Goal: Task Accomplishment & Management: Manage account settings

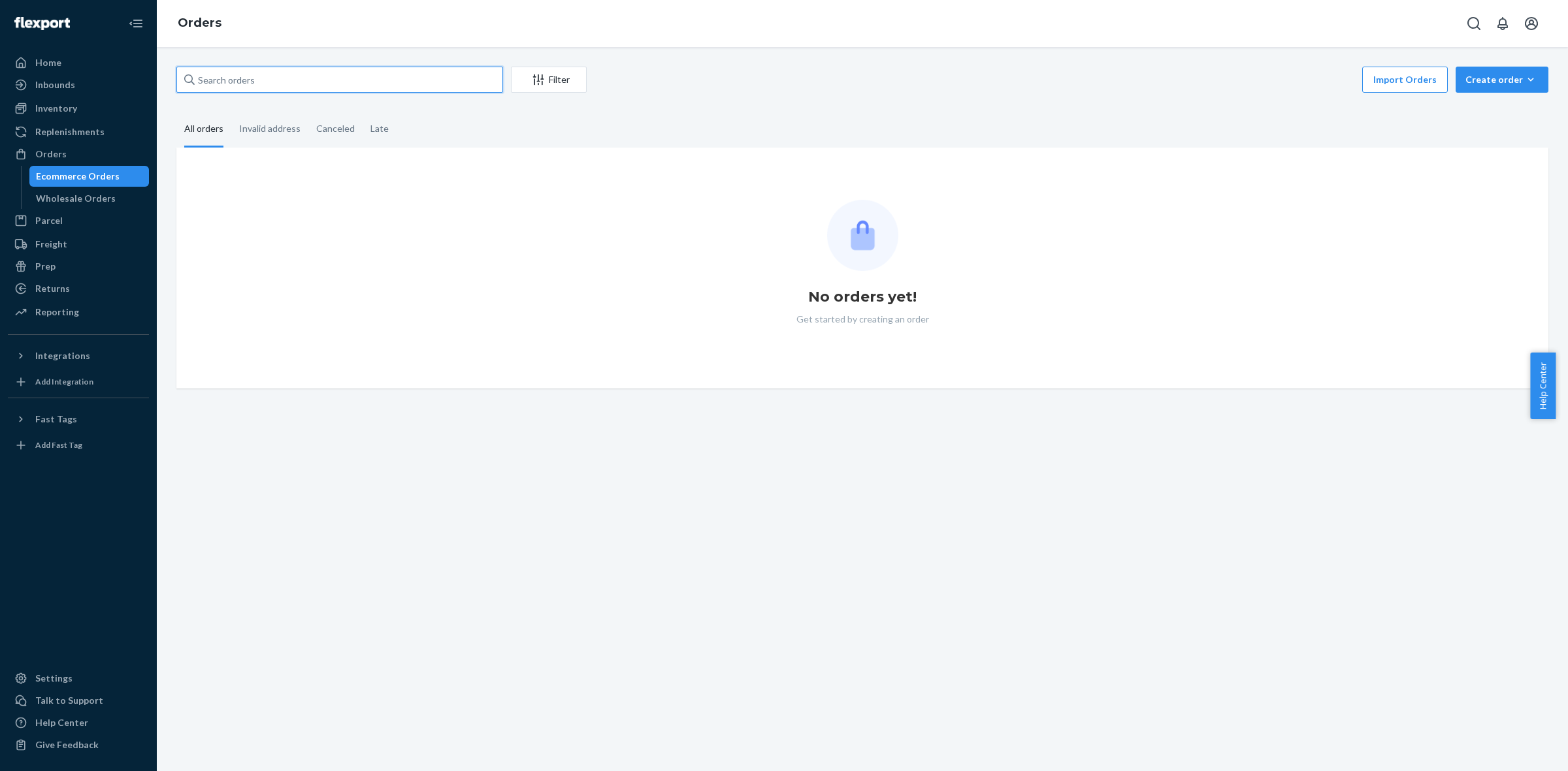
click at [220, 73] on input "text" at bounding box center [339, 80] width 327 height 26
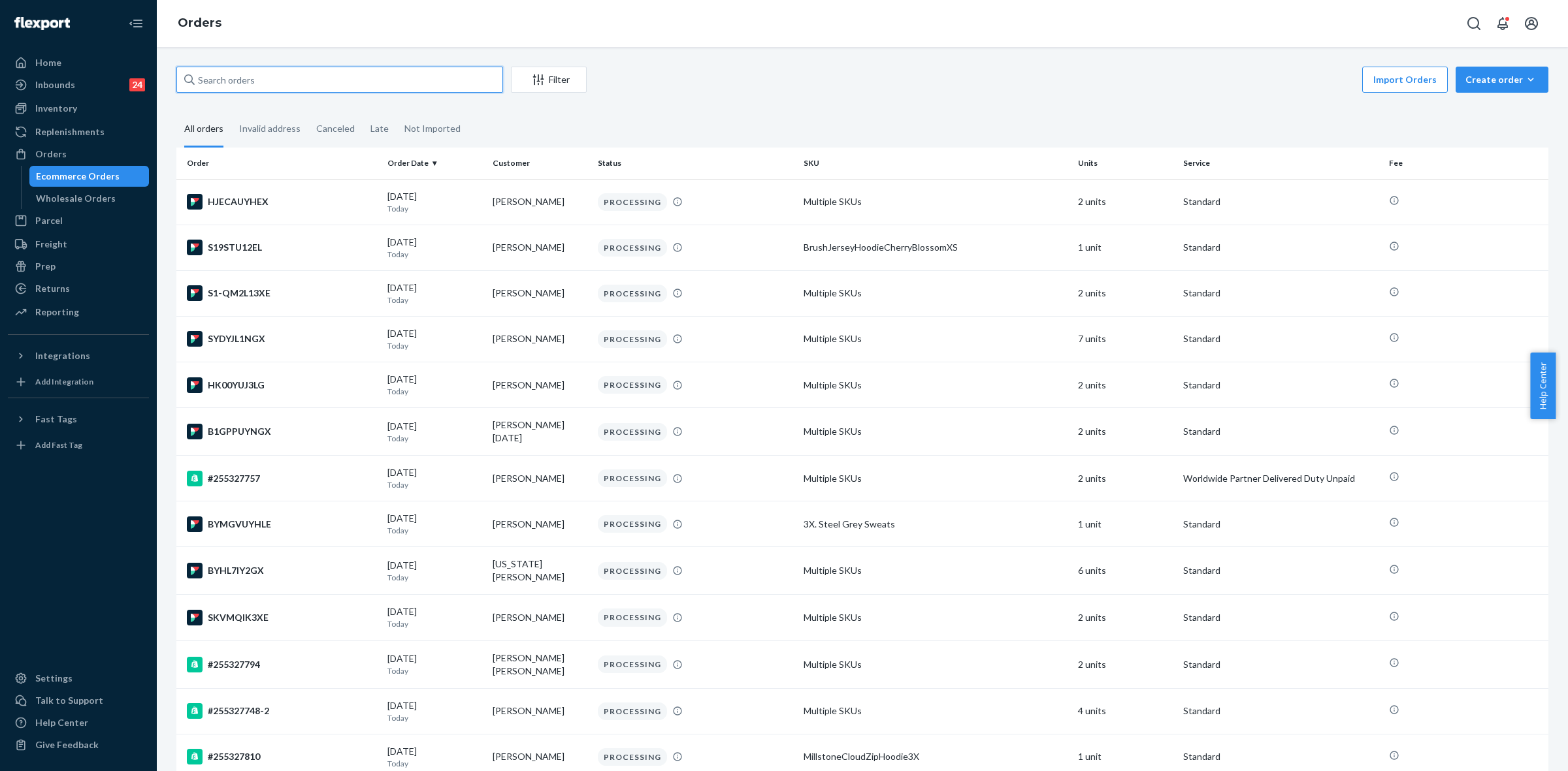
paste input "255297473"
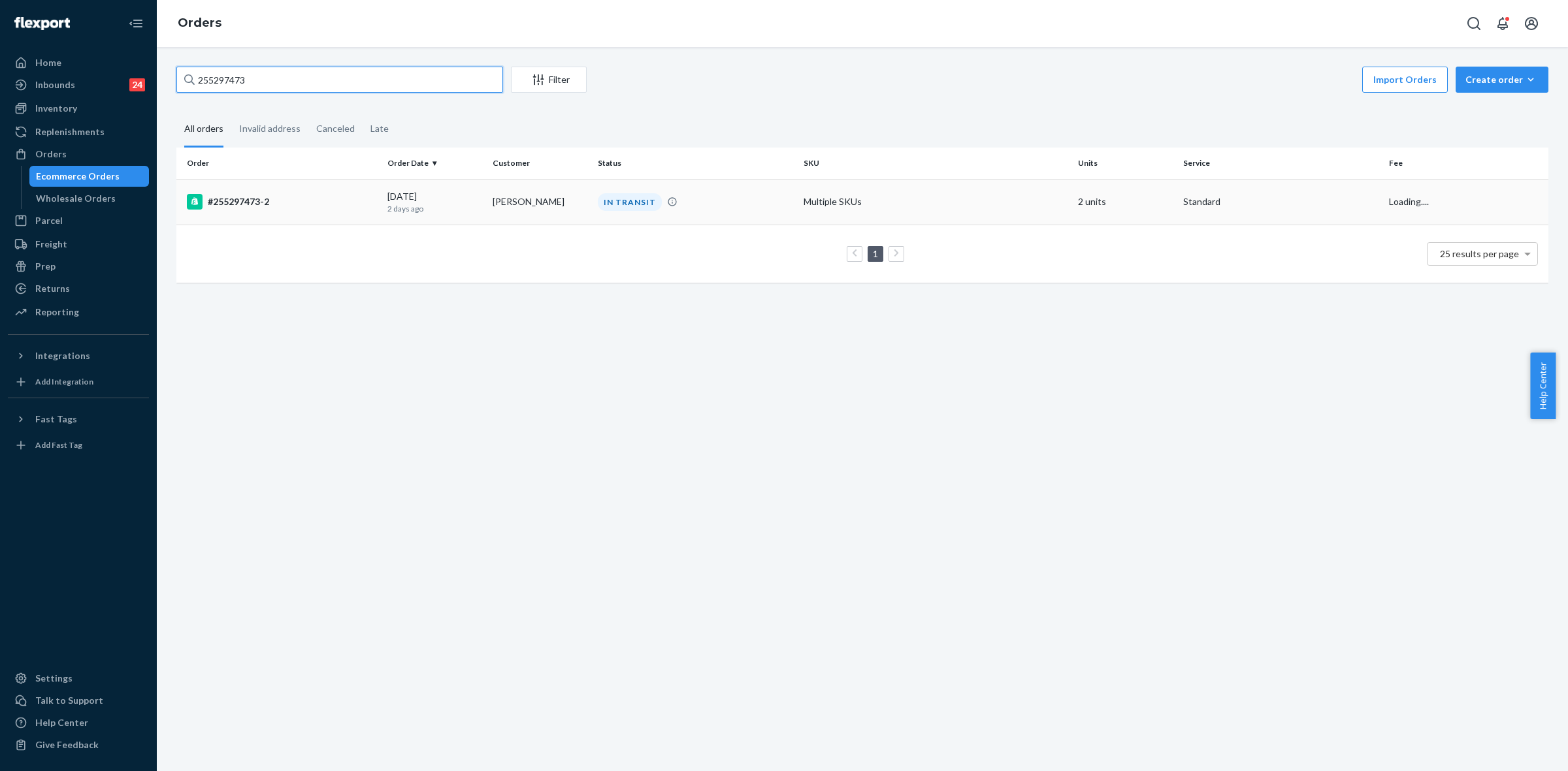
type input "255297473"
click at [563, 198] on td "Marissa Carfi" at bounding box center [540, 202] width 105 height 46
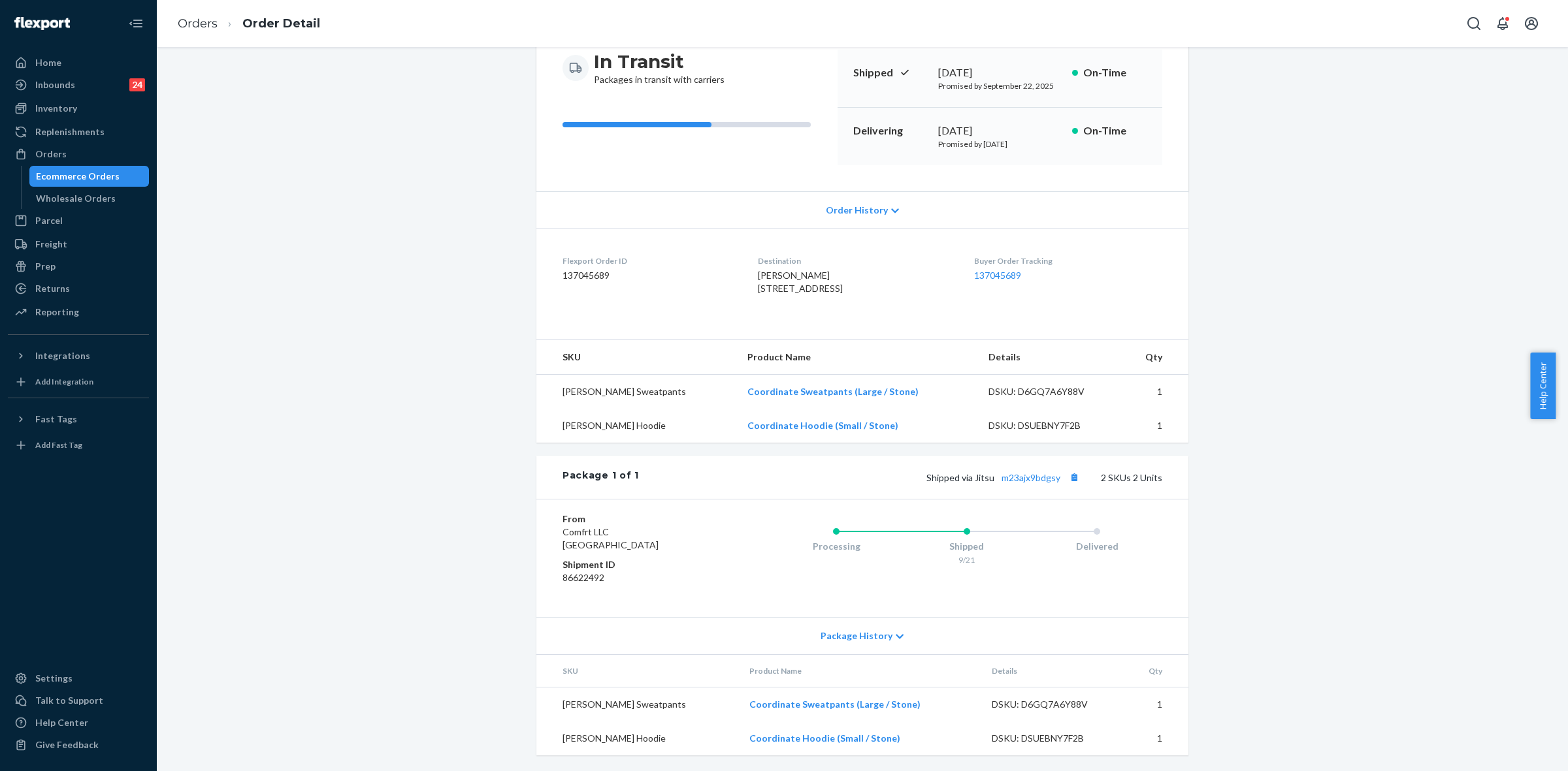
scroll to position [164, 0]
click at [1010, 475] on link "m23ajx9bdgsy" at bounding box center [1031, 478] width 59 height 11
drag, startPoint x: 972, startPoint y: 477, endPoint x: 1056, endPoint y: 478, distance: 84.0
click at [1057, 478] on span "Shipped via Jitsu m23ajx9bdgsy" at bounding box center [1004, 478] width 156 height 11
copy span "Jitsu m23ajx9bdgsy"
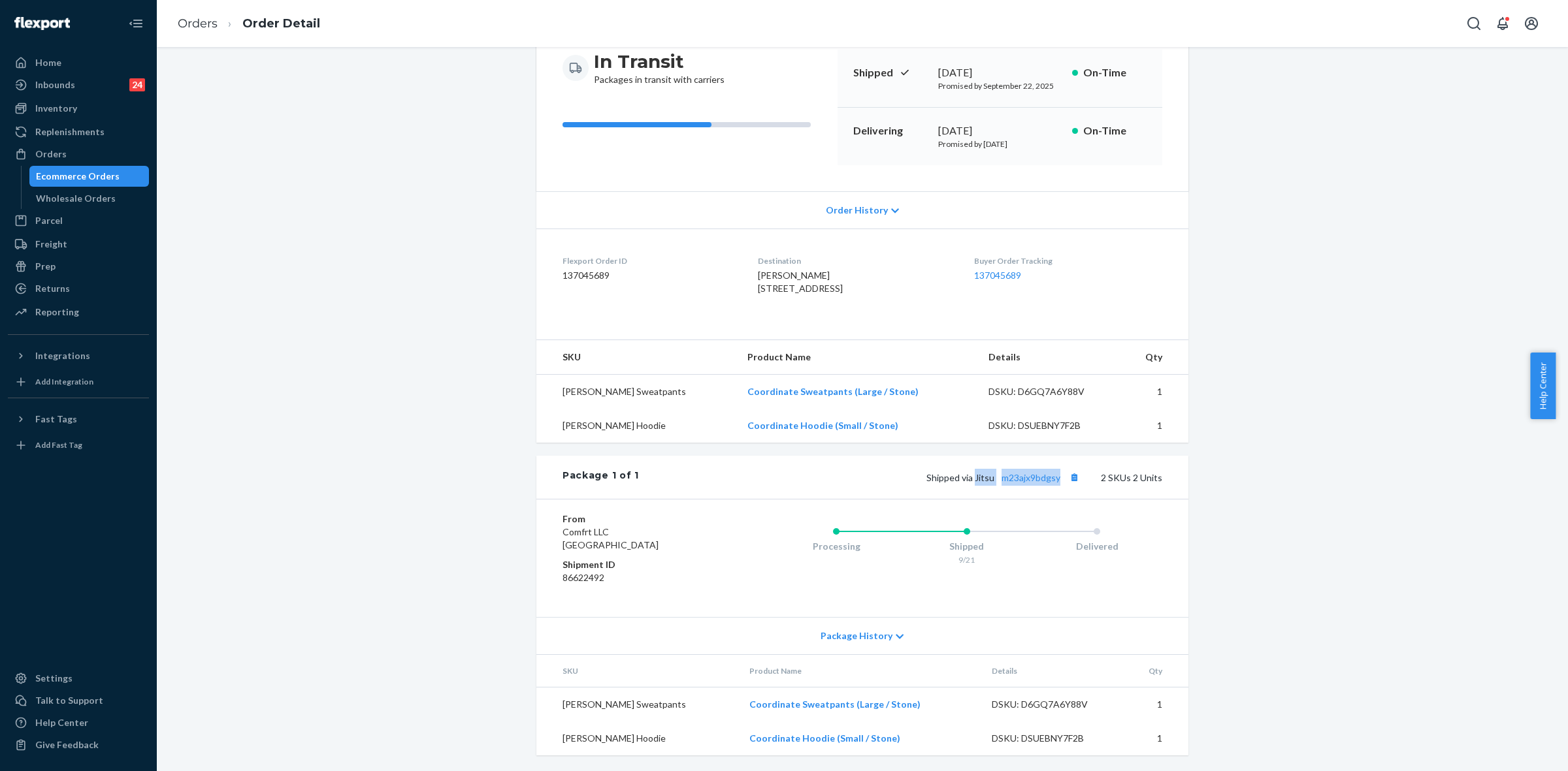
drag, startPoint x: 73, startPoint y: 157, endPoint x: 222, endPoint y: 305, distance: 210.0
click at [73, 157] on div "Orders" at bounding box center [78, 154] width 139 height 18
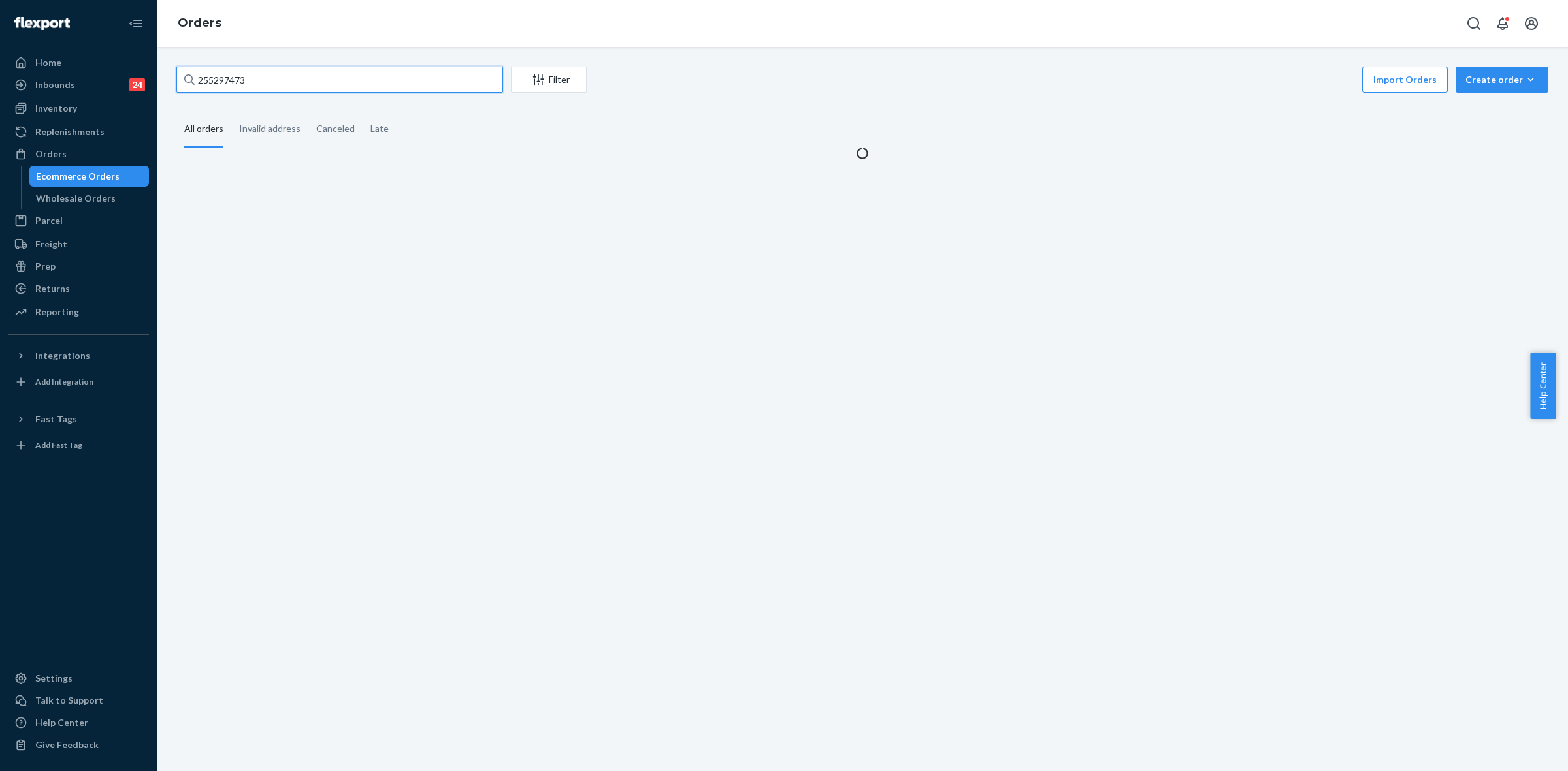
click at [214, 84] on input "255297473" at bounding box center [339, 80] width 327 height 26
click at [213, 84] on input "255297473" at bounding box center [339, 80] width 327 height 26
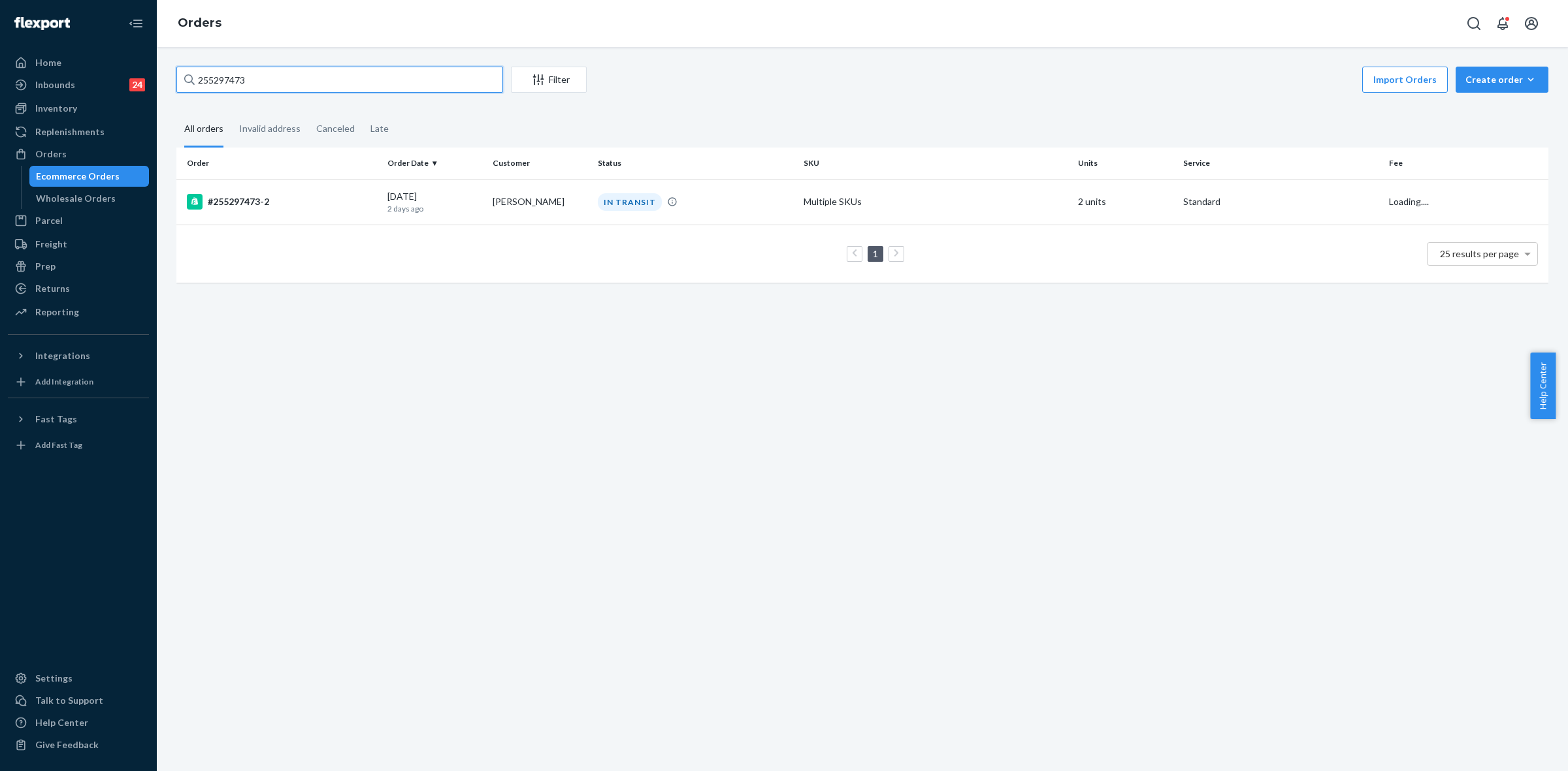
paste input "4593051"
type input "254593051"
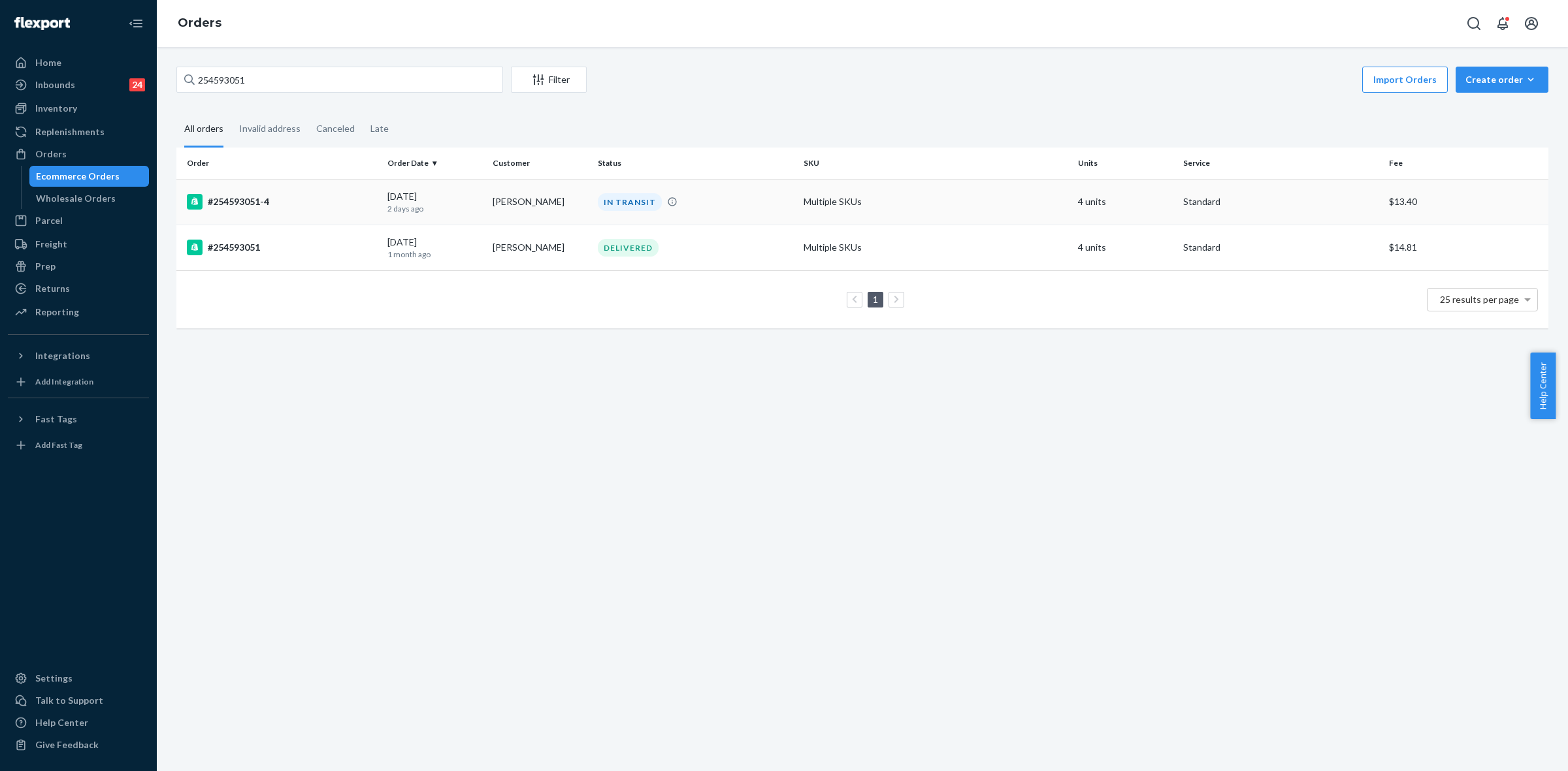
click at [831, 185] on td "Multiple SKUs" at bounding box center [936, 202] width 275 height 46
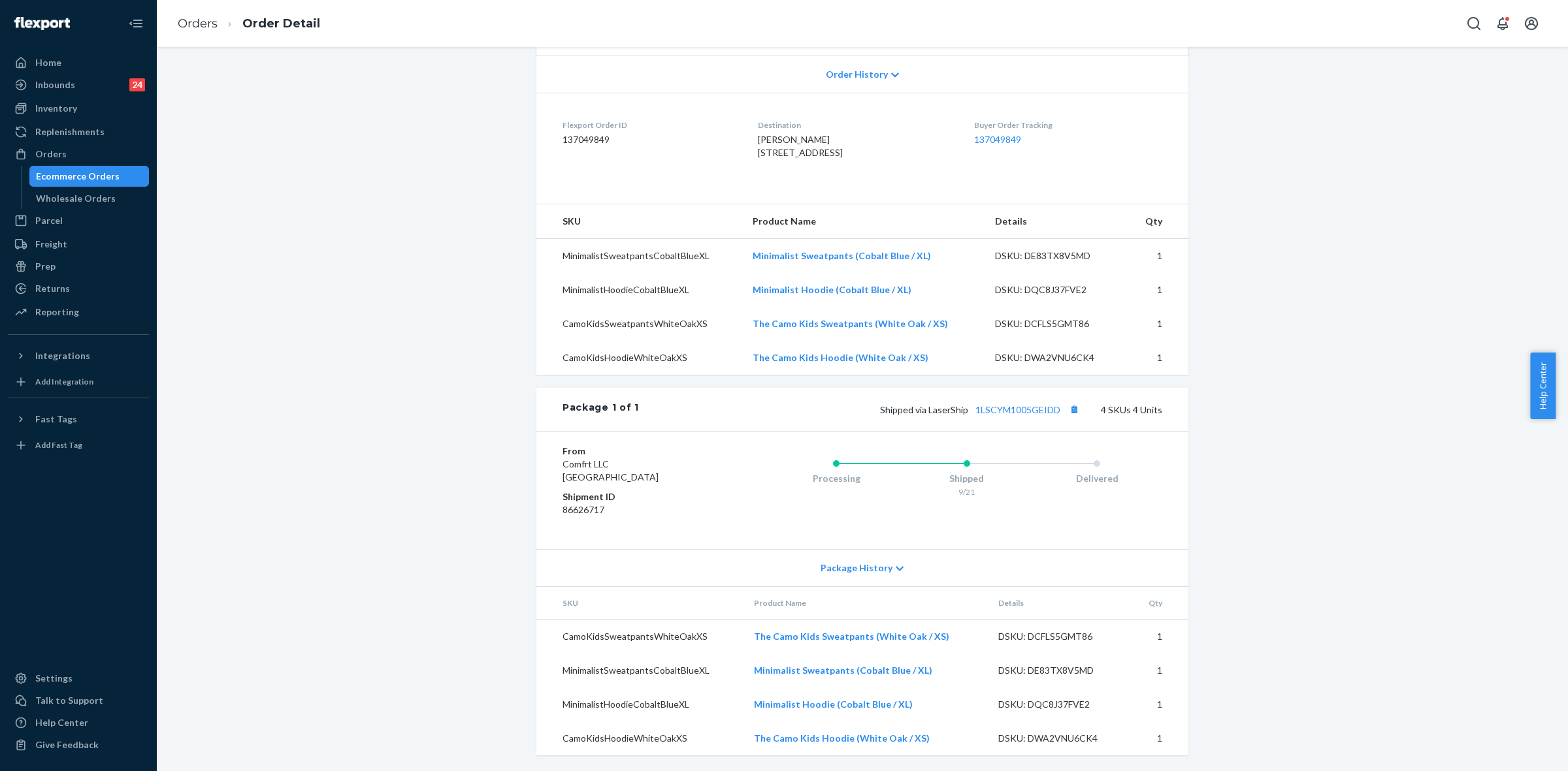
scroll to position [299, 0]
click at [896, 569] on icon at bounding box center [899, 569] width 8 height 5
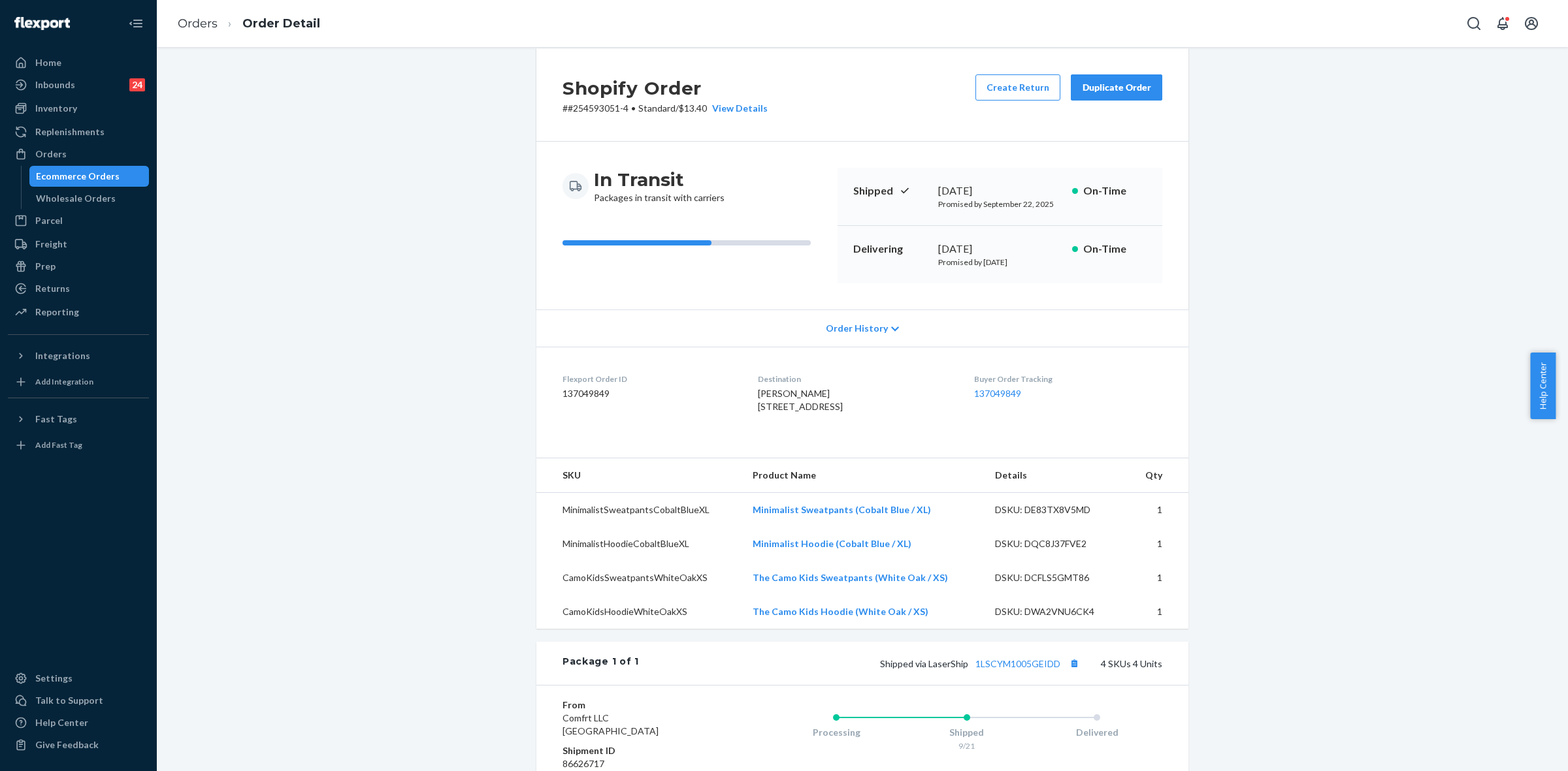
scroll to position [0, 0]
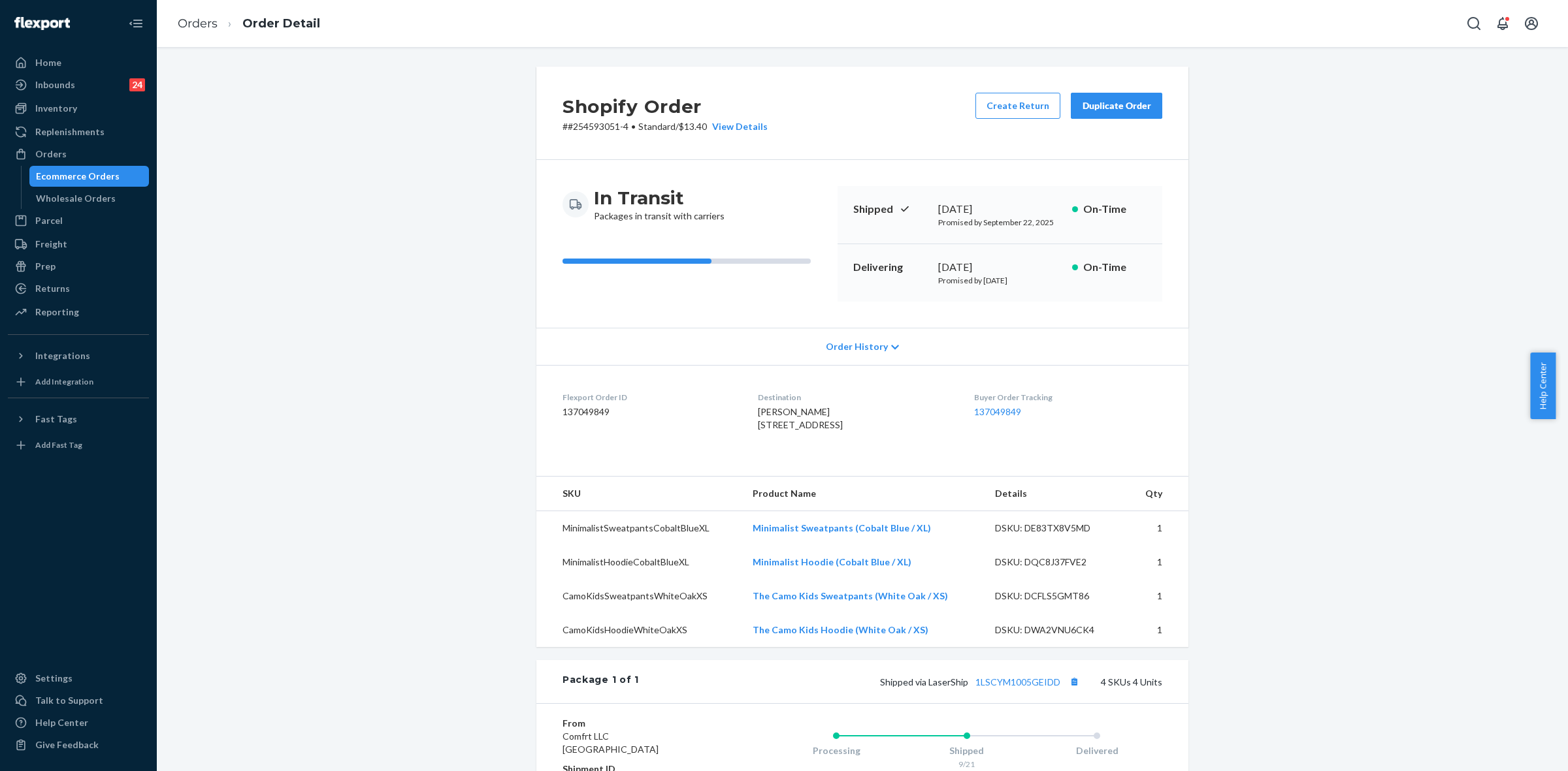
drag, startPoint x: 67, startPoint y: 155, endPoint x: 174, endPoint y: 220, distance: 125.2
click at [69, 155] on div "Orders" at bounding box center [78, 154] width 139 height 18
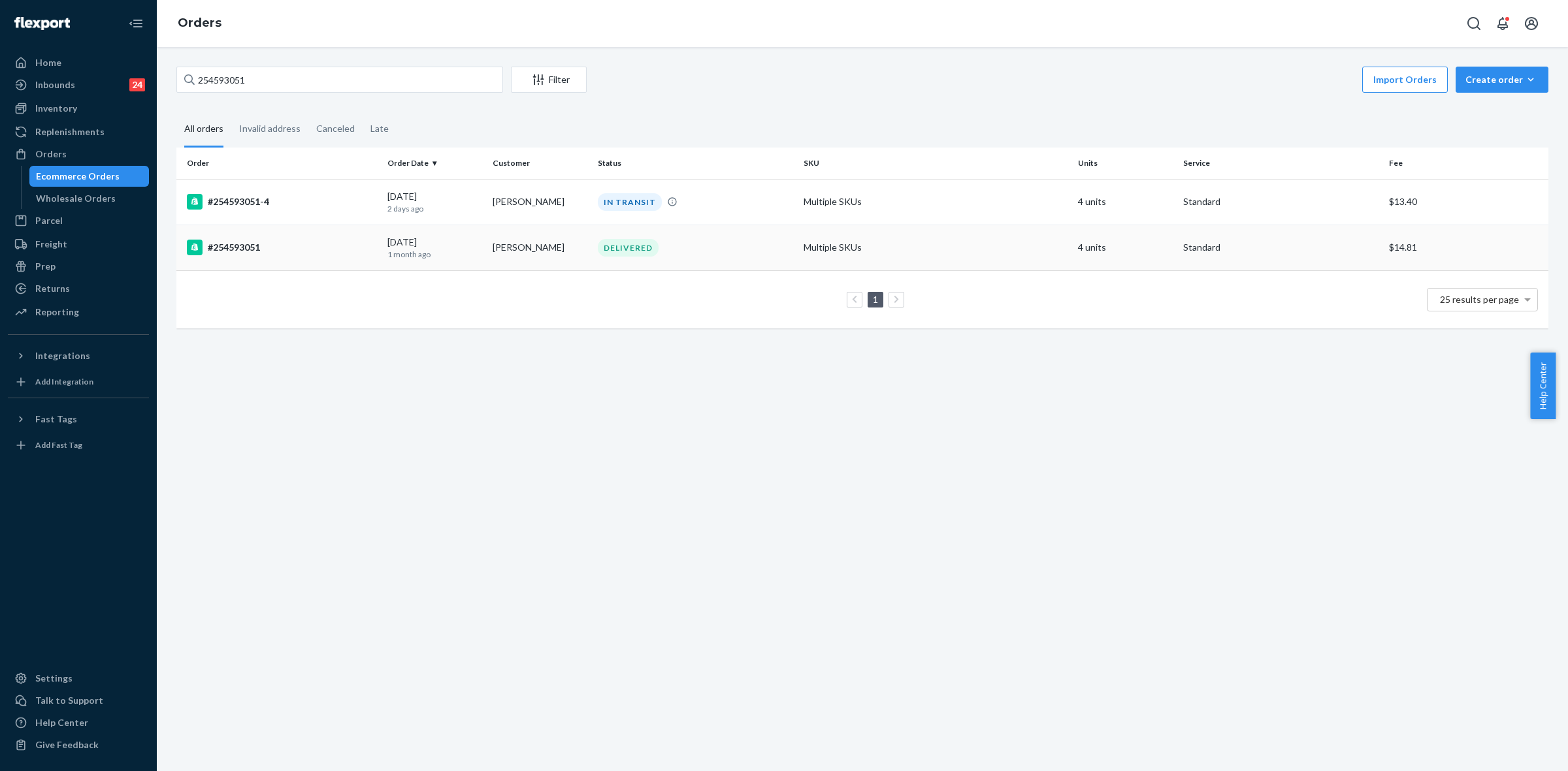
click at [714, 250] on div "DELIVERED" at bounding box center [695, 248] width 200 height 17
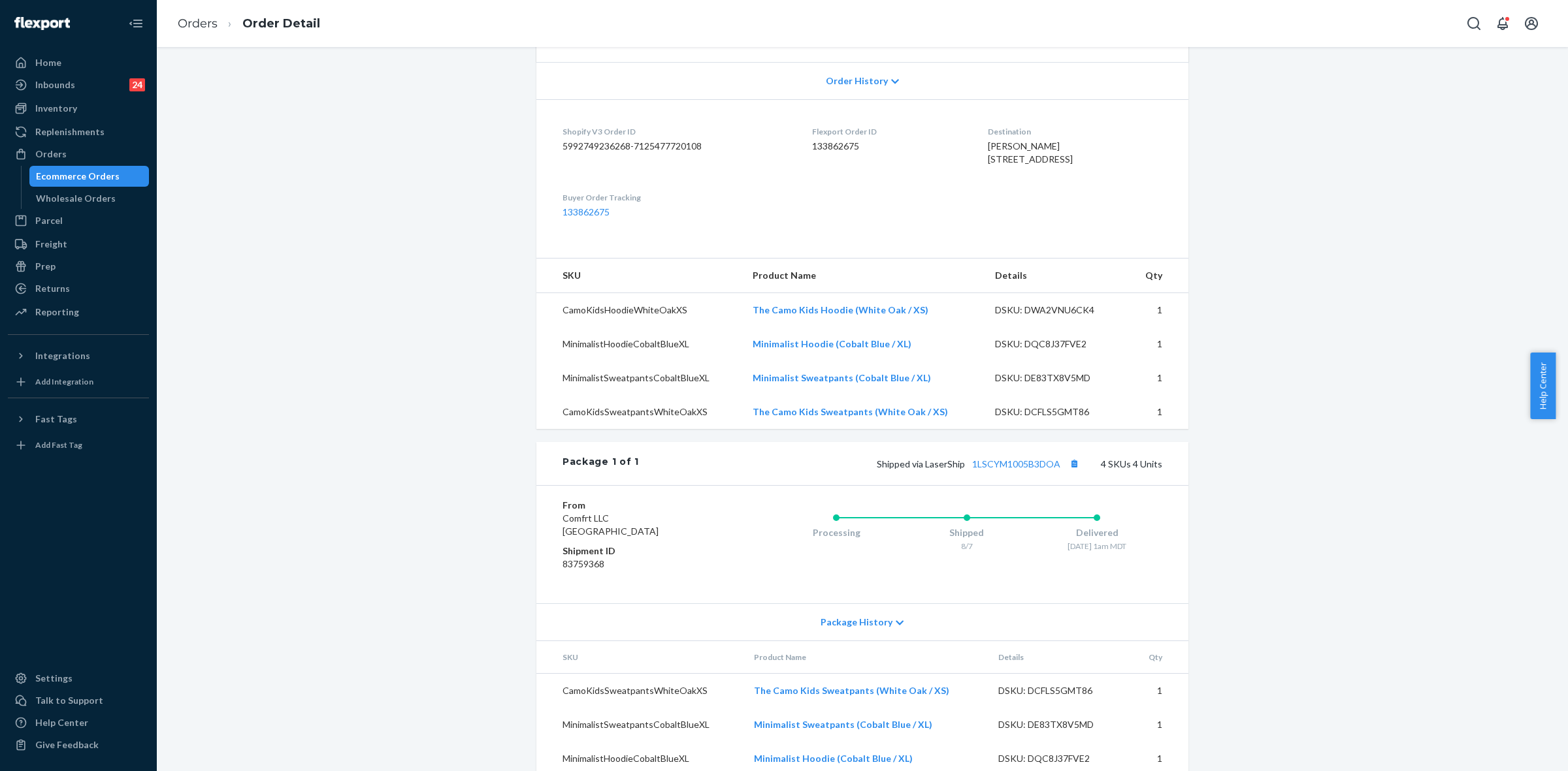
scroll to position [347, 0]
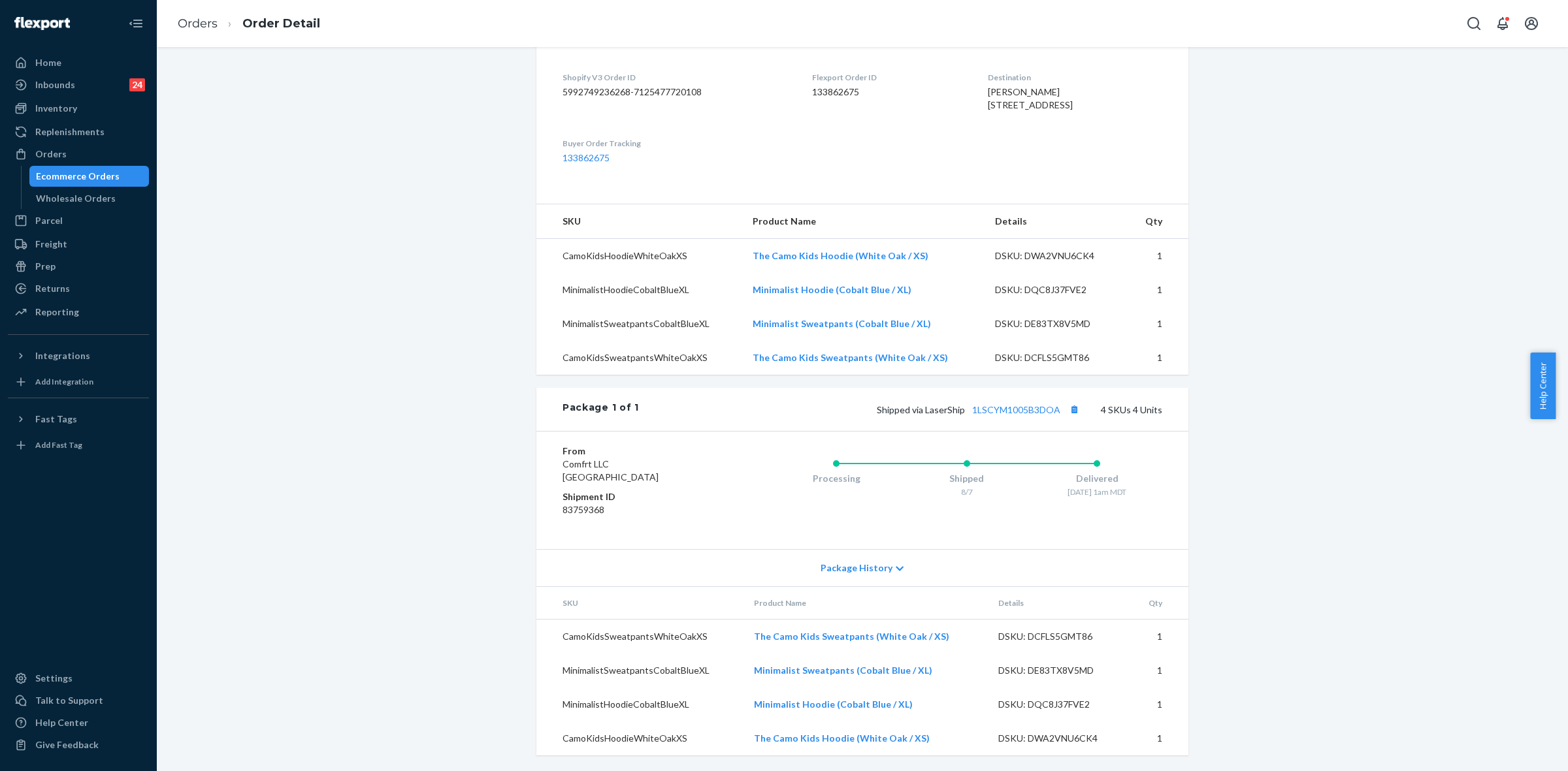
click at [896, 567] on icon at bounding box center [899, 569] width 8 height 5
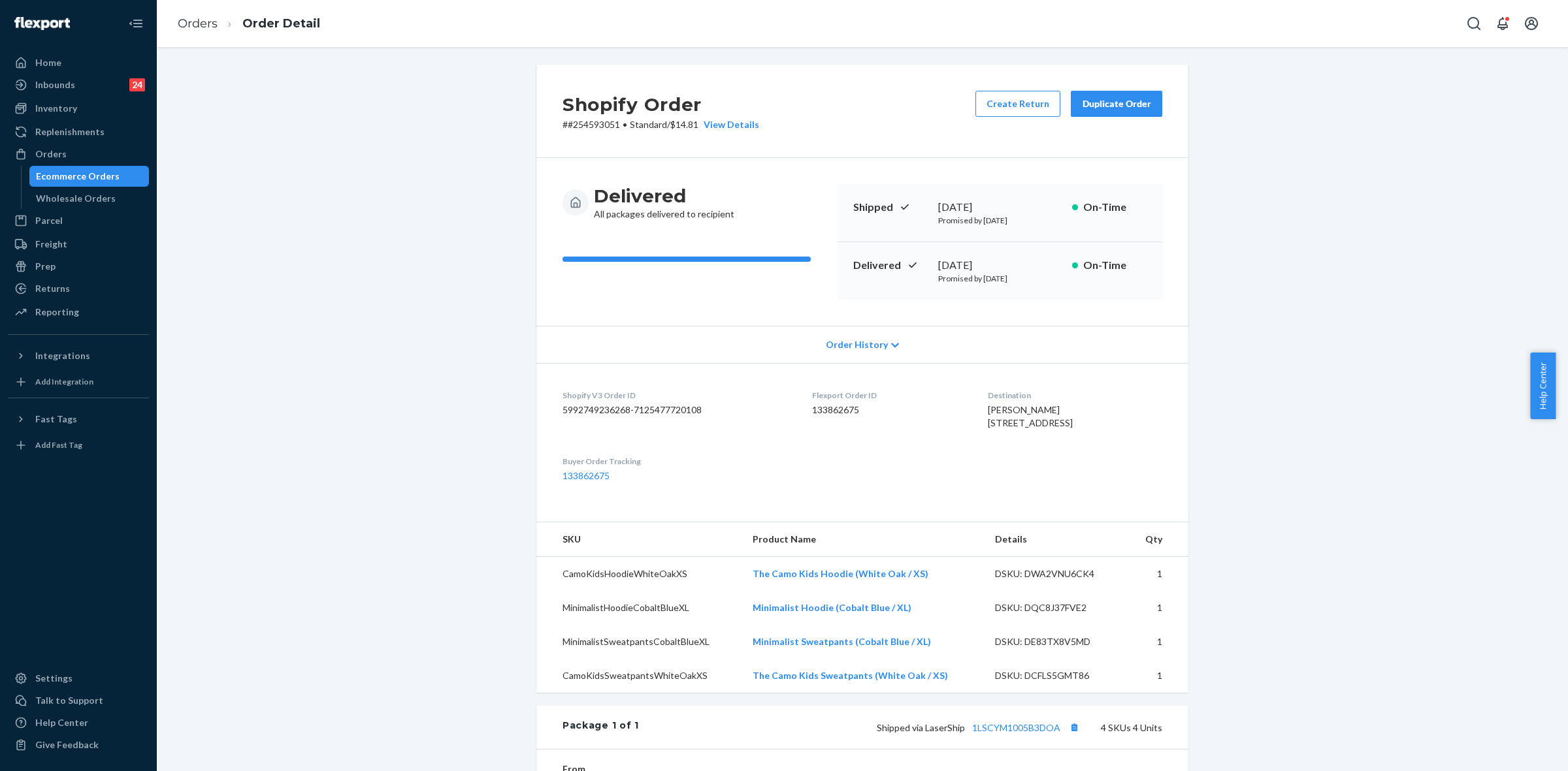
scroll to position [0, 0]
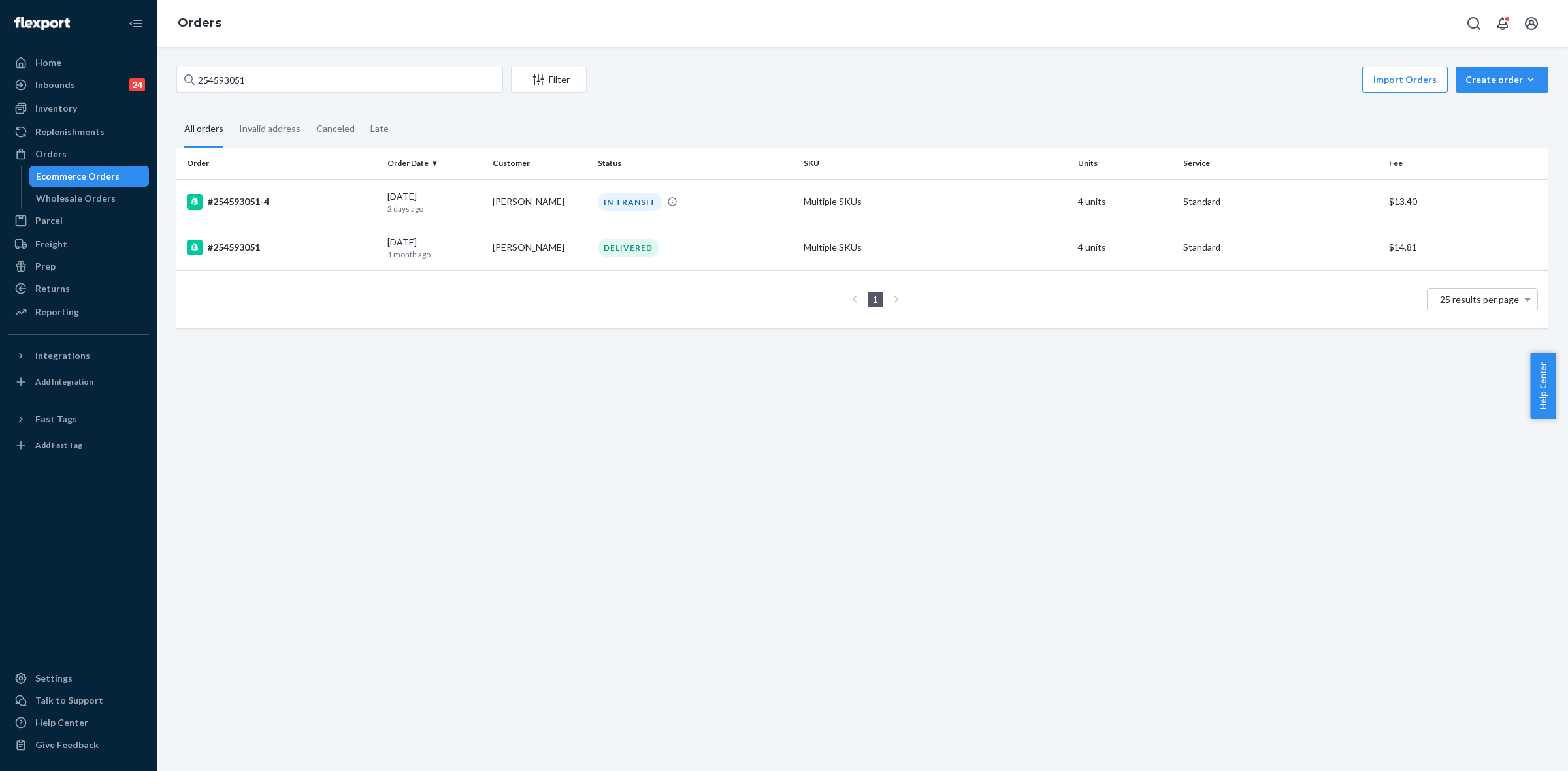
drag, startPoint x: 581, startPoint y: 205, endPoint x: 582, endPoint y: 219, distance: 14.0
click at [581, 205] on td "Courtney Dozier" at bounding box center [540, 202] width 105 height 46
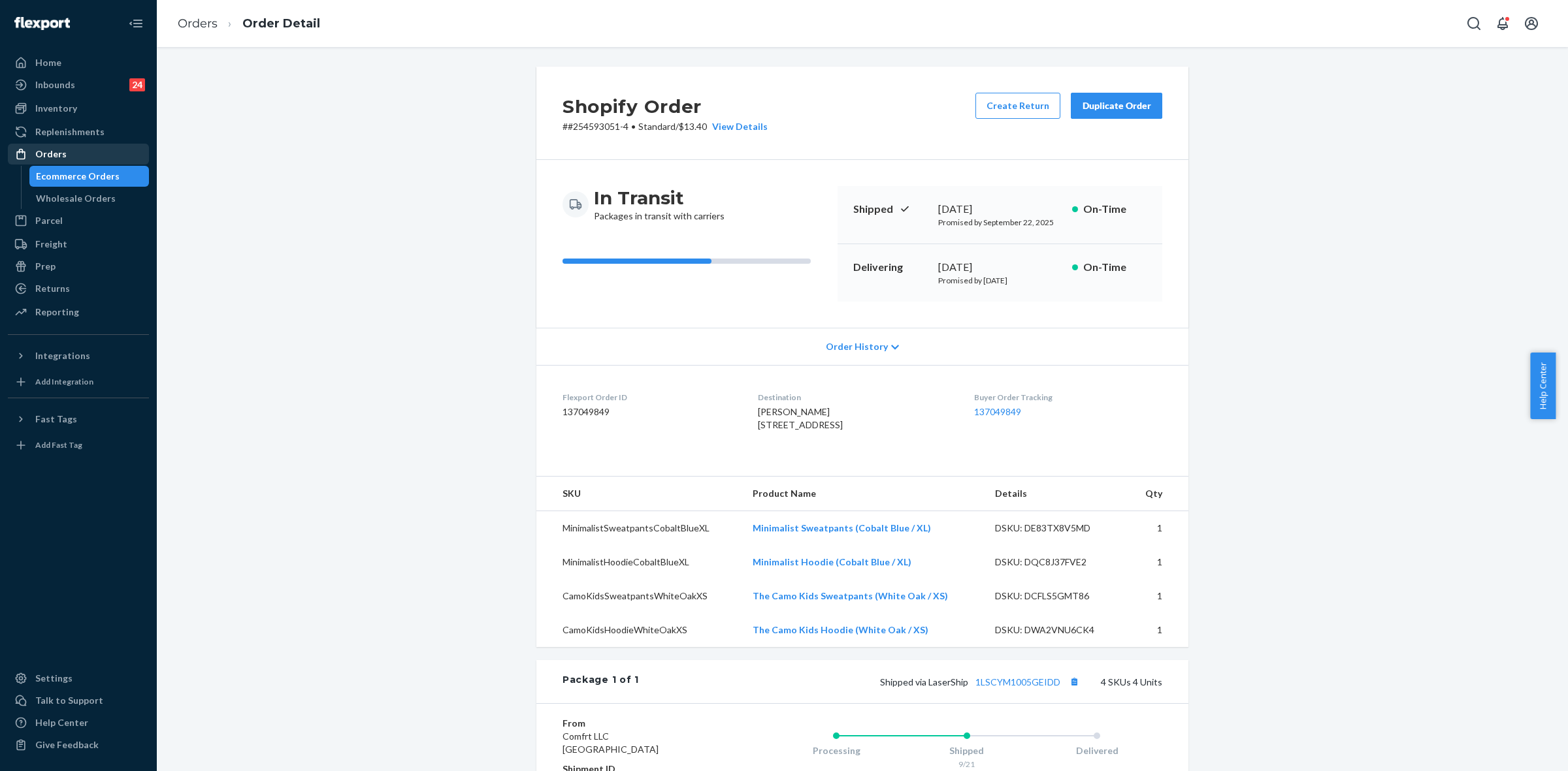
click at [59, 146] on div "Orders" at bounding box center [78, 154] width 139 height 18
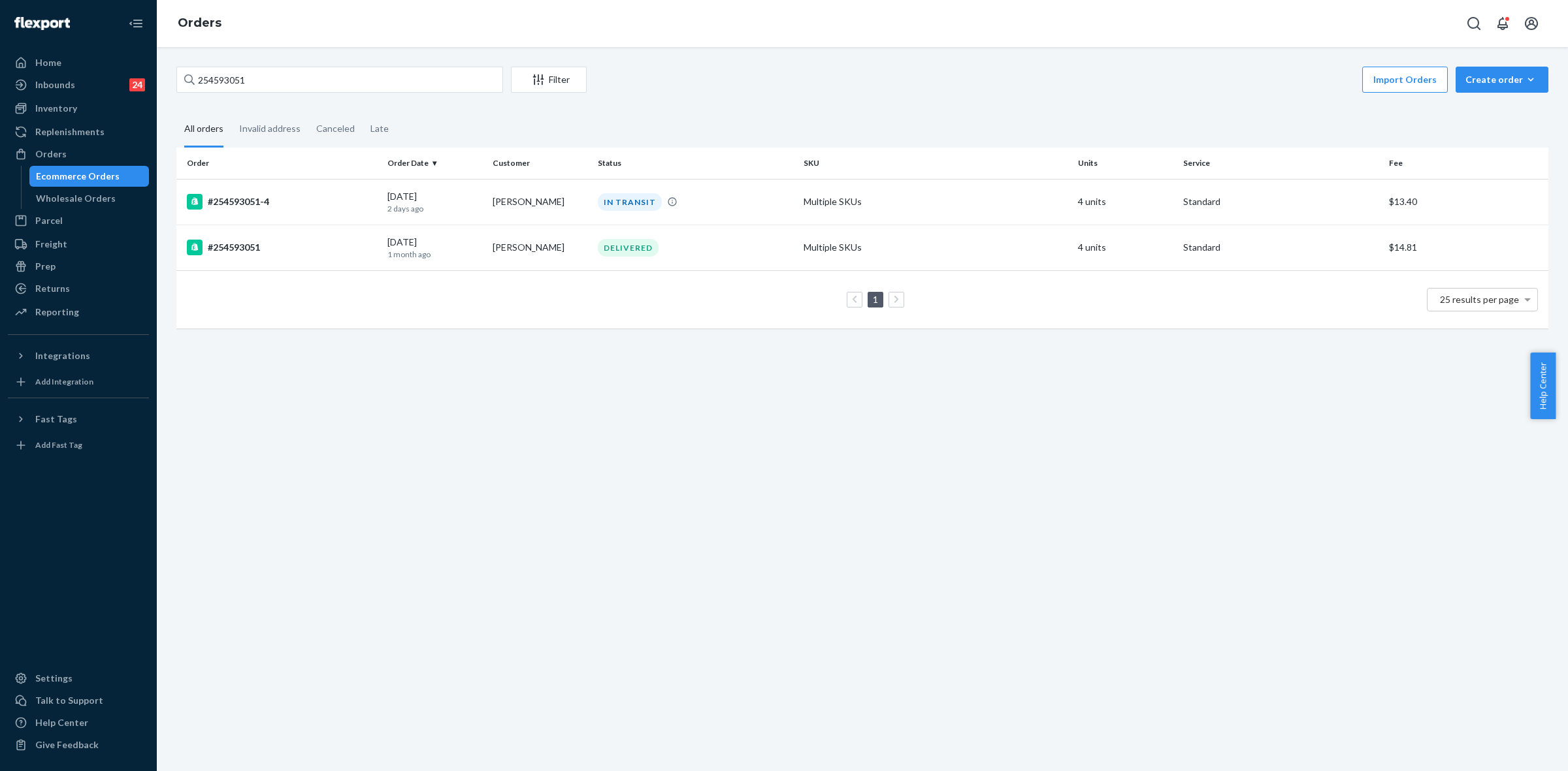
click at [573, 480] on div "254593051 Filter Import Orders Create order Ecommerce order Removal order All o…" at bounding box center [862, 409] width 1411 height 725
click at [619, 503] on div "254593051 Filter Import Orders Create order Ecommerce order Removal order All o…" at bounding box center [862, 409] width 1411 height 725
drag, startPoint x: 572, startPoint y: 676, endPoint x: 657, endPoint y: 667, distance: 85.5
click at [560, 670] on div "254593051 Filter Import Orders Create order Ecommerce order Removal order All o…" at bounding box center [862, 409] width 1411 height 725
click at [241, 76] on input "254593051" at bounding box center [339, 80] width 327 height 26
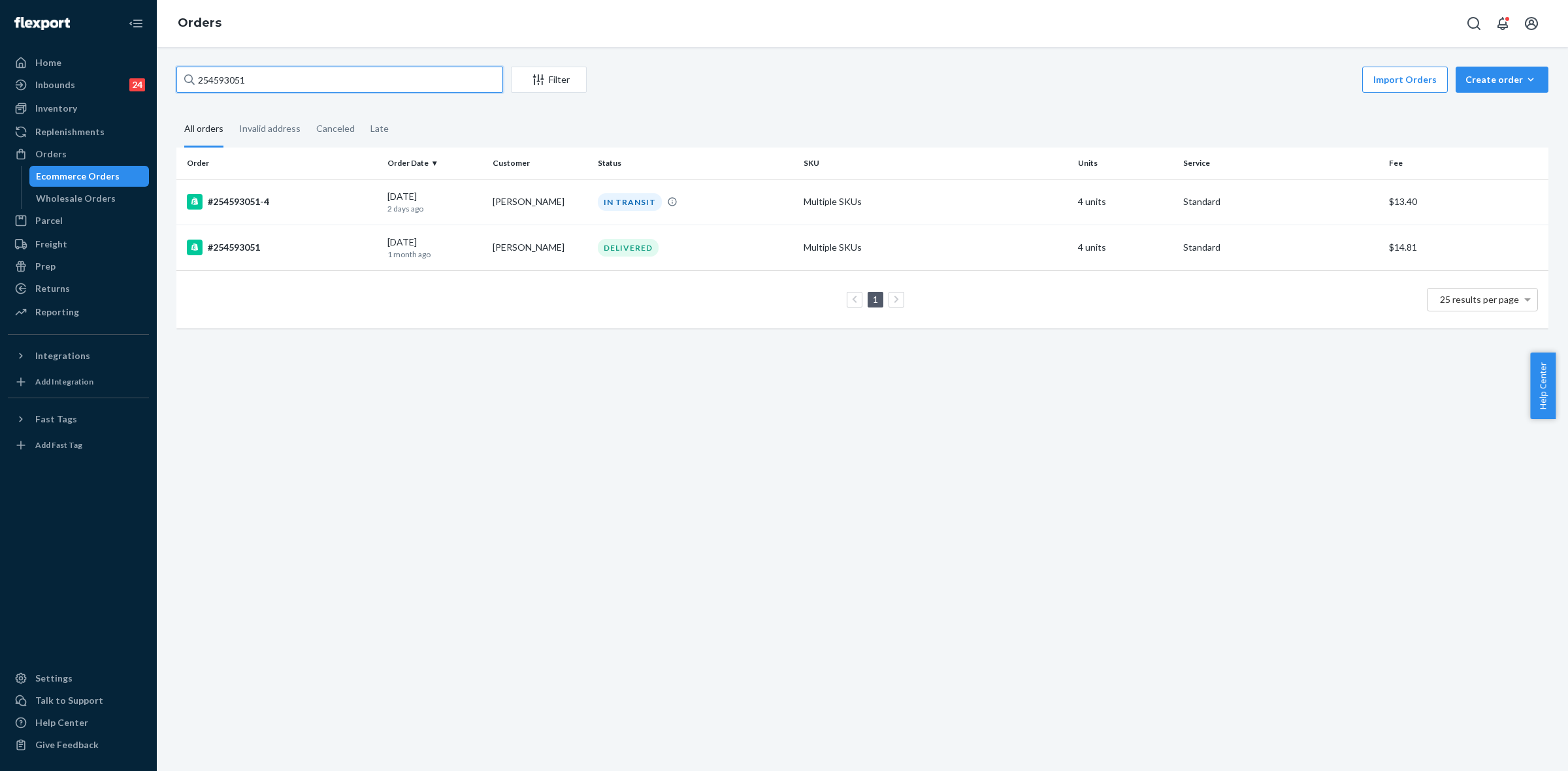
click at [241, 76] on input "254593051" at bounding box center [339, 80] width 327 height 26
drag, startPoint x: 241, startPoint y: 76, endPoint x: 334, endPoint y: 89, distance: 93.9
click at [242, 76] on input "254593051" at bounding box center [339, 80] width 327 height 26
paste input "R1-BGNJ6IEE"
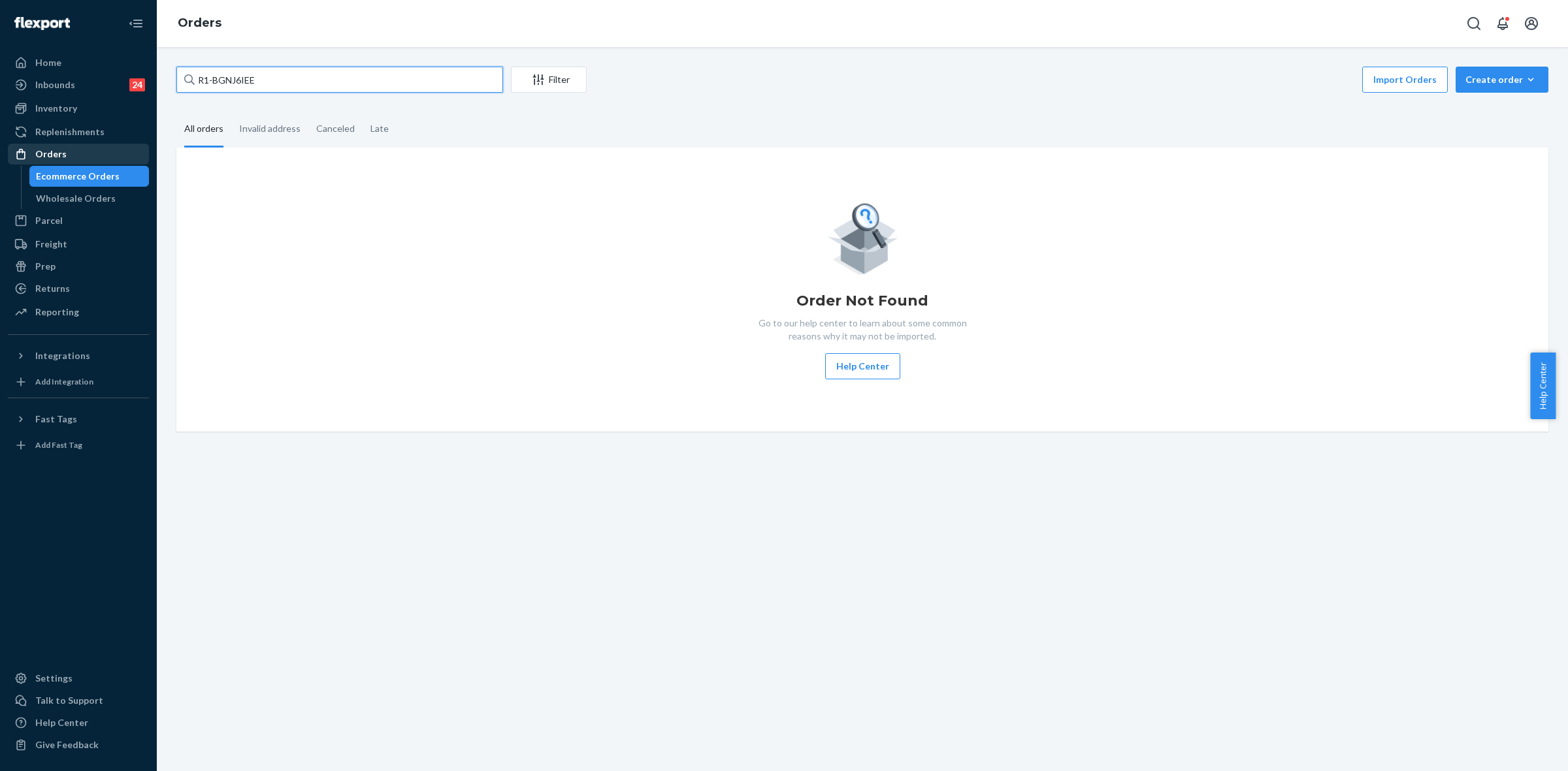
type input "R1-BGNJ6IEE"
click at [54, 152] on div "Orders" at bounding box center [51, 154] width 31 height 13
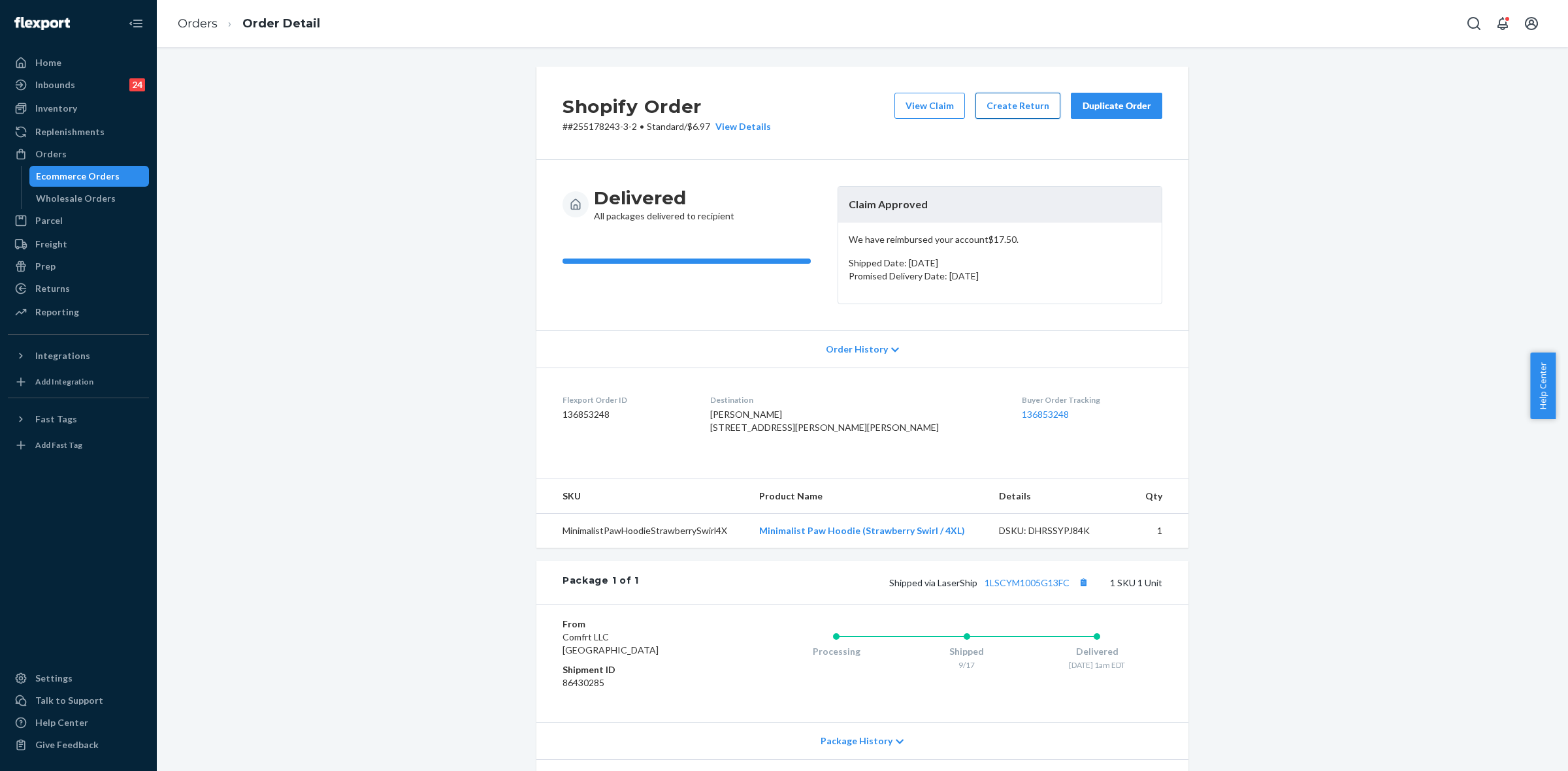
click at [1032, 108] on button "Create Return" at bounding box center [1017, 106] width 85 height 26
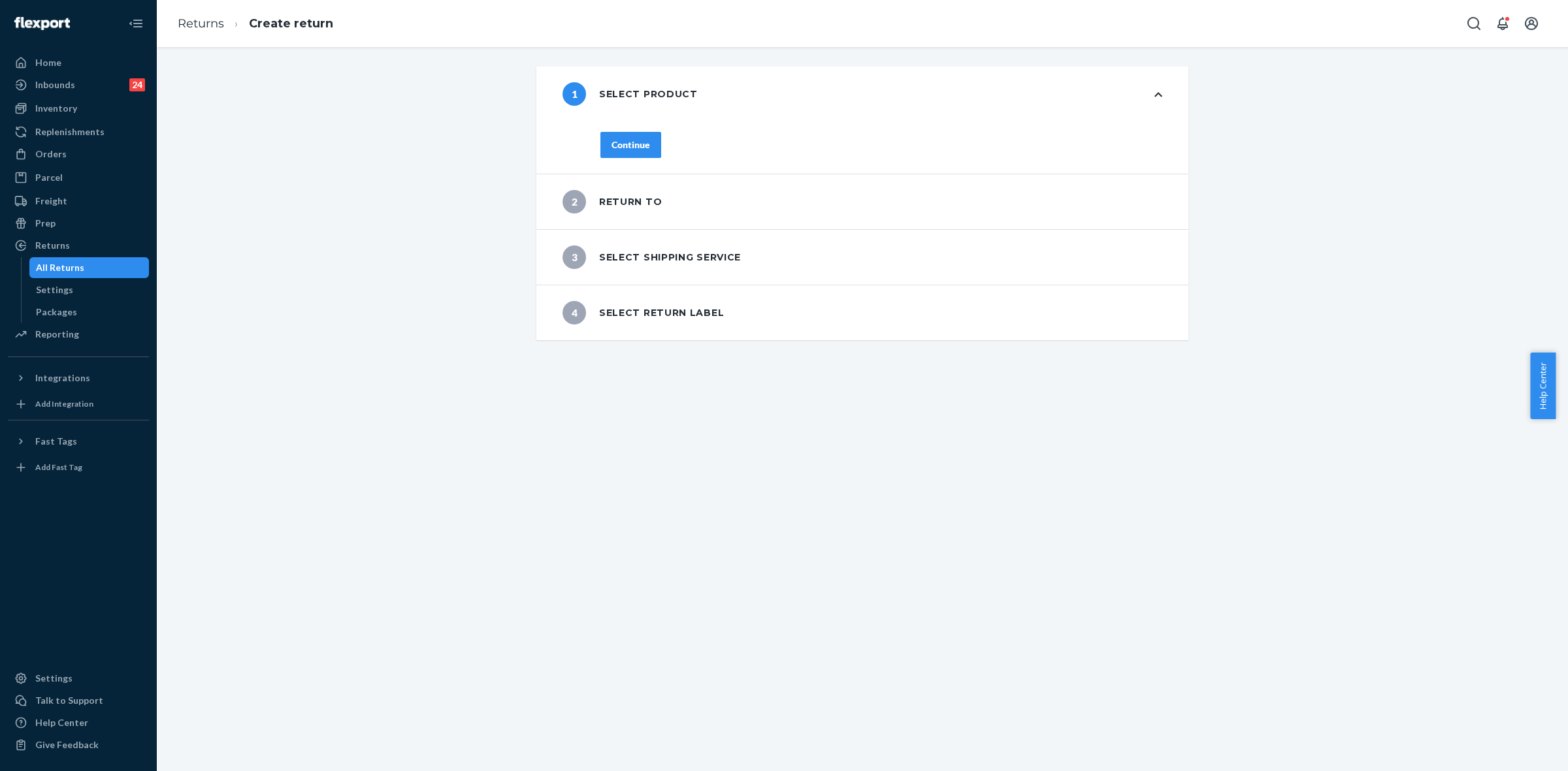
click at [634, 147] on div "Continue" at bounding box center [631, 145] width 39 height 13
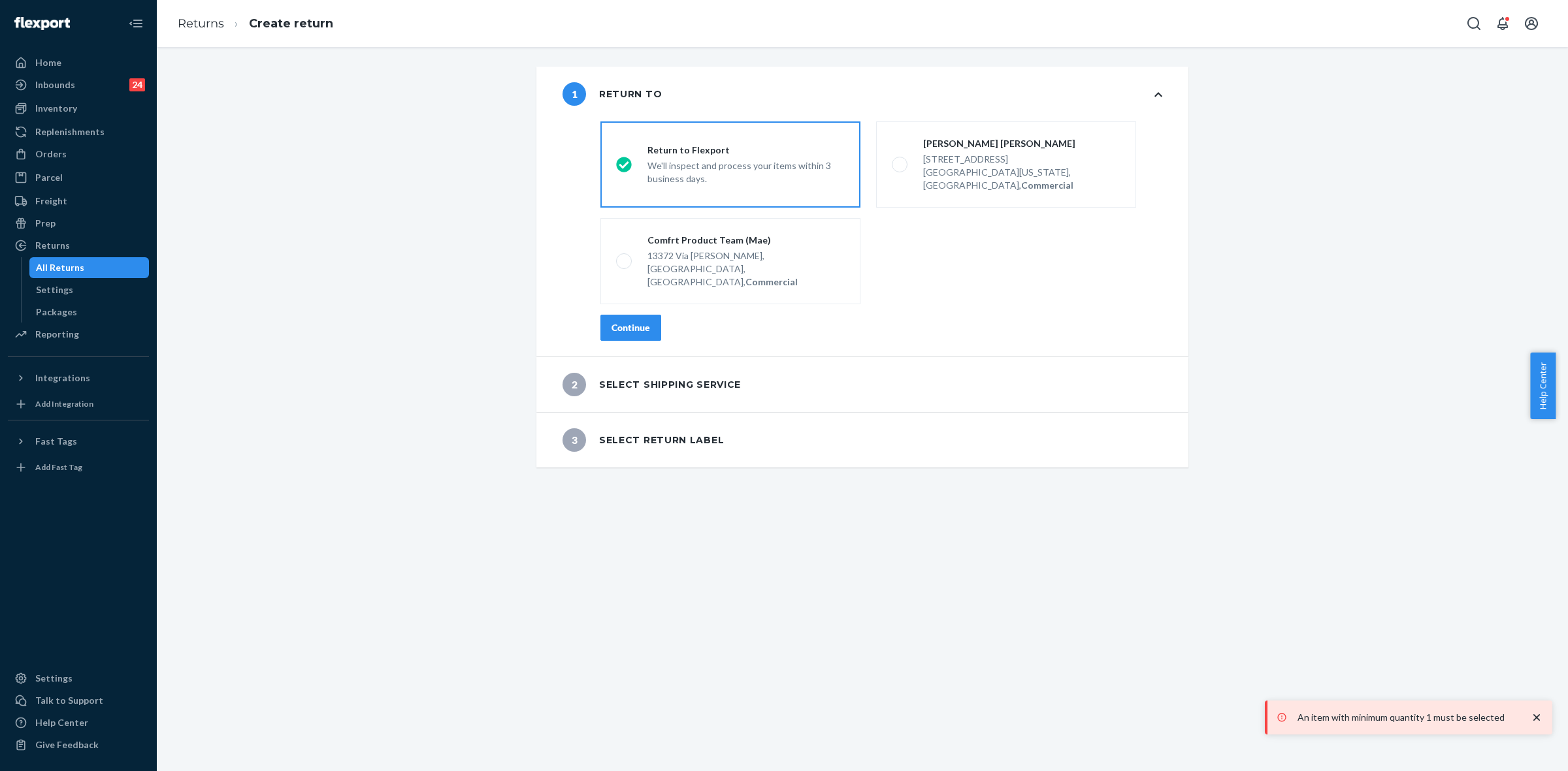
click at [624, 321] on div "Continue" at bounding box center [631, 327] width 39 height 13
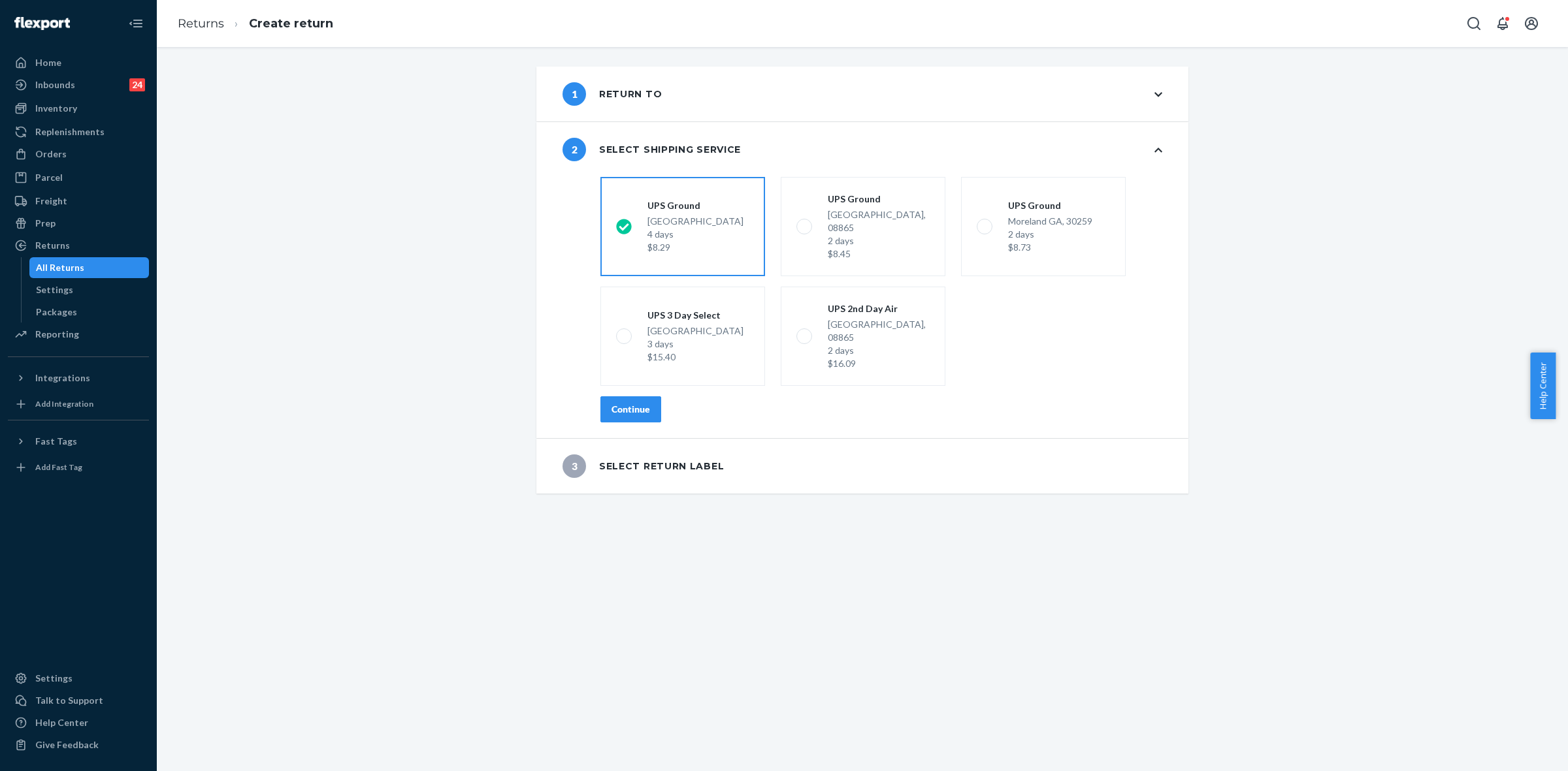
click at [623, 403] on div "Continue" at bounding box center [631, 409] width 39 height 13
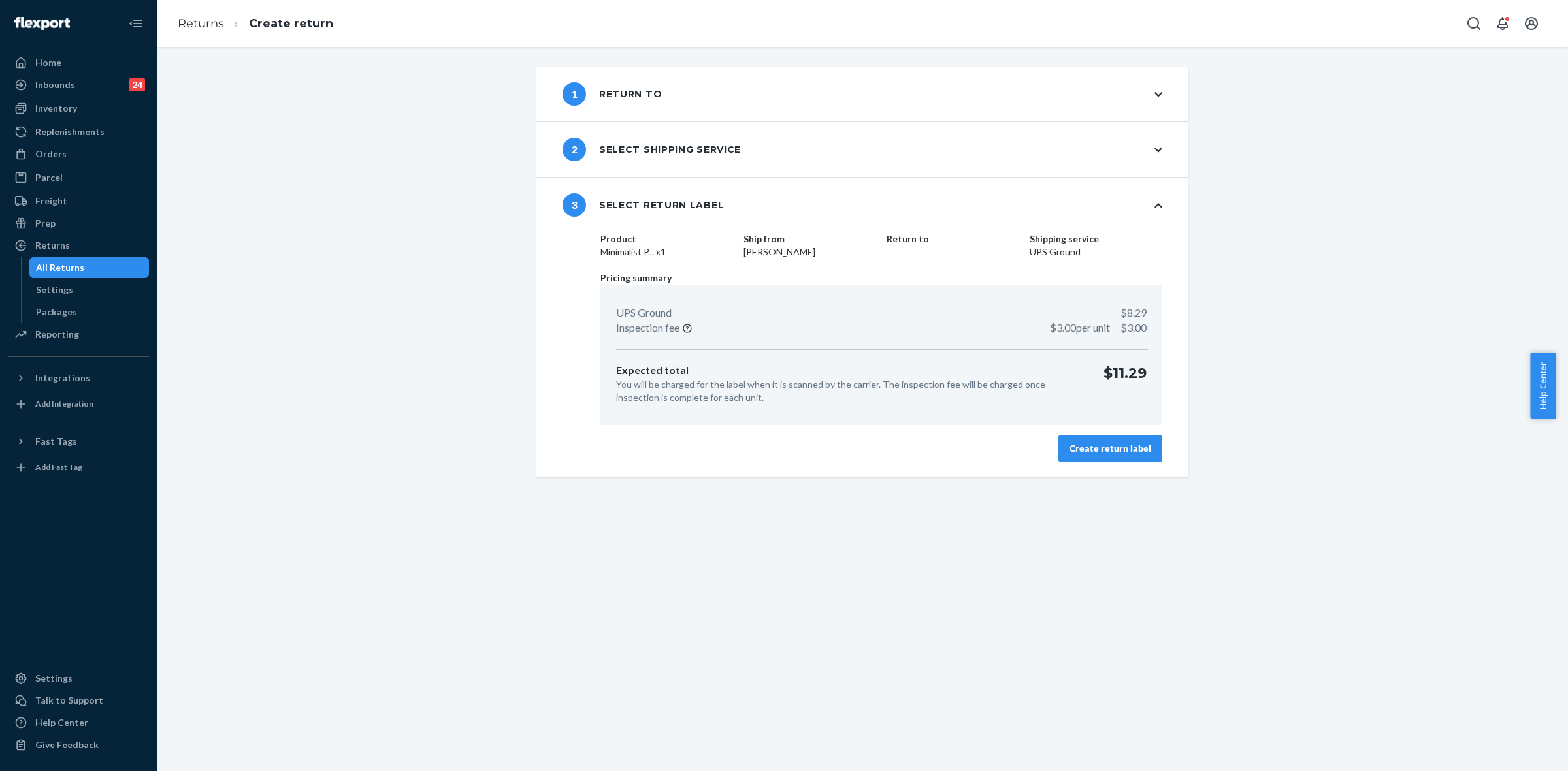
drag, startPoint x: 1116, startPoint y: 446, endPoint x: 1151, endPoint y: 477, distance: 46.8
click at [1117, 446] on div "Create return label" at bounding box center [1110, 449] width 82 height 13
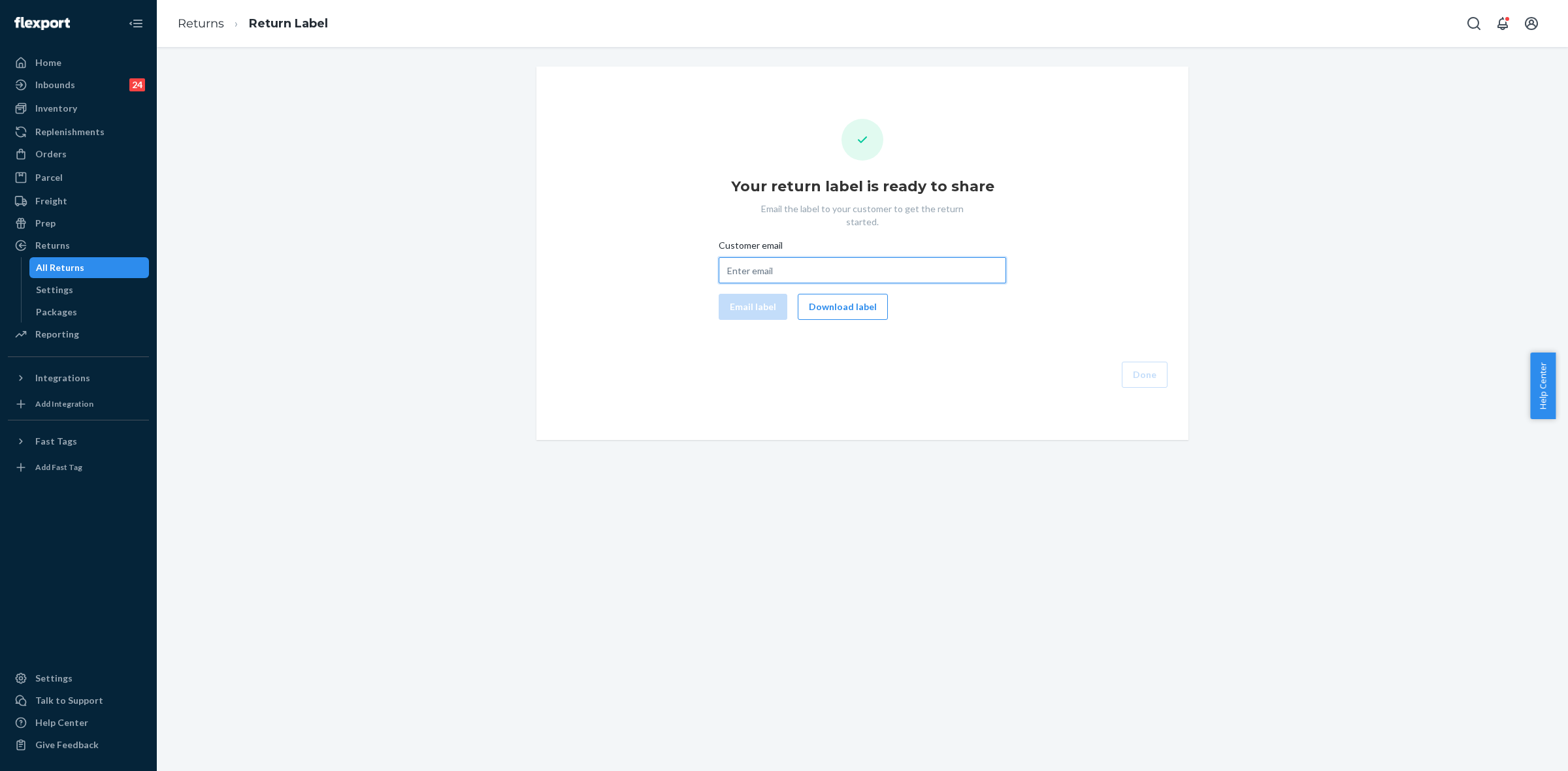
click at [786, 257] on input "Customer email" at bounding box center [862, 270] width 287 height 26
paste input "zil225@yahoo.com"
type input "zil225@yahoo.com"
click at [758, 296] on button "Email label" at bounding box center [752, 307] width 69 height 26
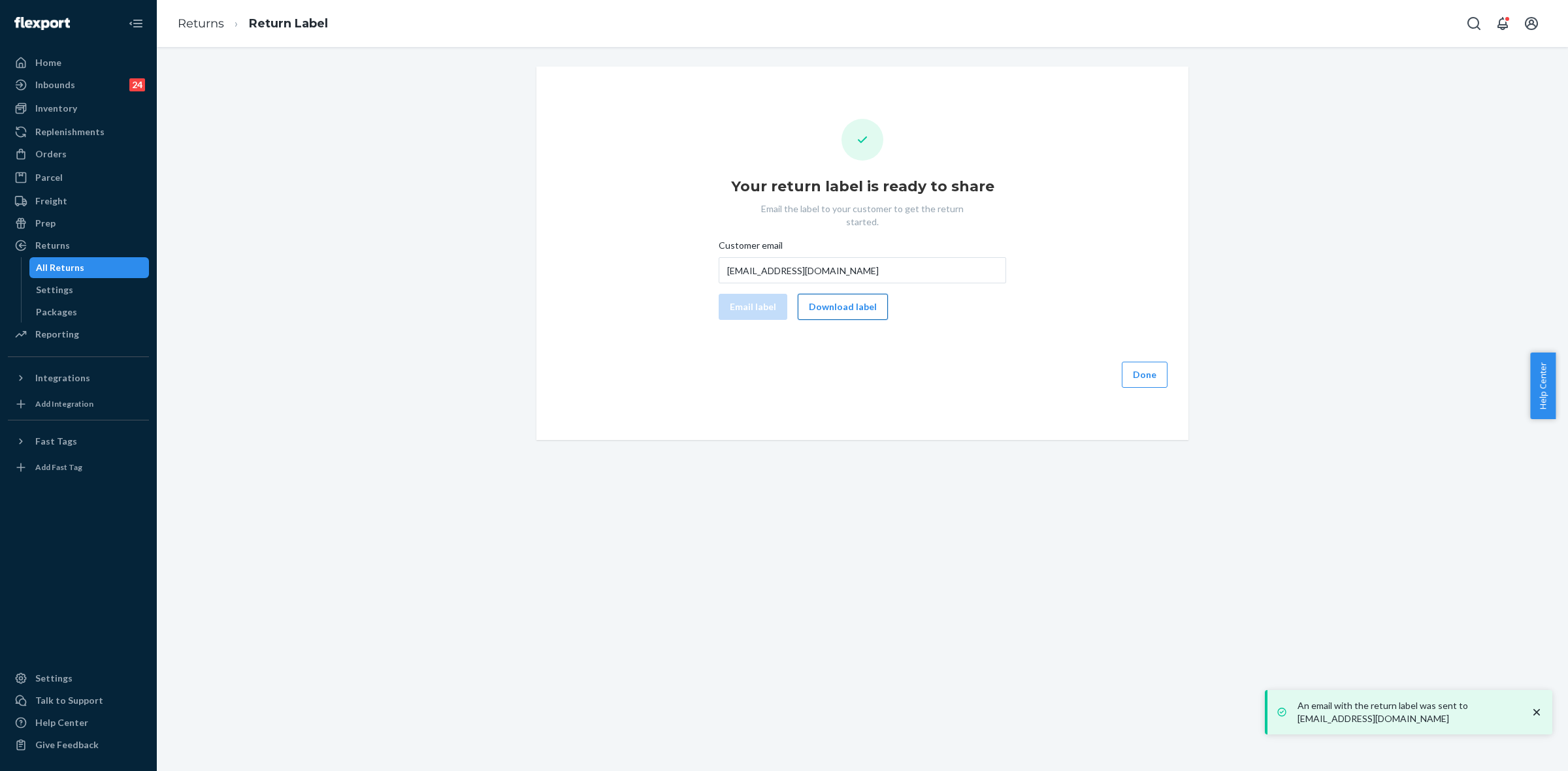
drag, startPoint x: 838, startPoint y: 299, endPoint x: 902, endPoint y: 343, distance: 77.7
click at [838, 298] on button "Download label" at bounding box center [843, 307] width 90 height 26
drag, startPoint x: 57, startPoint y: 242, endPoint x: 136, endPoint y: 272, distance: 84.5
click at [57, 242] on div "Returns" at bounding box center [53, 245] width 35 height 13
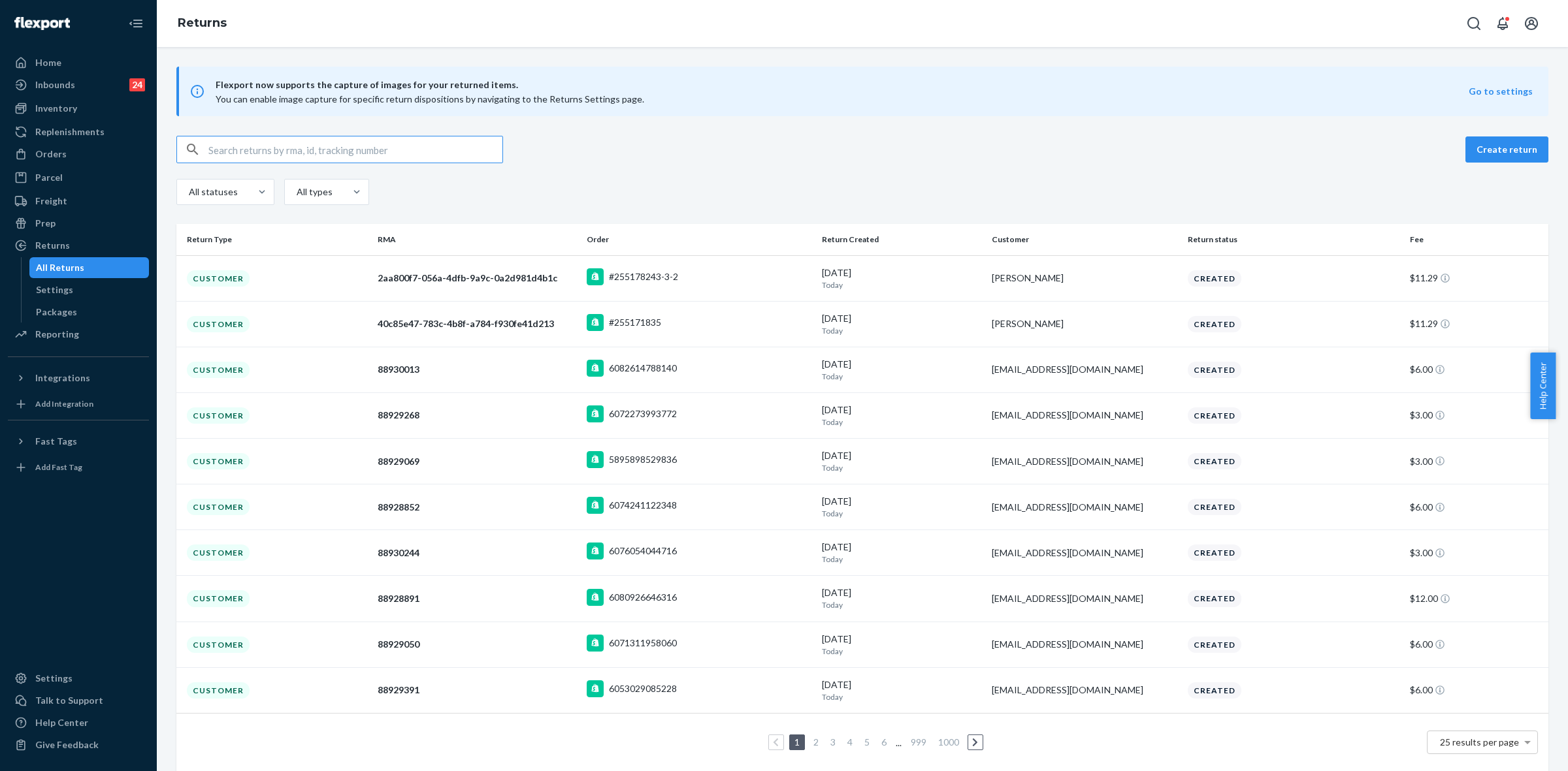
click at [939, 279] on p "Today" at bounding box center [902, 285] width 160 height 11
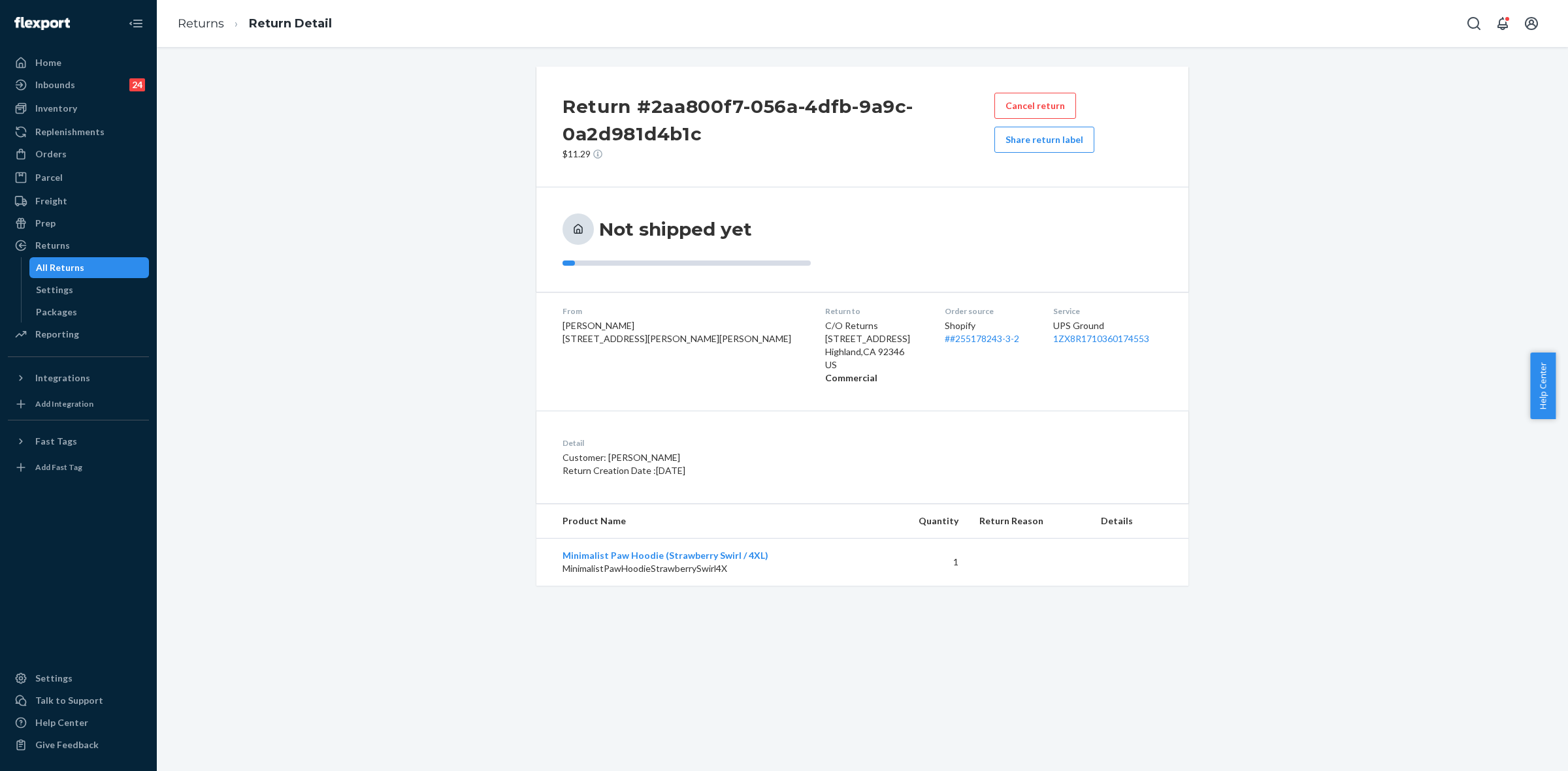
click at [402, 0] on div "Returns Return Detail" at bounding box center [862, 24] width 1411 height 47
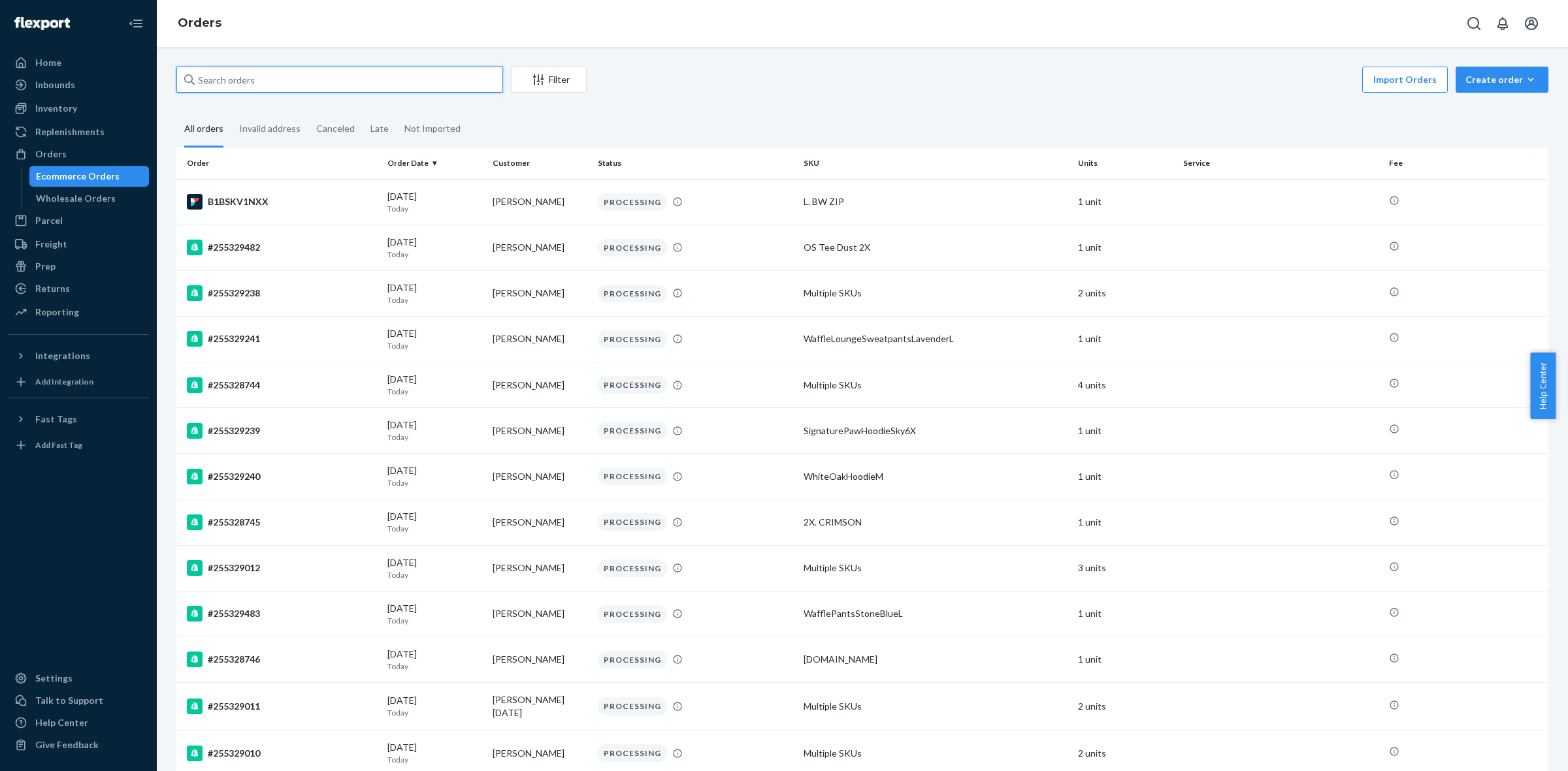
click at [232, 87] on input "text" at bounding box center [339, 80] width 327 height 26
paste input "R1-BGNJ6IEE"
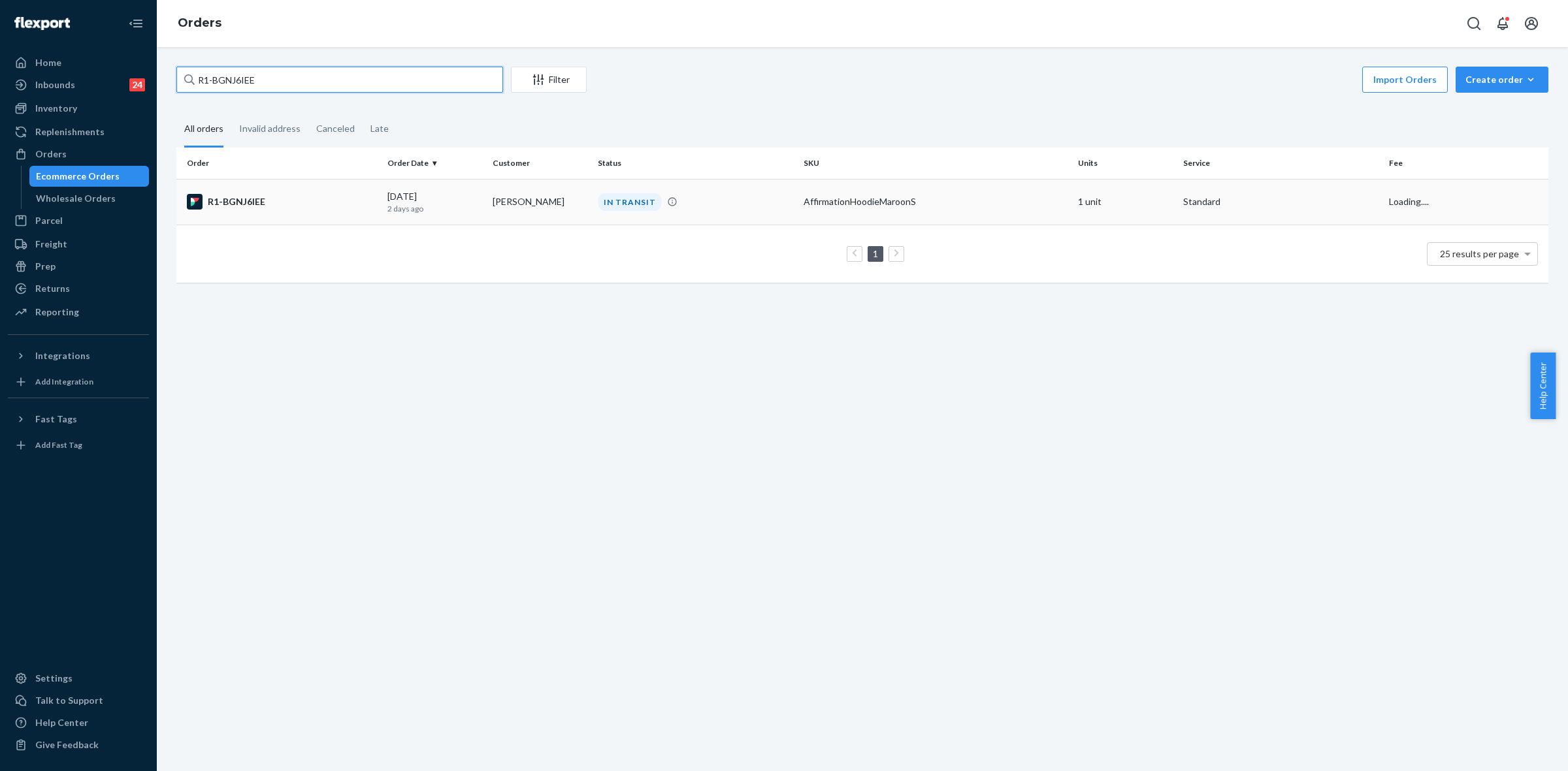
type input "R1-BGNJ6IEE"
drag, startPoint x: 551, startPoint y: 209, endPoint x: 644, endPoint y: 308, distance: 135.8
click at [551, 210] on td "Robtavia Almore" at bounding box center [540, 202] width 105 height 46
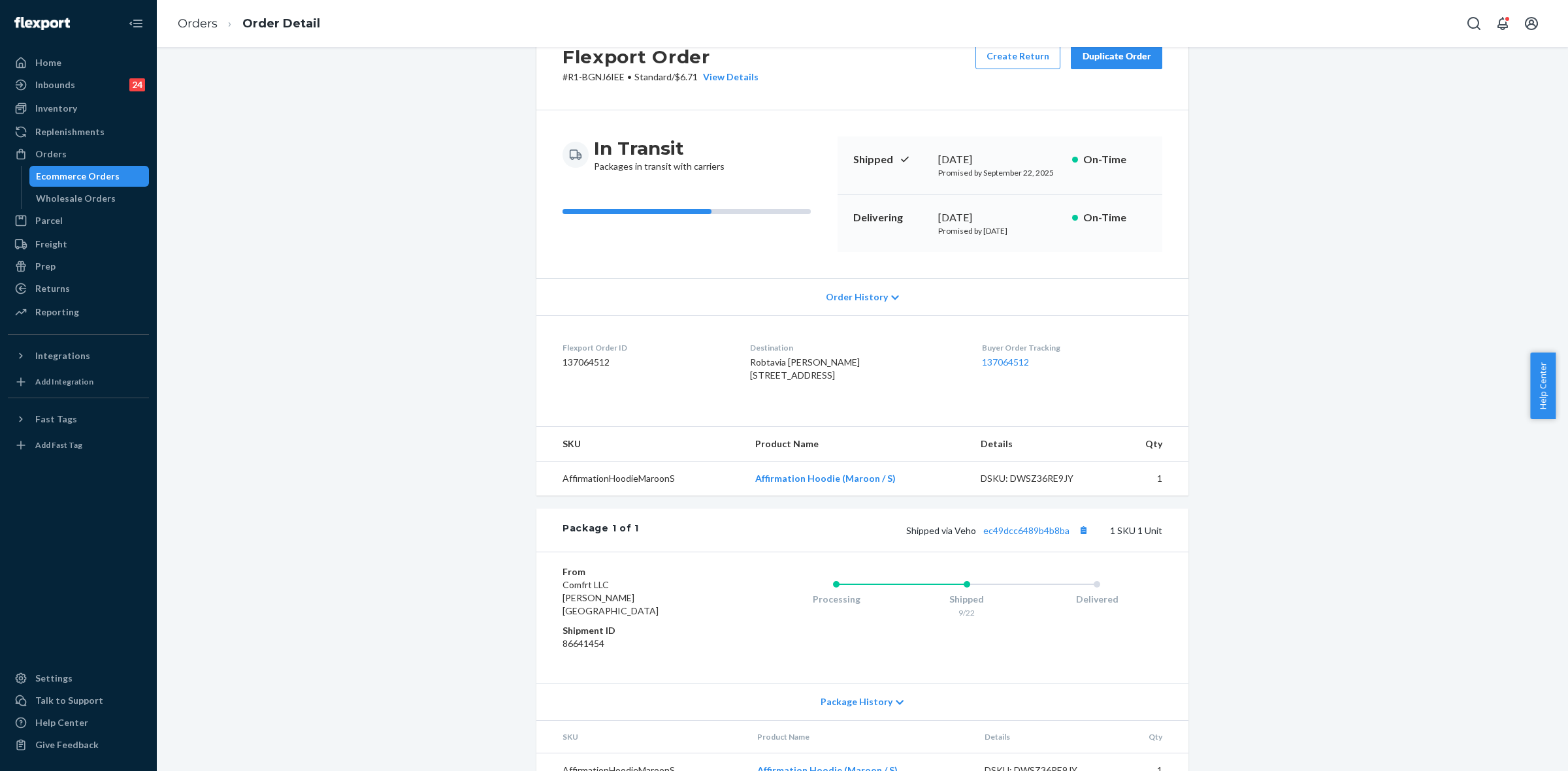
scroll to position [96, 0]
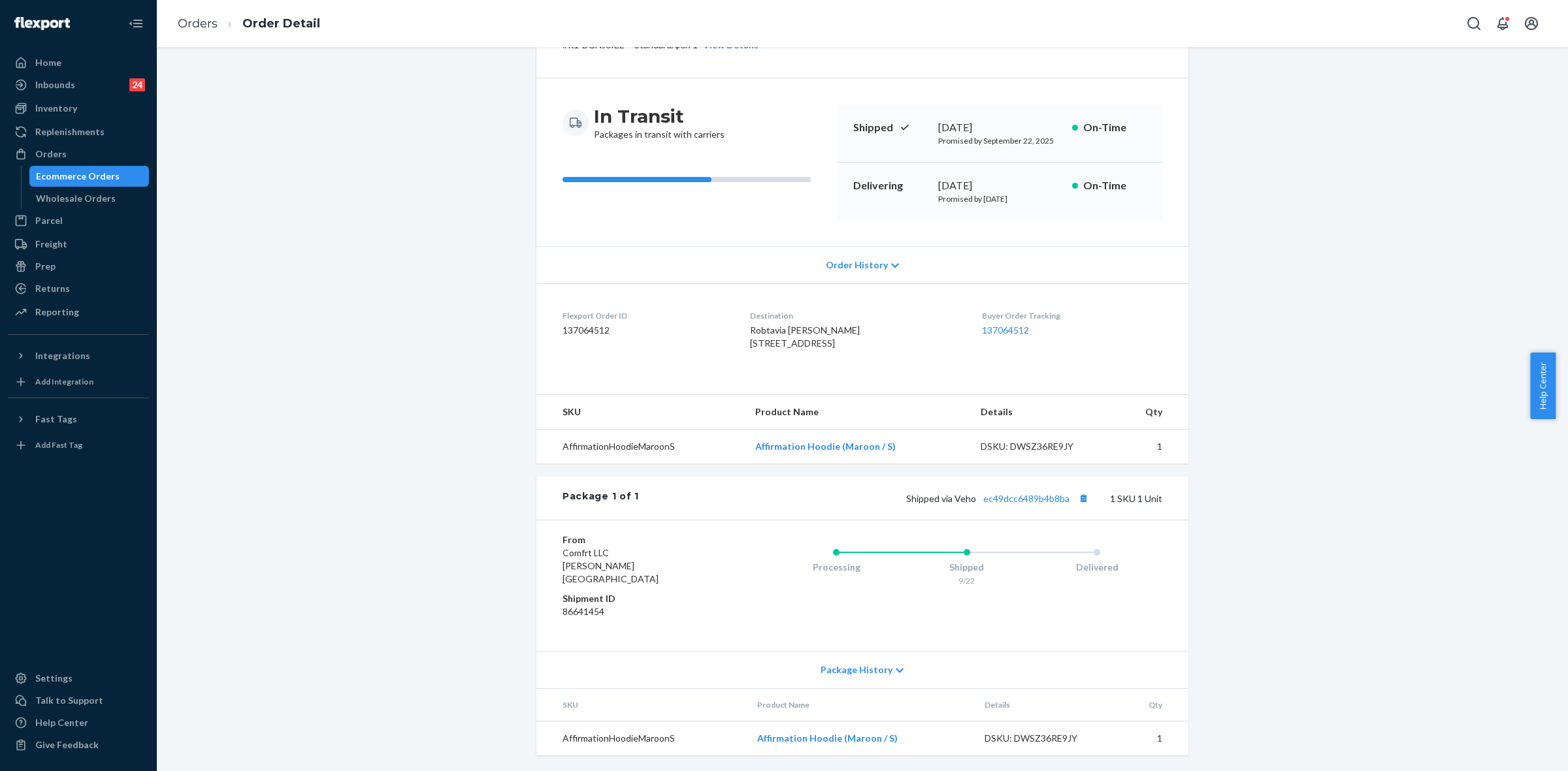
click at [1017, 507] on div "Shipped via Veho ec49dcc6489b4b8ba 1 SKU 1 Unit" at bounding box center [900, 498] width 523 height 17
click at [1019, 504] on link "ec49dcc6489b4b8ba" at bounding box center [1026, 499] width 86 height 11
drag, startPoint x: 954, startPoint y: 510, endPoint x: 1065, endPoint y: 508, distance: 111.0
click at [1065, 504] on span "Shipped via Veho ec49dcc6489b4b8ba" at bounding box center [999, 499] width 186 height 11
copy span "Veho ec49dcc6489b4b8ba"
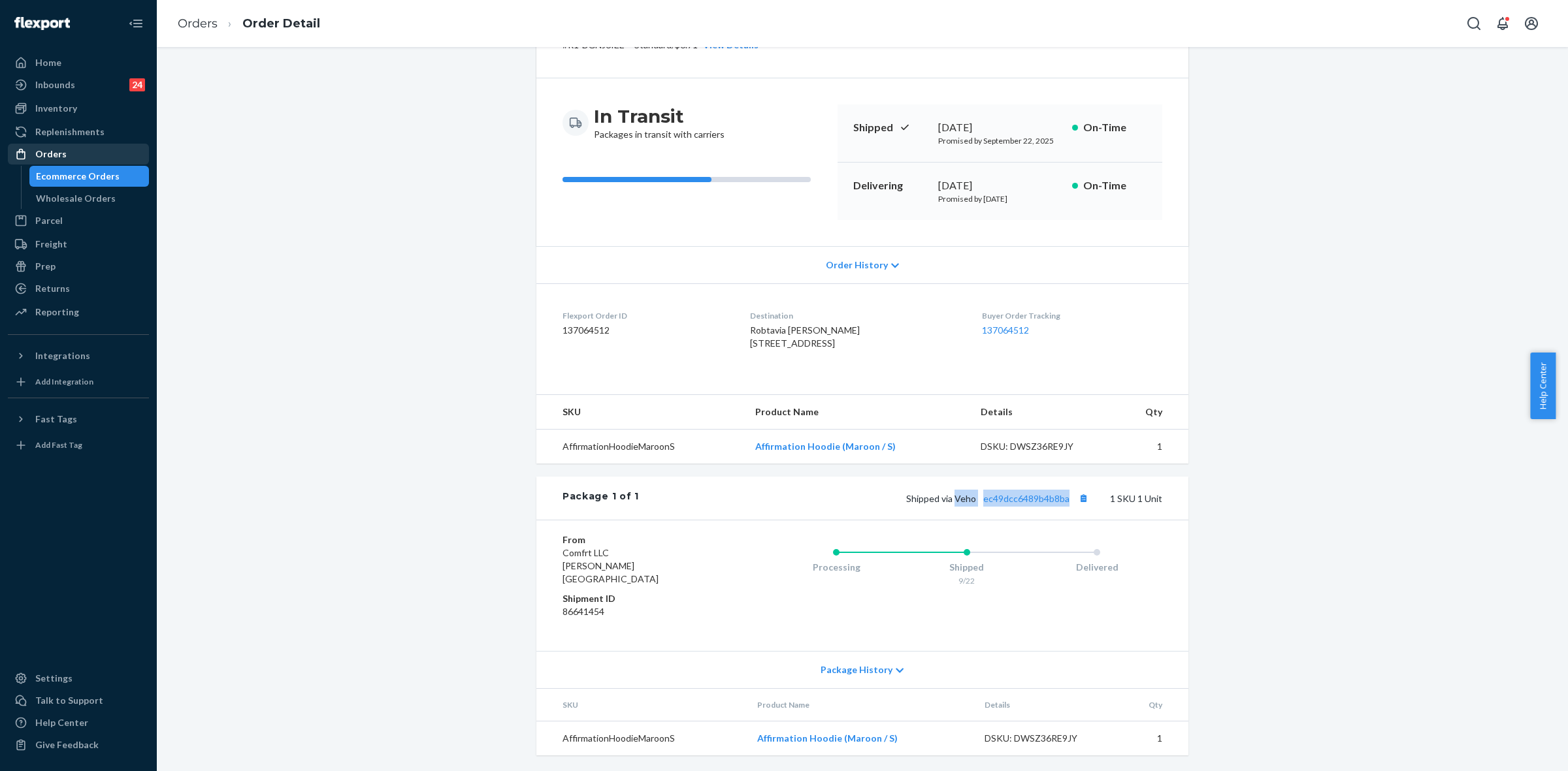
click at [31, 151] on div at bounding box center [25, 154] width 21 height 13
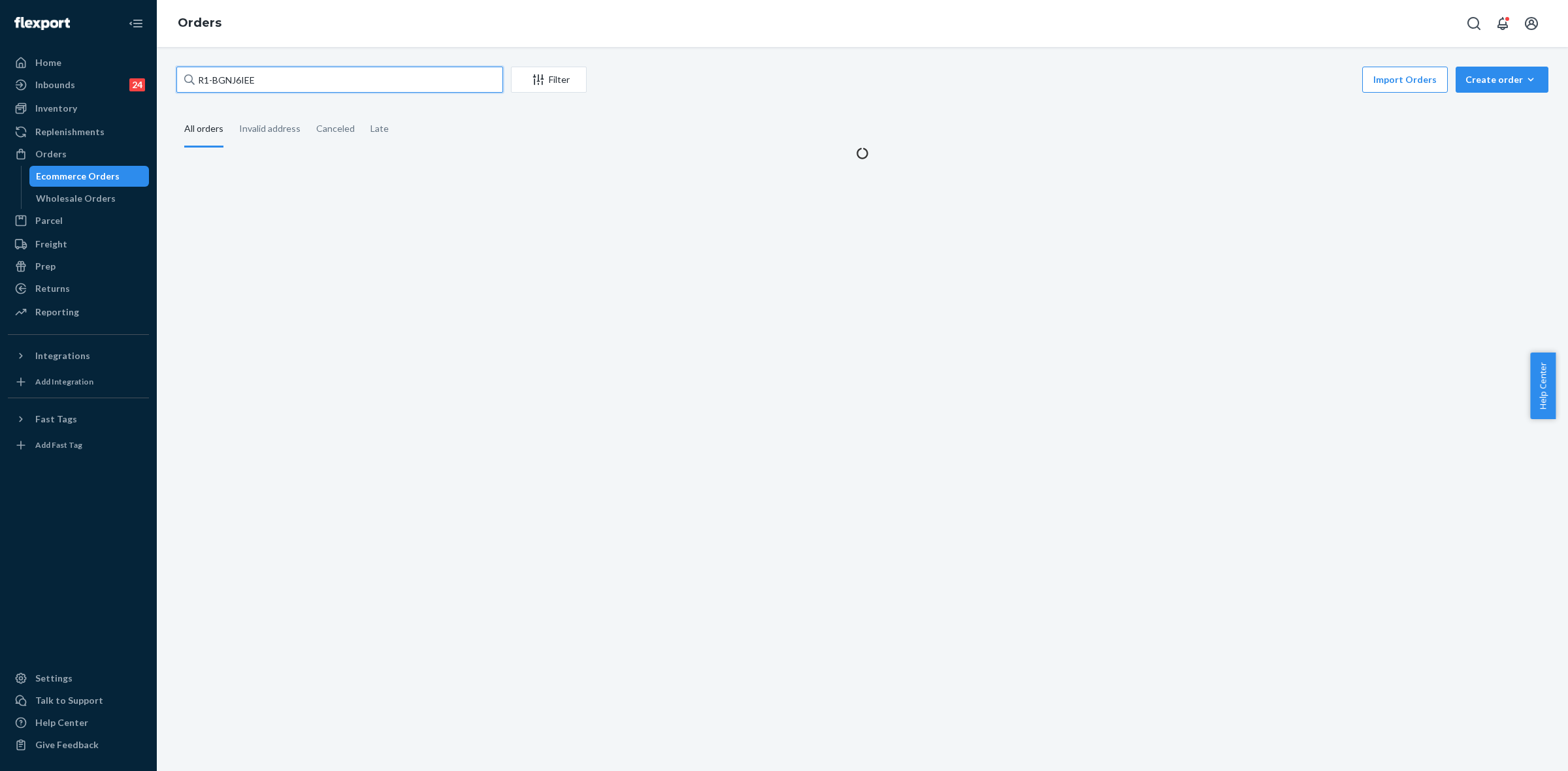
click at [204, 86] on input "R1-BGNJ6IEE" at bounding box center [339, 80] width 327 height 26
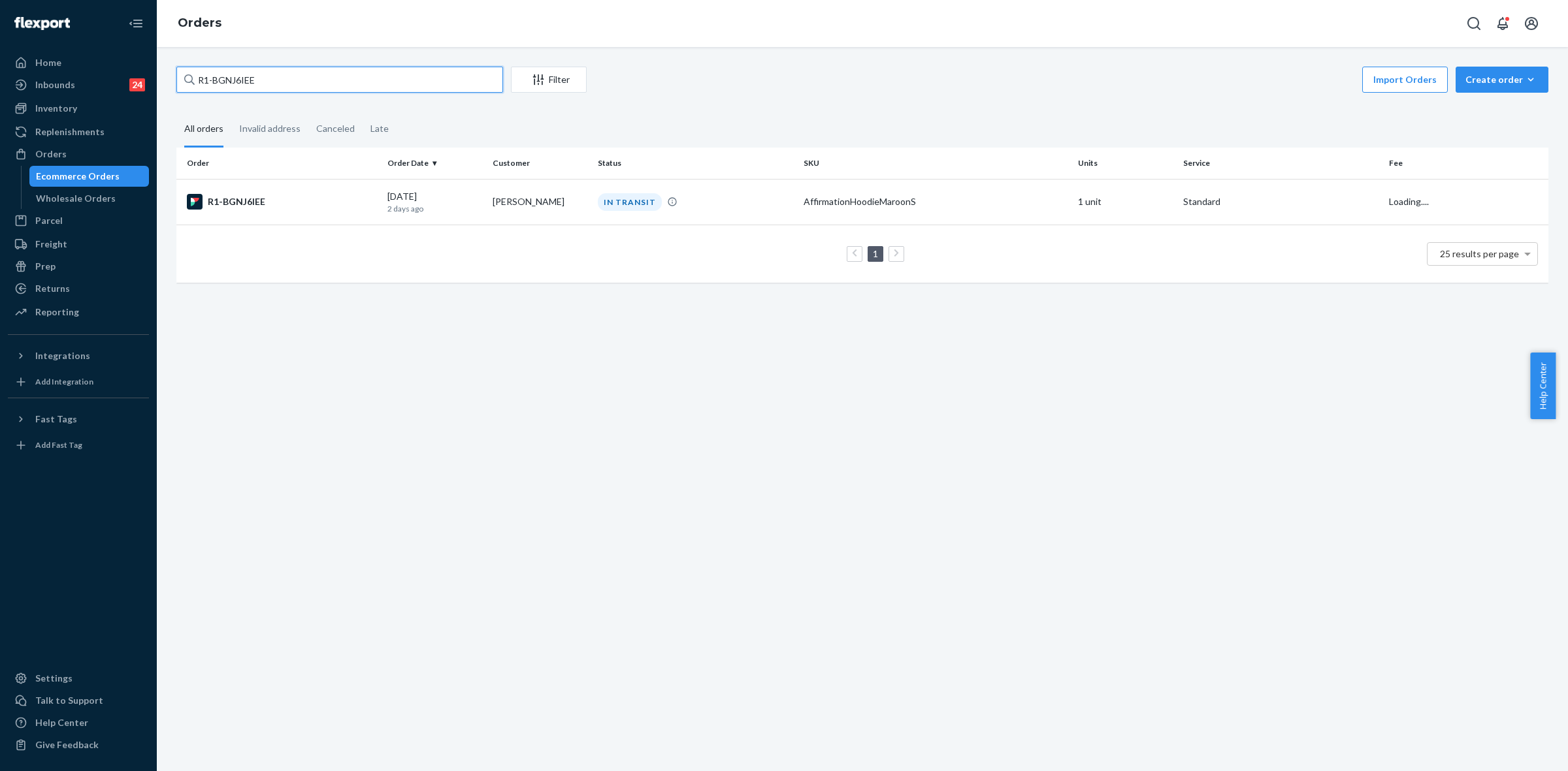
click at [201, 86] on input "R1-BGNJ6IEE" at bounding box center [339, 80] width 327 height 26
click at [199, 87] on input "R1-BGNJ6IEE" at bounding box center [339, 80] width 327 height 26
click at [198, 87] on input "R1-BGNJ6IEE" at bounding box center [339, 80] width 327 height 26
paste input "SKCKNKASGX"
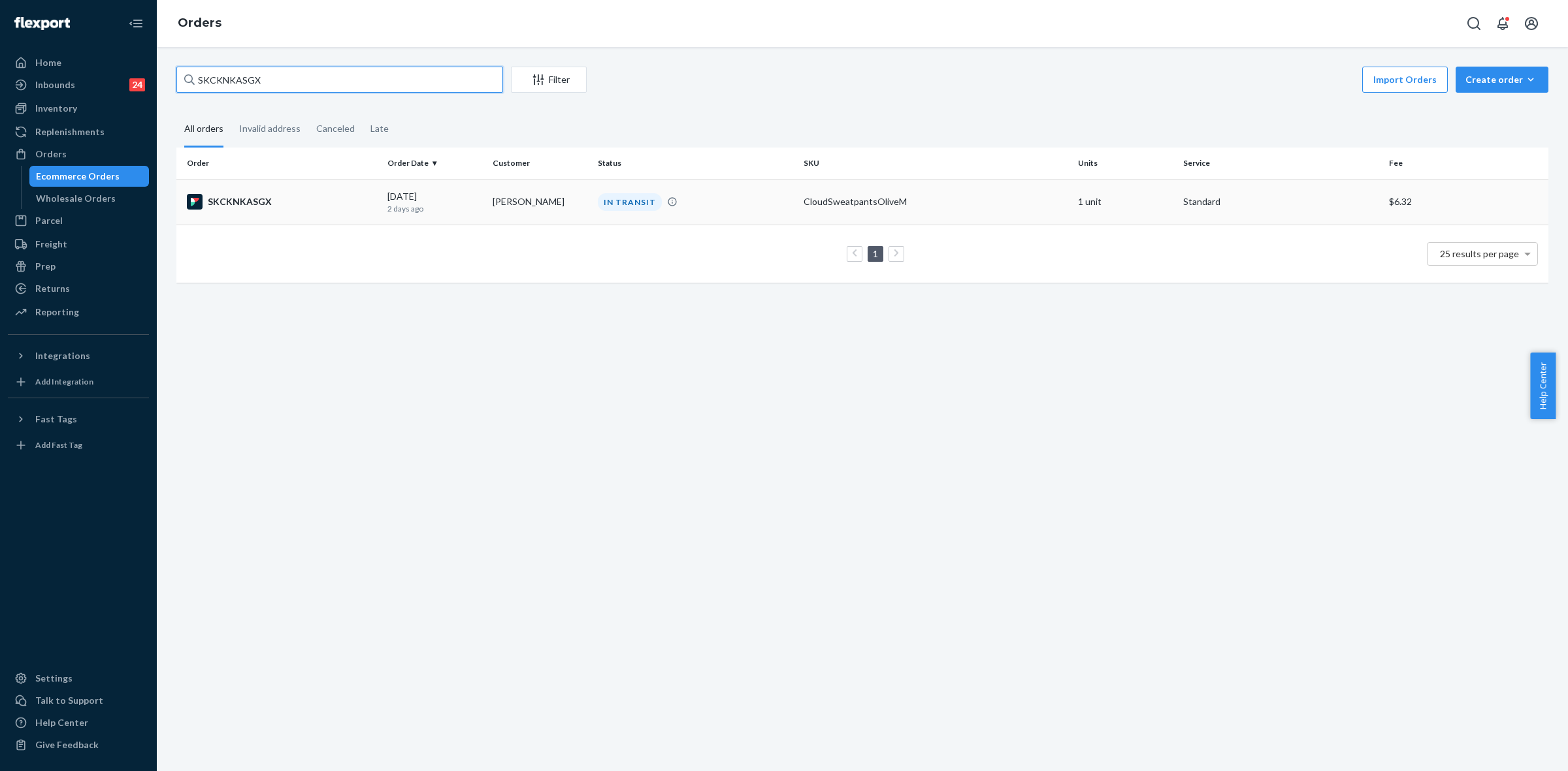
type input "SKCKNKASGX"
click at [533, 194] on td "Amanda Holbrook" at bounding box center [540, 202] width 105 height 46
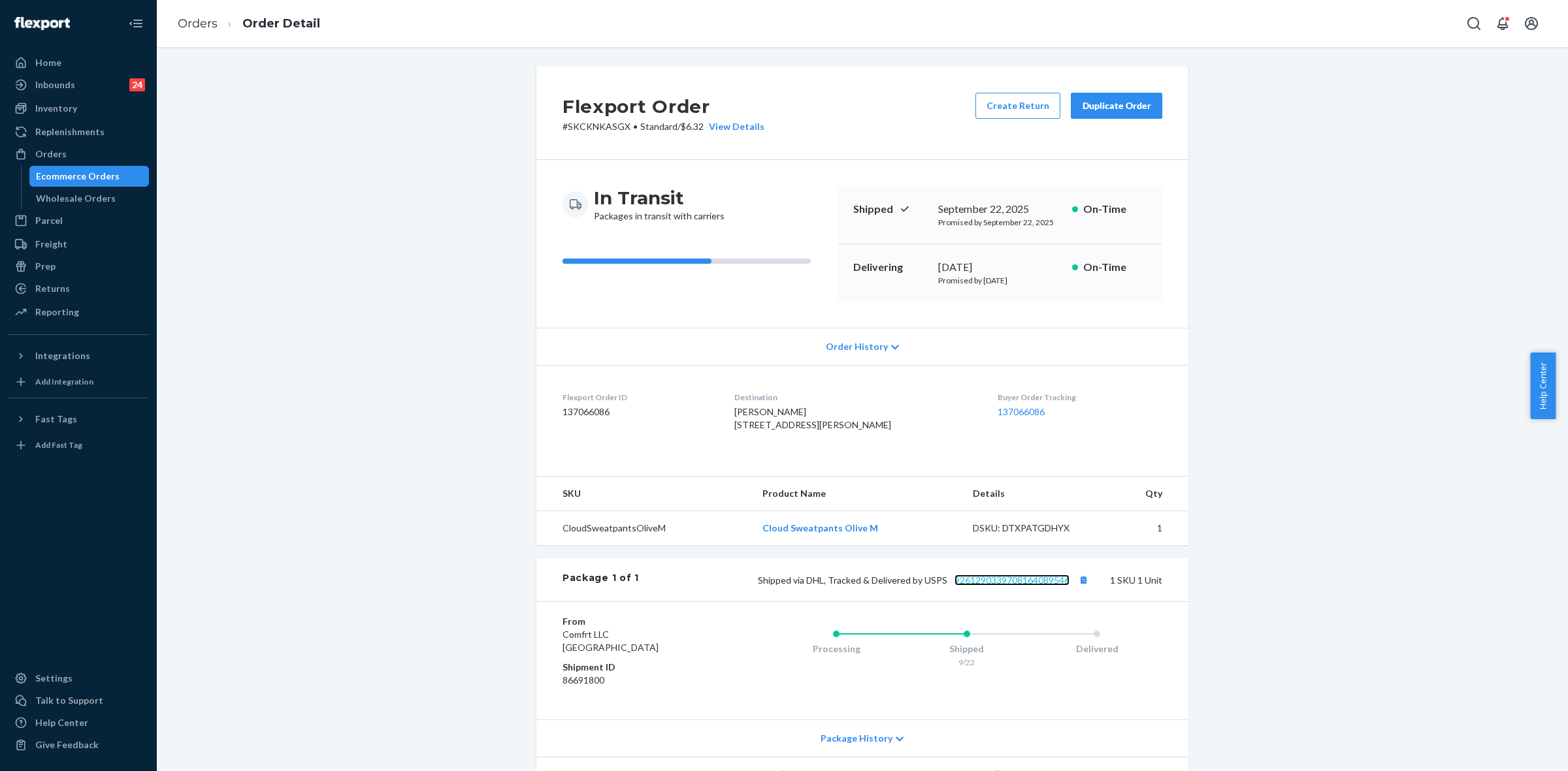
click at [1008, 586] on link "9261290339708164089546" at bounding box center [1012, 580] width 115 height 11
click at [1016, 586] on link "9261290339708164089546" at bounding box center [1012, 580] width 115 height 11
drag, startPoint x: 804, startPoint y: 605, endPoint x: 1067, endPoint y: 609, distance: 263.0
click at [1067, 586] on span "Shipped via DHL, Tracked & Delivered by USPS 9261290339708164089546" at bounding box center [924, 580] width 334 height 11
copy span "DHL, Tracked & Delivered by USPS 9261290339708164089546"
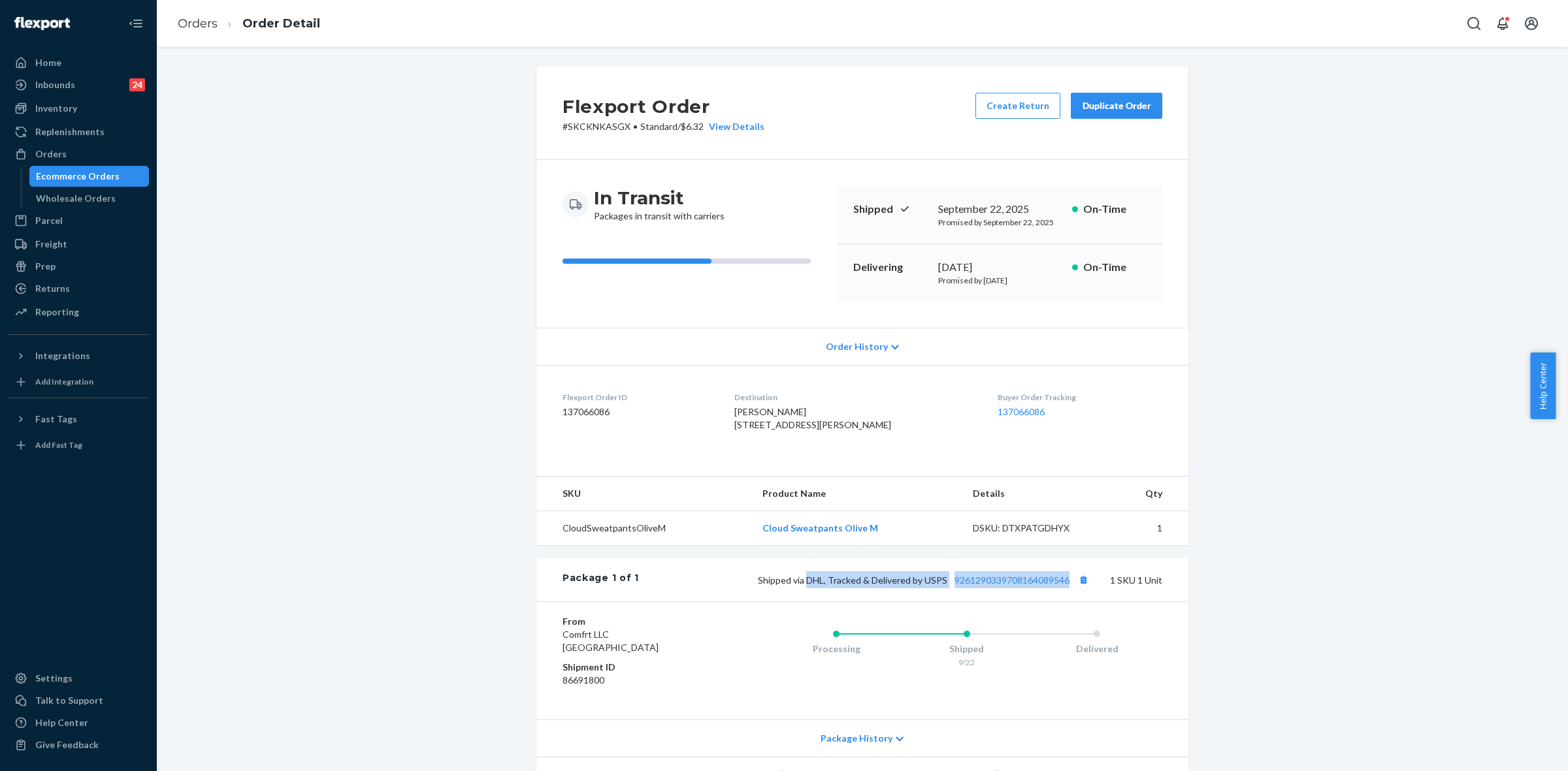
click at [59, 152] on div "Orders" at bounding box center [51, 154] width 31 height 13
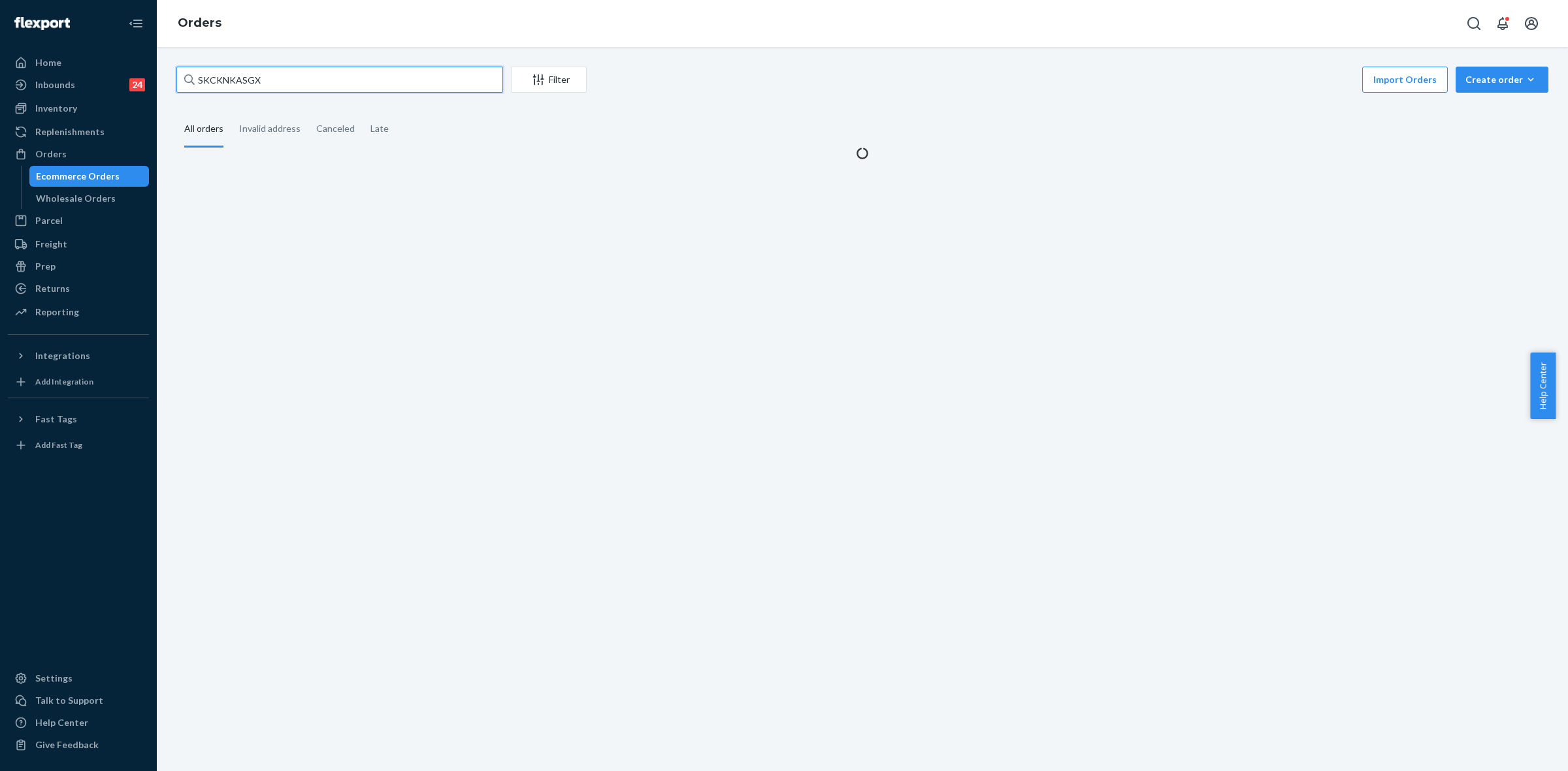
click at [200, 78] on input "SKCKNKASGX" at bounding box center [339, 80] width 327 height 26
click at [203, 77] on input "SKCKNKASGX" at bounding box center [339, 80] width 327 height 26
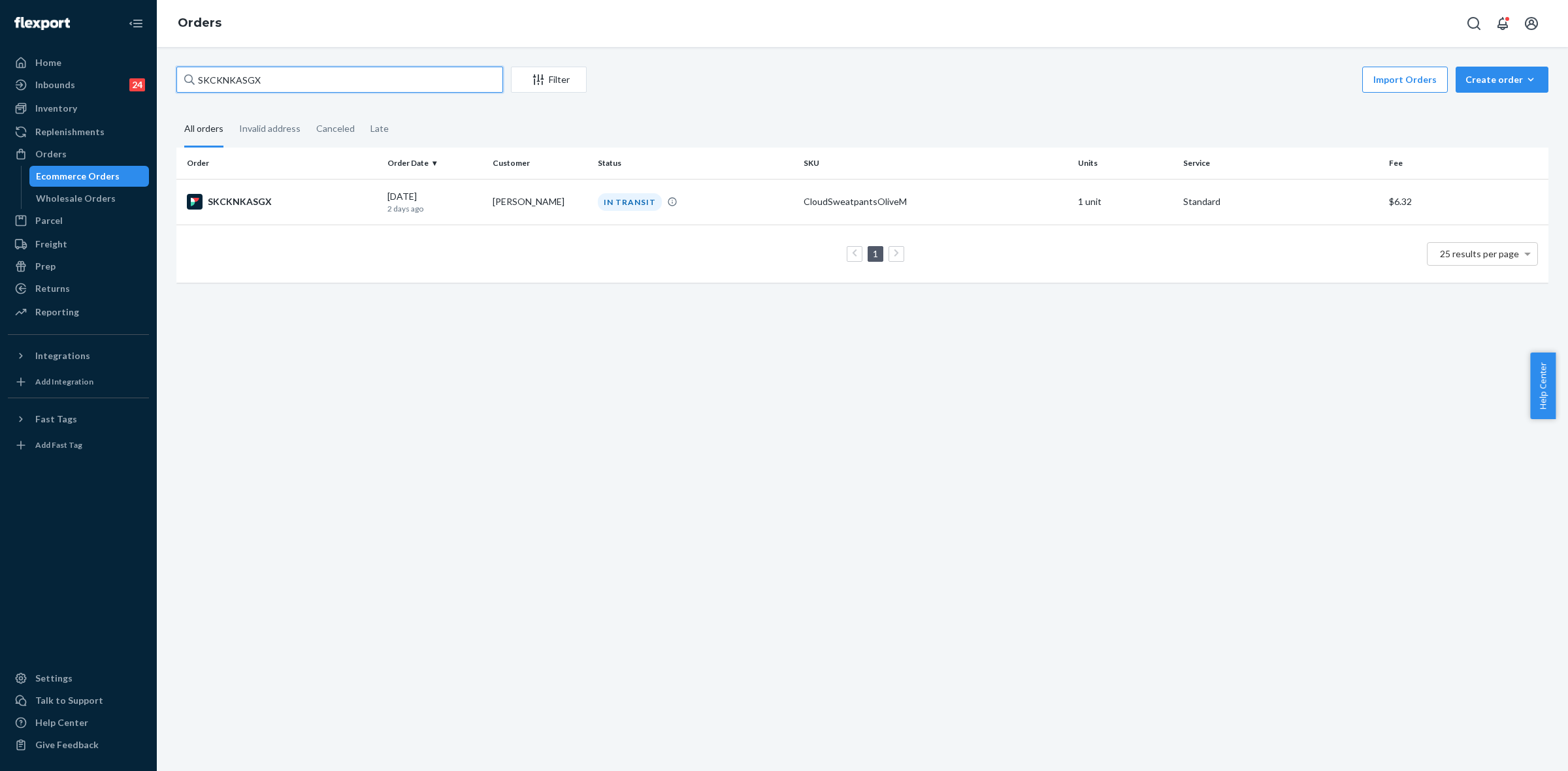
paste input "253735793"
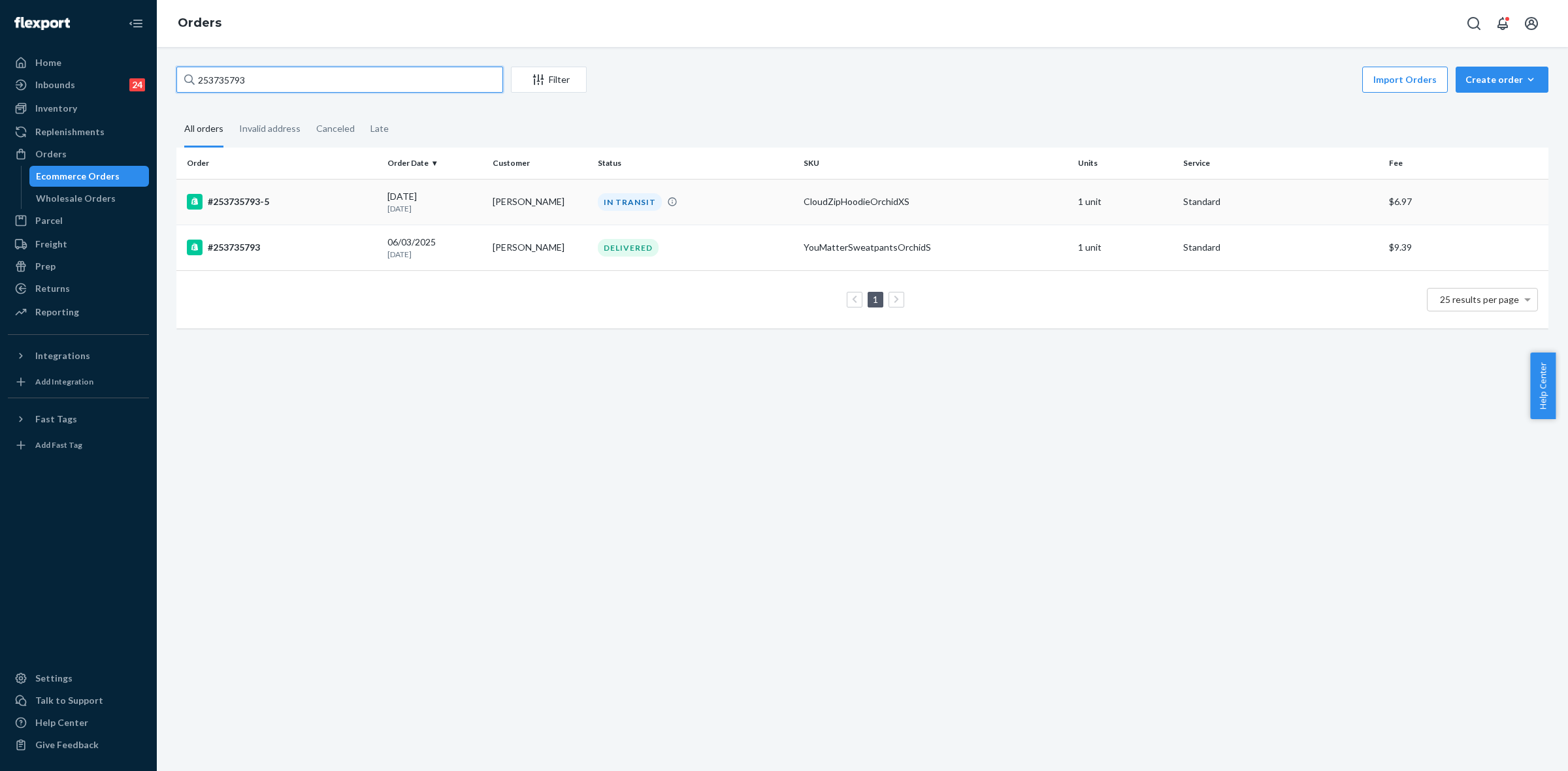
type input "253735793"
click at [703, 205] on div "IN TRANSIT" at bounding box center [695, 202] width 200 height 17
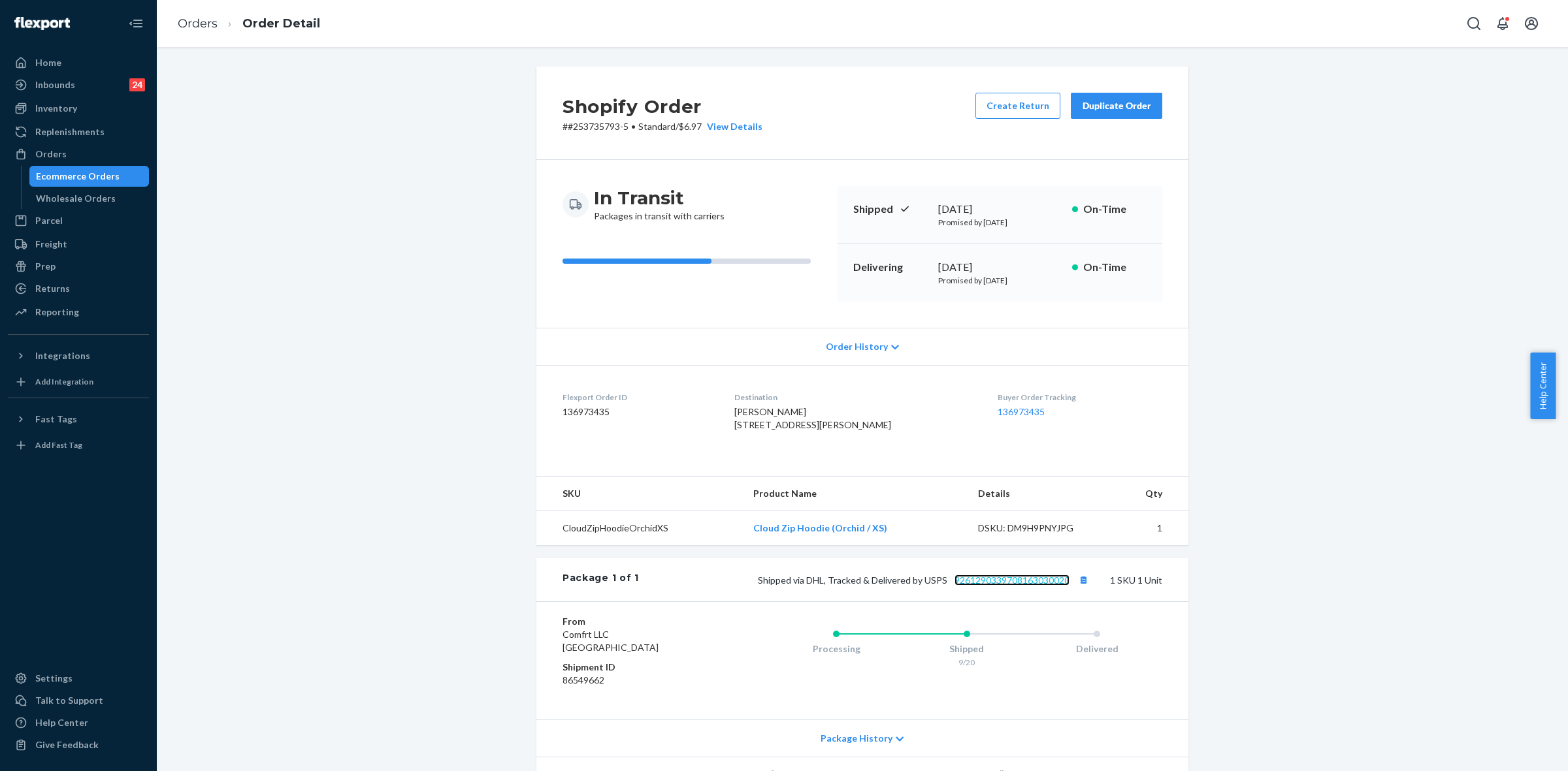
click at [1005, 586] on link "9261290339708163030020" at bounding box center [1012, 580] width 115 height 11
drag, startPoint x: 802, startPoint y: 605, endPoint x: 1069, endPoint y: 605, distance: 267.0
click at [1069, 586] on span "Shipped via DHL, Tracked & Delivered by USPS 9261290339708163030020" at bounding box center [924, 580] width 334 height 11
copy span "DHL, Tracked & Delivered by USPS 9261290339708163030020"
click at [42, 151] on div "Orders" at bounding box center [51, 154] width 31 height 13
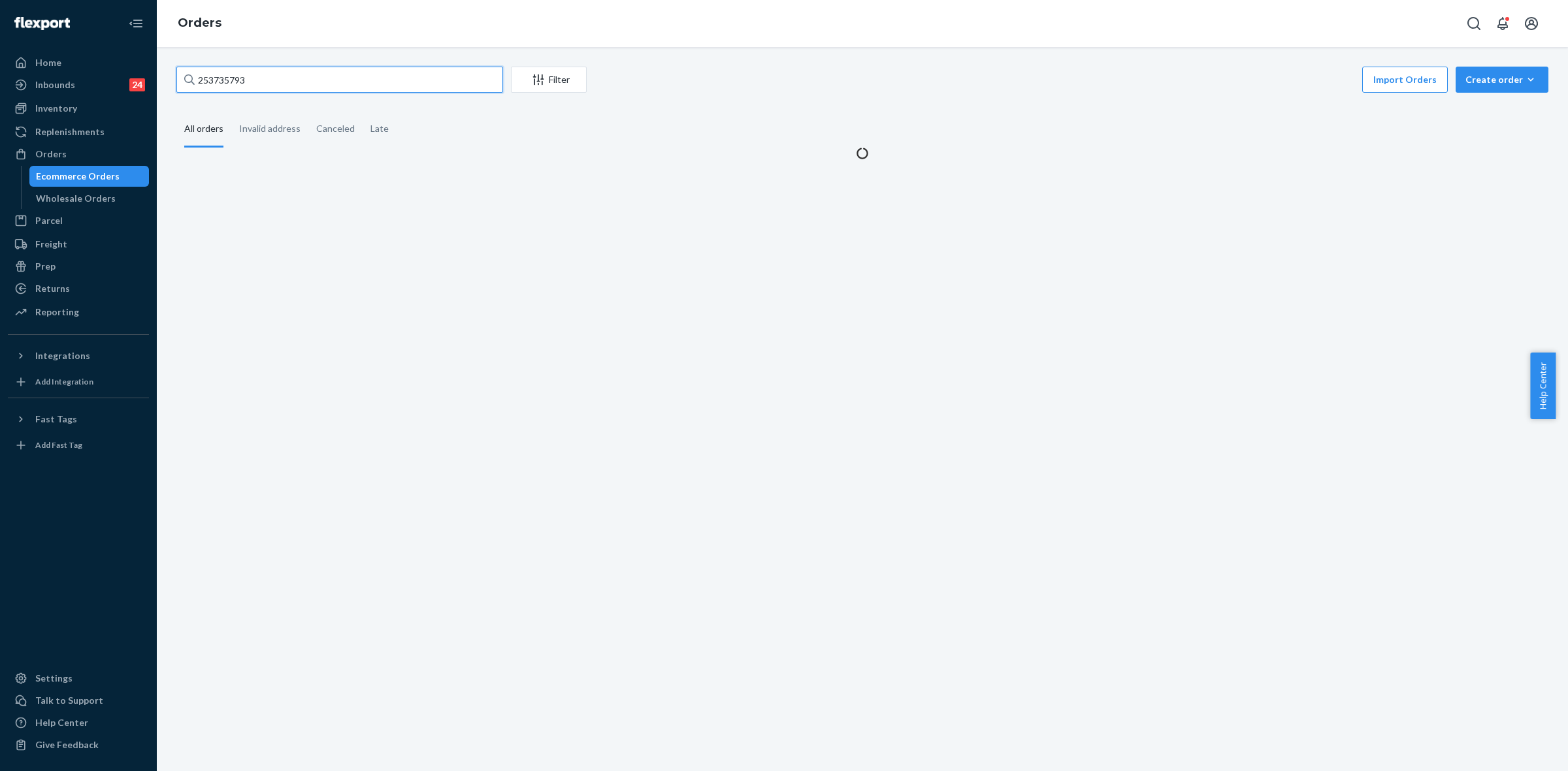
click at [214, 87] on input "253735793" at bounding box center [339, 80] width 327 height 26
click at [213, 86] on input "253735793" at bounding box center [339, 80] width 327 height 26
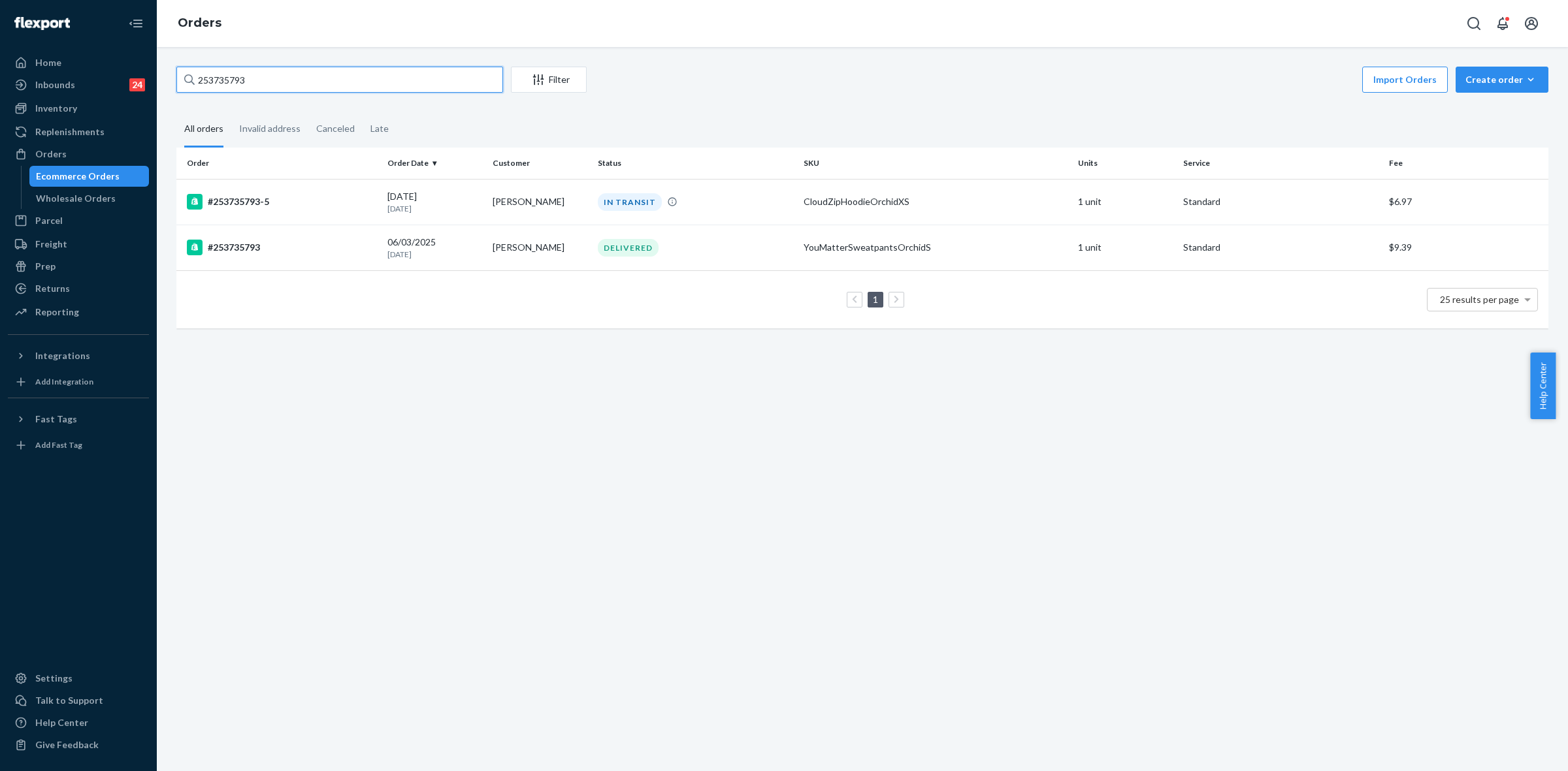
paste input "RYI9XJ0OXE"
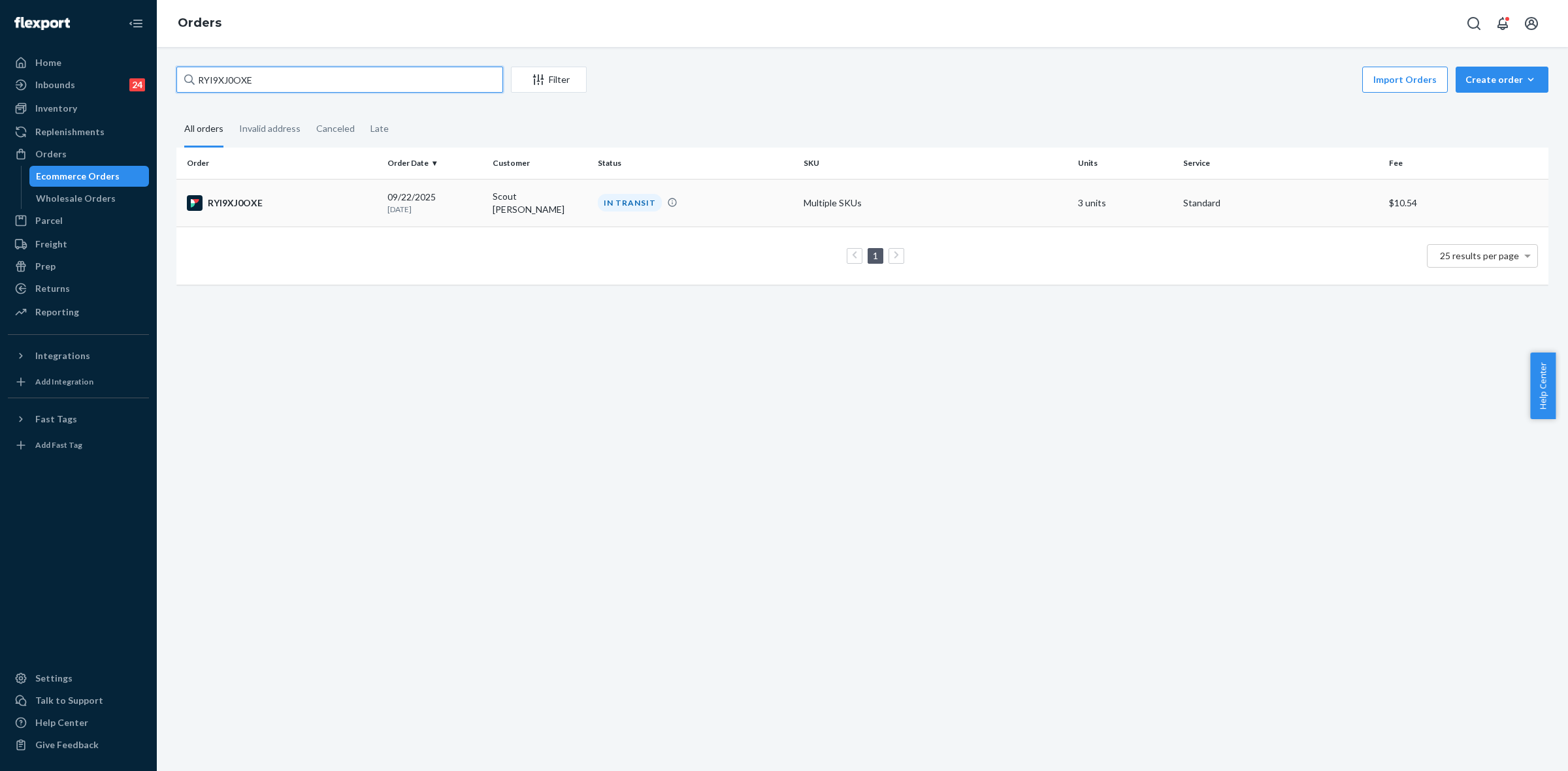
type input "RYI9XJ0OXE"
click at [537, 210] on td "Scout Dennis" at bounding box center [540, 202] width 105 height 48
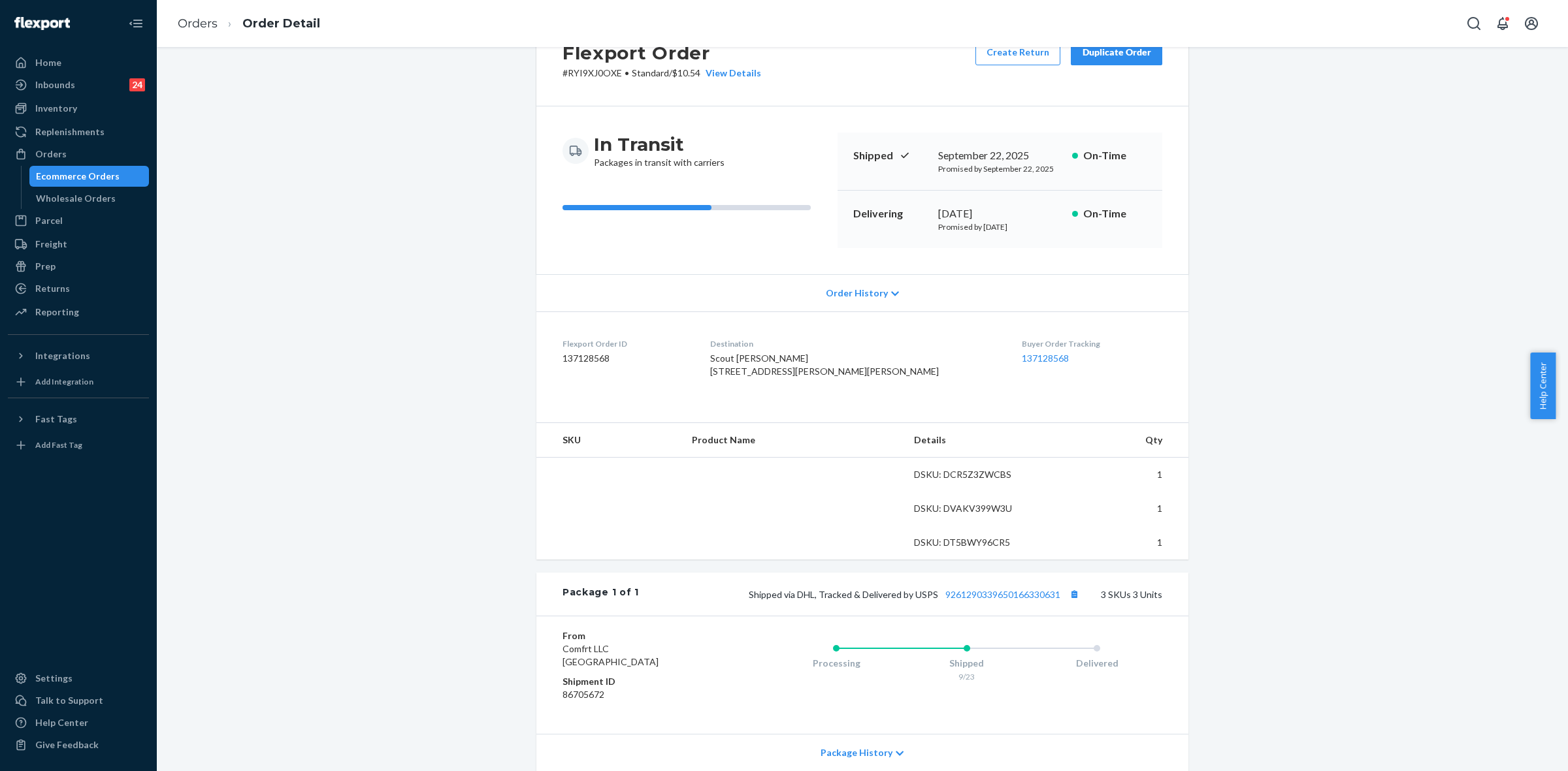
scroll to position [232, 0]
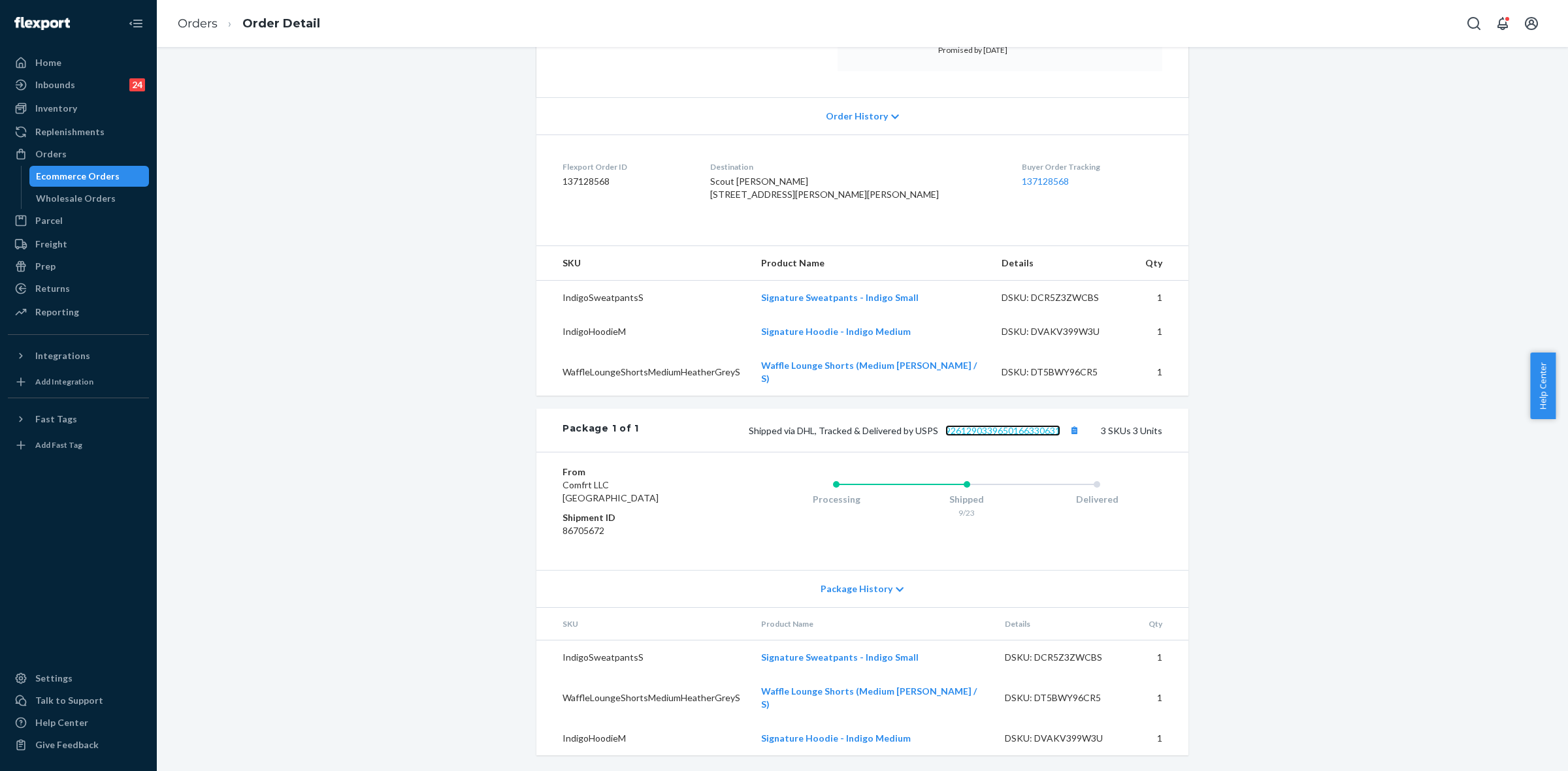
click at [990, 436] on link "9261290339650166330631" at bounding box center [1003, 431] width 115 height 11
drag, startPoint x: 69, startPoint y: 157, endPoint x: 167, endPoint y: 211, distance: 111.9
click at [69, 155] on div "Orders" at bounding box center [78, 154] width 139 height 18
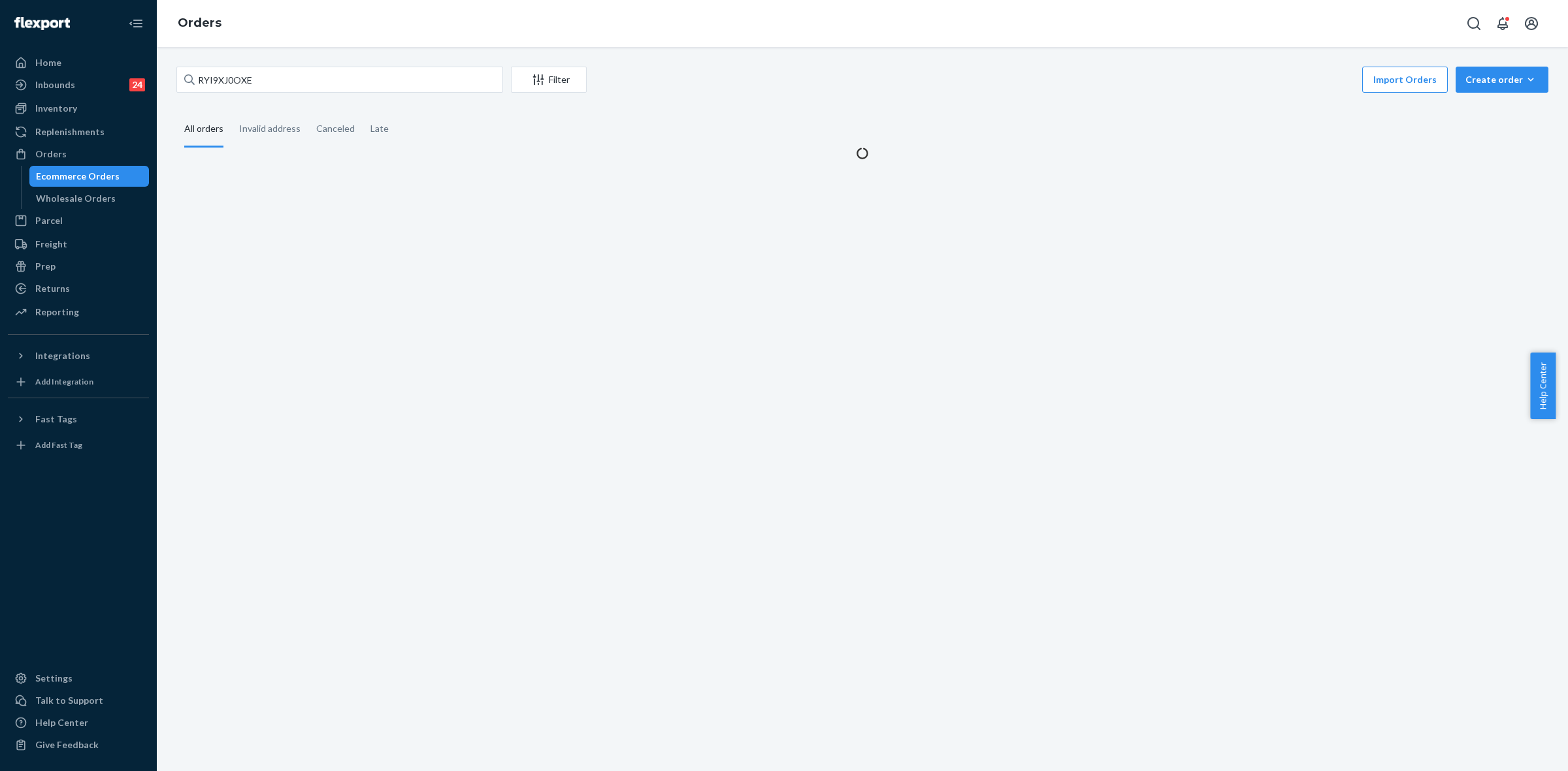
click at [221, 94] on div "RYI9XJ0OXE Filter Import Orders Create order Ecommerce order Removal order" at bounding box center [862, 81] width 1372 height 29
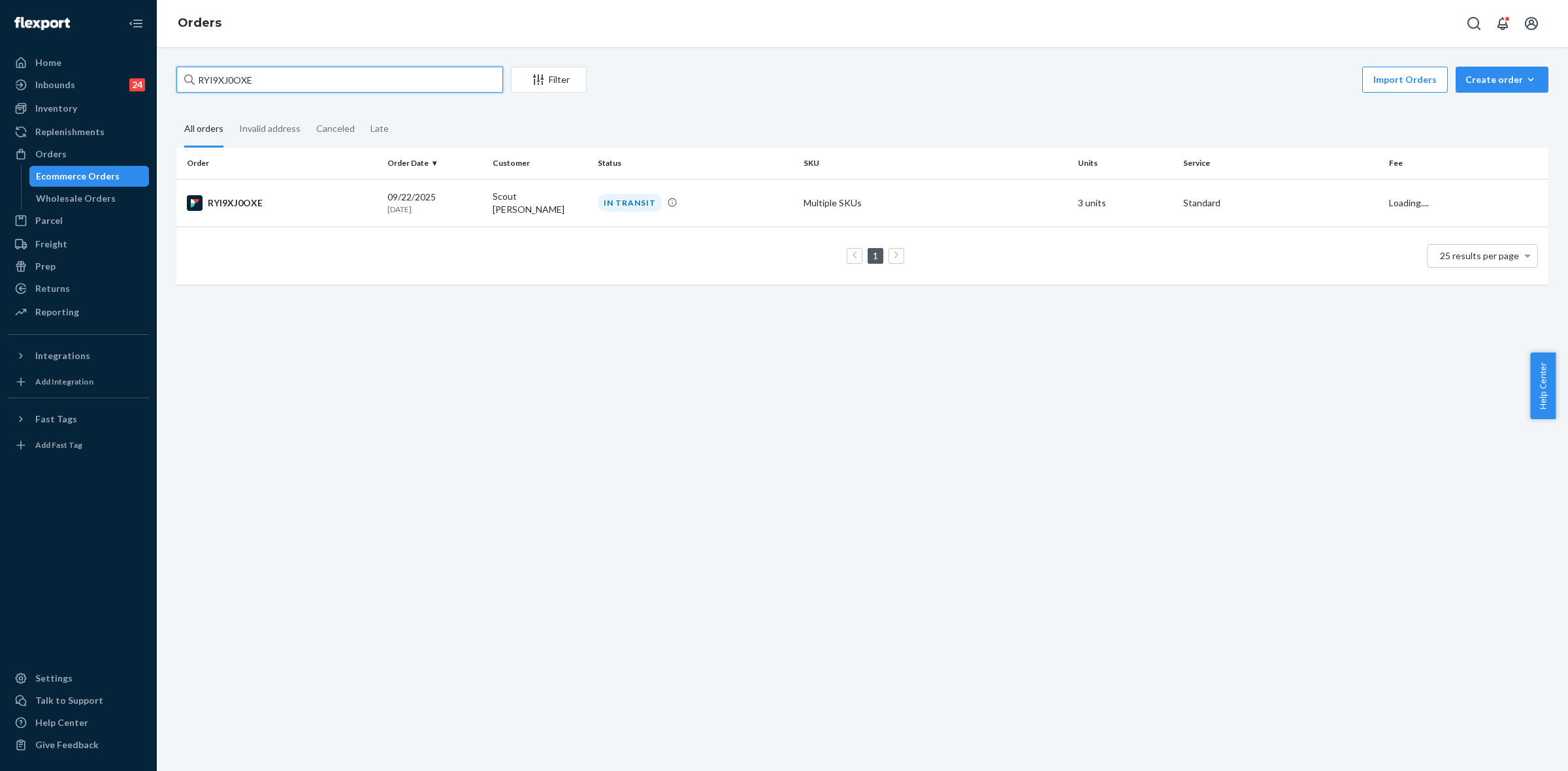
click at [220, 79] on input "RYI9XJ0OXE" at bounding box center [339, 80] width 327 height 26
paste input "255230124"
type input "255230124"
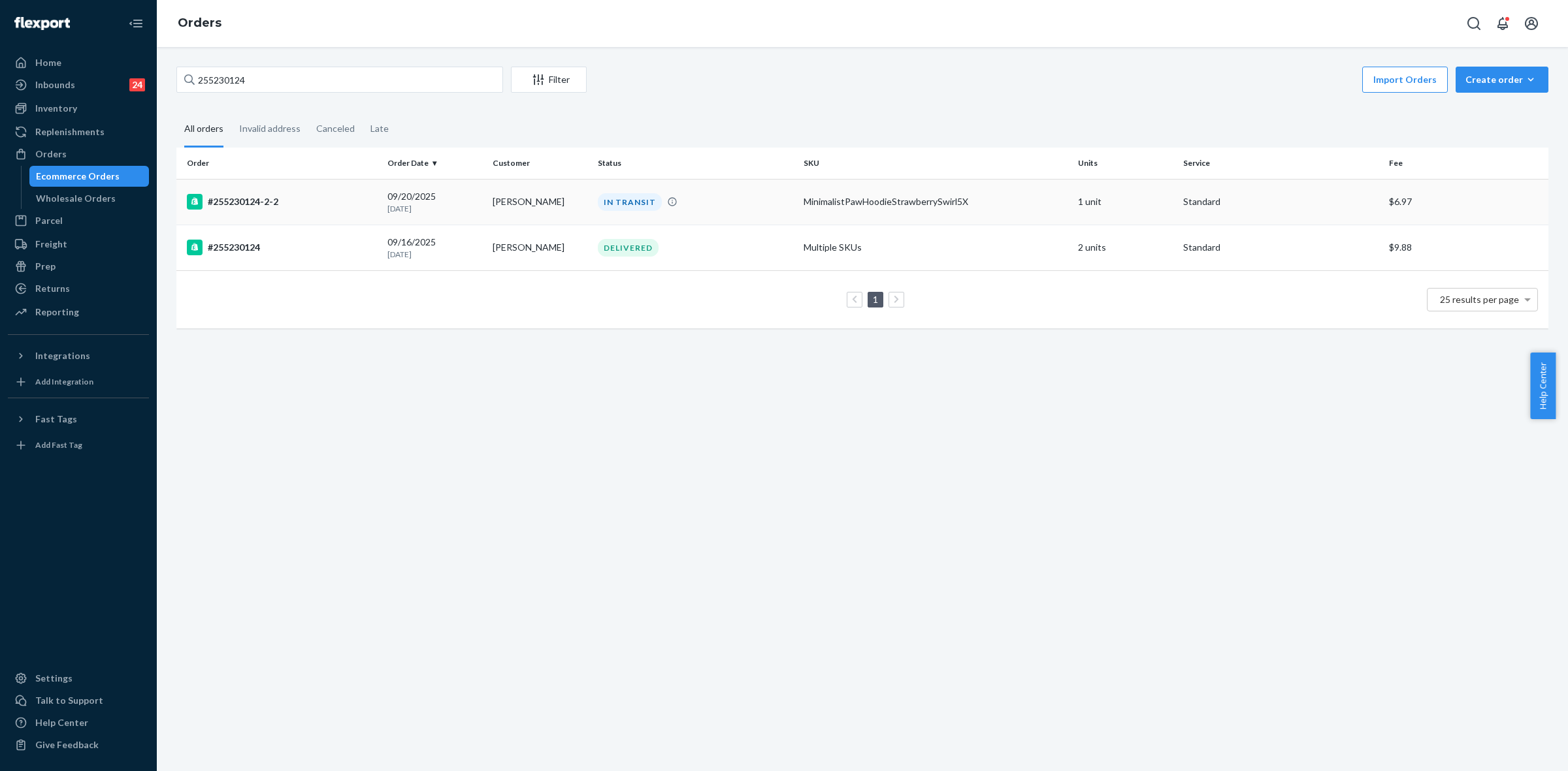
click at [730, 195] on div "IN TRANSIT" at bounding box center [695, 202] width 200 height 17
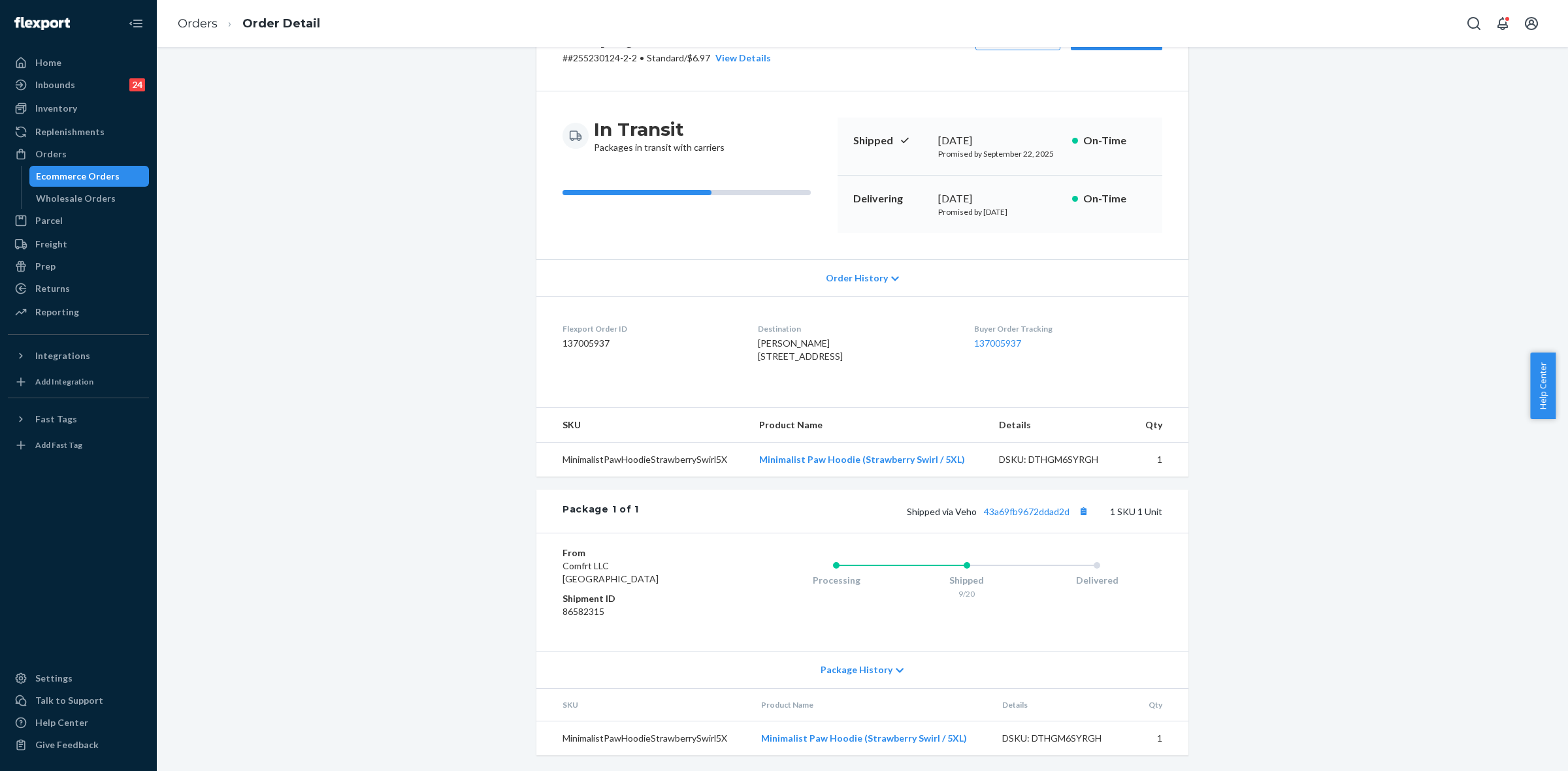
scroll to position [109, 0]
click at [1019, 512] on link "43a69fb9672ddad2d" at bounding box center [1026, 512] width 85 height 11
drag, startPoint x: 950, startPoint y: 510, endPoint x: 1062, endPoint y: 508, distance: 112.0
click at [1062, 508] on span "Shipped via Veho 43a69fb9672ddad2d" at bounding box center [999, 512] width 185 height 11
copy span "Veho 43a69fb9672ddad2d"
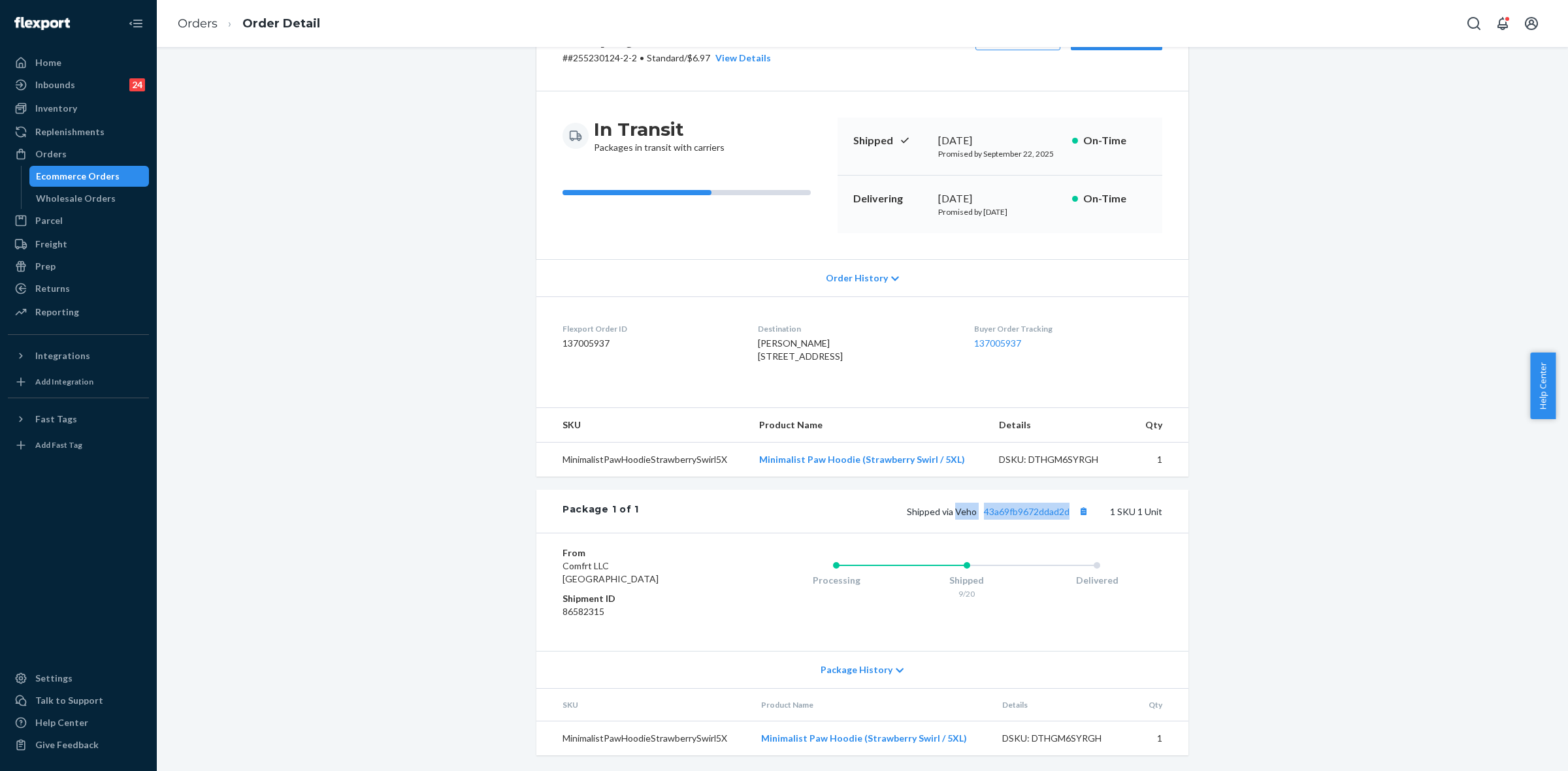
drag, startPoint x: 53, startPoint y: 152, endPoint x: 57, endPoint y: 166, distance: 14.6
click at [53, 152] on div "Orders" at bounding box center [51, 154] width 31 height 13
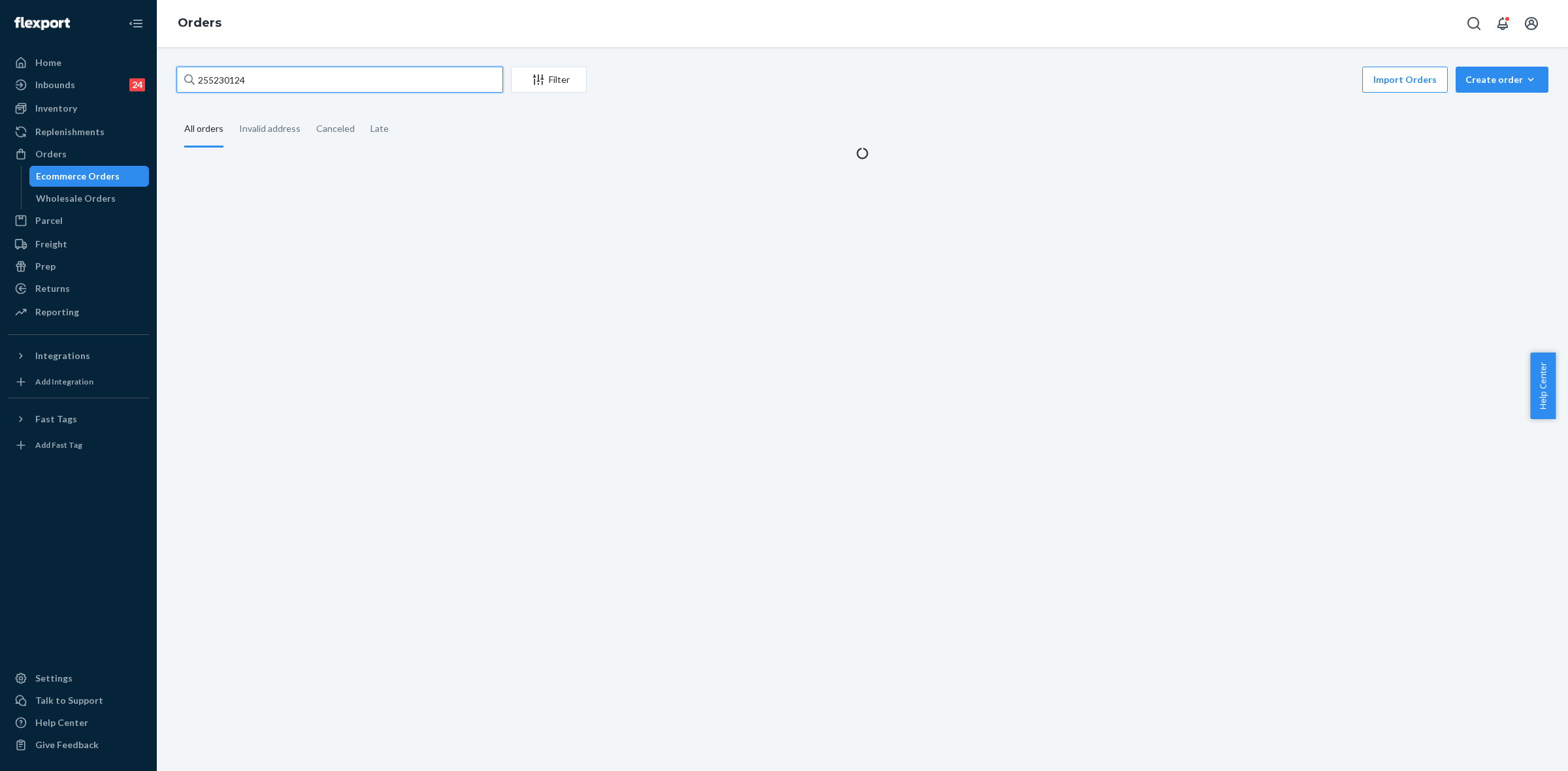
click at [214, 80] on input "255230124" at bounding box center [339, 80] width 327 height 26
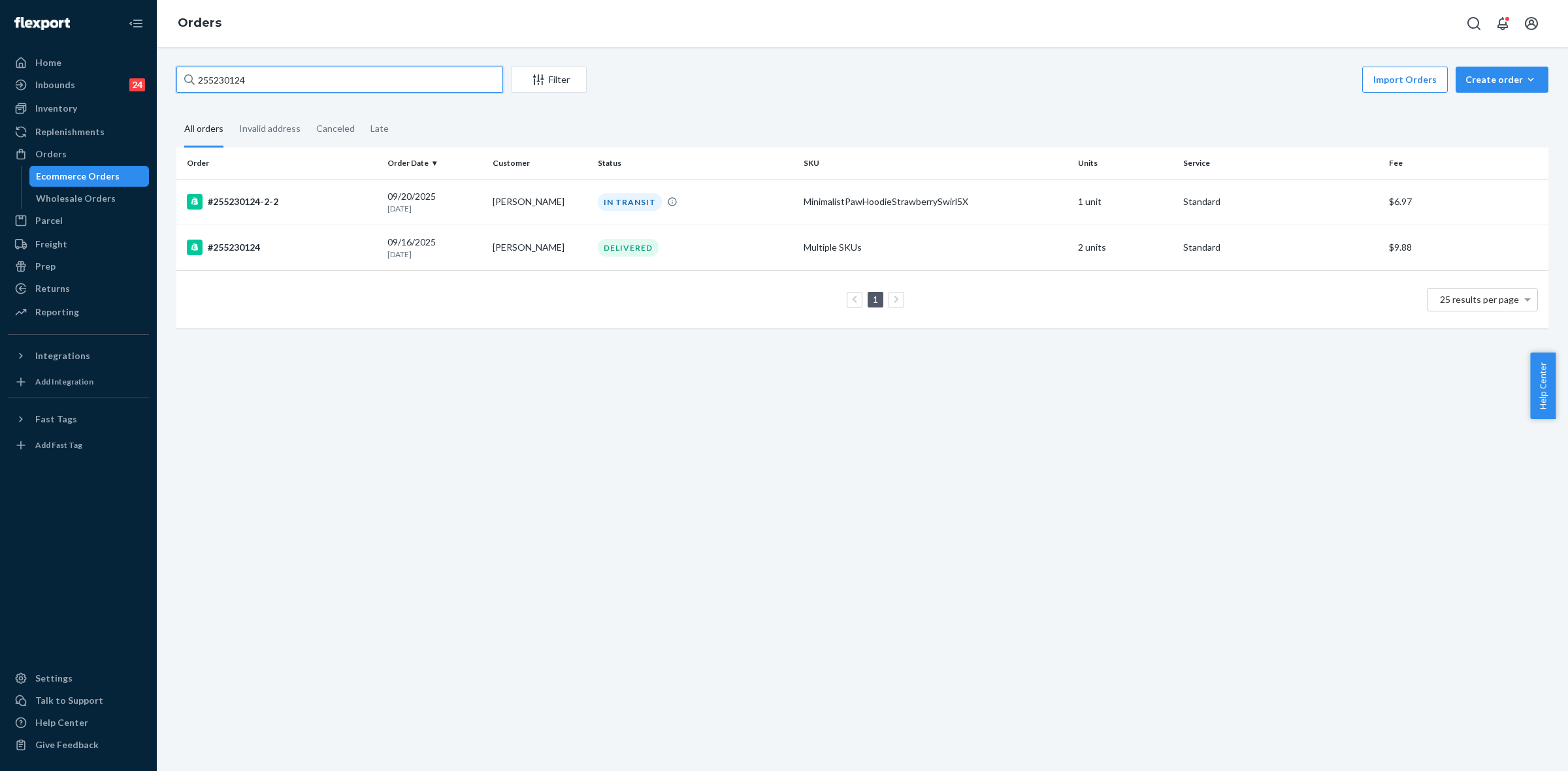
paste input "75838"
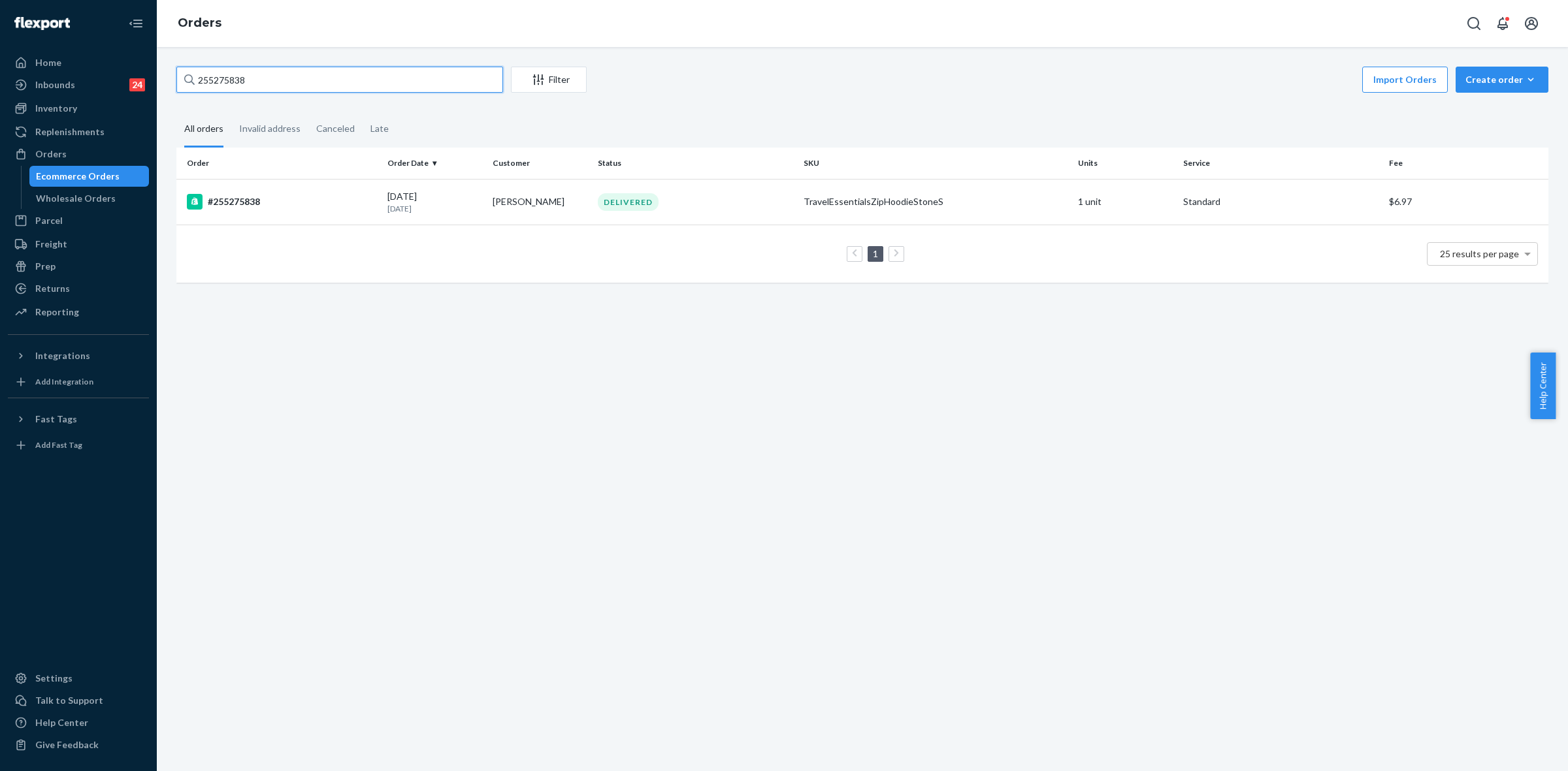
type input "255275838"
click at [562, 219] on td "Amber Adams" at bounding box center [540, 202] width 105 height 46
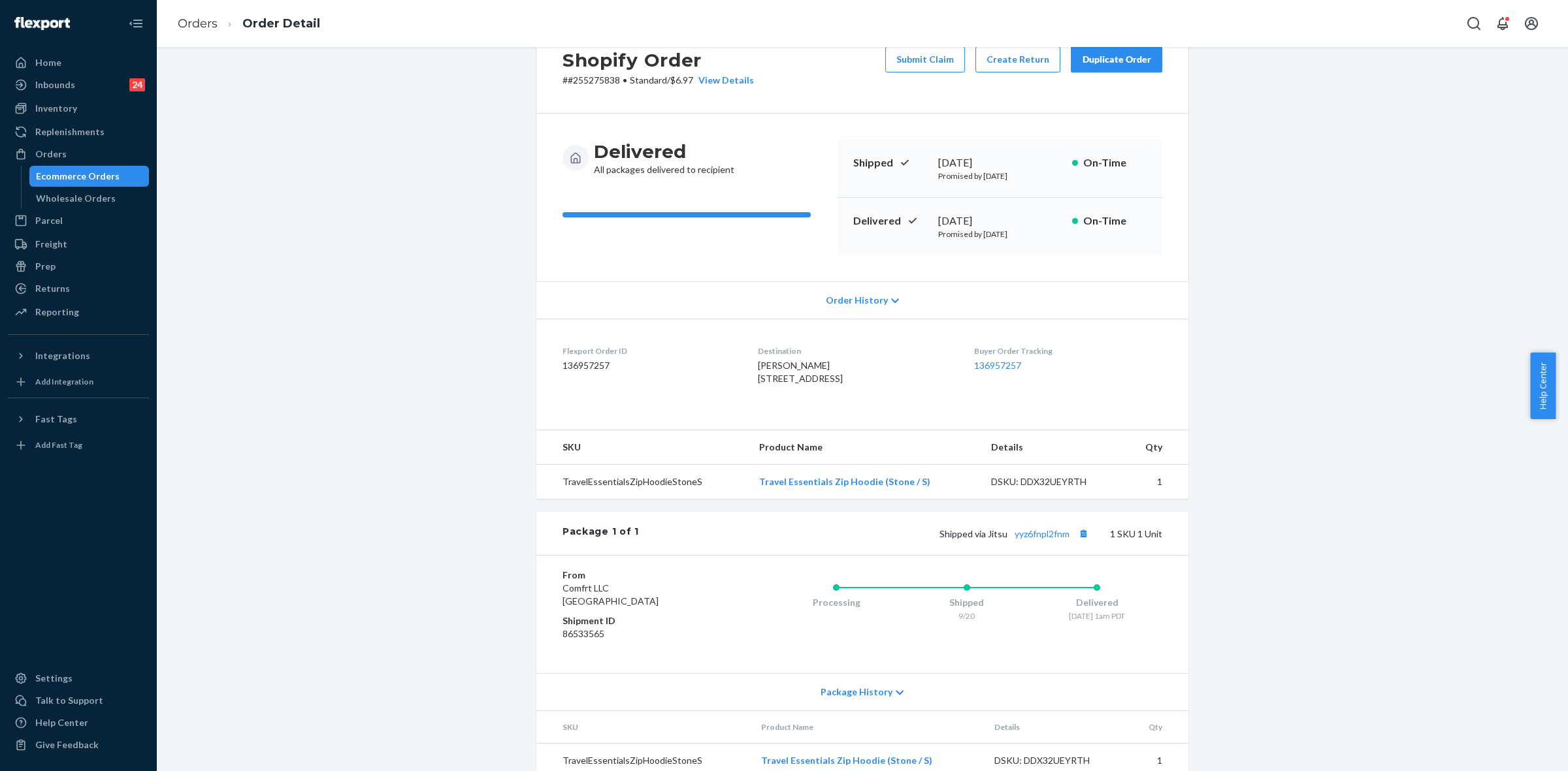
scroll to position [96, 0]
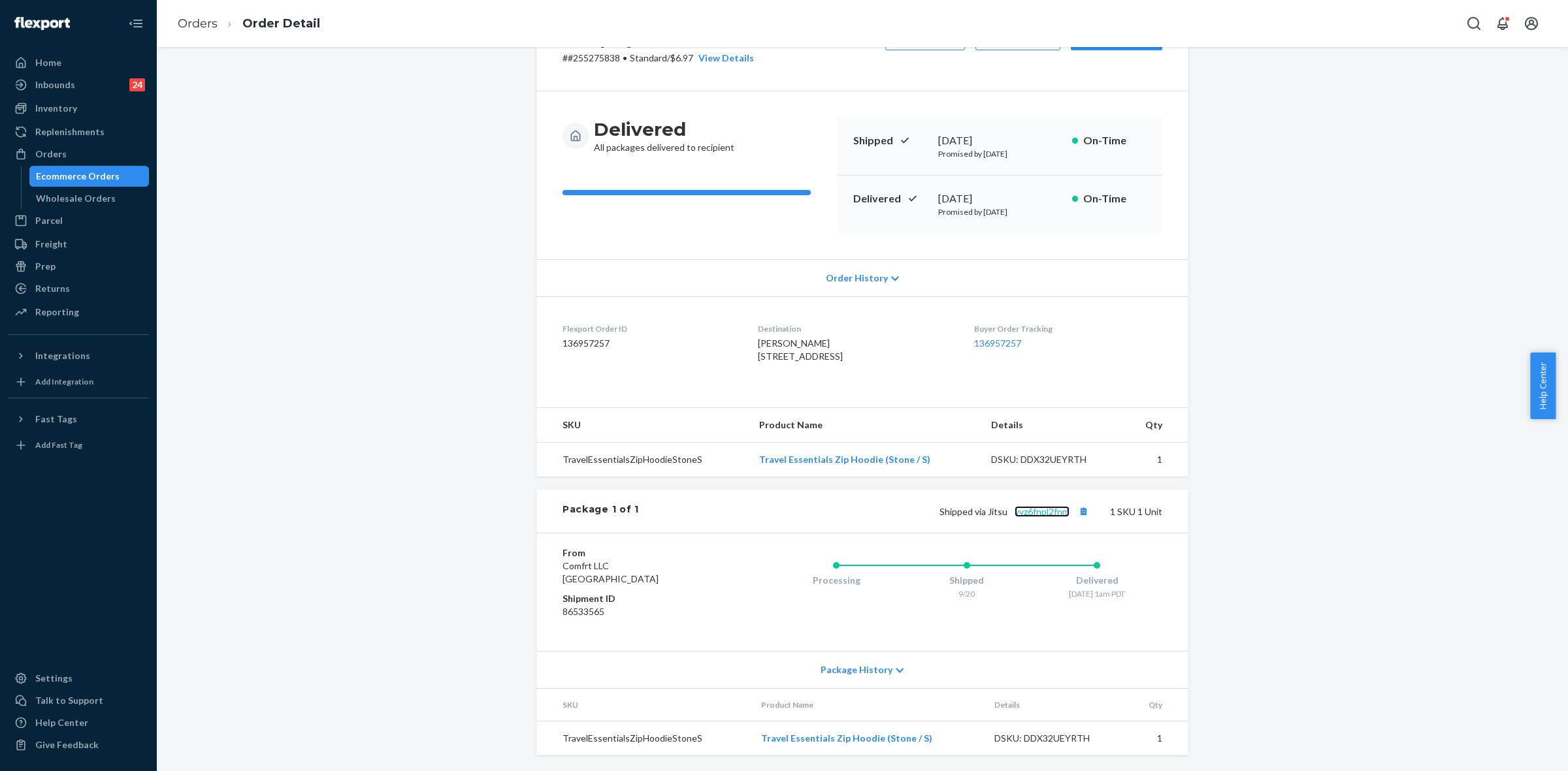
click at [1032, 510] on link "yyz6fnpl2fnm" at bounding box center [1042, 512] width 55 height 11
drag, startPoint x: 983, startPoint y: 510, endPoint x: 1065, endPoint y: 514, distance: 82.1
click at [1065, 514] on span "Shipped via Jitsu yyz6fnpl2fnm" at bounding box center [1015, 512] width 152 height 11
copy span "Jitsu yyz6fnpl2fnm"
drag, startPoint x: 47, startPoint y: 158, endPoint x: 124, endPoint y: 214, distance: 95.2
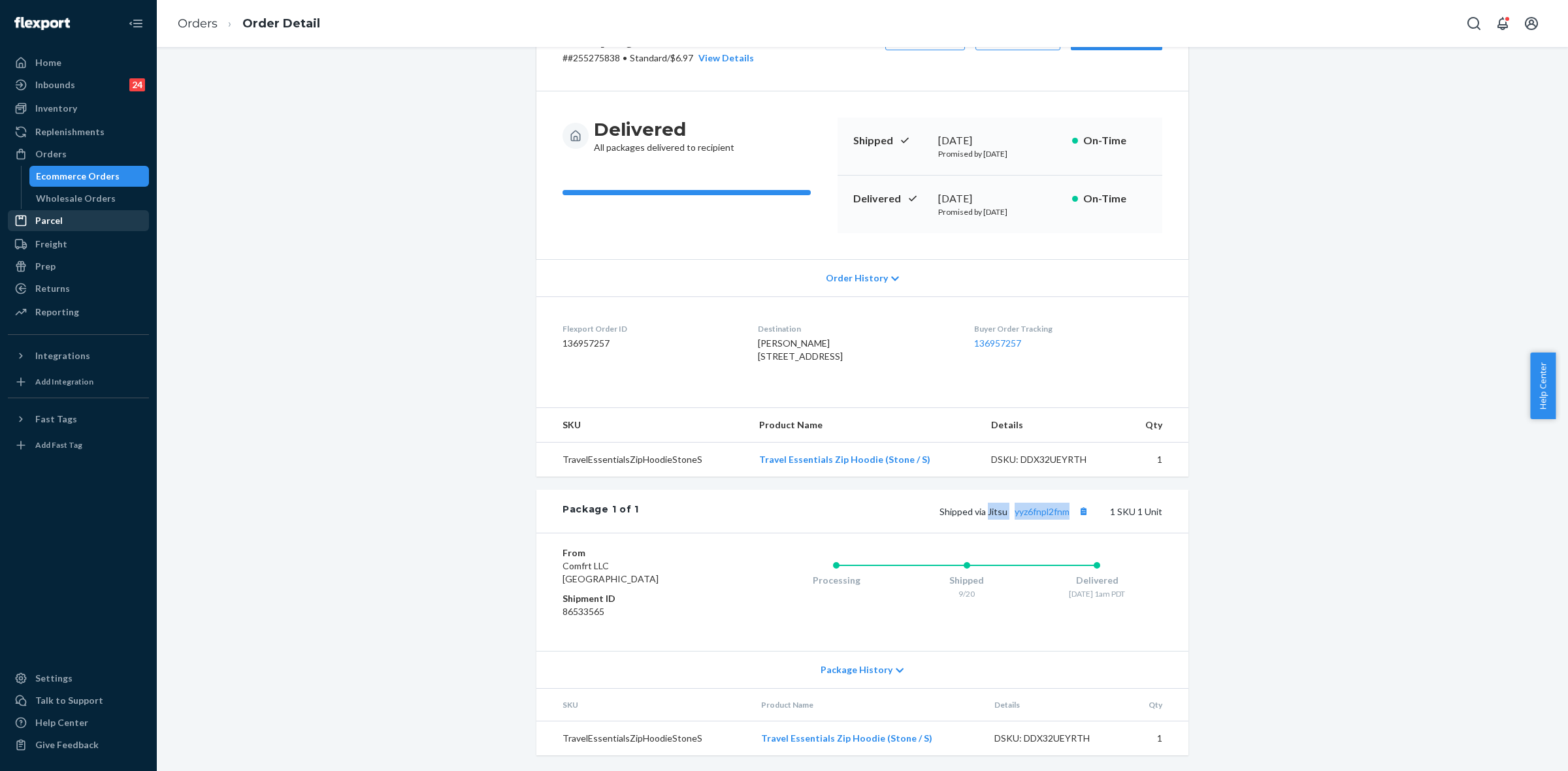
click at [47, 158] on div "Orders" at bounding box center [51, 154] width 31 height 13
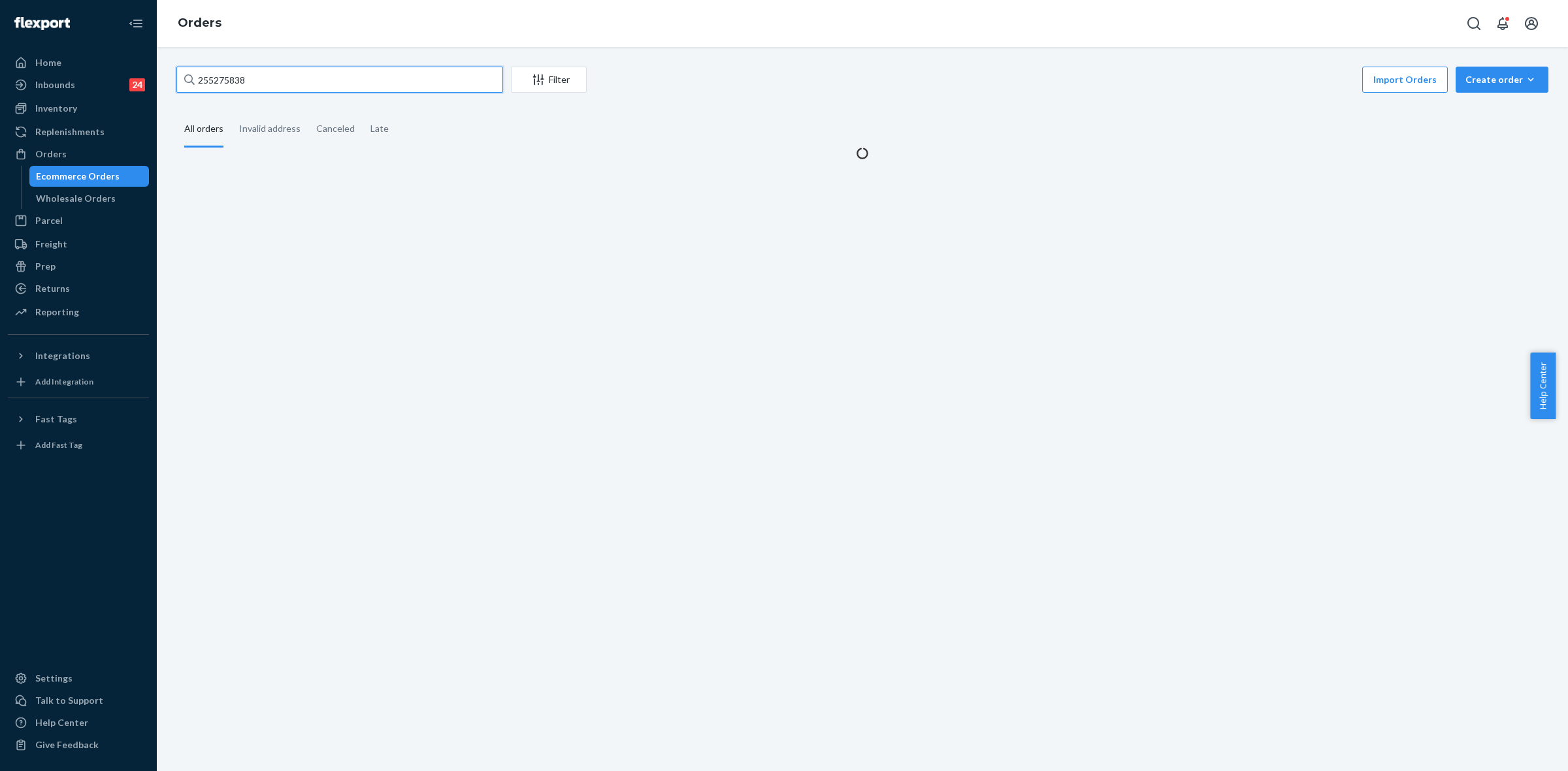
click at [205, 73] on input "255275838" at bounding box center [339, 80] width 327 height 26
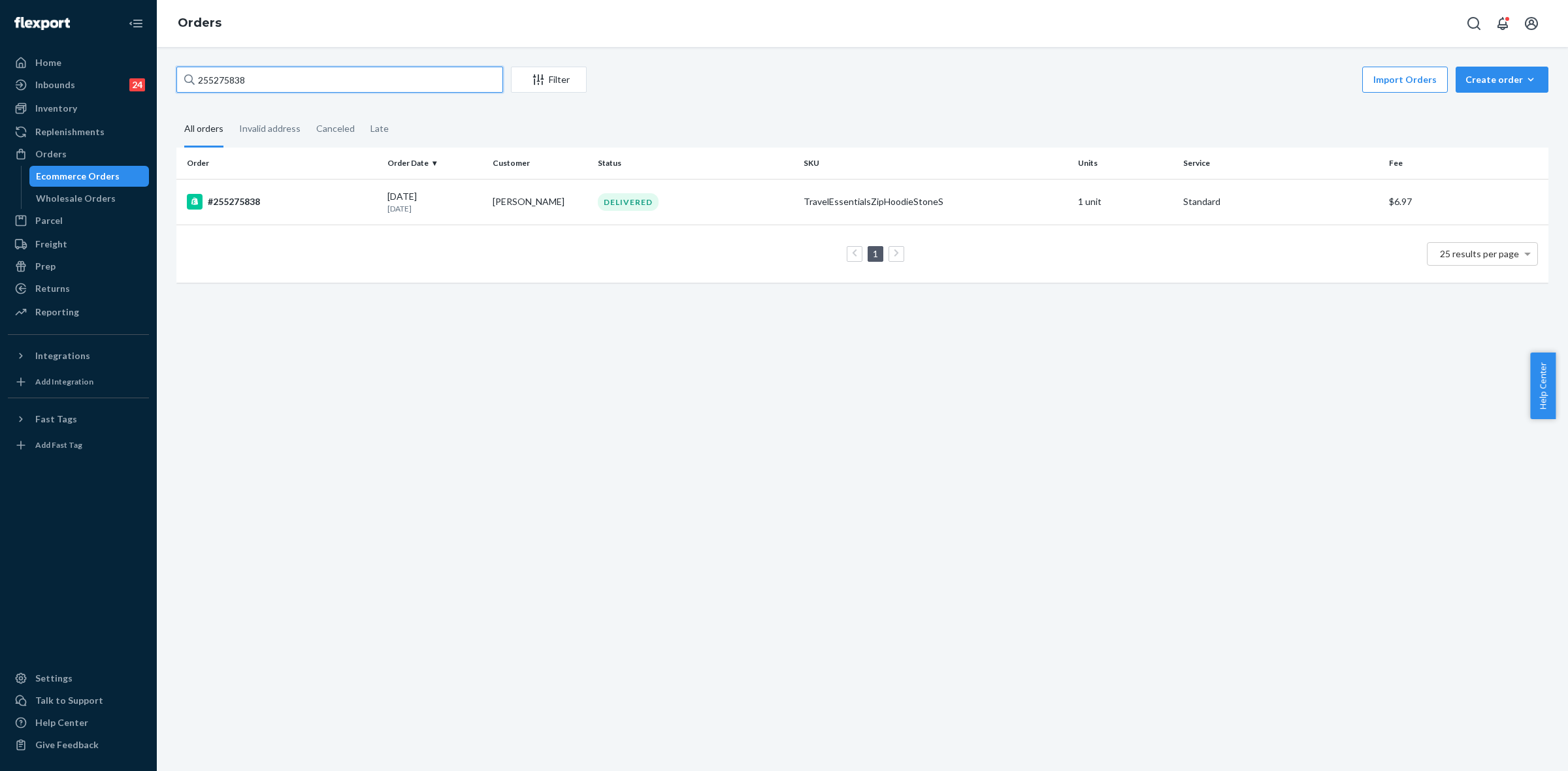
paste input "10020"
type input "255210020"
click at [770, 208] on div "DELIVERED" at bounding box center [695, 202] width 200 height 17
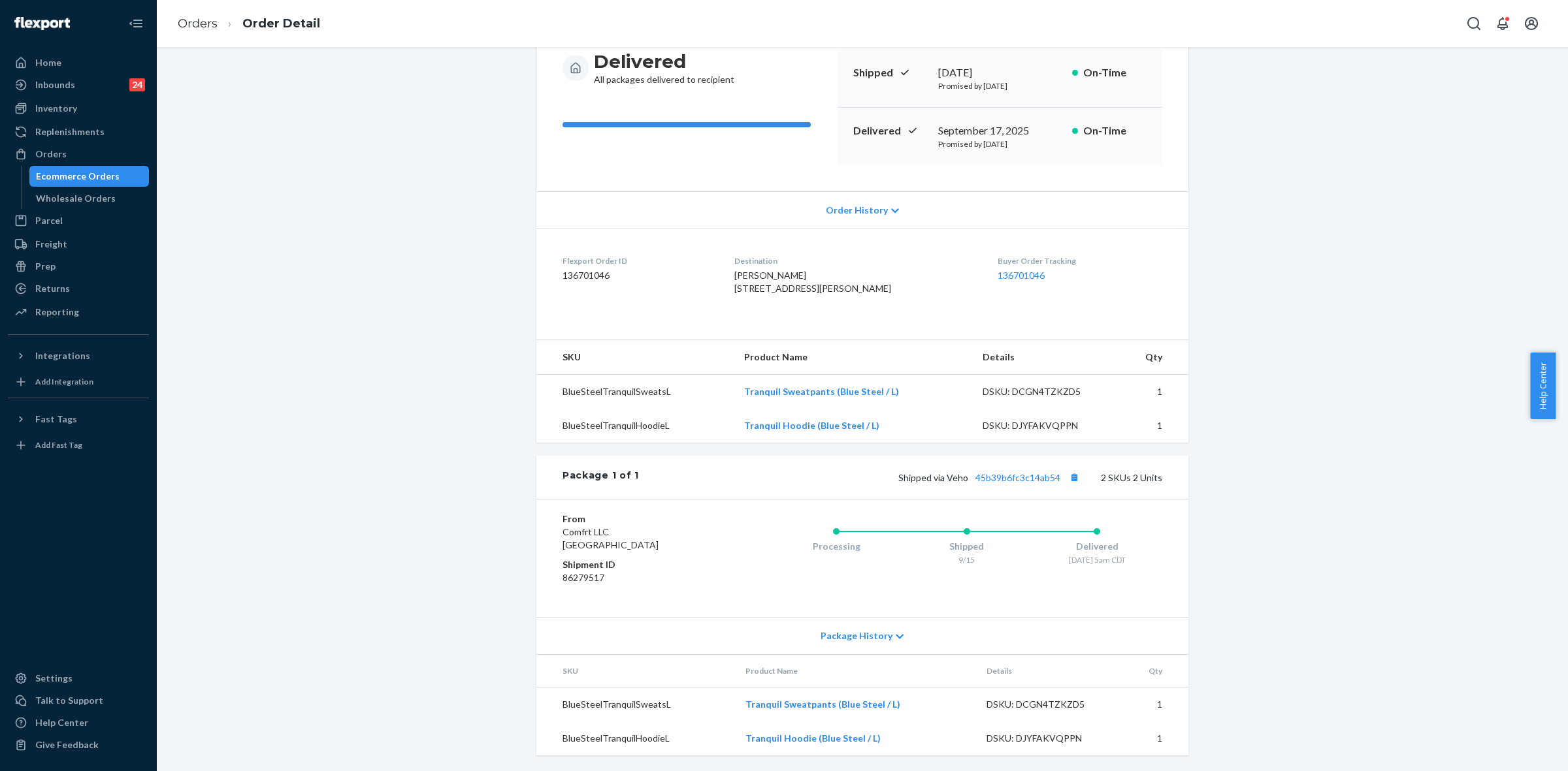
scroll to position [164, 0]
click at [895, 636] on icon at bounding box center [899, 636] width 8 height 9
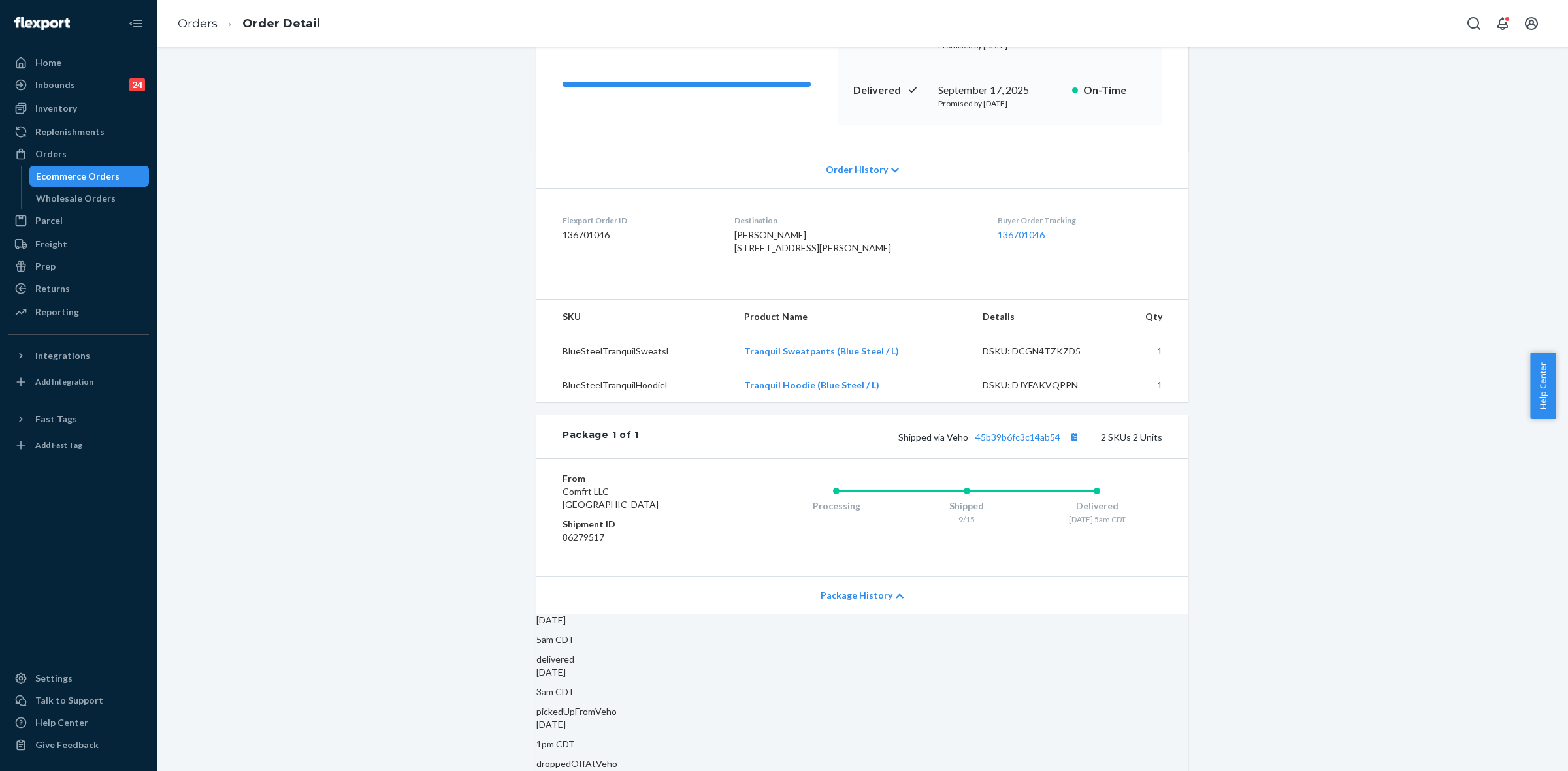
scroll to position [0, 0]
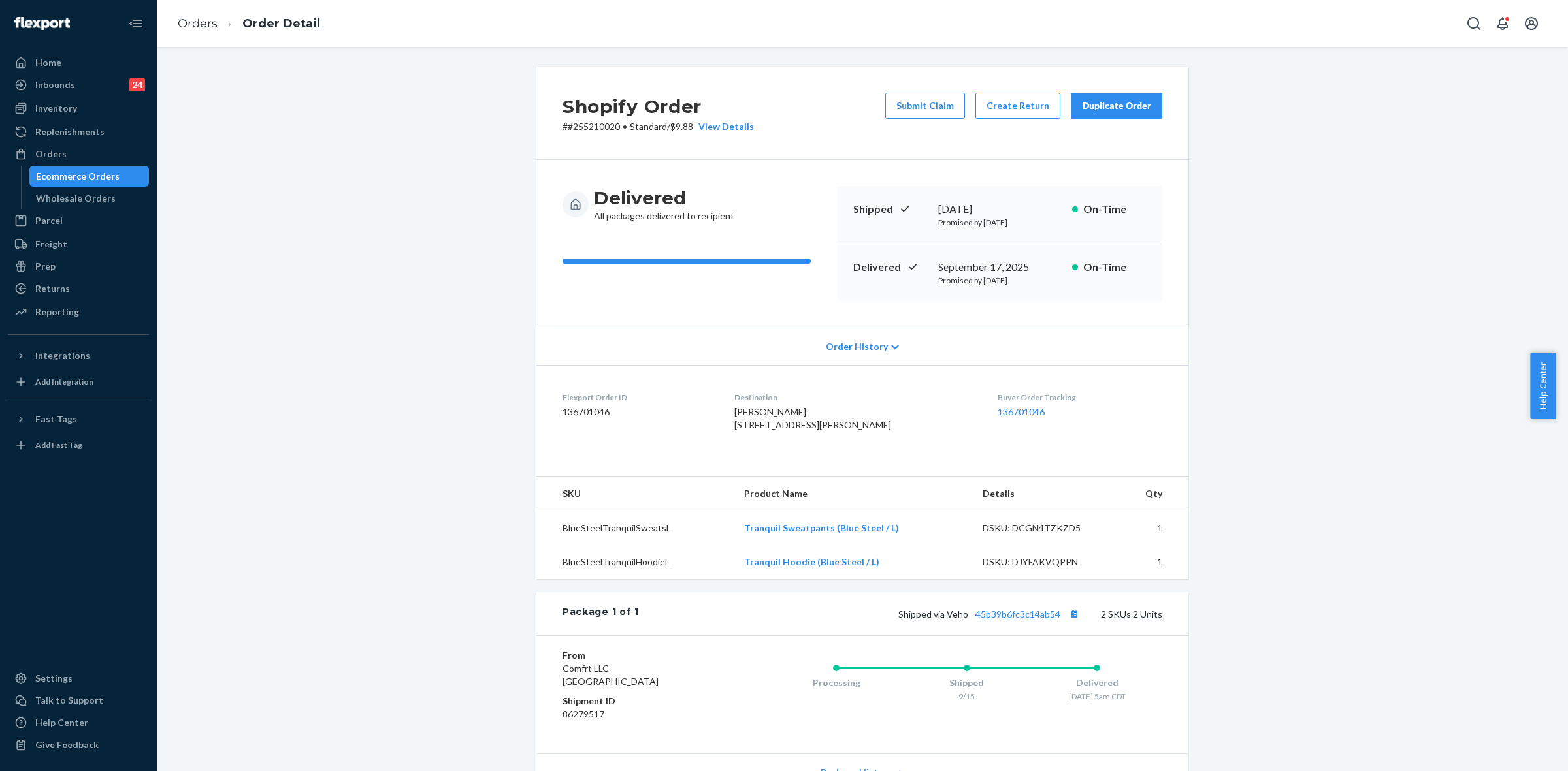
click at [874, 579] on td "Tranquil Hoodie (Blue Steel / L)" at bounding box center [853, 562] width 239 height 34
drag, startPoint x: 894, startPoint y: 585, endPoint x: 743, endPoint y: 596, distance: 151.4
click at [743, 579] on td "Tranquil Hoodie (Blue Steel / L)" at bounding box center [853, 562] width 239 height 34
copy link "Tranquil Hoodie (Blue Steel / L)"
click at [1003, 620] on link "45b39b6fc3c14ab54" at bounding box center [1017, 614] width 85 height 11
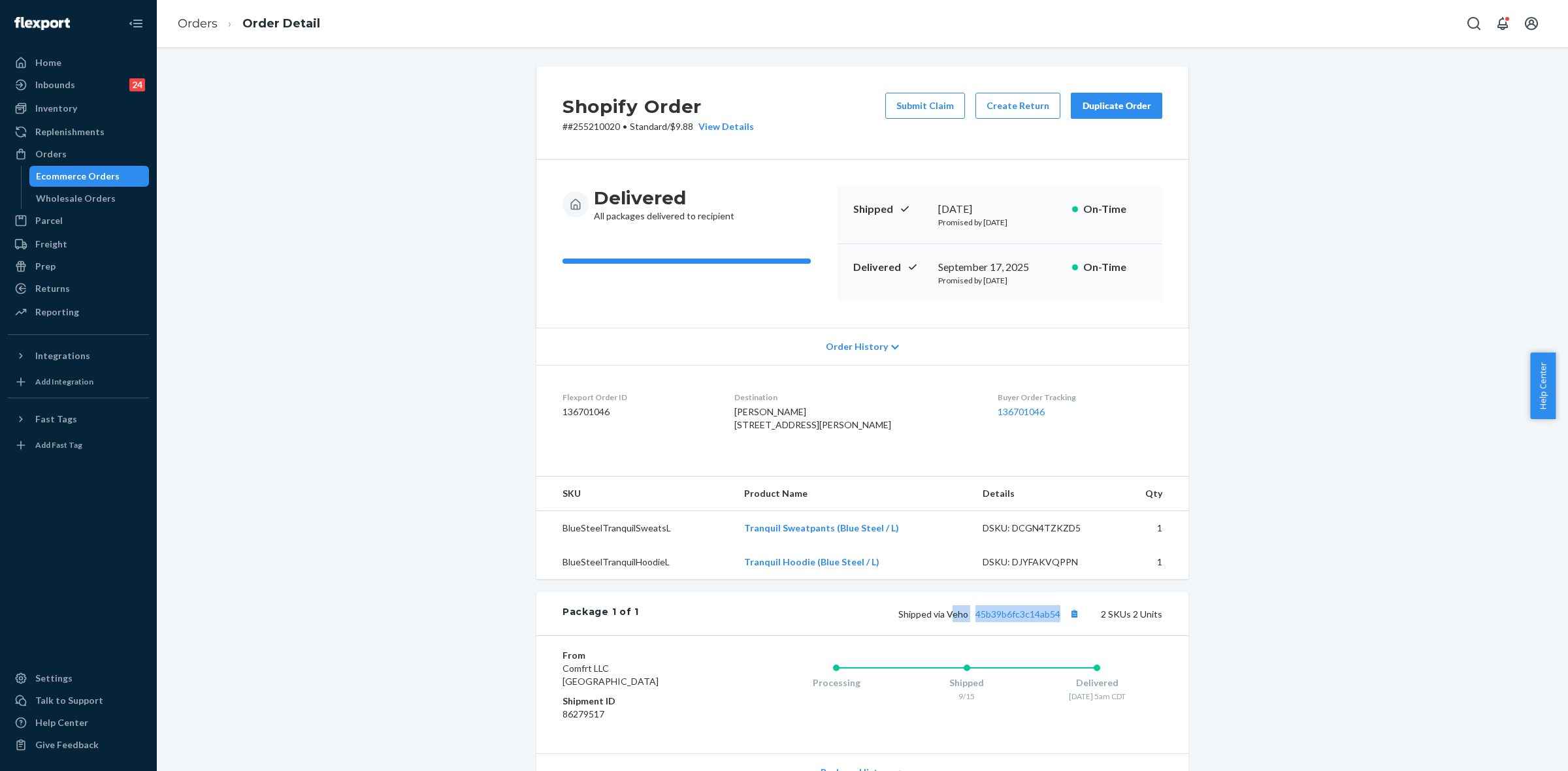
drag, startPoint x: 947, startPoint y: 641, endPoint x: 1059, endPoint y: 642, distance: 112.0
click at [1059, 620] on span "Shipped via Veho 45b39b6fc3c14ab54" at bounding box center [990, 614] width 184 height 11
click at [1053, 635] on div "Package 1 of 1 Shipped via Veho 45b39b6fc3c14ab54 2 SKUs 2 Units" at bounding box center [862, 614] width 652 height 43
drag, startPoint x: 944, startPoint y: 641, endPoint x: 1058, endPoint y: 641, distance: 114.0
click at [1058, 620] on span "Shipped via Veho 45b39b6fc3c14ab54" at bounding box center [990, 614] width 184 height 11
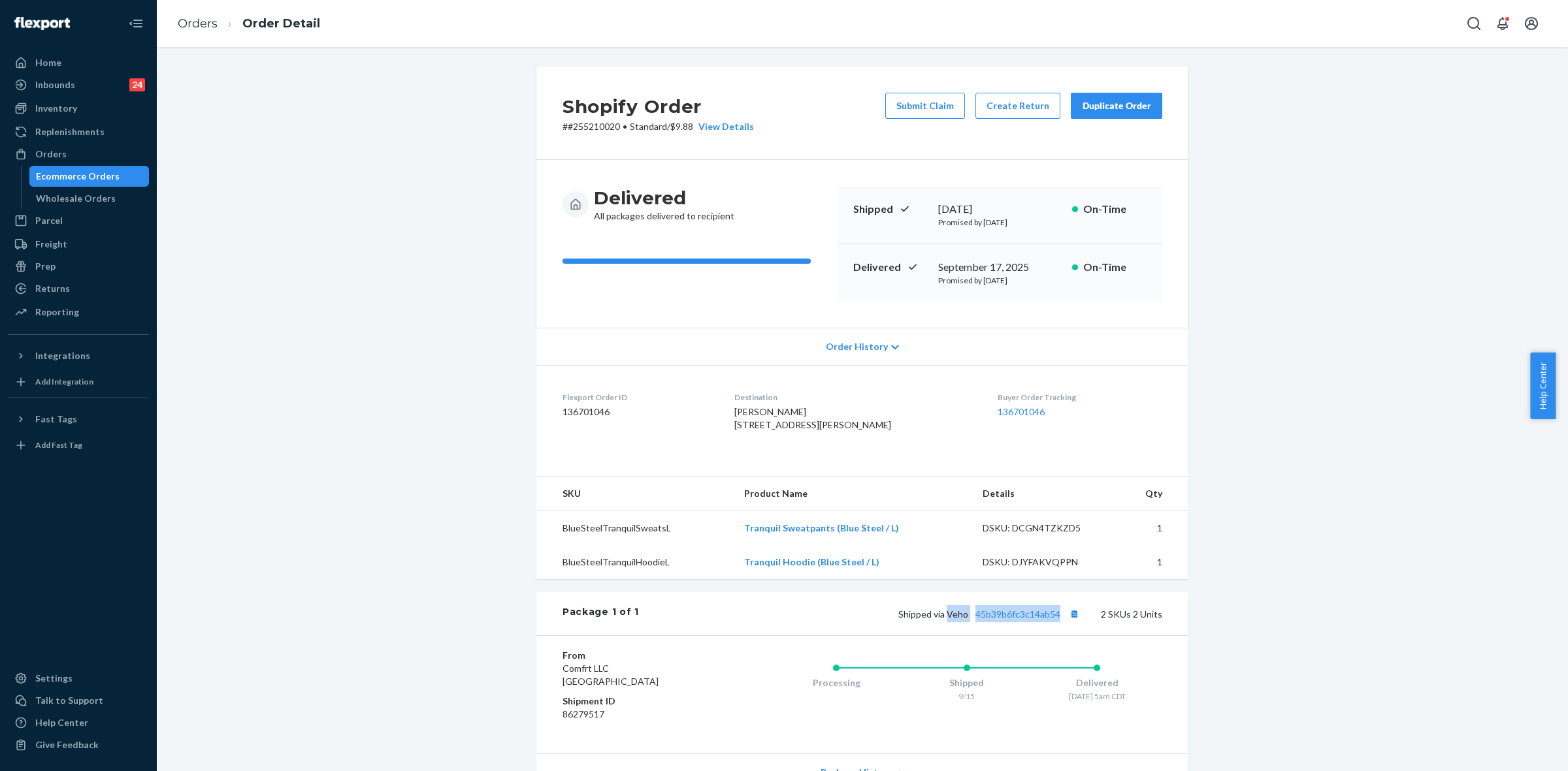
copy span "Veho 45b39b6fc3c14ab54"
drag, startPoint x: 738, startPoint y: 412, endPoint x: 789, endPoint y: 449, distance: 63.0
click at [789, 449] on dl "Flexport Order ID 136701046 Destination Morgan Ramey 1211 Monaco Ln Saint Peter…" at bounding box center [862, 414] width 652 height 98
copy span "Morgan Ramey 1211 Monaco Ln Saint Peters, MO 63303-6380 US"
click at [56, 149] on div "Orders" at bounding box center [51, 154] width 31 height 13
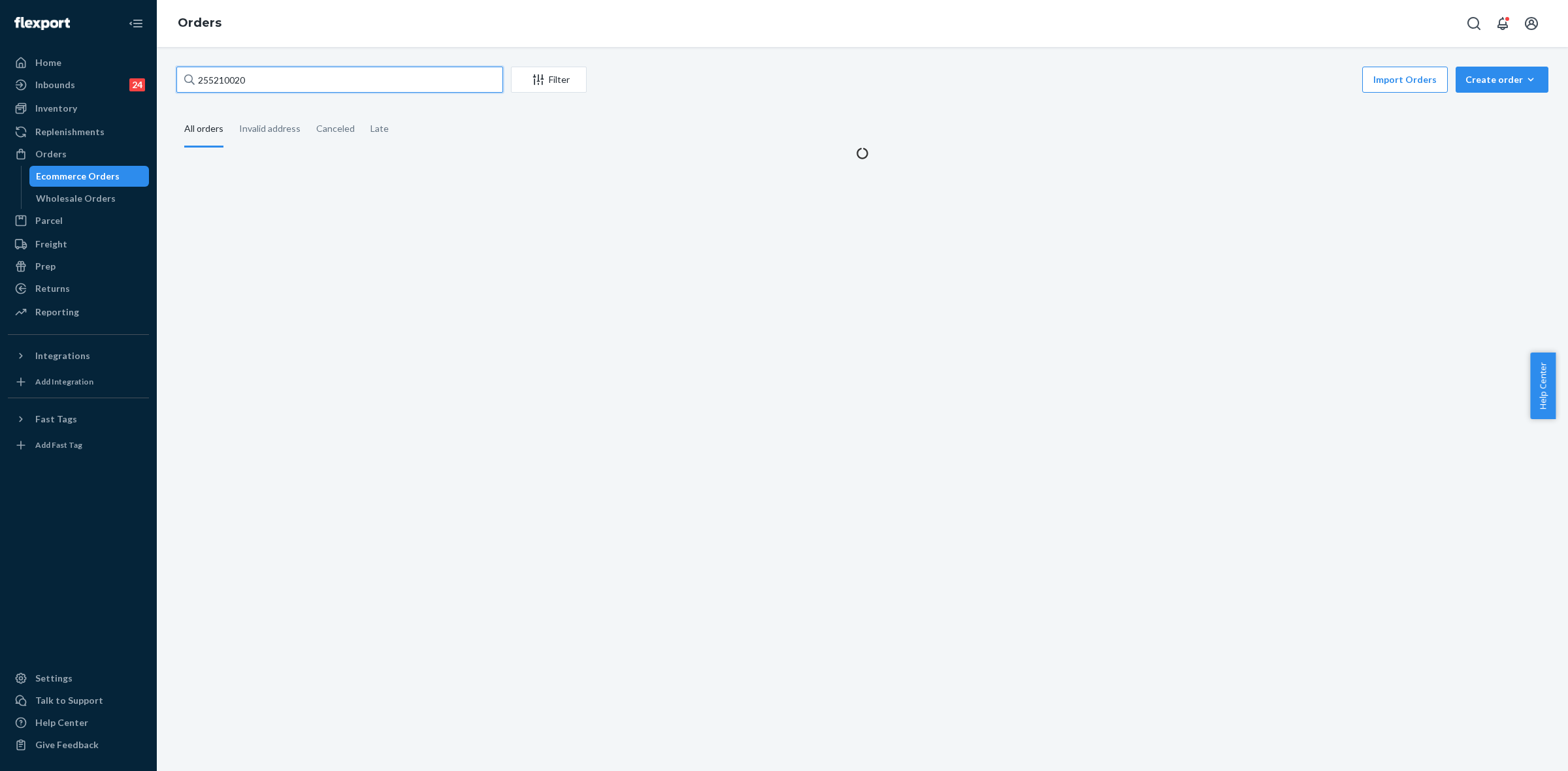
click at [196, 76] on input "255210020" at bounding box center [339, 80] width 327 height 26
click at [197, 76] on input "255210020" at bounding box center [339, 80] width 327 height 26
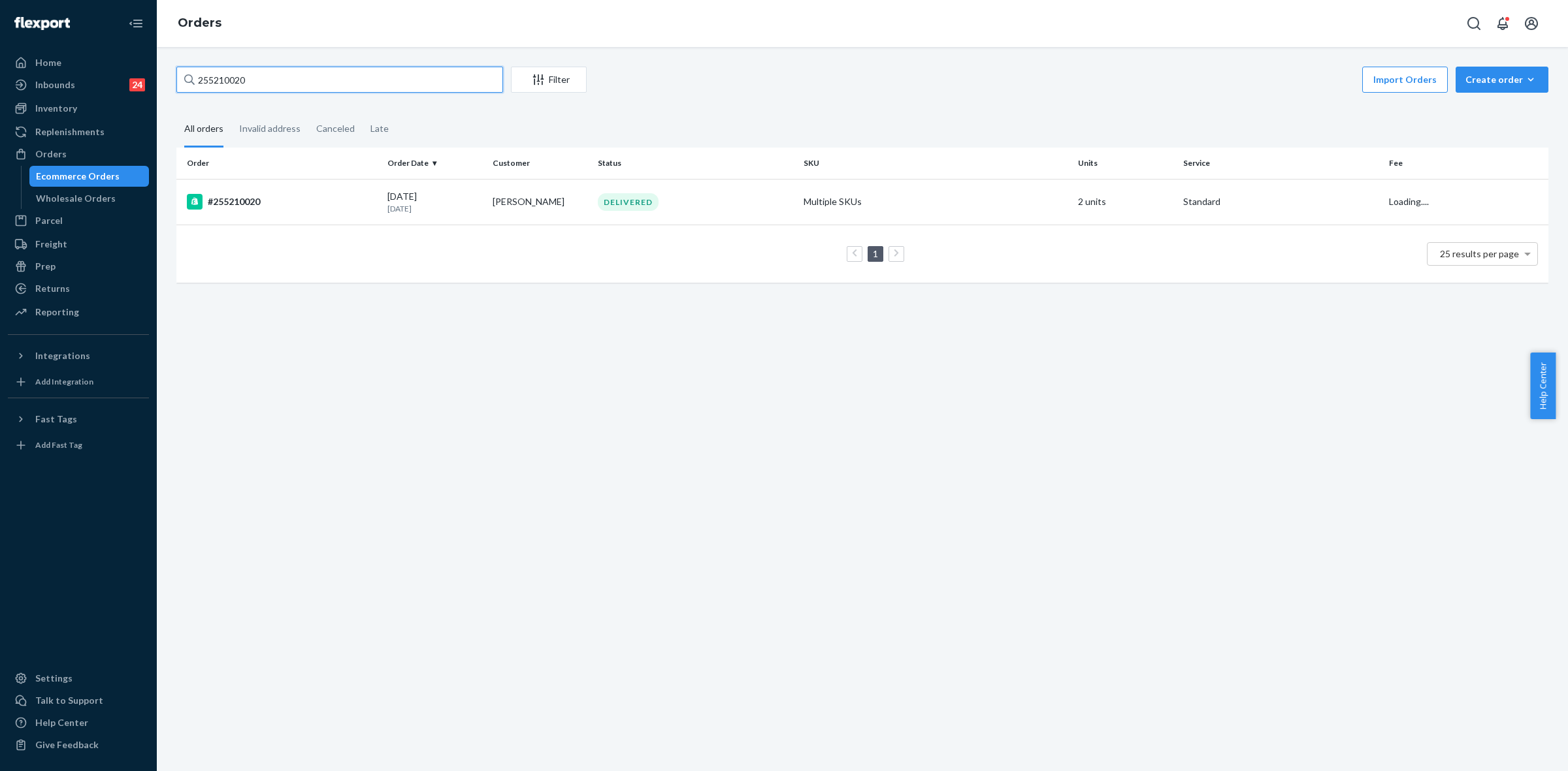
paste input "052766"
type input "255052766"
click at [550, 207] on td "Krystal Robards" at bounding box center [540, 202] width 105 height 46
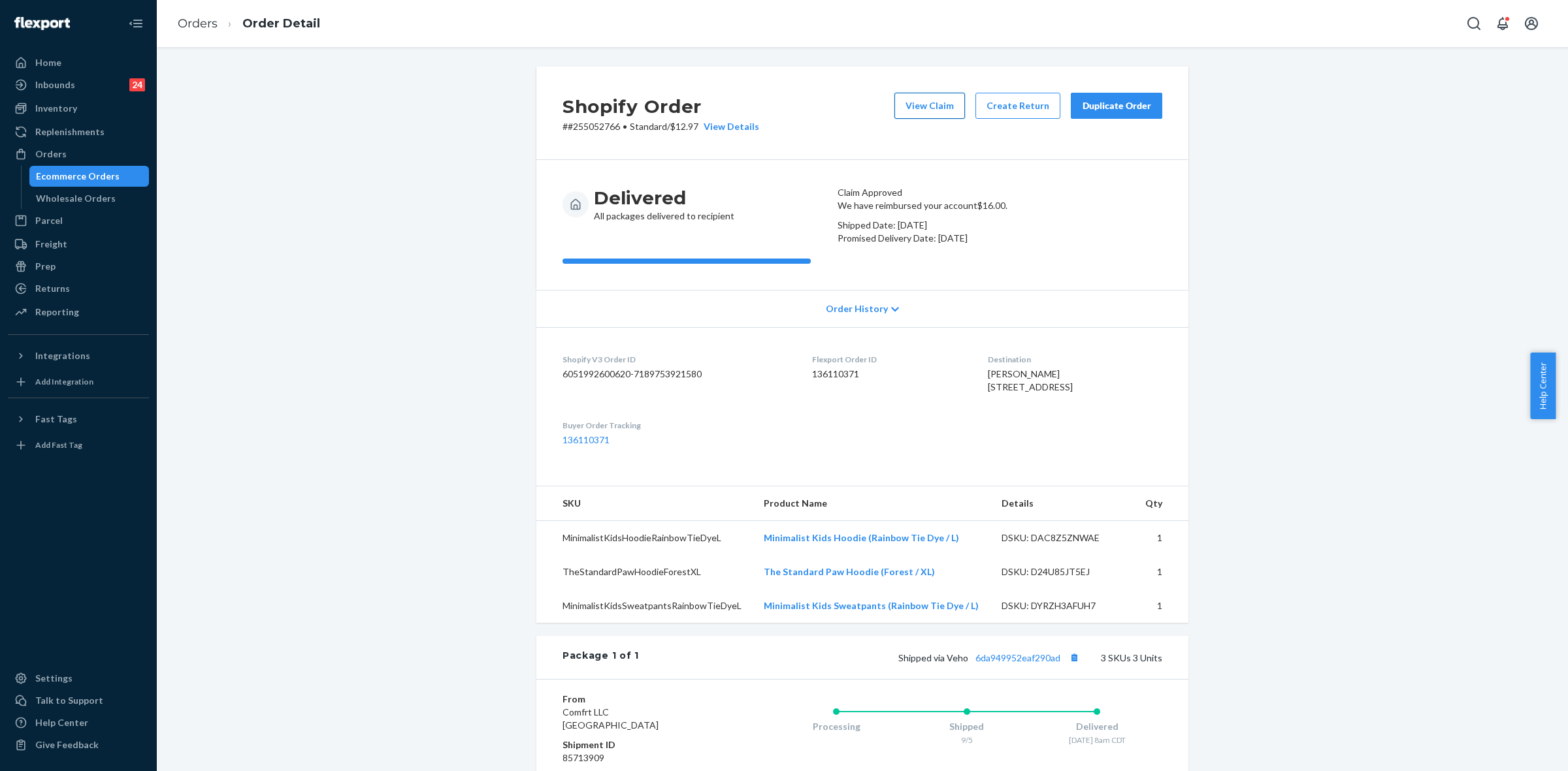
click at [917, 112] on button "View Claim" at bounding box center [929, 106] width 71 height 26
click at [465, 641] on div "Shopify Order # #255052766 • Standard / $12.97 View Details View Claim Create R…" at bounding box center [862, 526] width 1391 height 919
click at [464, 641] on div "Shopify Order # #255052766 • Standard / $12.97 View Details View Claim Create R…" at bounding box center [862, 526] width 1391 height 919
click at [922, 107] on button "View Claim" at bounding box center [929, 106] width 71 height 26
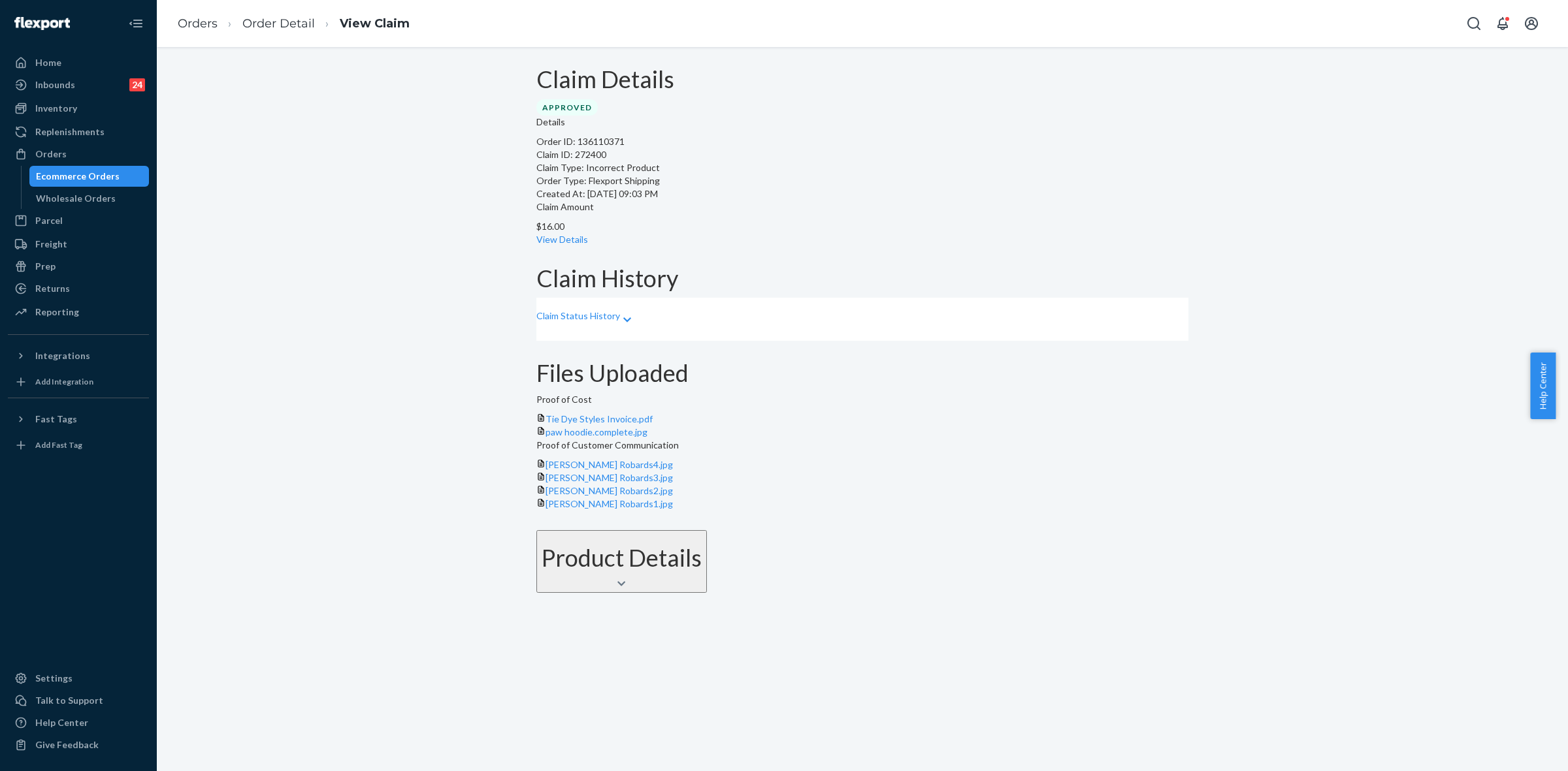
click at [62, 159] on div "Orders" at bounding box center [51, 154] width 31 height 13
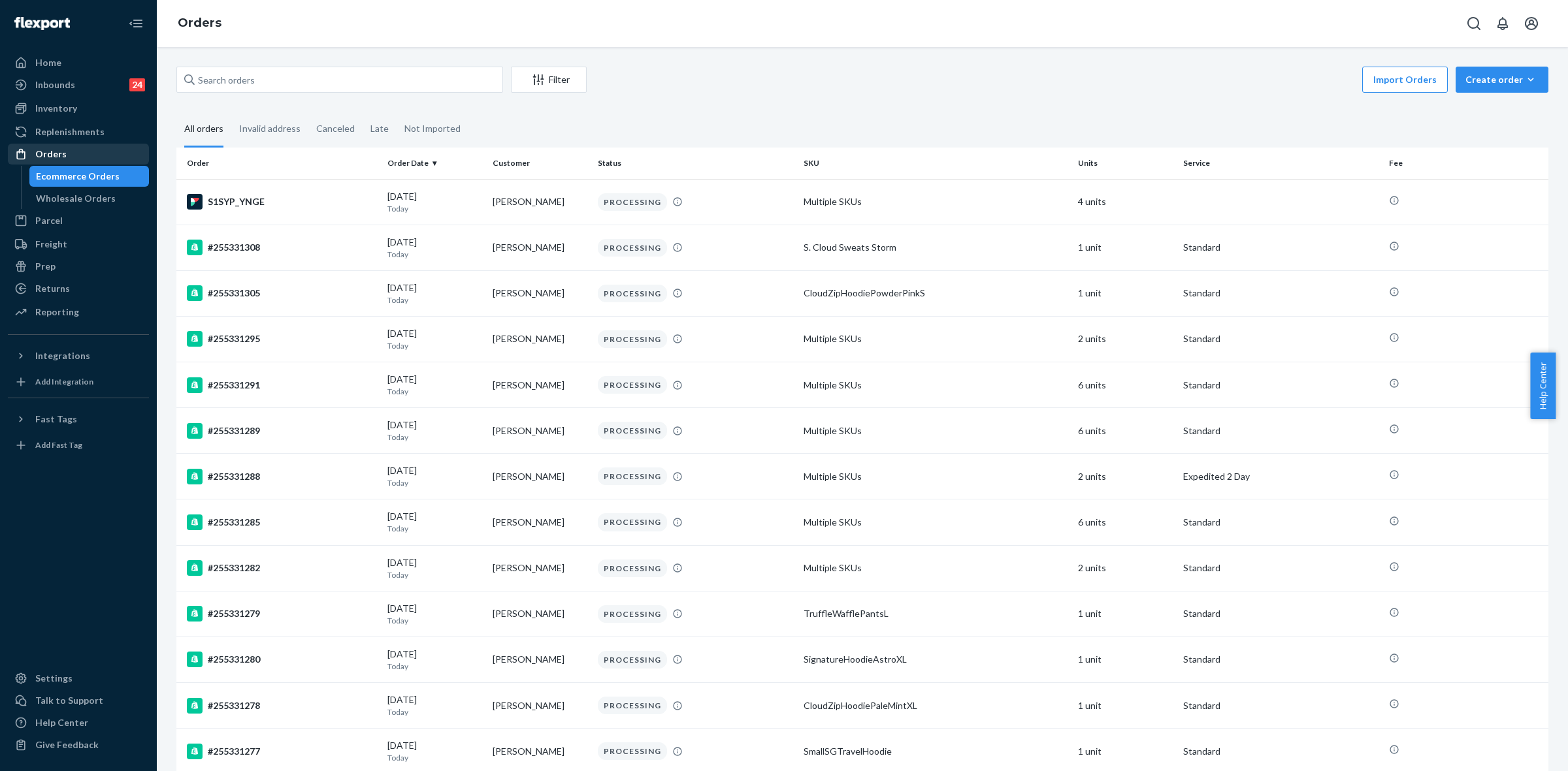
click at [54, 148] on div "Orders" at bounding box center [51, 154] width 31 height 13
click at [93, 105] on div "Inventory" at bounding box center [78, 108] width 139 height 18
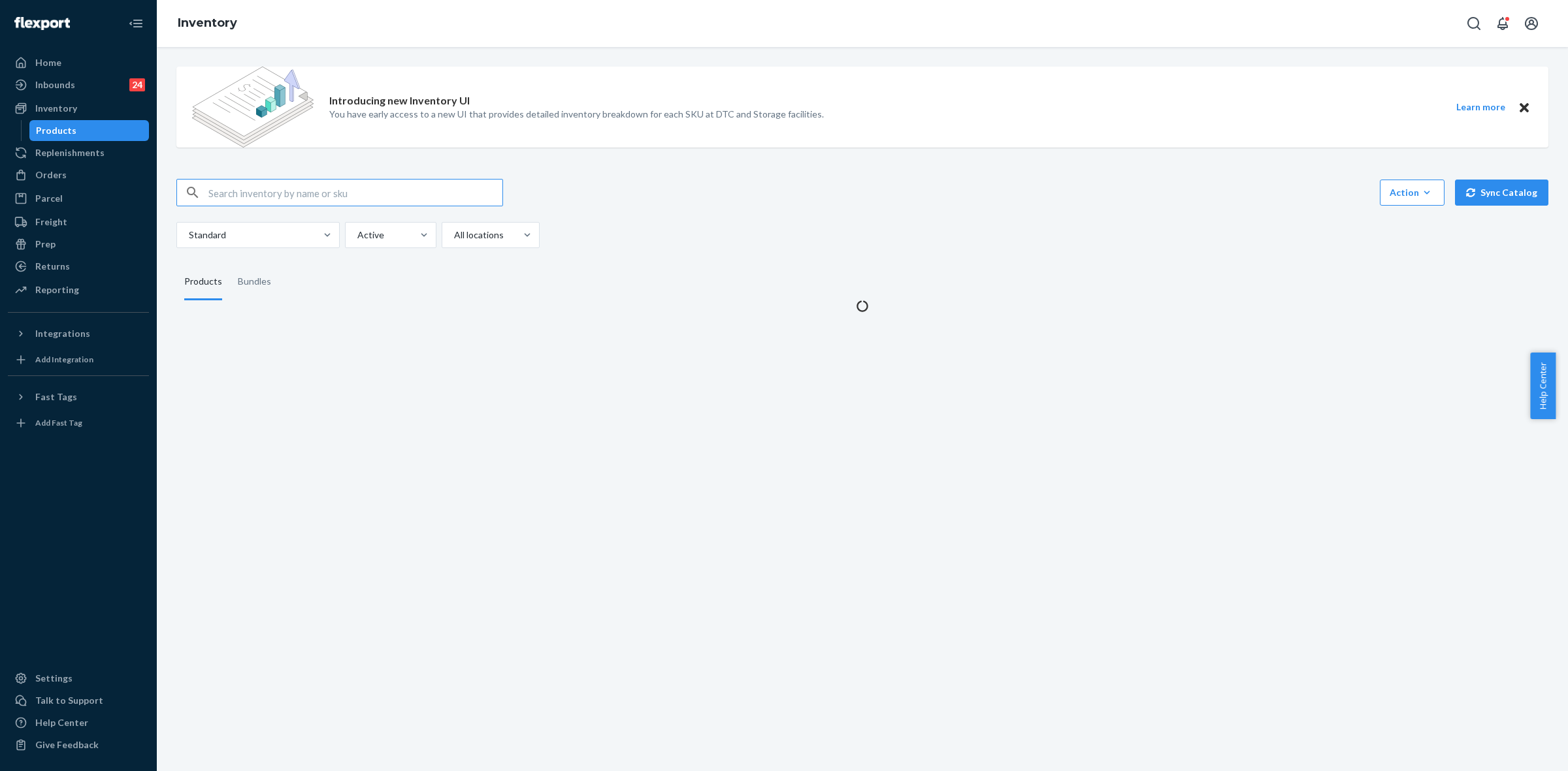
click at [230, 201] on input "text" at bounding box center [355, 193] width 294 height 26
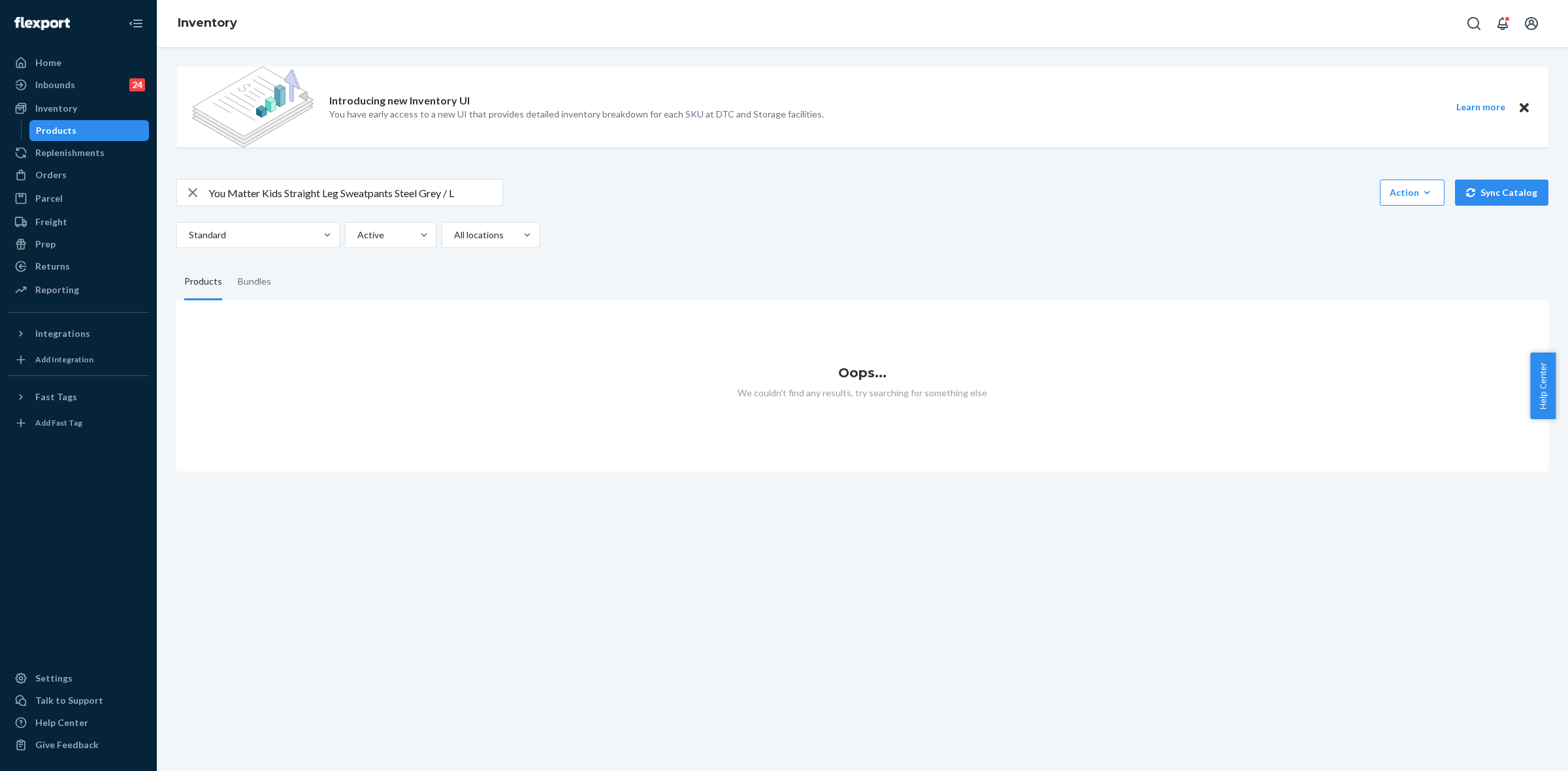
click at [382, 291] on fieldset "Products Bundles" at bounding box center [862, 282] width 1372 height 37
click at [277, 194] on input "You Matter Kids Straight Leg Sweatpants Steel Grey / L" at bounding box center [355, 193] width 294 height 26
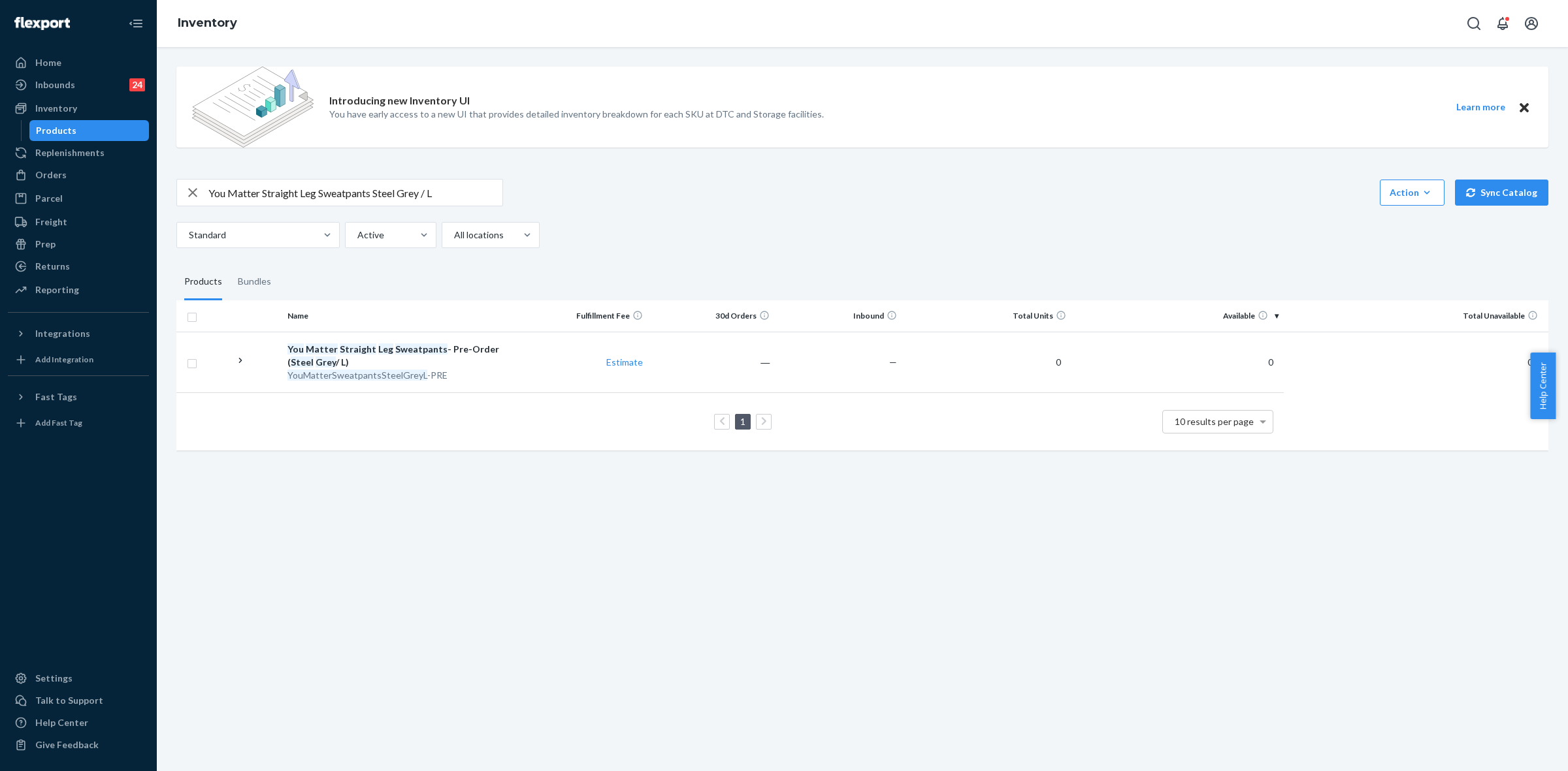
click at [449, 193] on input "You Matter Straight Leg Sweatpants Steel Grey / L" at bounding box center [355, 193] width 294 height 26
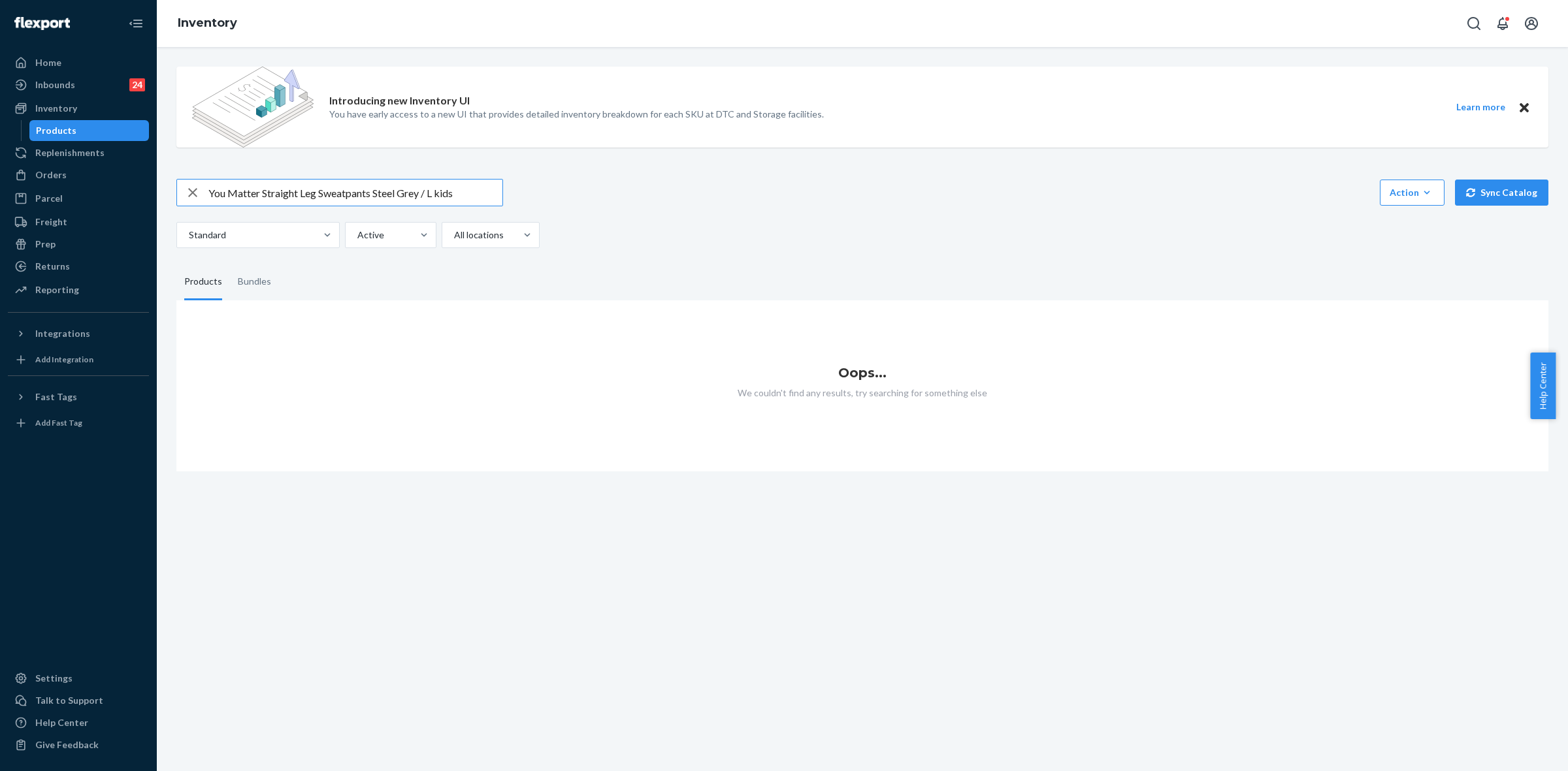
drag, startPoint x: 482, startPoint y: 197, endPoint x: 204, endPoint y: 196, distance: 278.0
click at [204, 196] on div "You Matter Straight Leg Sweatpants Steel Grey / L kids" at bounding box center [339, 193] width 325 height 26
click at [276, 197] on input "You Matter Straight Leg Sweatpants Steel Grey / L kids" at bounding box center [355, 193] width 294 height 26
click at [269, 194] on input "You Matter Straight Leg Sweatpants Steel Grey / L kids" at bounding box center [355, 193] width 294 height 26
drag, startPoint x: 318, startPoint y: 191, endPoint x: 263, endPoint y: 193, distance: 55.0
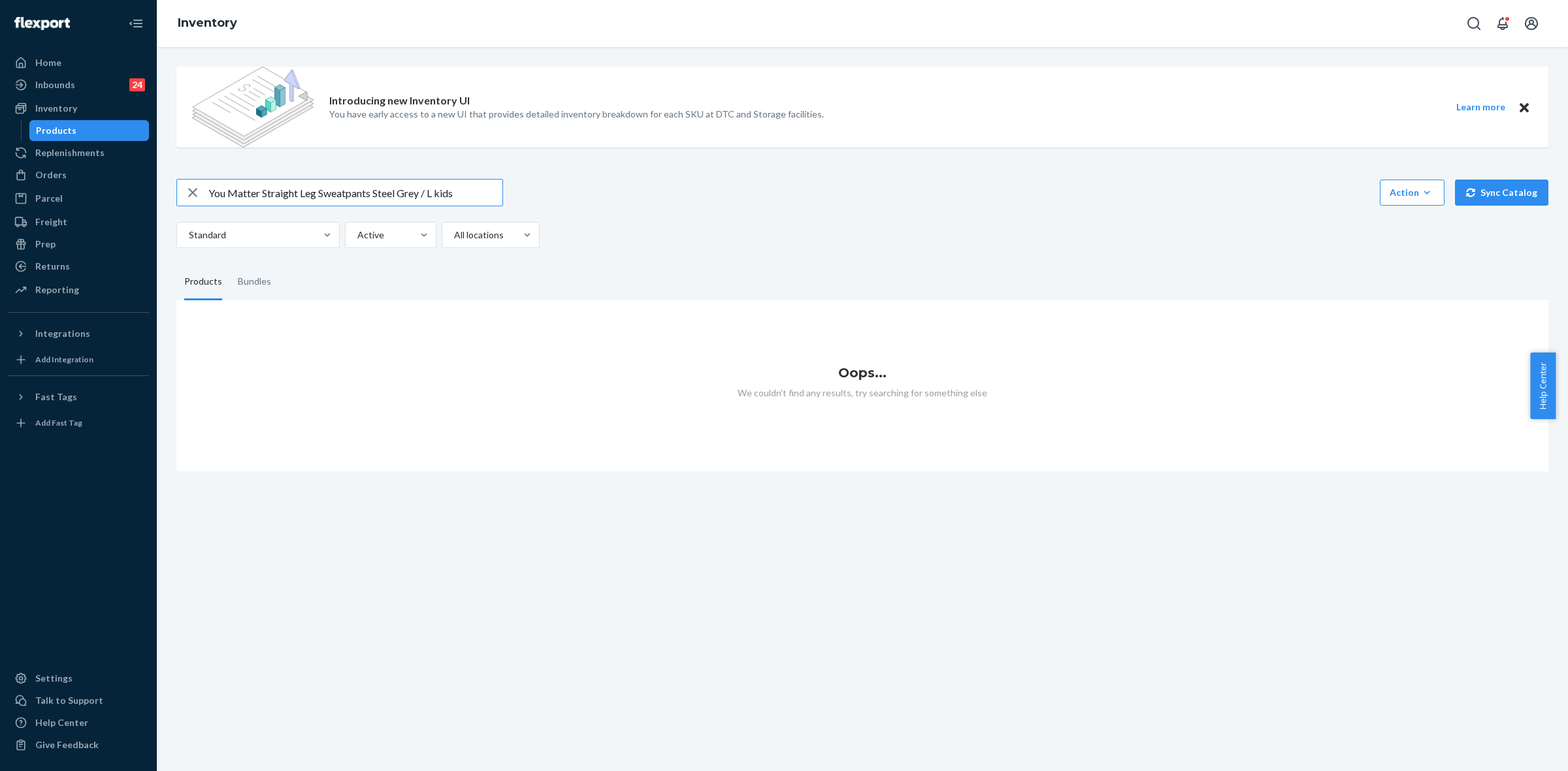
click at [263, 193] on input "You Matter Straight Leg Sweatpants Steel Grey / L kids" at bounding box center [355, 193] width 294 height 26
type input "You Matter Kids Sweatpants Steel Grey / L kids"
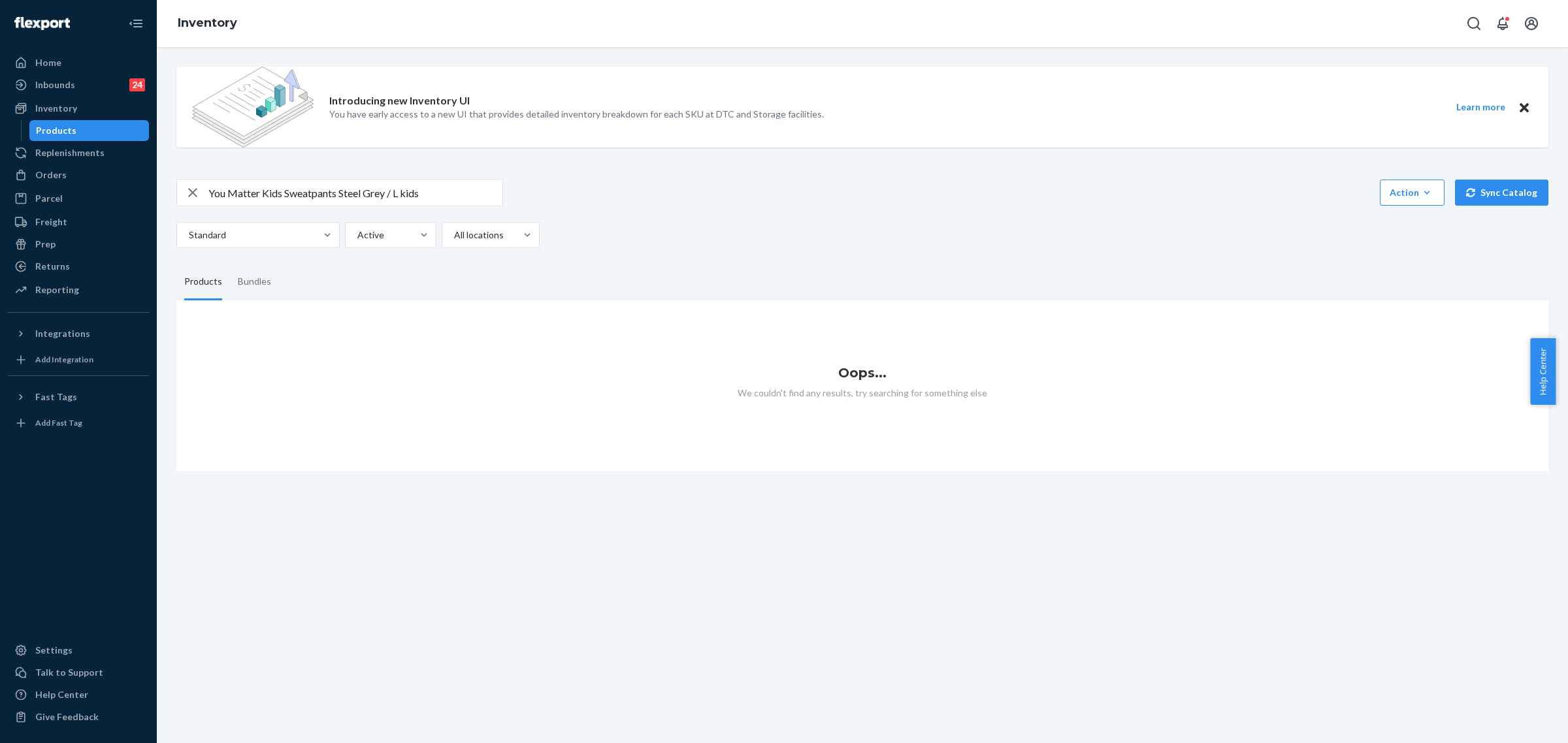
drag, startPoint x: 69, startPoint y: 171, endPoint x: 180, endPoint y: 207, distance: 116.7
click at [69, 171] on div "Orders" at bounding box center [78, 175] width 139 height 18
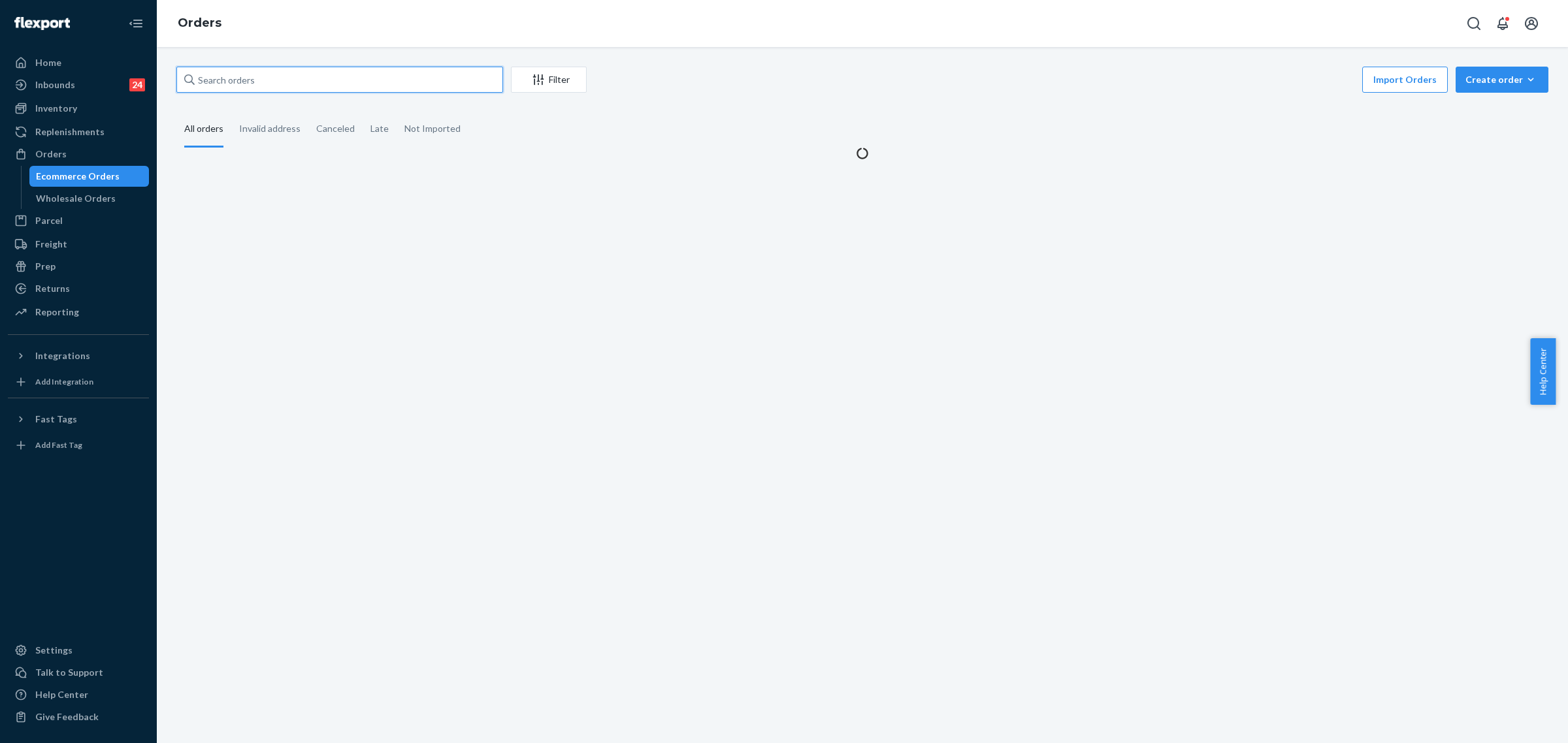
click at [226, 82] on input "text" at bounding box center [339, 80] width 327 height 26
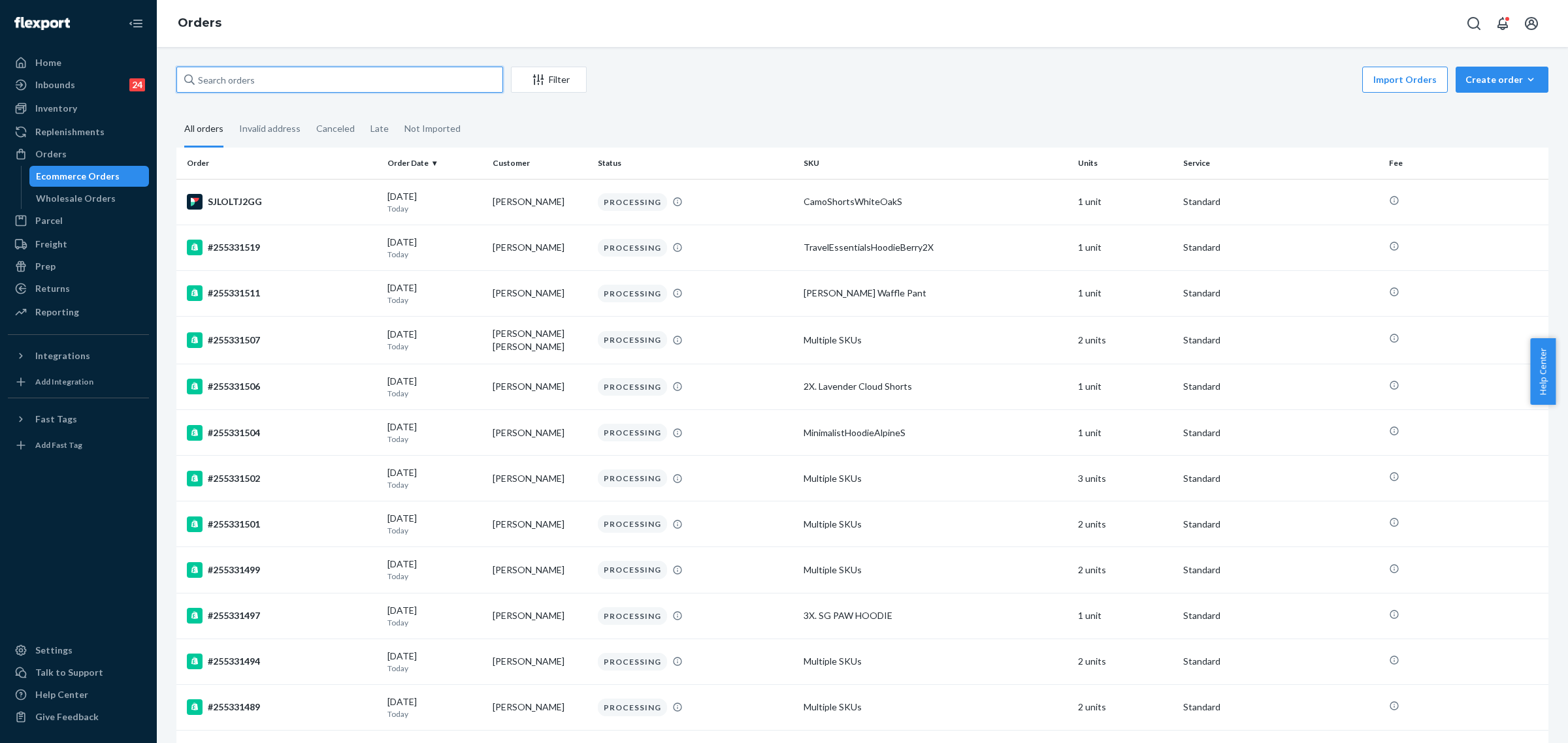
paste input "255236097"
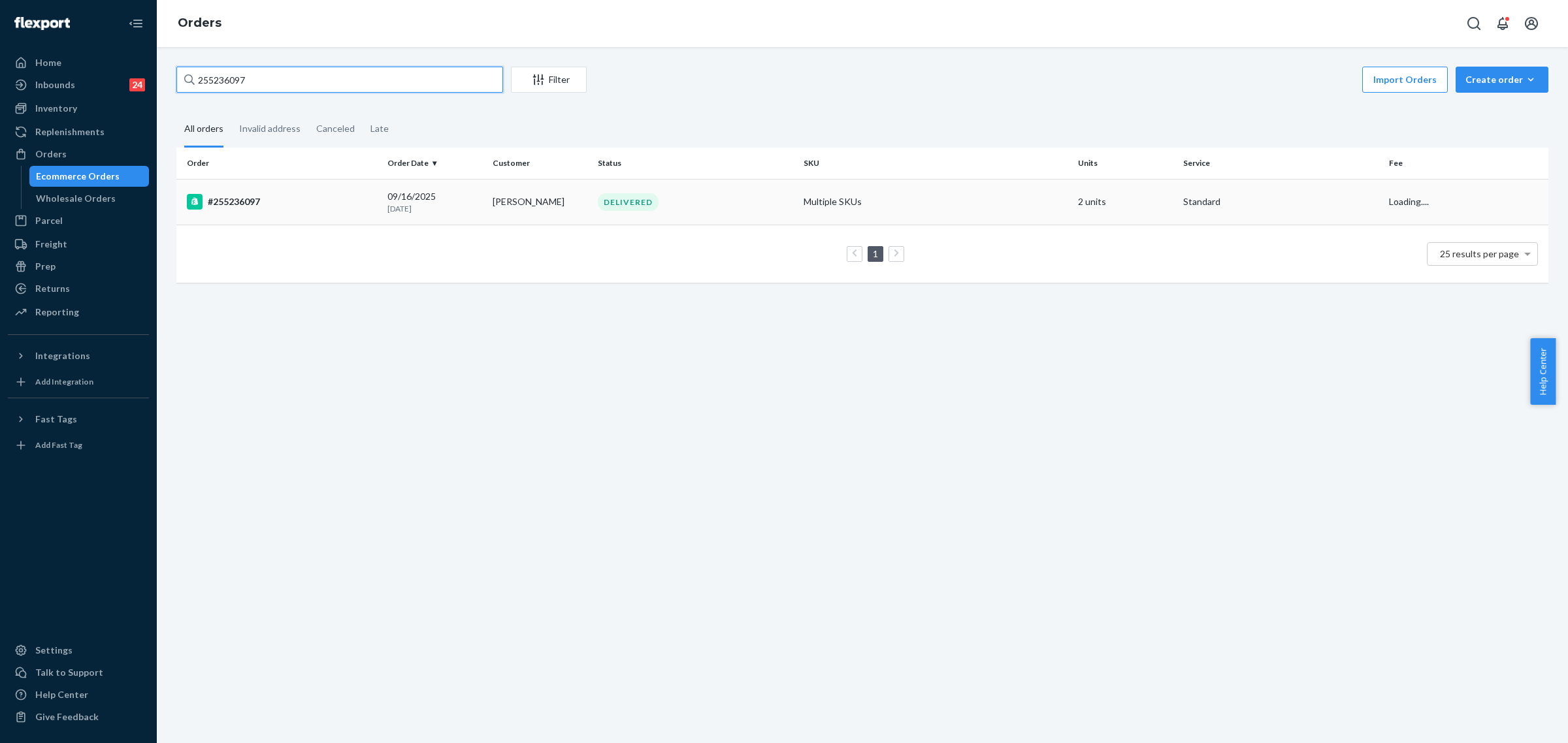
type input "255236097"
click at [563, 208] on td "[PERSON_NAME]" at bounding box center [540, 202] width 105 height 46
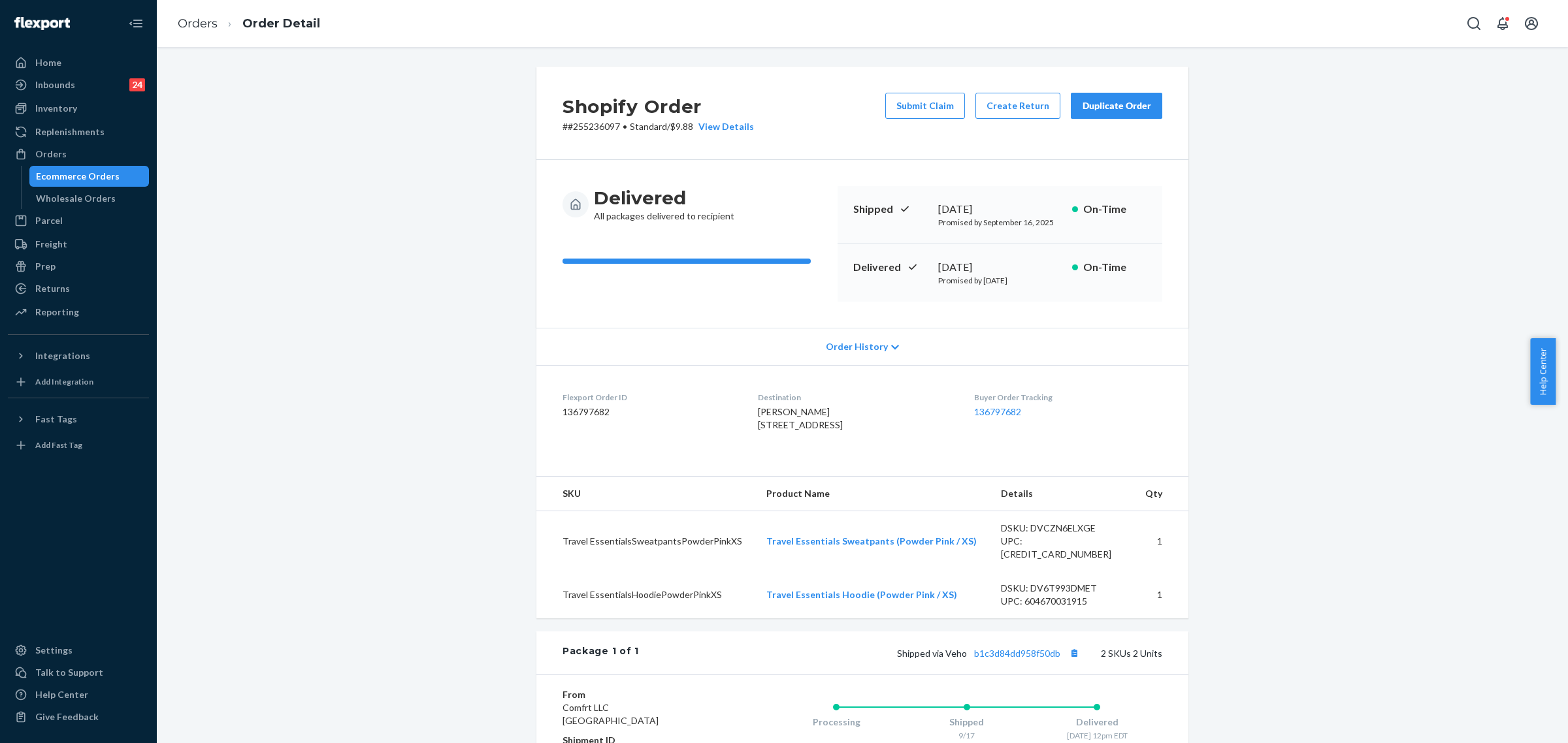
click at [62, 151] on div "Orders" at bounding box center [51, 154] width 31 height 13
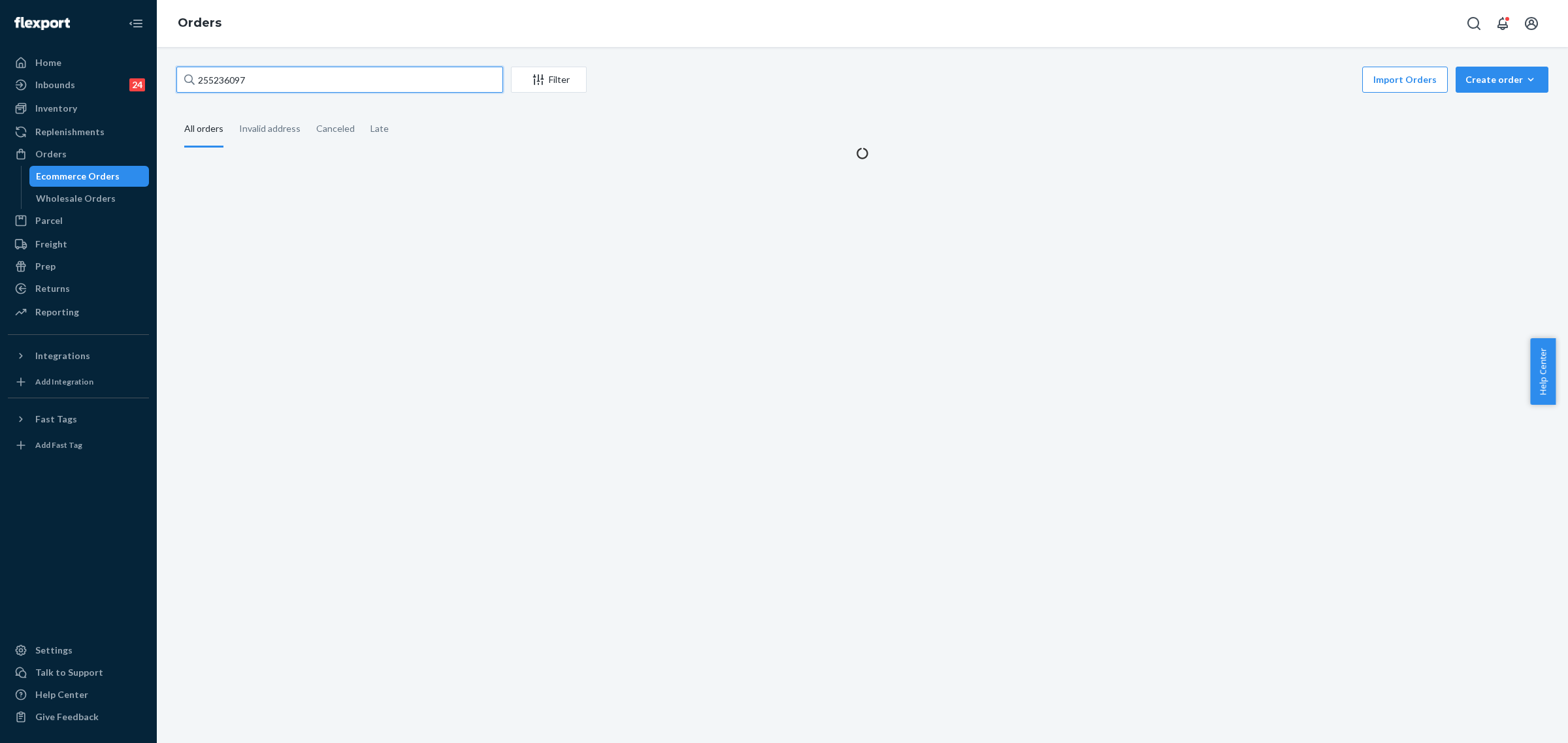
click at [223, 84] on input "255236097" at bounding box center [339, 80] width 327 height 26
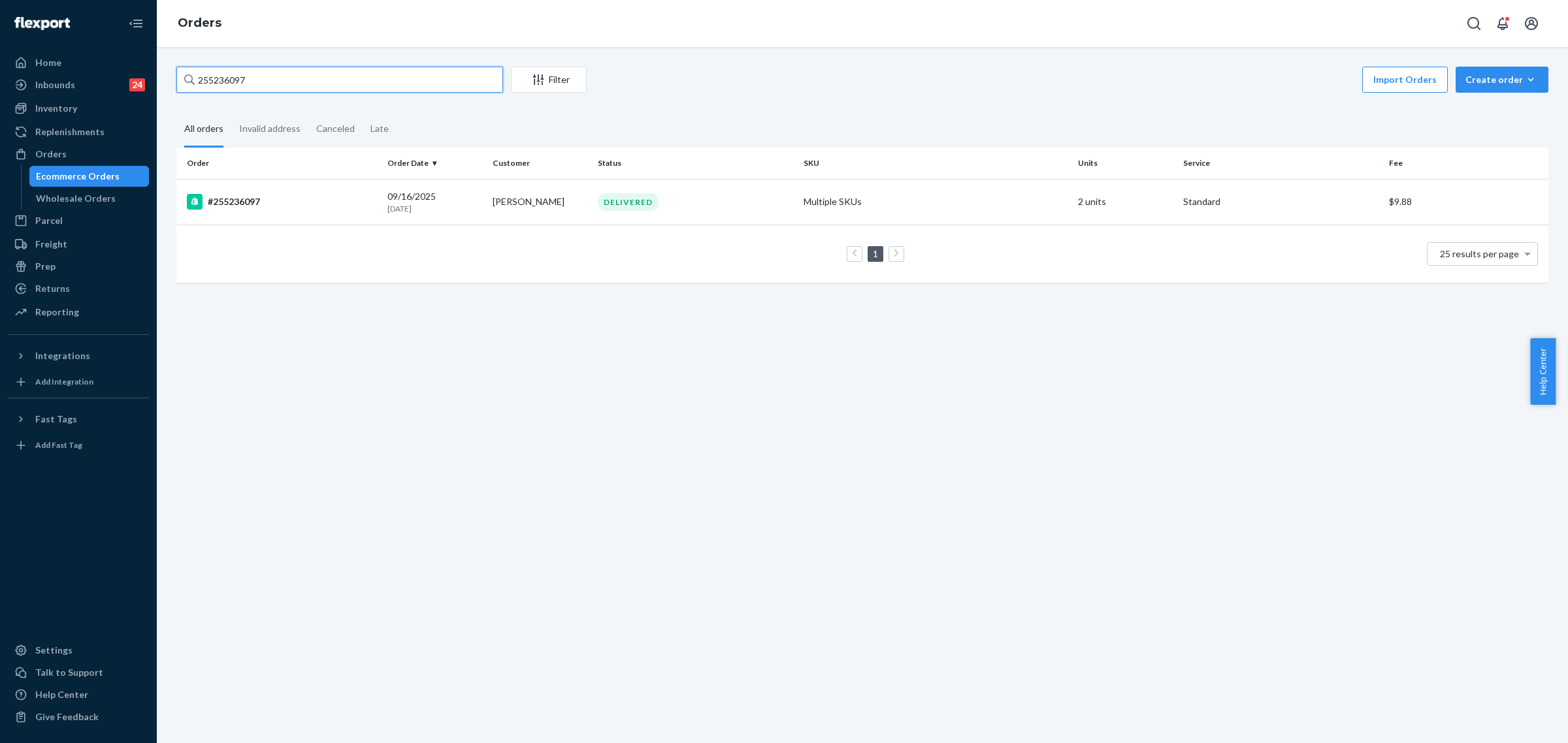
paste input "195369"
type input "255195369"
click at [546, 211] on td "[PERSON_NAME]" at bounding box center [540, 202] width 105 height 46
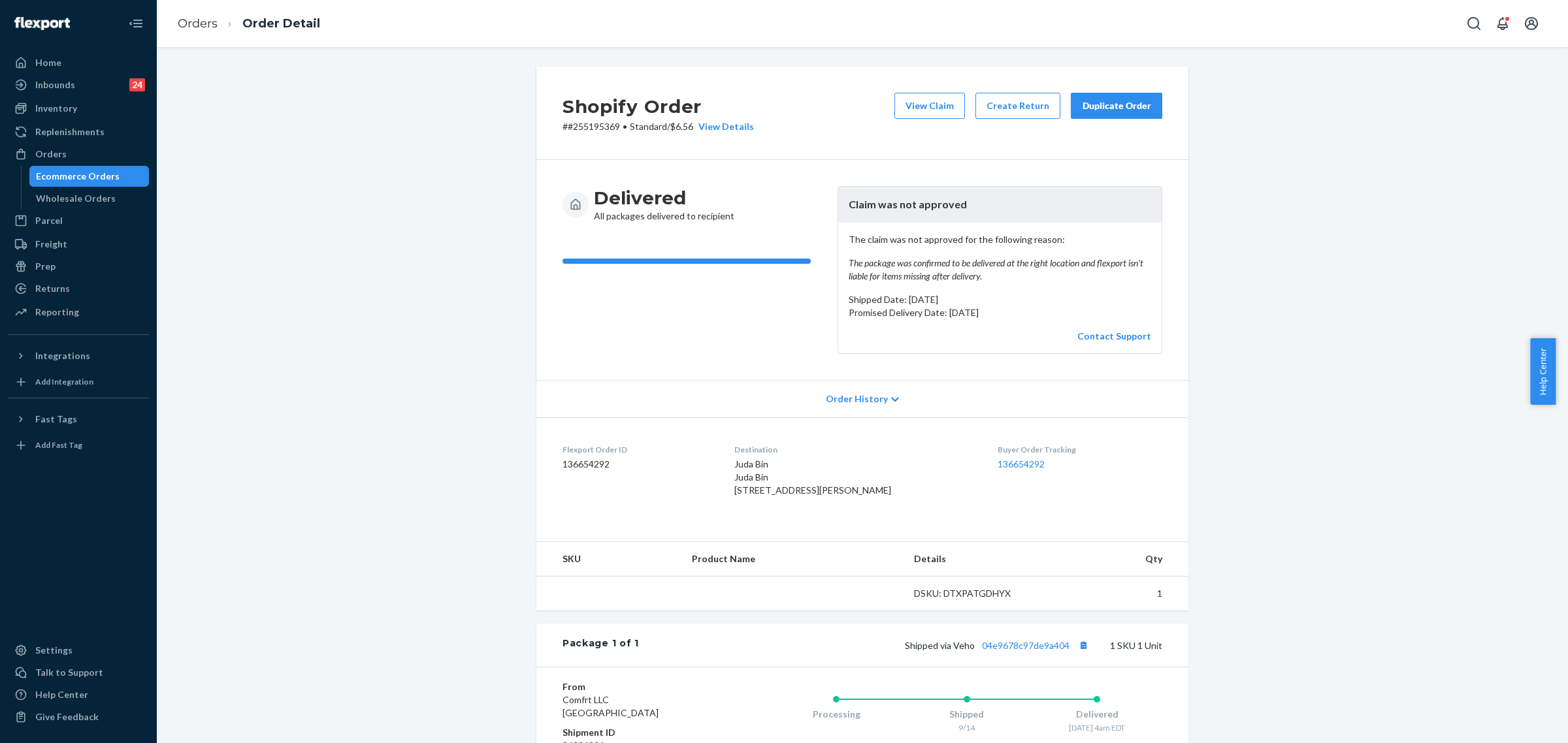
click at [1089, 109] on div "Duplicate Order" at bounding box center [1117, 105] width 69 height 13
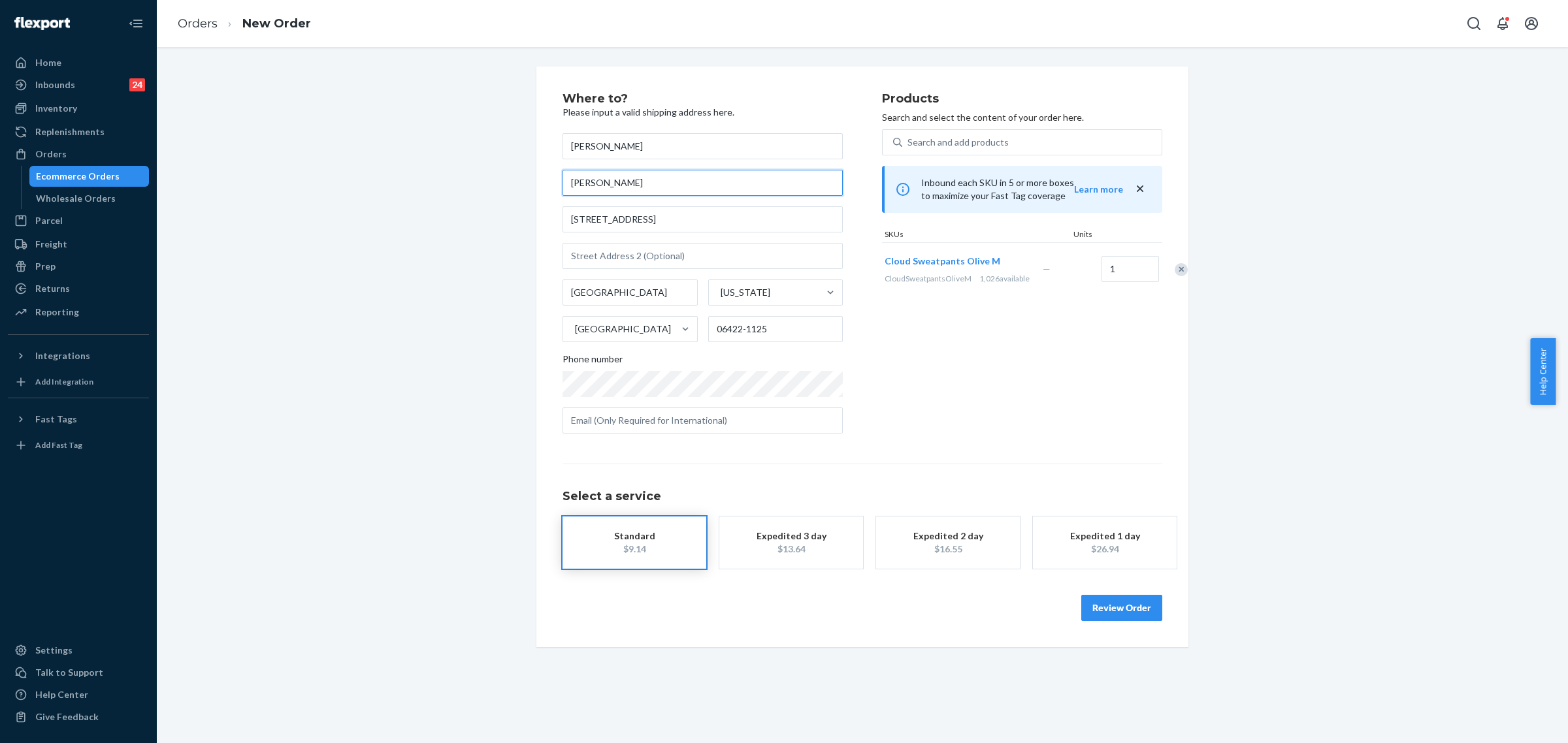
drag, startPoint x: 598, startPoint y: 184, endPoint x: 571, endPoint y: 183, distance: 27.0
click at [571, 183] on input "Juda Bin" at bounding box center [703, 183] width 280 height 26
type input "J"
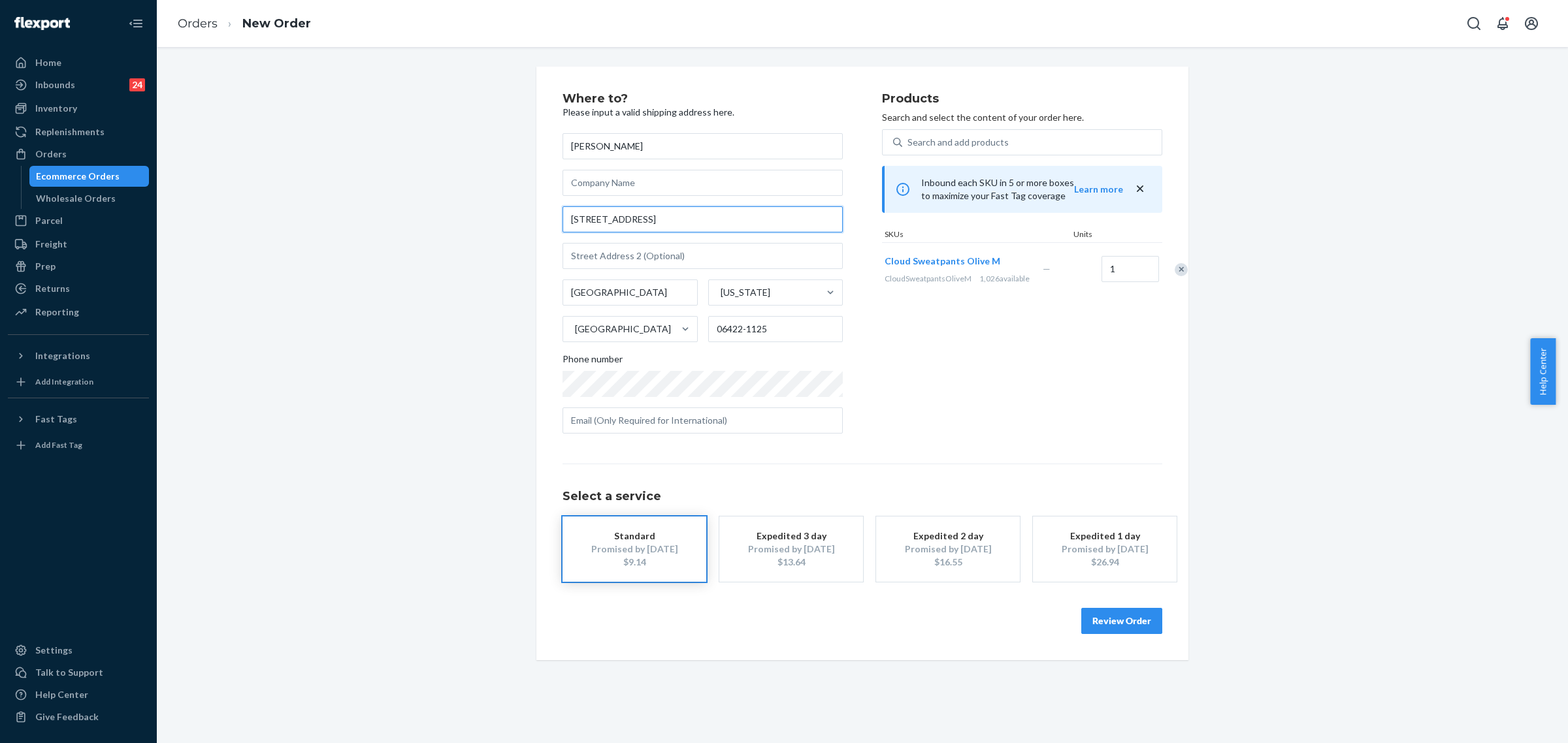
drag, startPoint x: 658, startPoint y: 220, endPoint x: 563, endPoint y: 220, distance: 95.0
click at [563, 220] on input "459 Wallingford Rd" at bounding box center [703, 220] width 280 height 26
paste input "821 ave m bk New York 11230"
type input "821 ave m bk New York 11230"
type input "Brooklyn - New York"
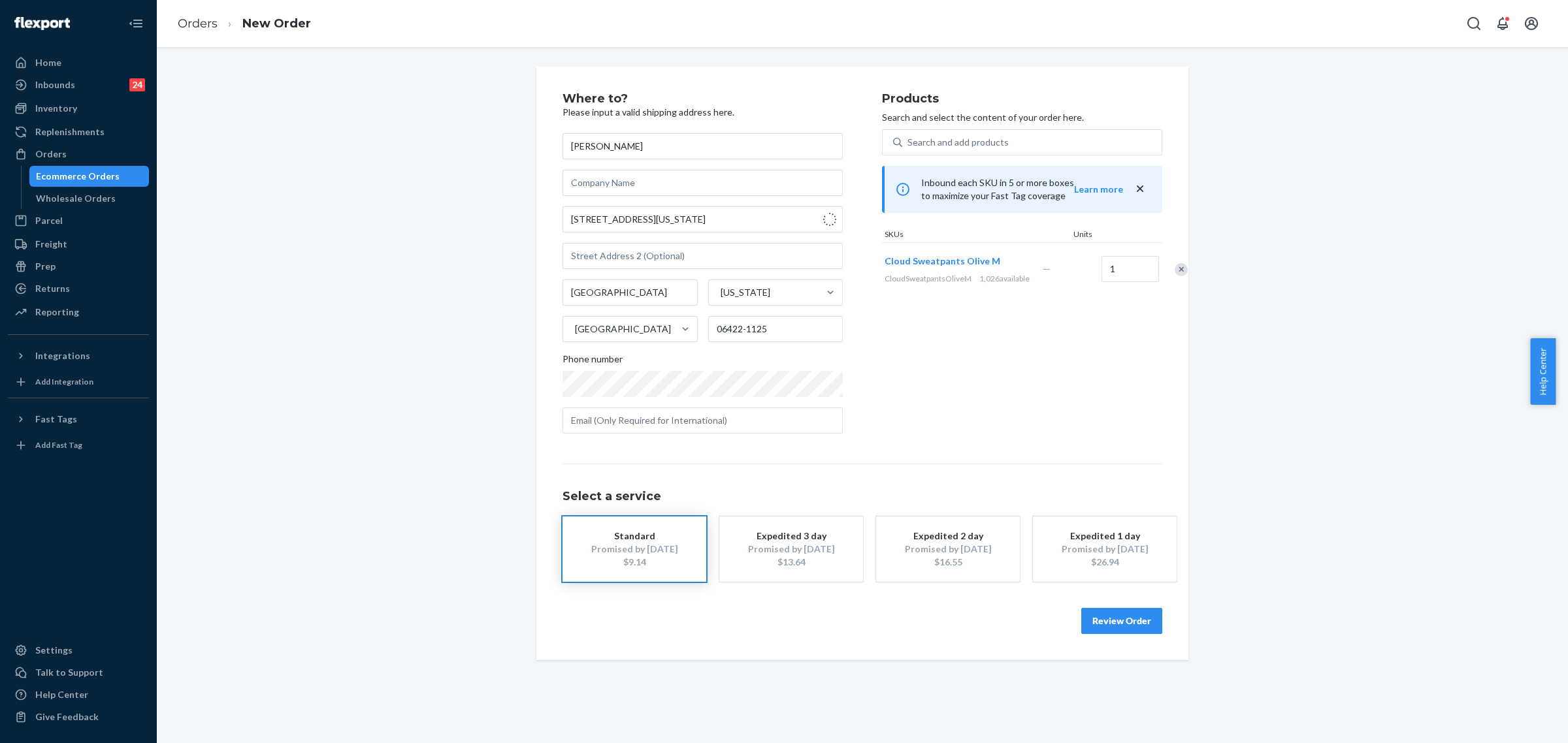
type input "11230"
type input "821 Avenue M"
drag, startPoint x: 1131, startPoint y: 617, endPoint x: 1209, endPoint y: 624, distance: 78.3
click at [1130, 618] on button "Review Order" at bounding box center [1121, 621] width 81 height 26
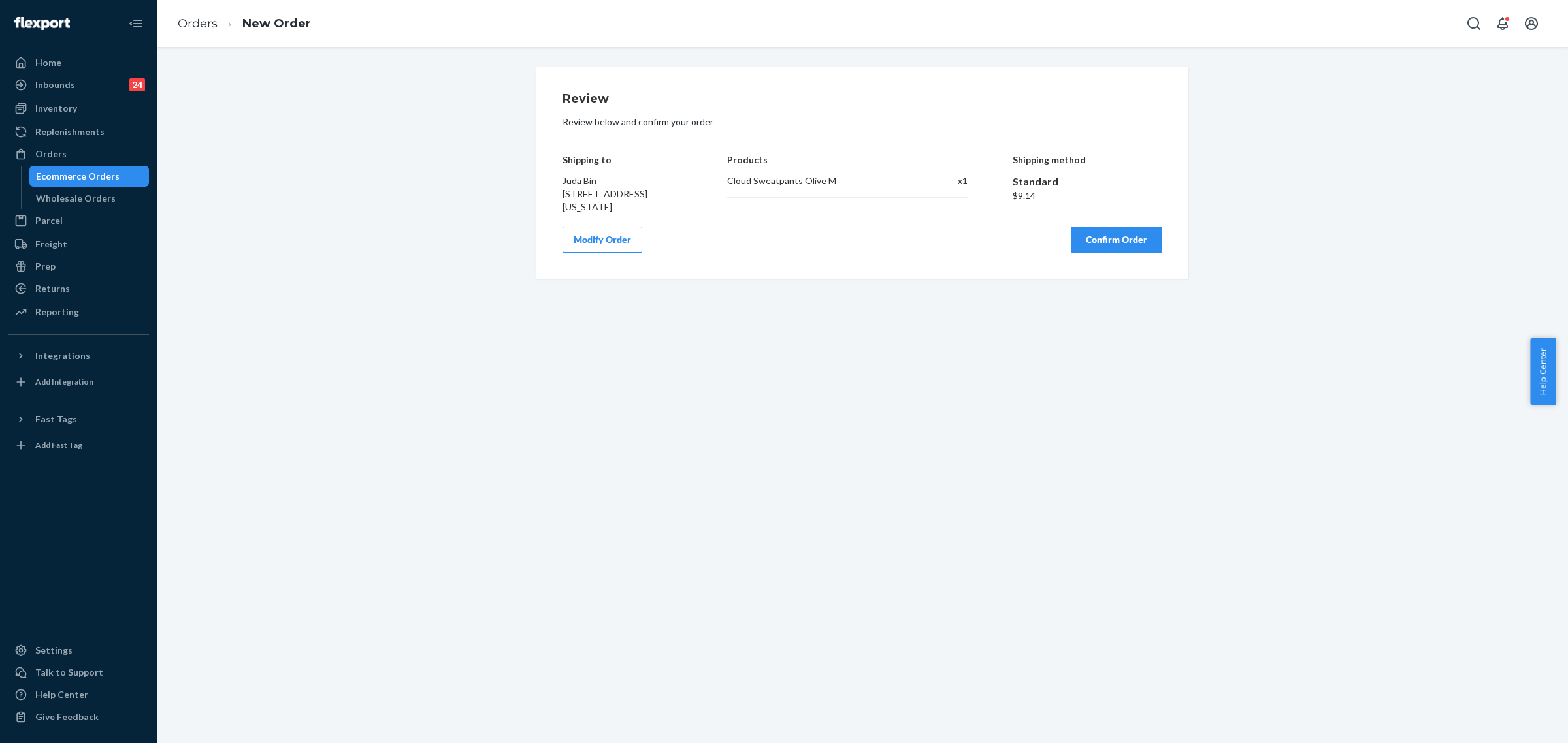
drag, startPoint x: 591, startPoint y: 164, endPoint x: 655, endPoint y: 200, distance: 73.4
click at [655, 200] on div "Review Review below and confirm your order Shipping to Juda Bin 821 Avenue M Br…" at bounding box center [862, 173] width 652 height 212
click at [673, 213] on div "Juda Bin 821 Avenue M Brooklyn - New York, NY 11230" at bounding box center [622, 193] width 120 height 40
drag, startPoint x: 551, startPoint y: 155, endPoint x: 589, endPoint y: 222, distance: 77.0
click at [589, 222] on div "Review Review below and confirm your order Shipping to Juda Bin 821 Avenue M Br…" at bounding box center [862, 173] width 652 height 212
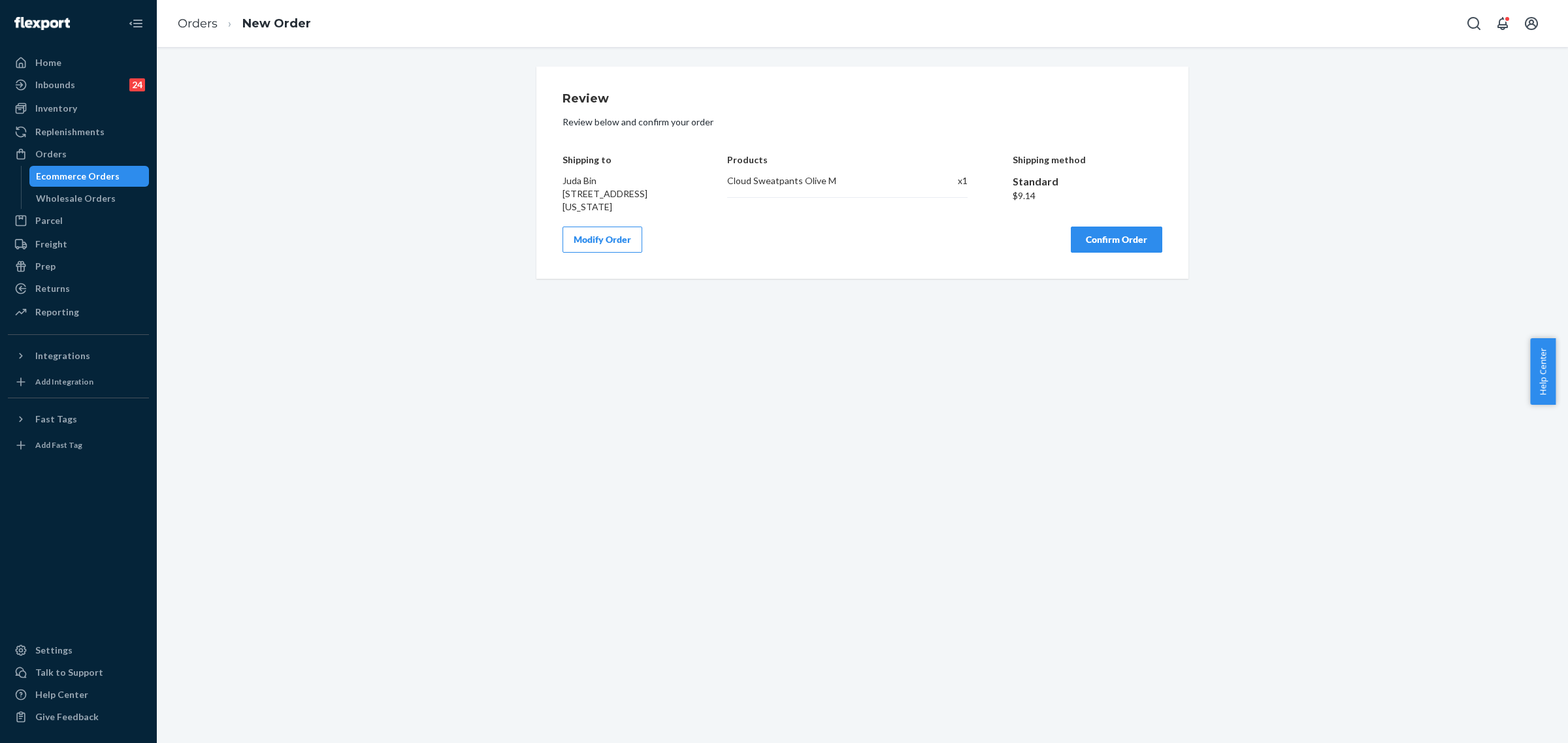
copy div "Shipping to Juda Bin 821 Avenue M Brooklyn - New York, NY 11230"
click at [1074, 247] on button "Confirm Order" at bounding box center [1117, 240] width 92 height 26
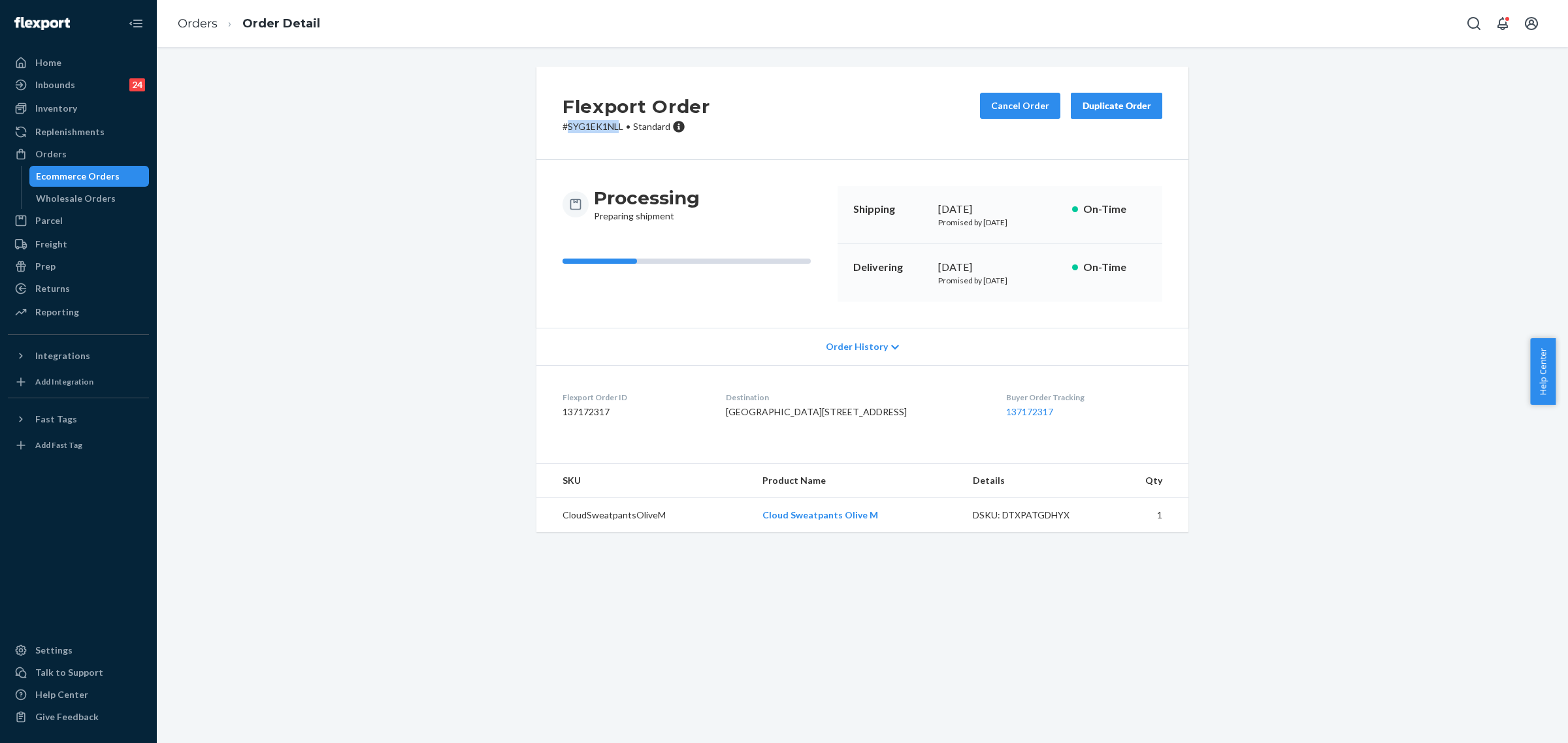
drag, startPoint x: 562, startPoint y: 126, endPoint x: 613, endPoint y: 129, distance: 51.1
click at [613, 129] on p "# SYG1EK1NLL • Standard" at bounding box center [636, 126] width 148 height 13
drag, startPoint x: 615, startPoint y: 125, endPoint x: 562, endPoint y: 129, distance: 53.2
click at [562, 129] on p "# SYG1EK1NLL • Standard" at bounding box center [636, 126] width 148 height 13
copy p "SYG1EK1NLL"
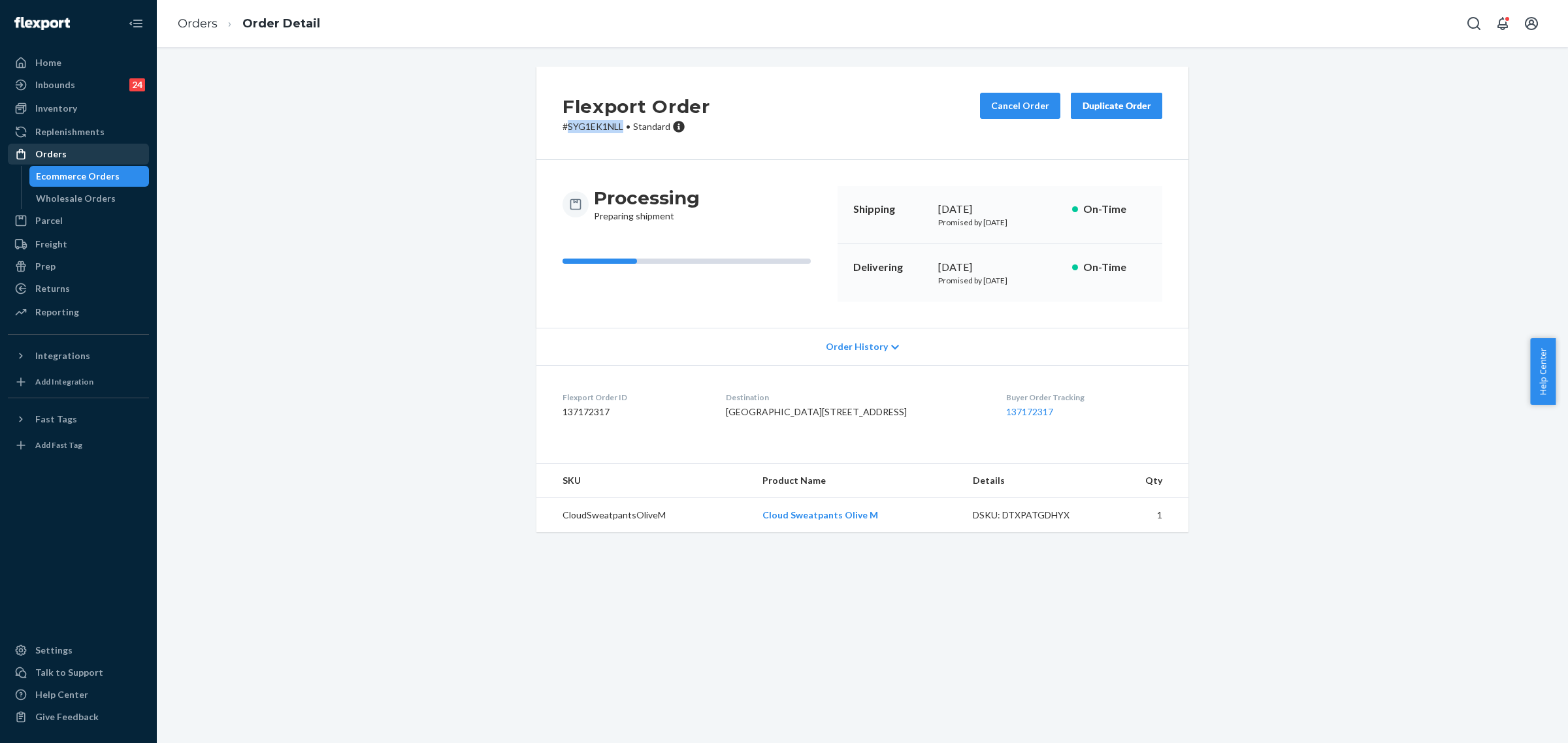
click at [80, 159] on div "Orders" at bounding box center [78, 154] width 139 height 18
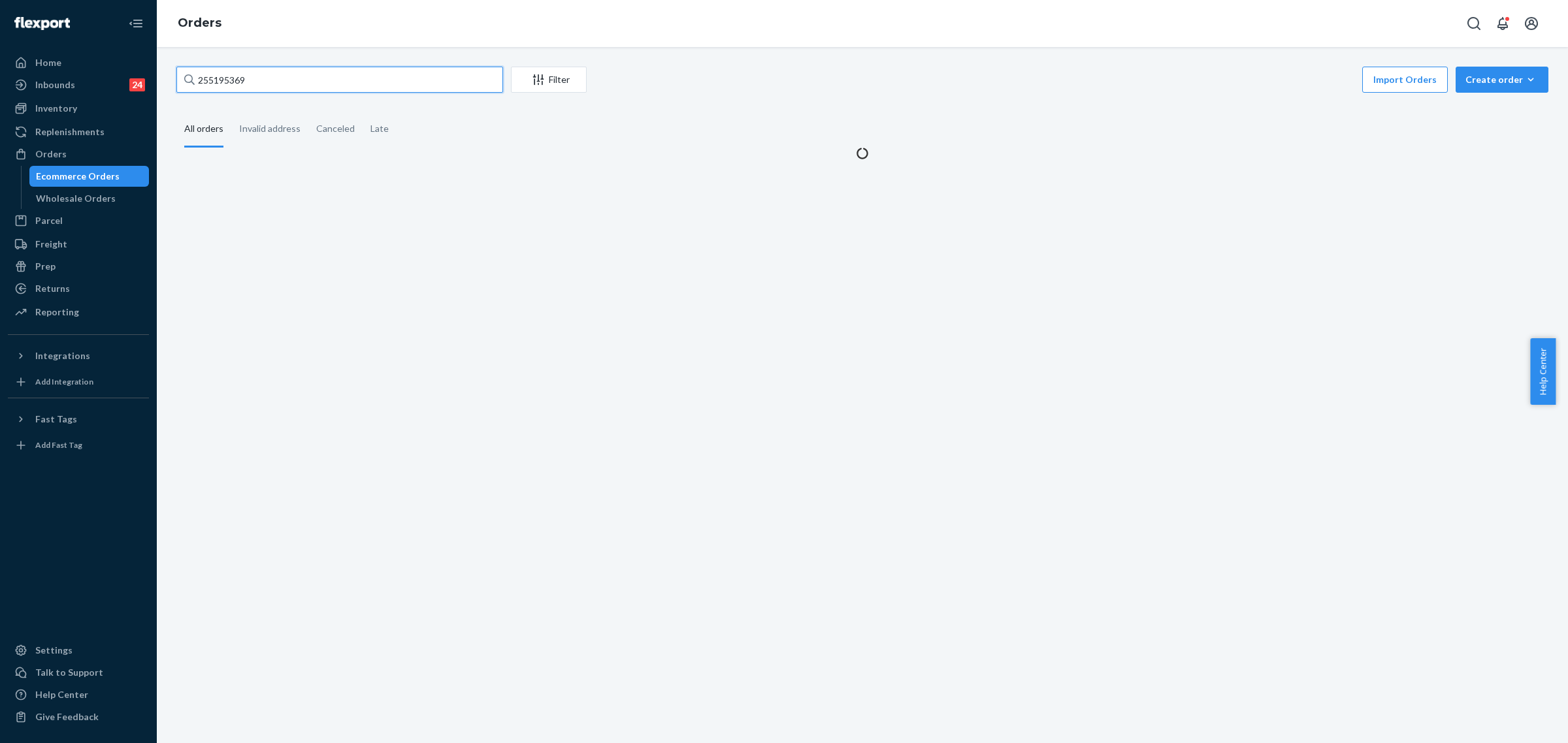
click at [201, 73] on input "255195369" at bounding box center [339, 80] width 327 height 26
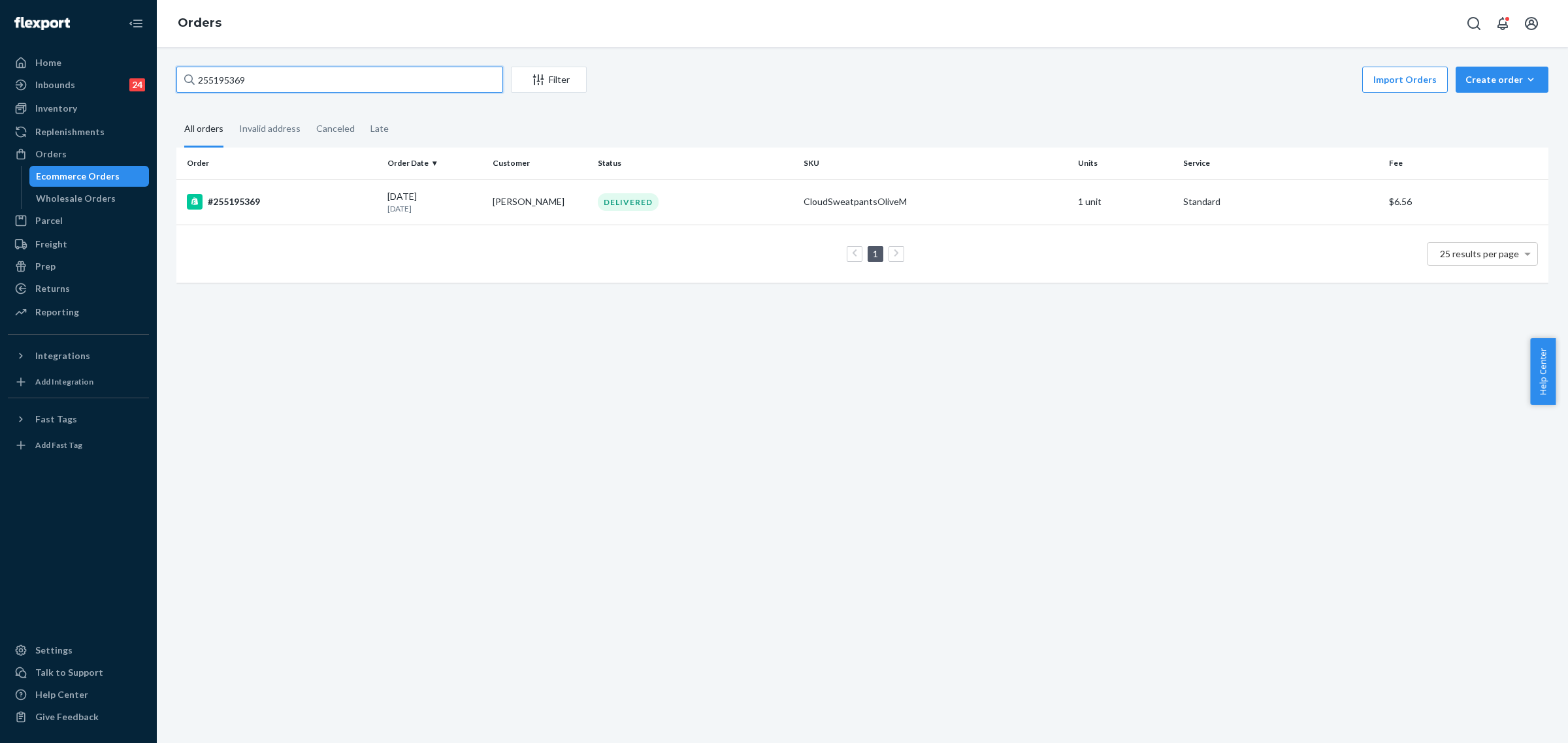
paste input "232083"
type input "255232083"
click at [540, 191] on td "Aarti Poduval" at bounding box center [540, 202] width 105 height 46
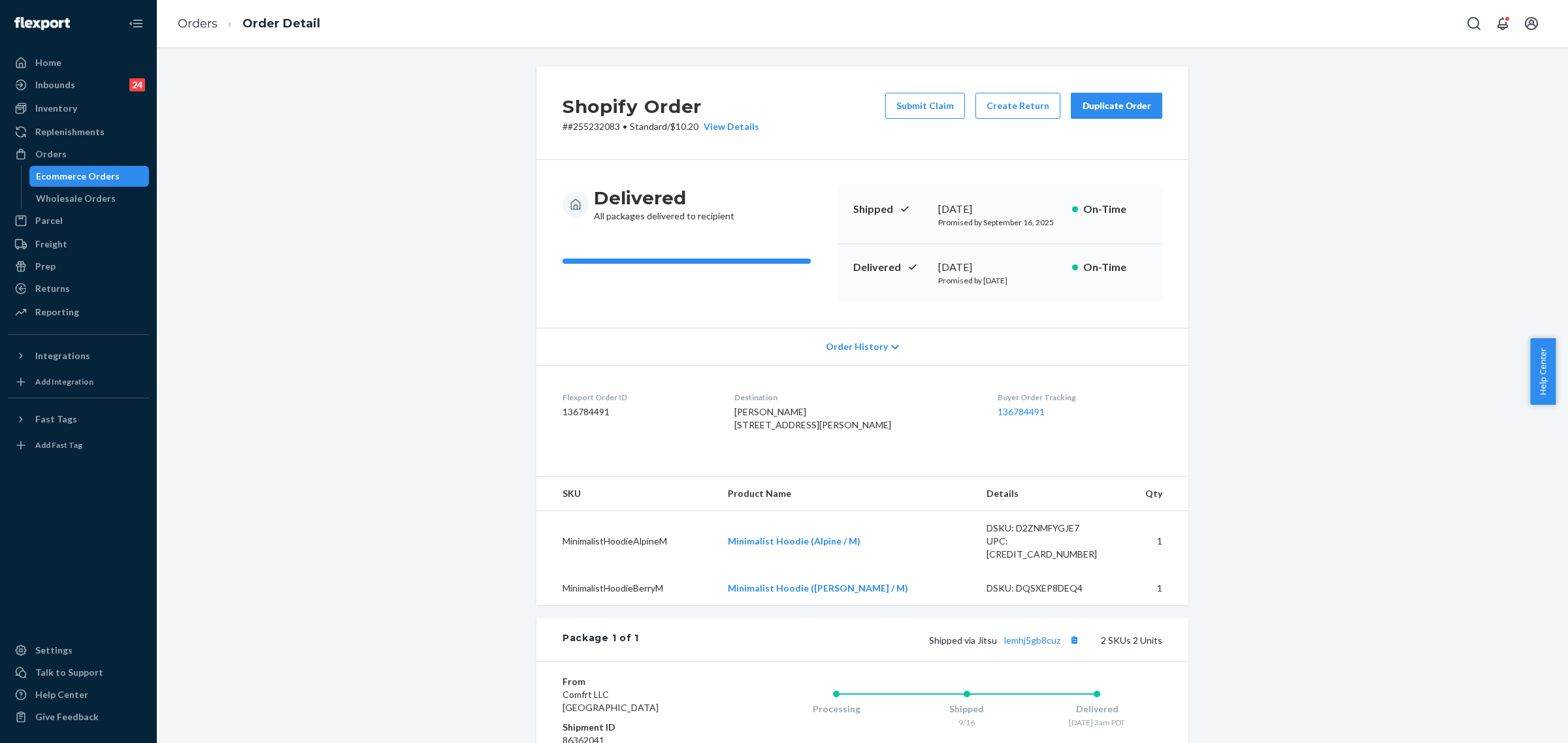
click at [1082, 109] on div "Duplicate Order" at bounding box center [1117, 105] width 69 height 13
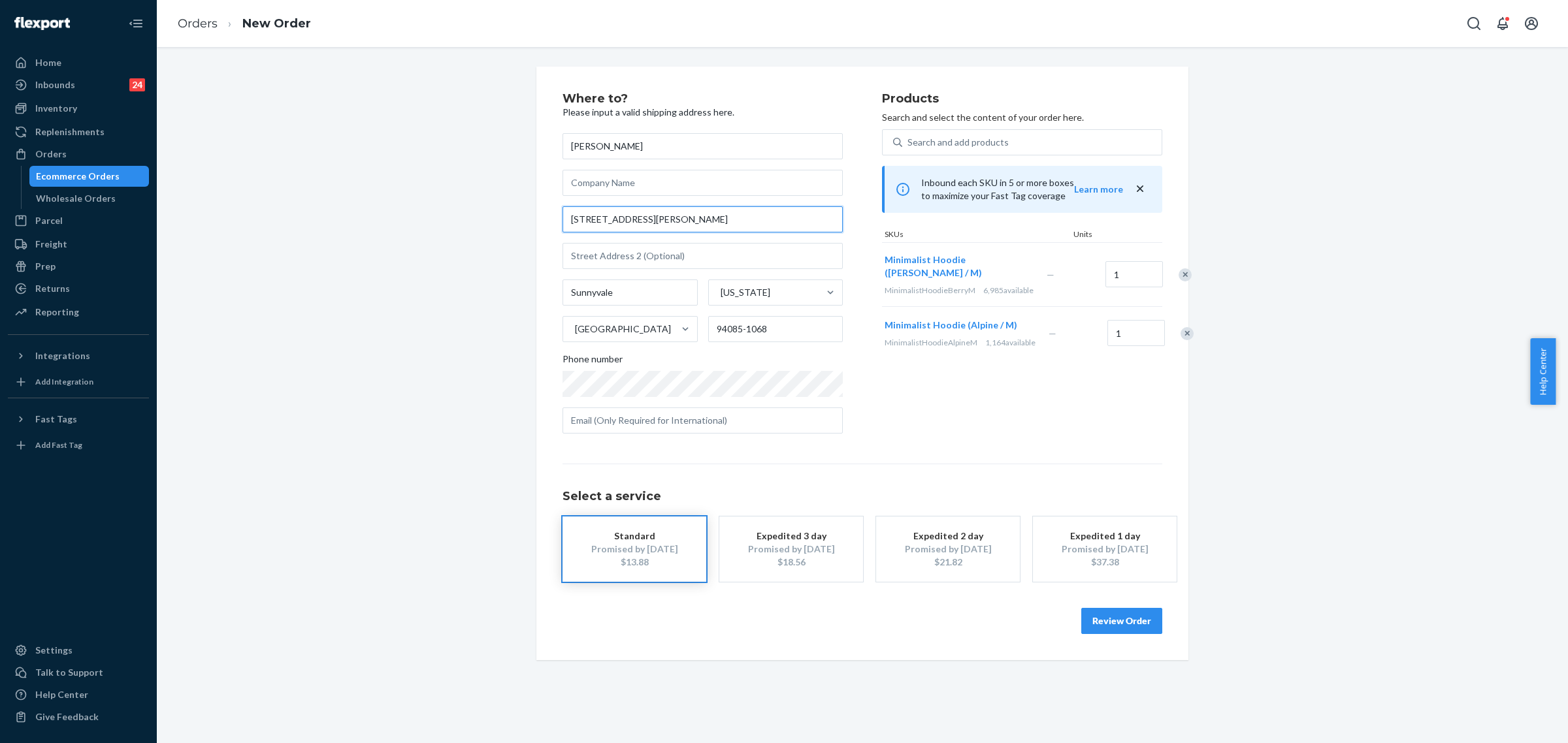
drag, startPoint x: 687, startPoint y: 220, endPoint x: 563, endPoint y: 219, distance: 124.0
click at [563, 219] on input "1273 Lakeside Dr Apt 3152" at bounding box center [703, 220] width 280 height 26
paste input "2533 Royal Troon Dr, Plano, TX 75025"
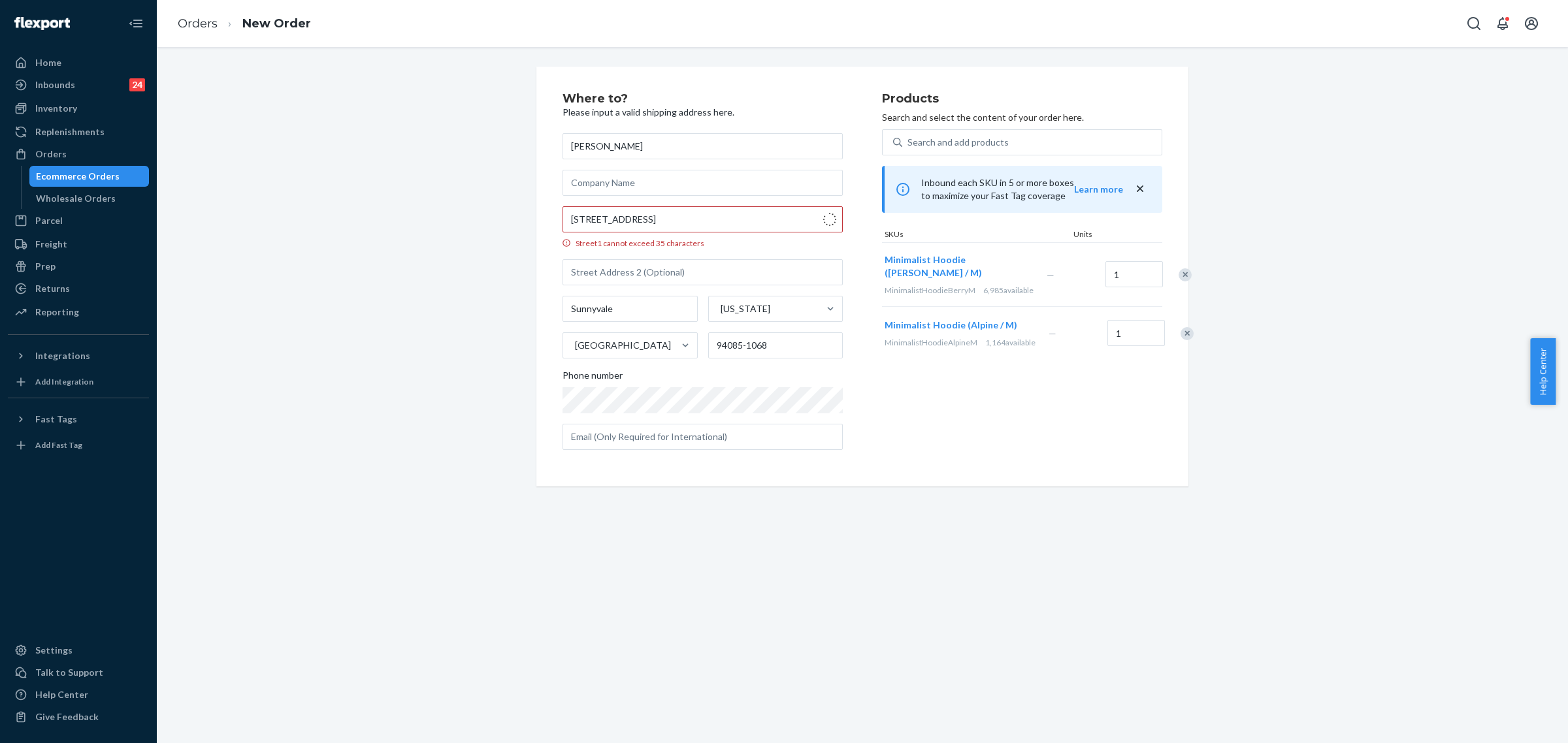
type input "2533 Royal Troon Dr"
type input "Plano"
type input "75025"
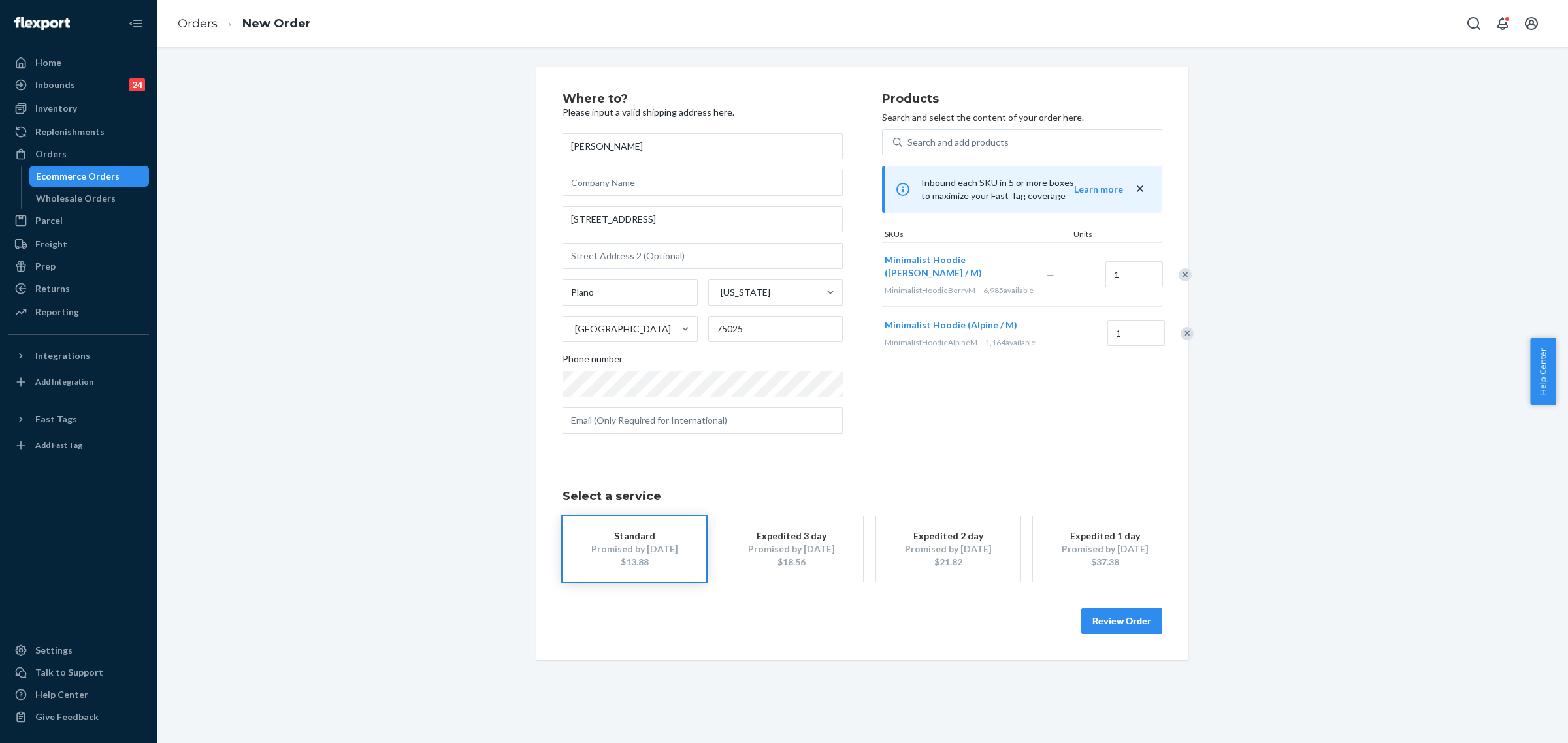
click at [1112, 618] on button "Review Order" at bounding box center [1121, 621] width 81 height 26
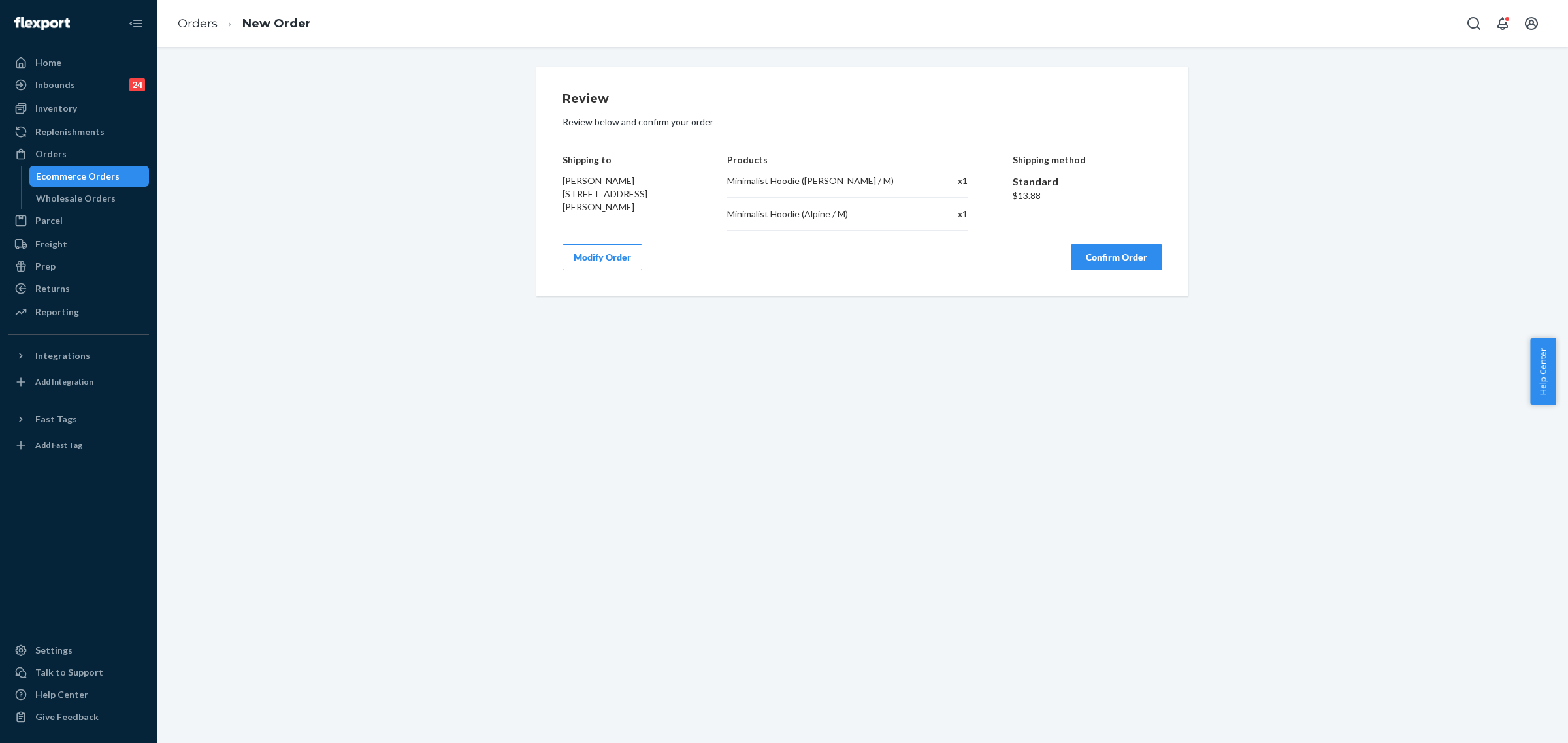
drag, startPoint x: 554, startPoint y: 158, endPoint x: 662, endPoint y: 210, distance: 119.9
click at [662, 210] on div "Review Review below and confirm your order Shipping to Aarti Poduval 2533 Royal…" at bounding box center [862, 182] width 652 height 230
copy div "Shipping to Aarti Poduval 2533 Royal Troon Dr Plano, TX 75025"
click at [880, 377] on div "Review Review below and confirm your order Shipping to Aarti Poduval 2533 Royal…" at bounding box center [862, 395] width 1411 height 696
click at [1102, 258] on button "Confirm Order" at bounding box center [1117, 257] width 92 height 26
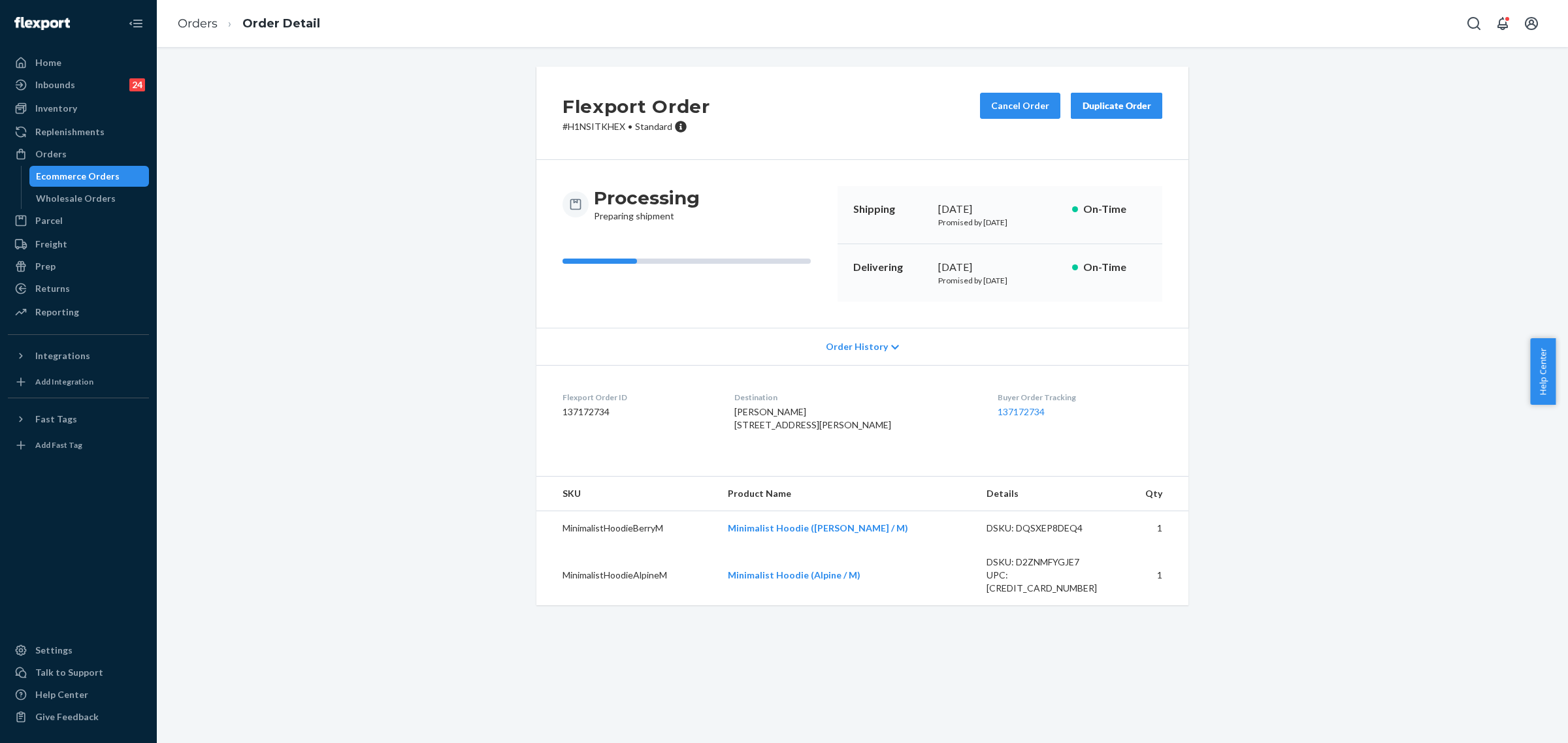
click at [582, 126] on p "# H1NSITKHEX • Standard" at bounding box center [636, 126] width 148 height 13
click at [588, 125] on p "# H1NSITKHEX • Standard" at bounding box center [636, 126] width 148 height 13
click at [591, 128] on p "# H1NSITKHEX • Standard" at bounding box center [636, 126] width 148 height 13
click at [579, 129] on p "# H1NSITKHEX • Standard" at bounding box center [636, 126] width 148 height 13
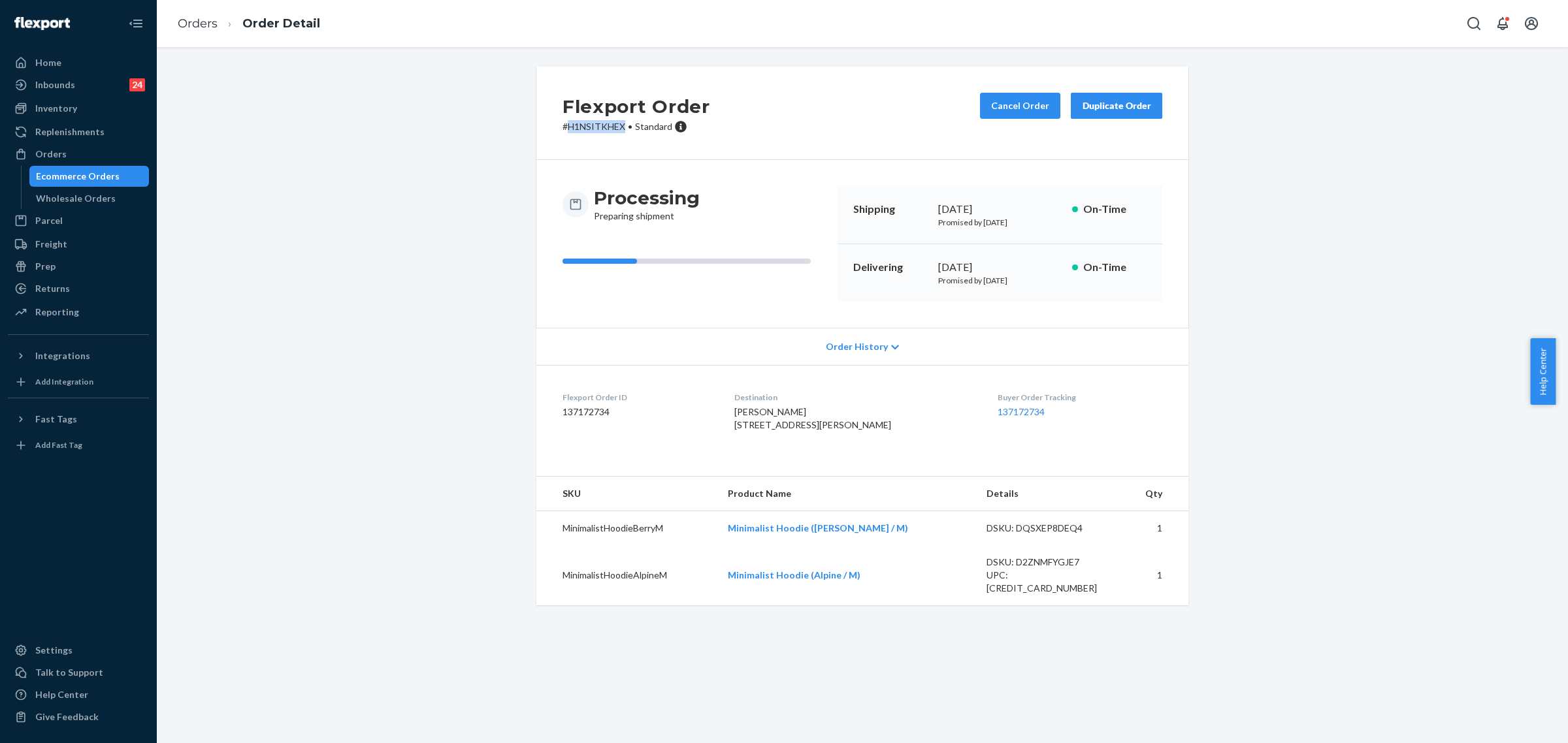
click at [579, 129] on p "# H1NSITKHEX • Standard" at bounding box center [636, 126] width 148 height 13
click at [571, 139] on div "Flexport Order # H1NSITKHEX • Standard Cancel Order Duplicate Order" at bounding box center [862, 113] width 652 height 94
click at [592, 124] on p "# H1NSITKHEX • Standard" at bounding box center [636, 126] width 148 height 13
click at [592, 125] on p "# H1NSITKHEX • Standard" at bounding box center [636, 126] width 148 height 13
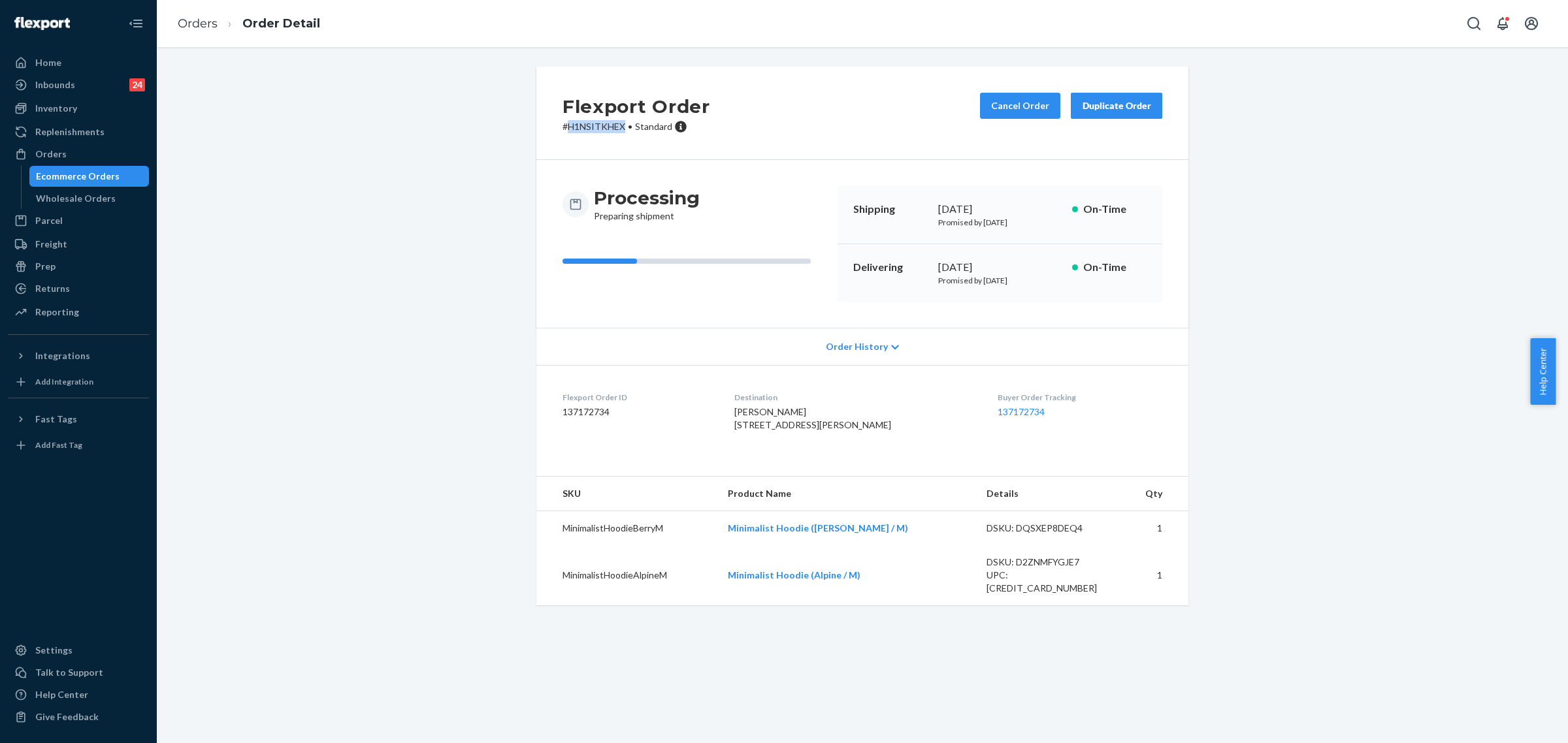
copy p "H1NSITKHEX"
drag, startPoint x: 61, startPoint y: 152, endPoint x: 232, endPoint y: 260, distance: 202.2
click at [61, 152] on div "Orders" at bounding box center [51, 154] width 31 height 13
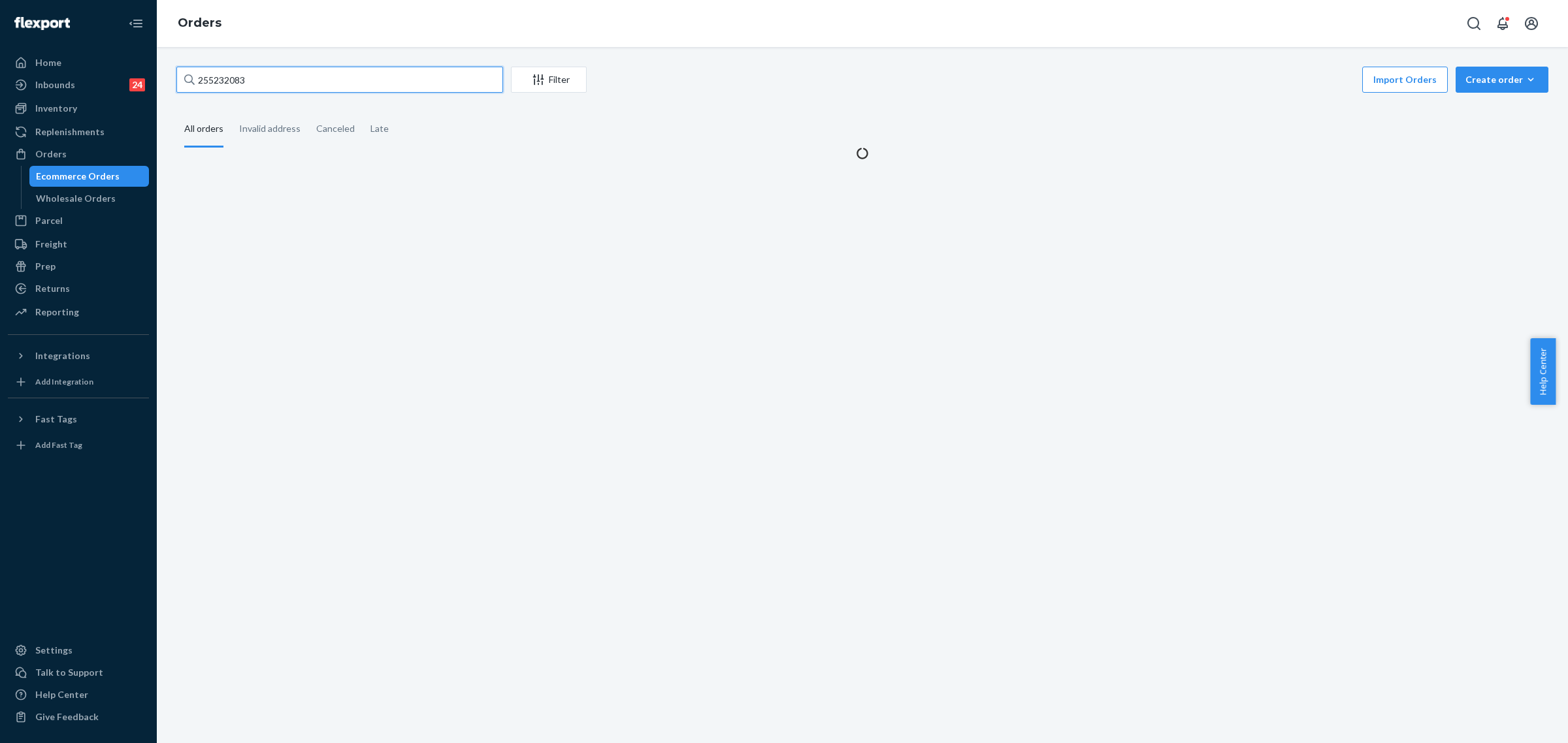
click at [230, 77] on input "255232083" at bounding box center [339, 80] width 327 height 26
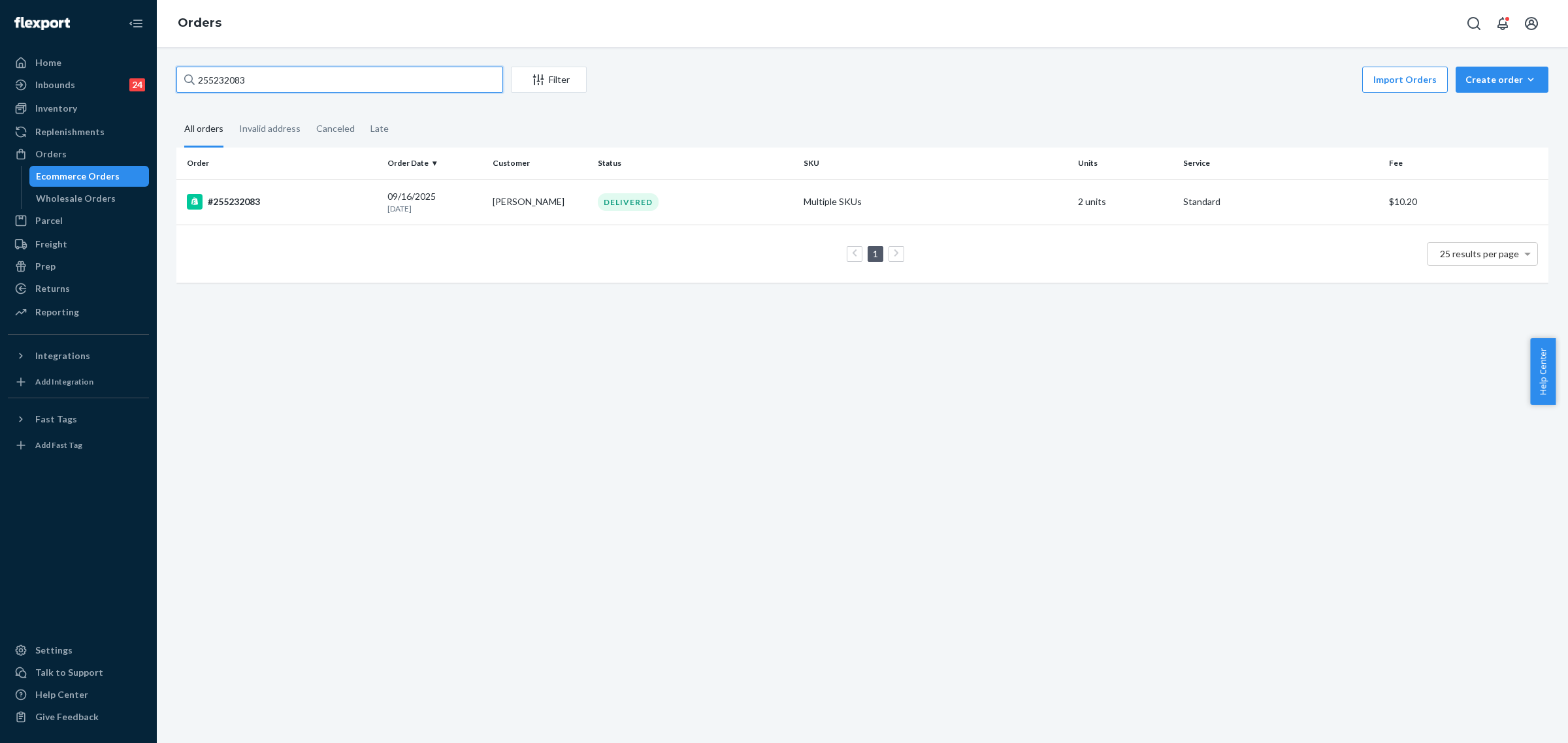
click at [223, 85] on input "255232083" at bounding box center [339, 80] width 327 height 26
paste input "305328"
type input "255305328"
click at [608, 207] on div "IN TRANSIT" at bounding box center [630, 202] width 64 height 17
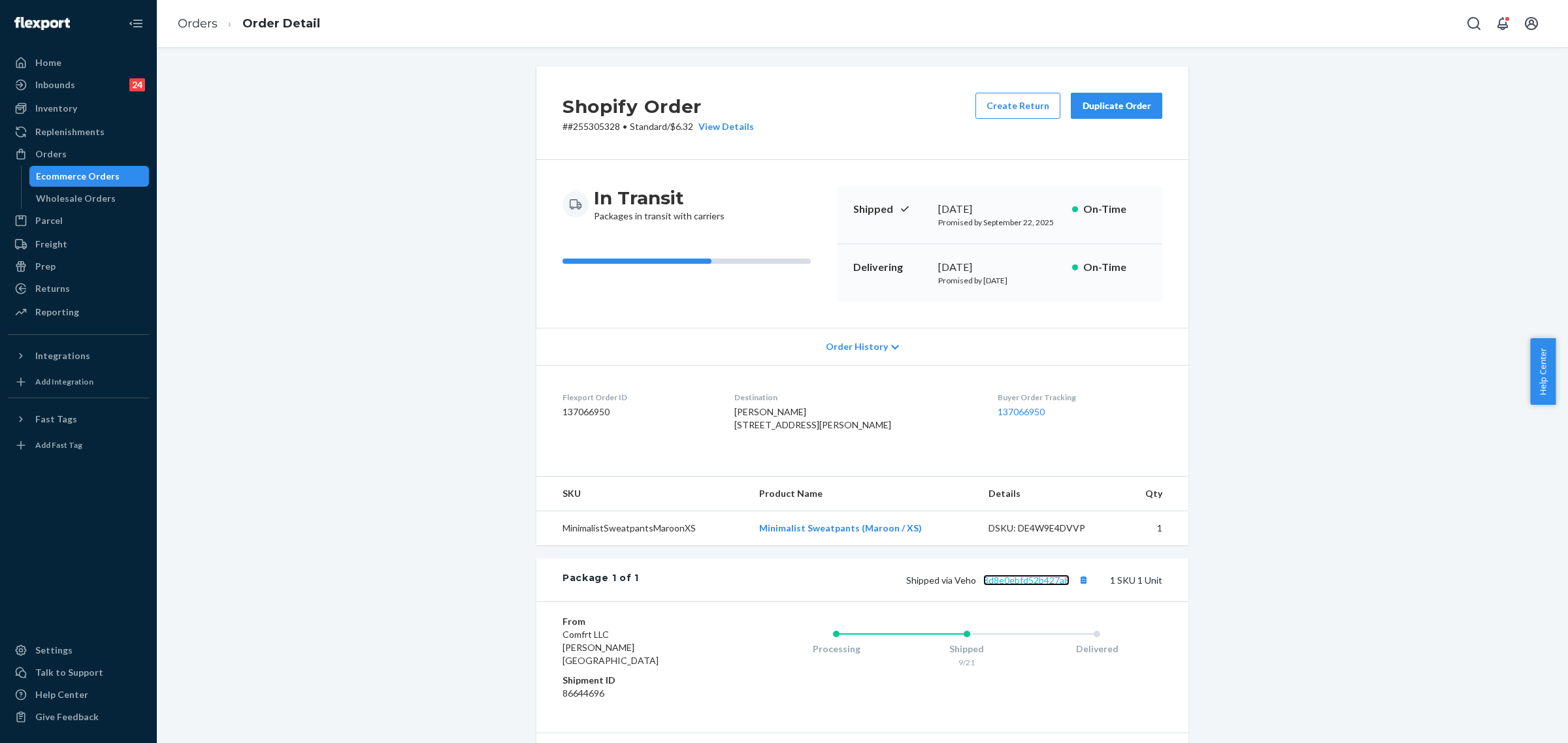
click at [1006, 586] on link "3d8e0ebfd52b427a8" at bounding box center [1026, 580] width 86 height 11
drag, startPoint x: 949, startPoint y: 607, endPoint x: 1069, endPoint y: 609, distance: 120.0
click at [1069, 586] on span "Shipped via Veho 3d8e0ebfd52b427a8" at bounding box center [999, 580] width 186 height 11
copy span "Veho 3d8e0ebfd52b427a8"
click at [37, 167] on div "Ecommerce Orders" at bounding box center [89, 176] width 118 height 18
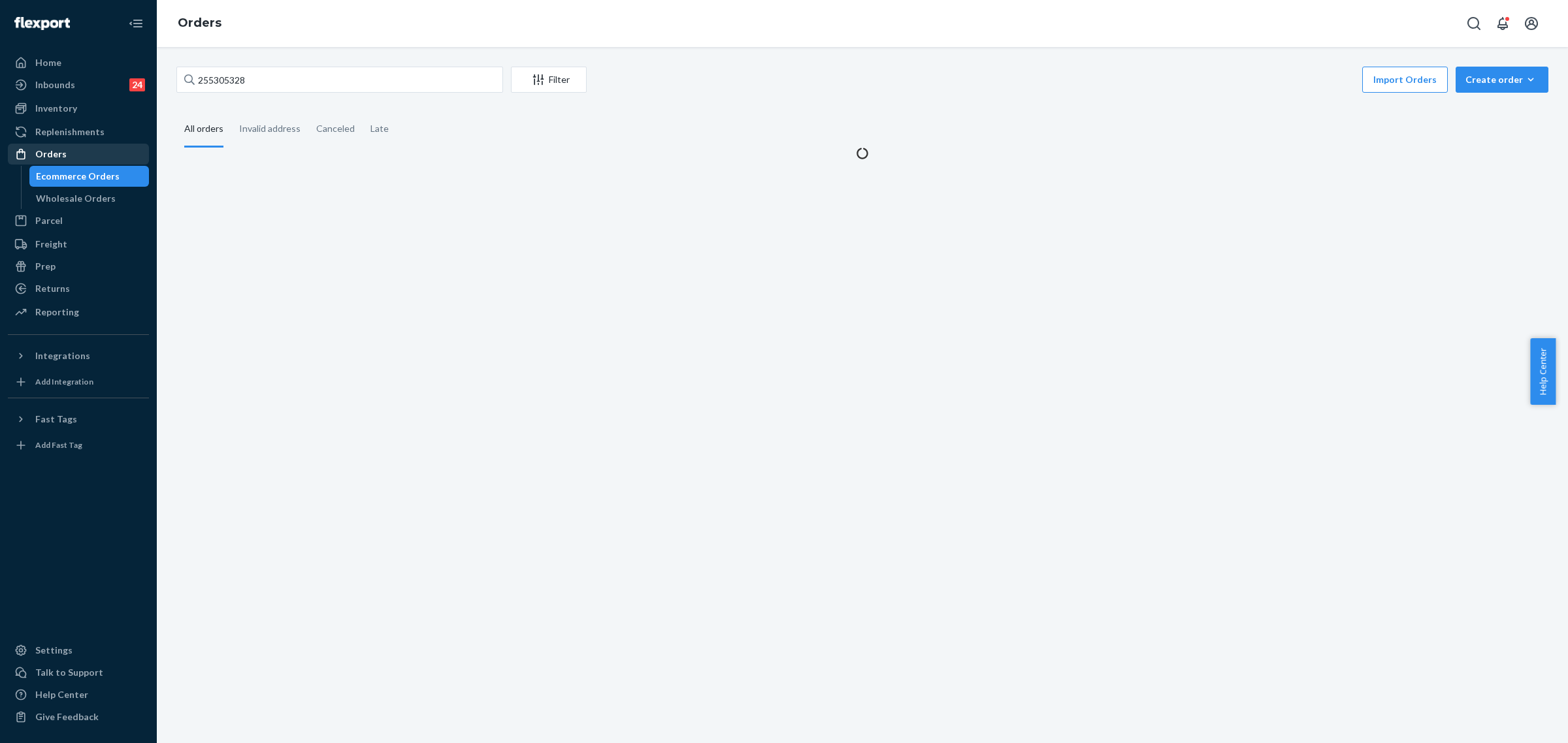
click at [78, 150] on div "Orders" at bounding box center [78, 154] width 139 height 18
click at [216, 73] on input "255305328" at bounding box center [339, 80] width 327 height 26
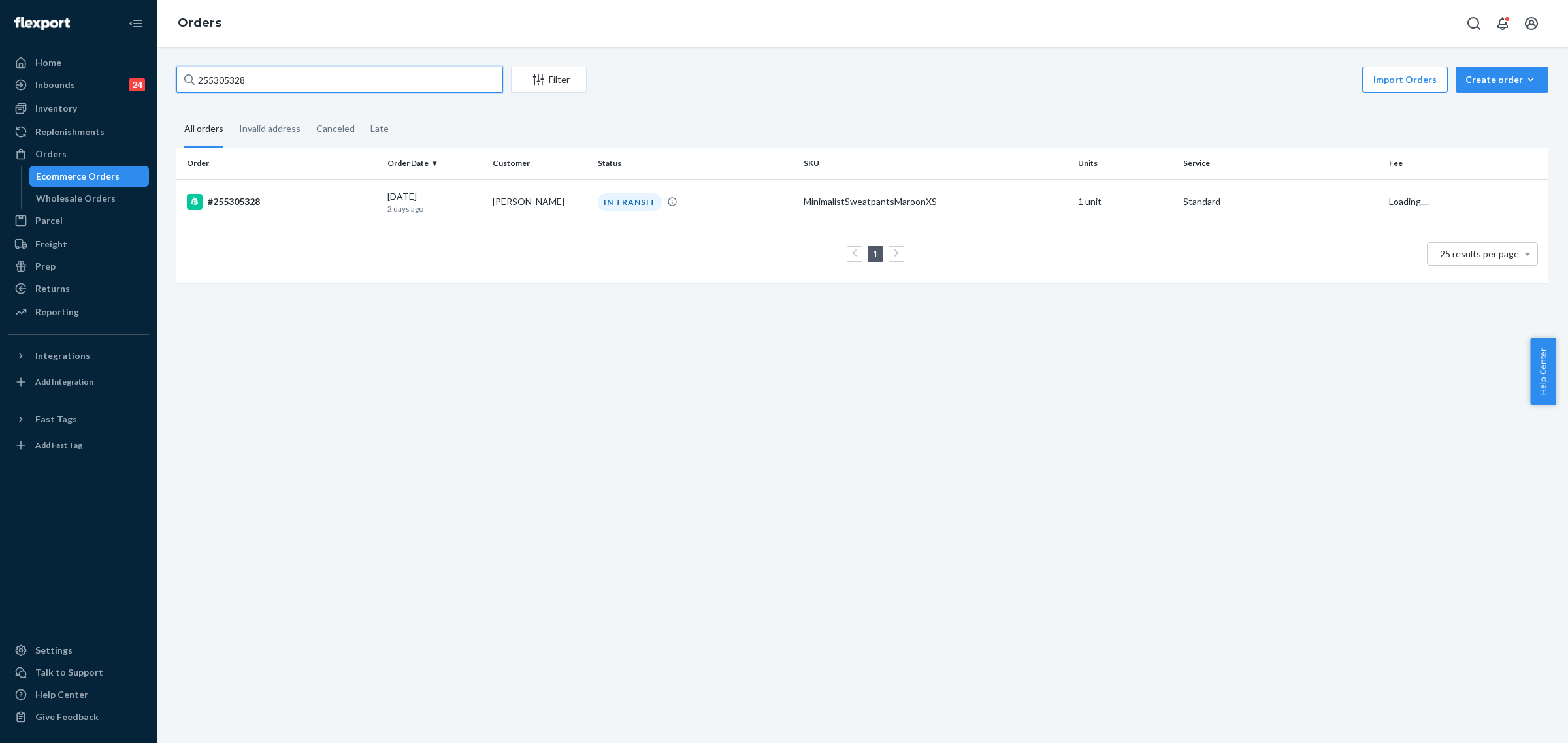
click at [216, 73] on input "255305328" at bounding box center [339, 80] width 327 height 26
paste input "238013"
type input "255238013"
click at [641, 211] on td "DELIVERED" at bounding box center [695, 202] width 206 height 46
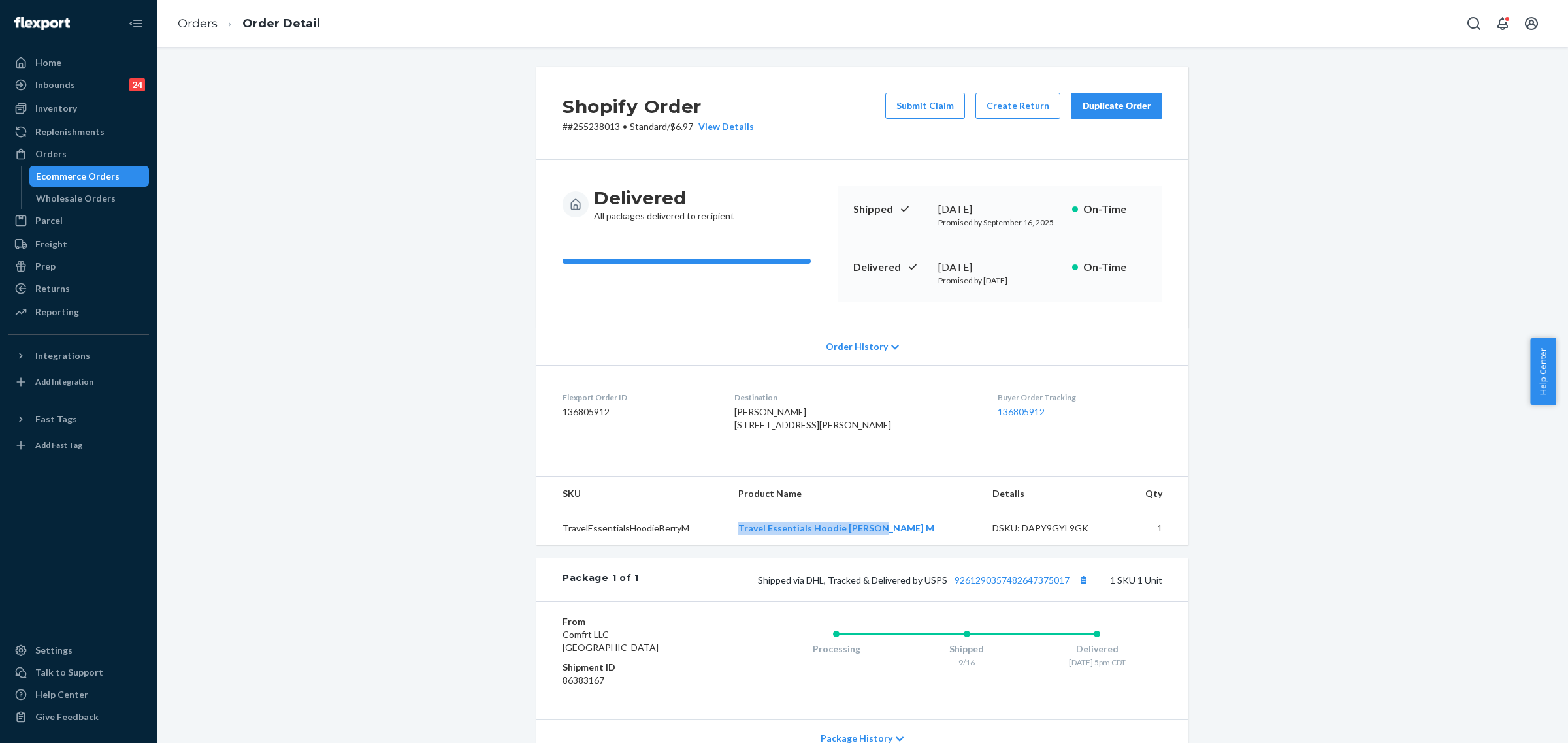
drag, startPoint x: 757, startPoint y: 553, endPoint x: 932, endPoint y: 558, distance: 175.1
click at [932, 545] on td "Travel Essentials Hoodie Berry M" at bounding box center [854, 529] width 254 height 35
copy link "Travel Essentials Hoodie Berry M"
click at [949, 101] on button "Submit Claim" at bounding box center [924, 106] width 80 height 26
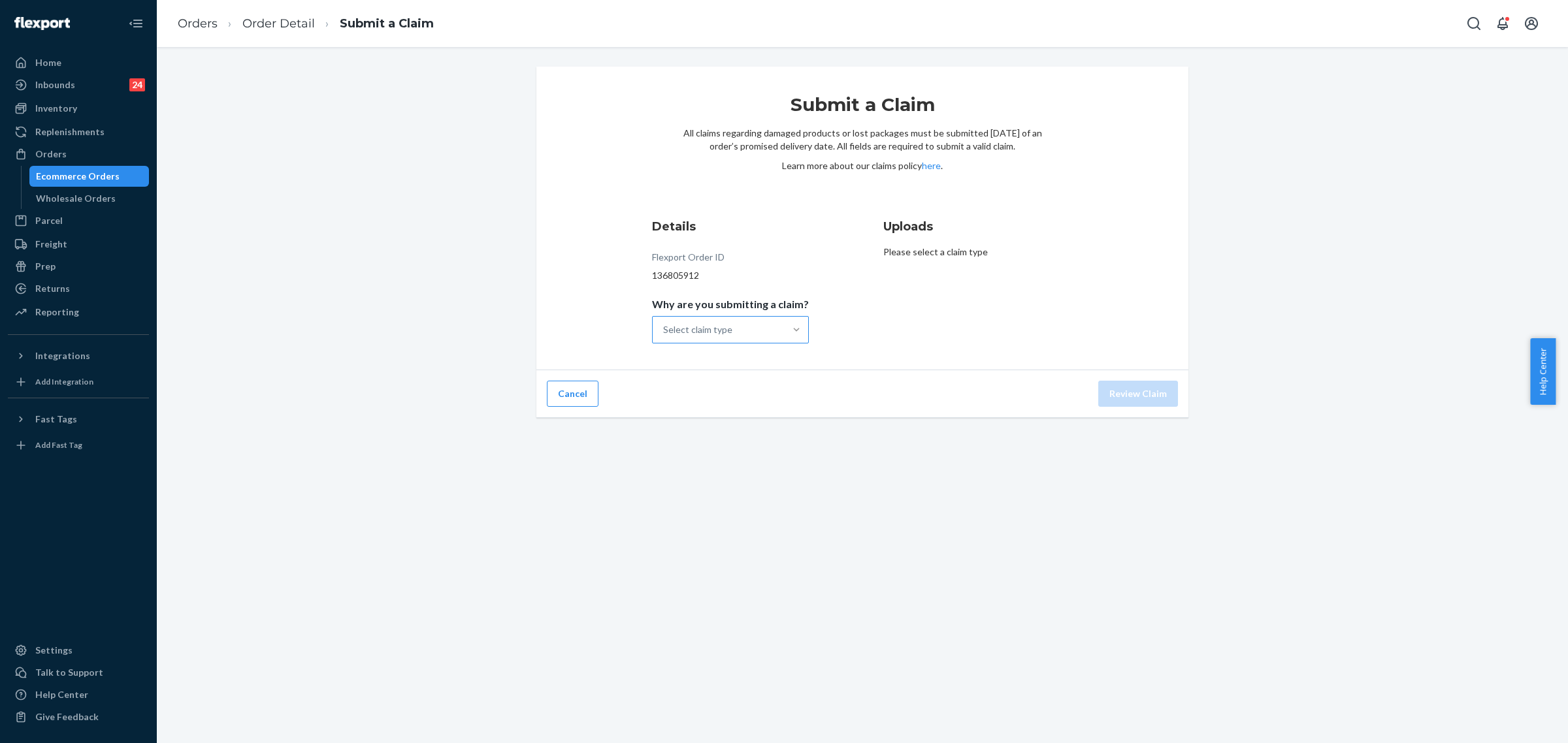
click at [784, 333] on div at bounding box center [796, 329] width 24 height 13
click at [664, 333] on input "Why are you submitting a claim? Select claim type" at bounding box center [664, 329] width 1 height 13
click at [692, 412] on div "Incorrect product" at bounding box center [730, 414] width 152 height 26
click at [664, 336] on input "Why are you submitting a claim? option Incorrect product focused, 0 of 4. 4 res…" at bounding box center [664, 329] width 1 height 13
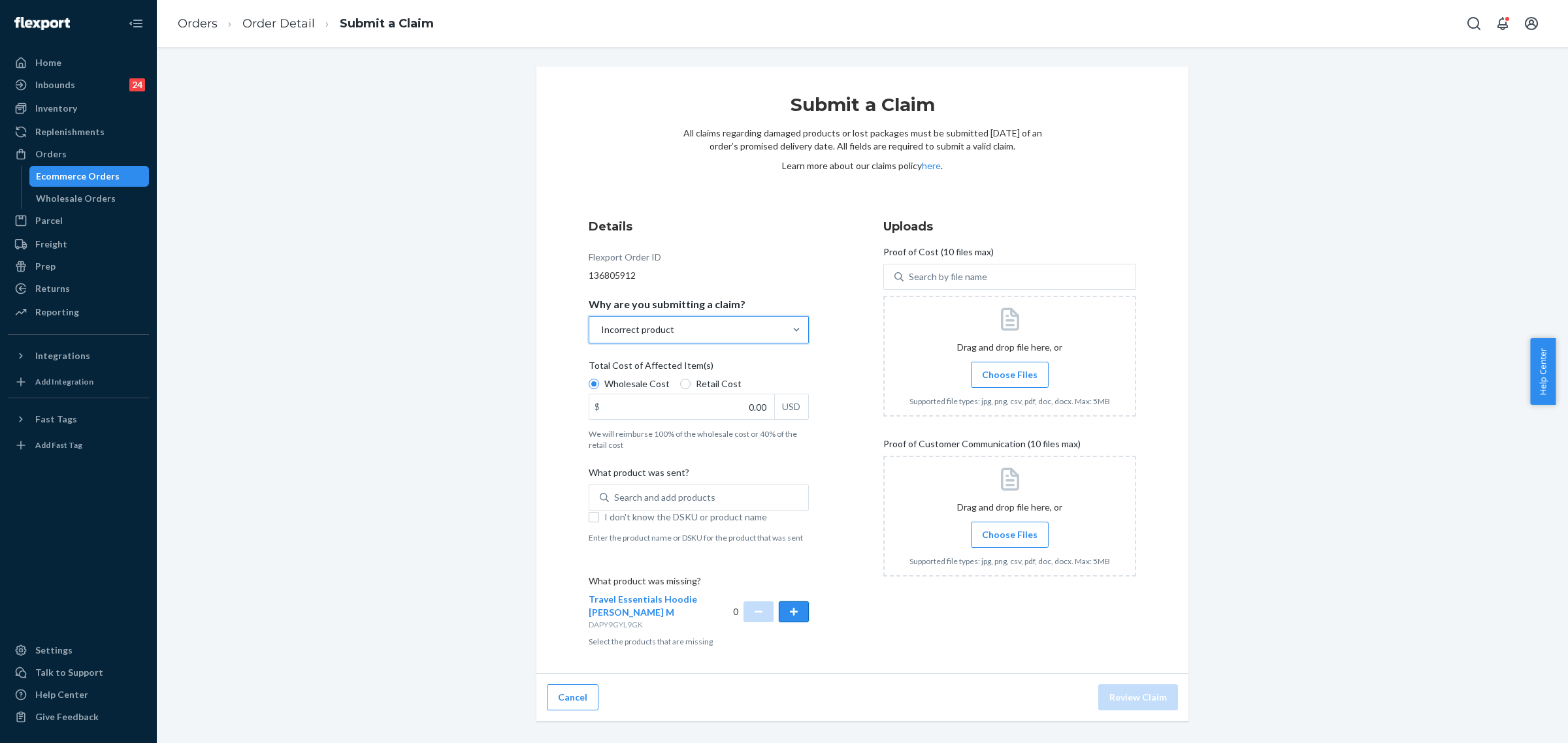
click at [789, 611] on button "button" at bounding box center [793, 611] width 30 height 21
click at [1006, 373] on span "Choose Files" at bounding box center [1010, 374] width 55 height 13
click at [1009, 373] on input "Choose Files" at bounding box center [1009, 374] width 1 height 15
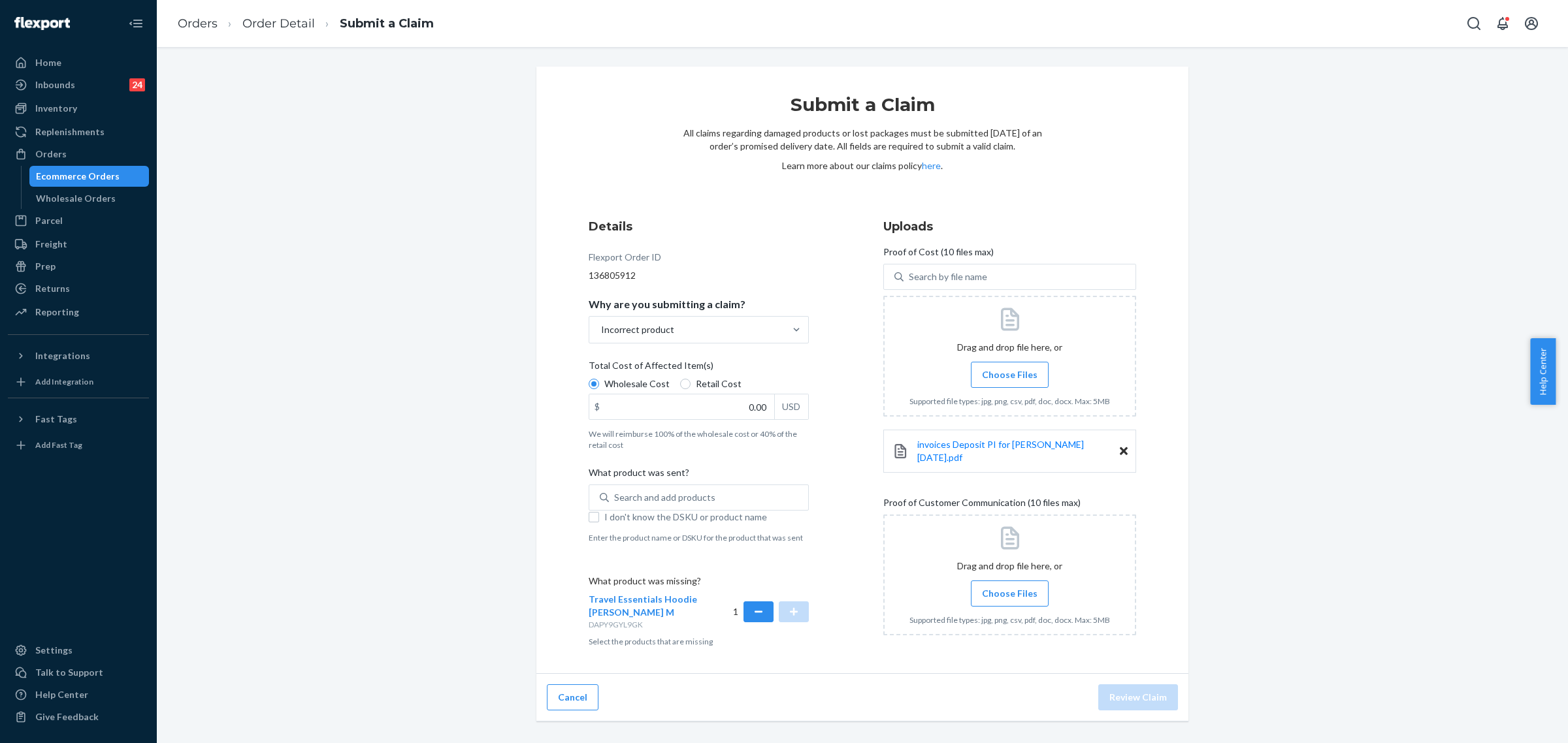
click at [965, 455] on div "invoices Deposit PI for Hudson 2024-11-25.pdf" at bounding box center [1009, 451] width 253 height 43
click at [969, 446] on span "invoices Deposit PI for Hudson 2024-11-25.pdf" at bounding box center [1000, 451] width 166 height 24
click at [922, 451] on span "invoices Deposit PI for Hudson 2024-11-25.pdf" at bounding box center [1000, 451] width 166 height 24
click at [1112, 447] on div "invoices Deposit PI for Hudson 2024-11-25.pdf" at bounding box center [1009, 451] width 253 height 43
click at [1119, 449] on icon at bounding box center [1123, 451] width 8 height 12
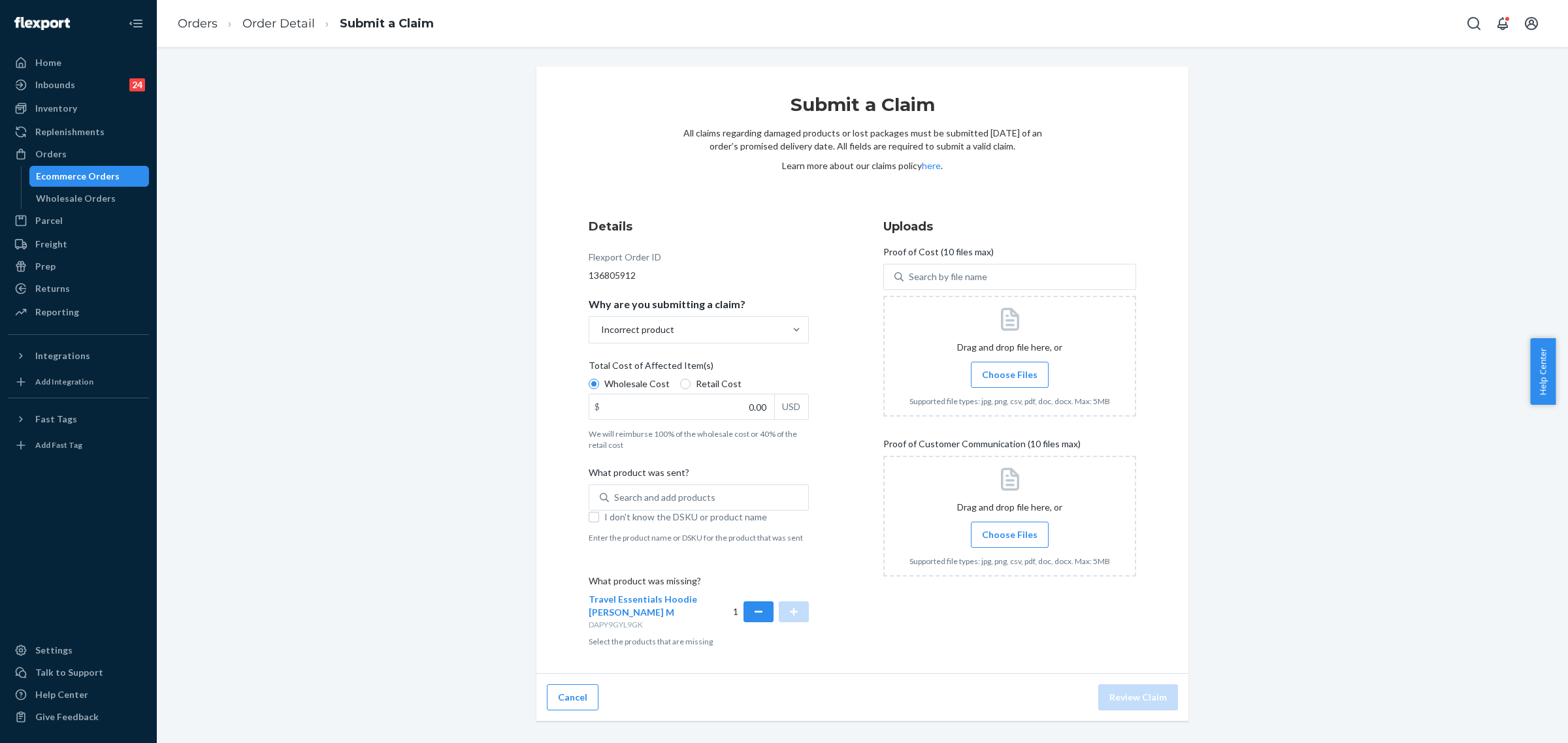
click at [1000, 354] on div at bounding box center [1009, 356] width 253 height 121
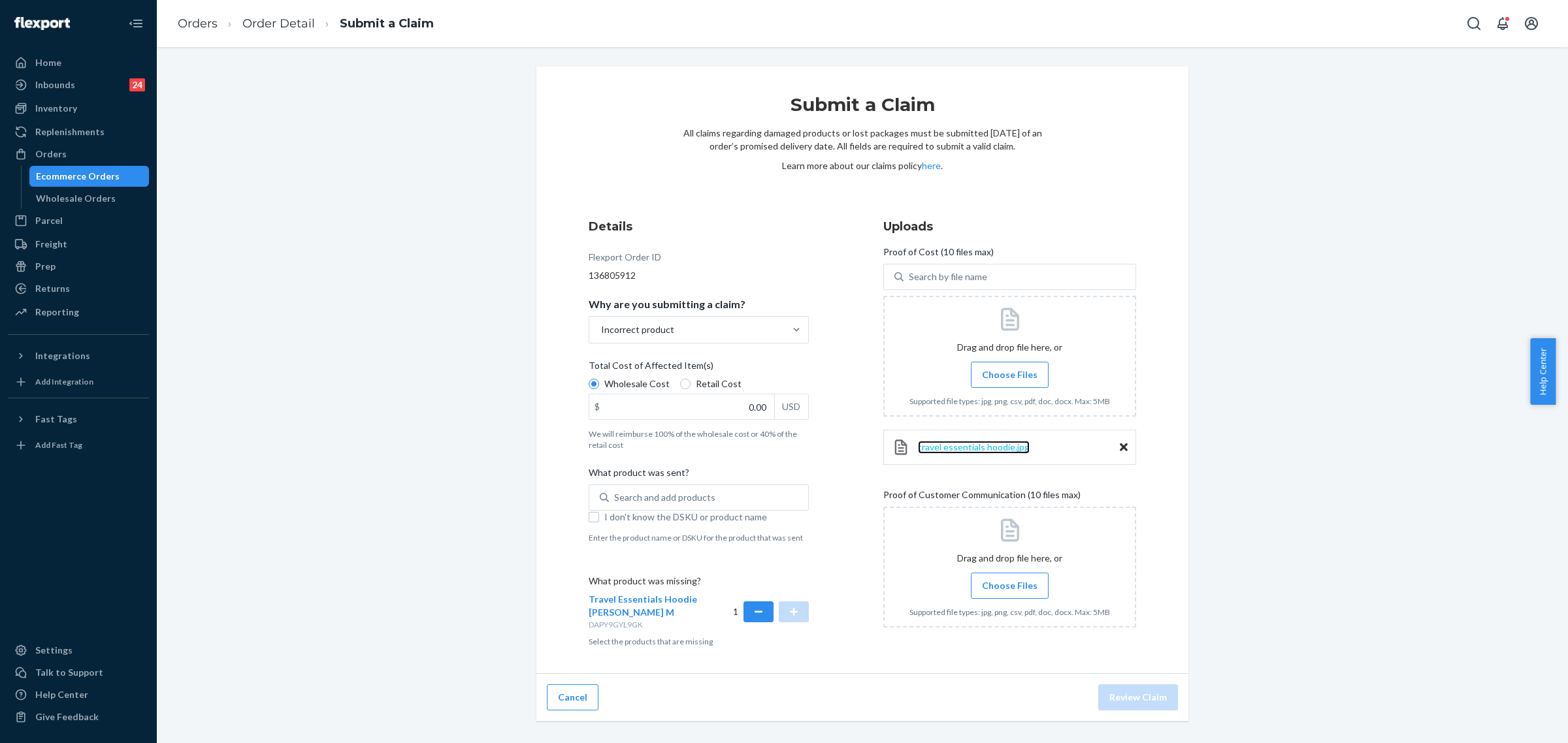
click at [992, 442] on span "travel essentials hoodie.jpg" at bounding box center [973, 447] width 112 height 11
click at [746, 406] on input "0.00" at bounding box center [682, 407] width 185 height 25
type input "50.00"
click at [622, 494] on div "Search and add products" at bounding box center [664, 497] width 101 height 13
click at [615, 494] on input "0 results available. Use Up and Down to choose options, press Enter to select t…" at bounding box center [614, 497] width 1 height 13
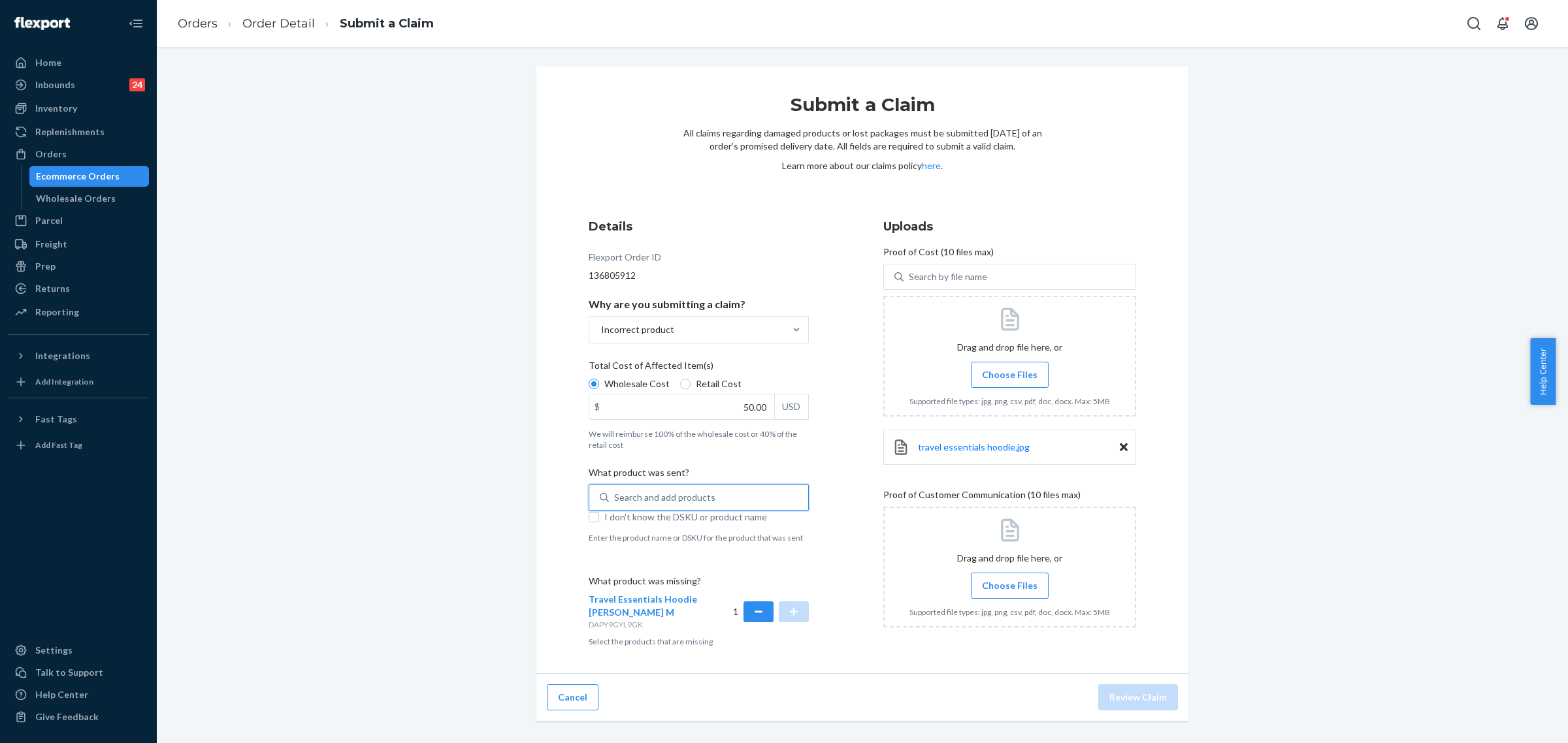
click at [655, 498] on div "Search and add products" at bounding box center [664, 497] width 101 height 13
click at [615, 498] on input "0 results available. Select is focused ,type to refine list, press Down to open…" at bounding box center [614, 497] width 1 height 13
paste input "Cloud Zip Hoodie Pine XL"
type input "Cloud Zip Hoodie Pine XL"
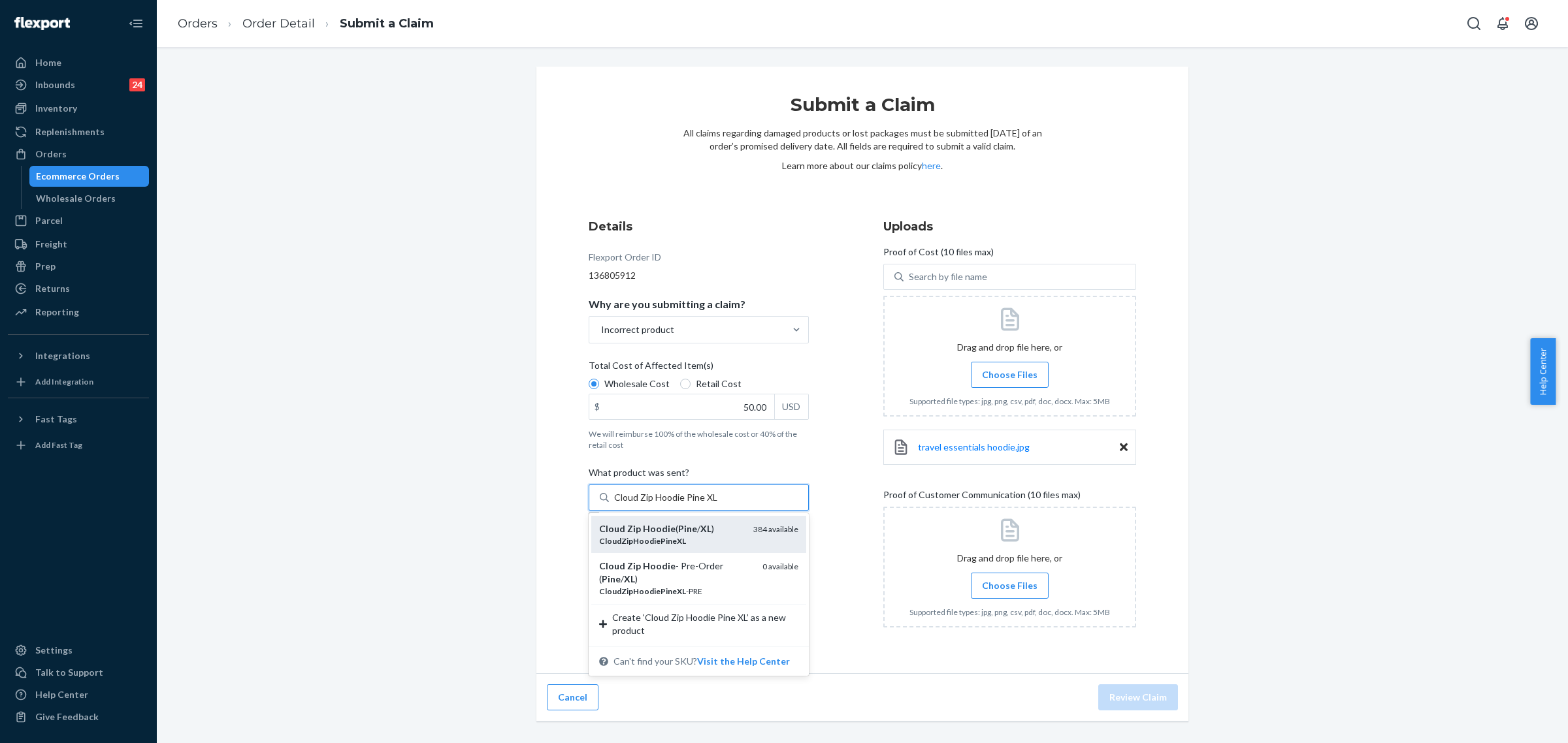
click at [682, 539] on div "CloudZipHoodiePineXL" at bounding box center [671, 541] width 144 height 11
click at [682, 504] on input "Cloud Zip Hoodie Pine XL" at bounding box center [665, 497] width 103 height 13
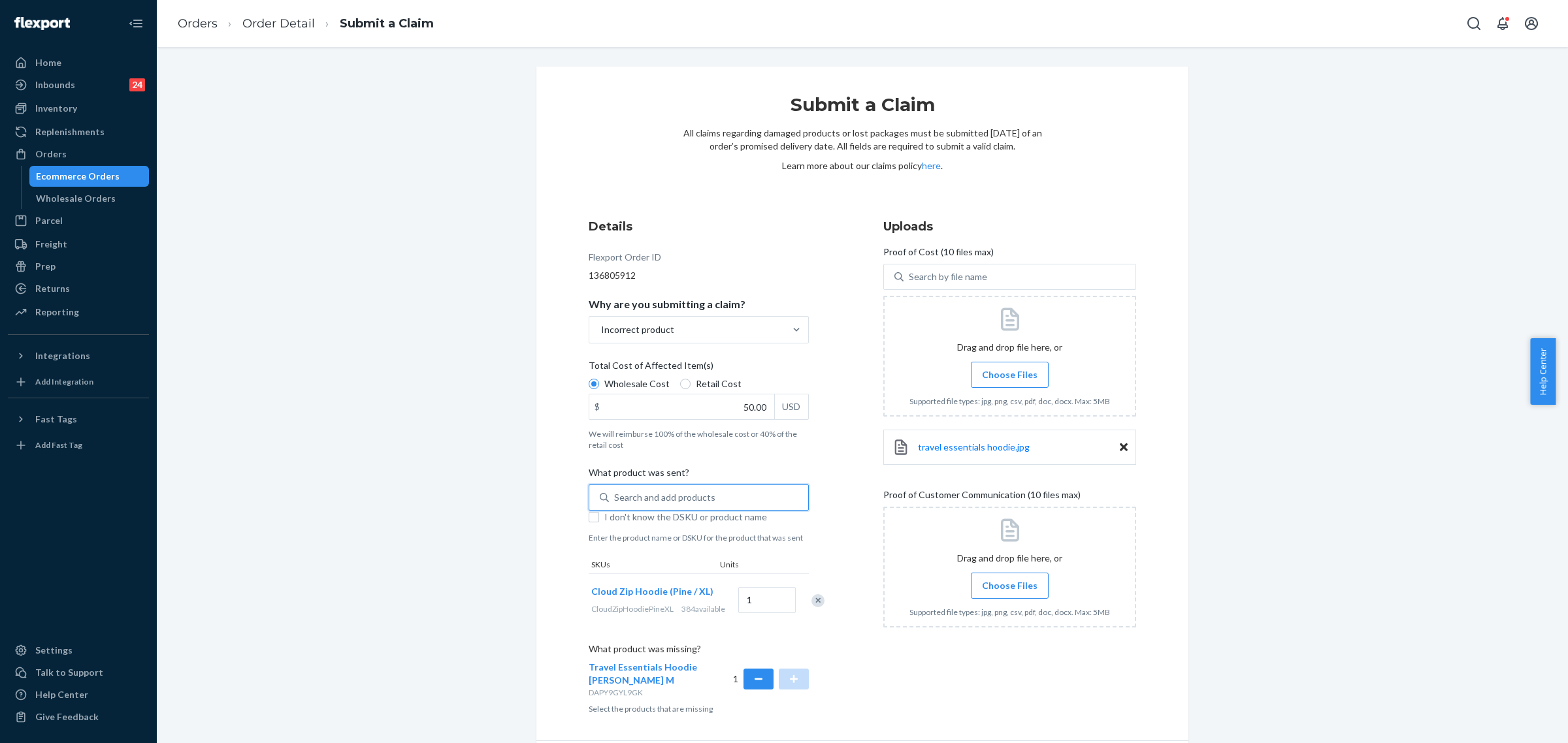
click at [1000, 372] on span "Choose Files" at bounding box center [1010, 374] width 55 height 13
click at [1009, 372] on input "Choose Files" at bounding box center [1009, 374] width 1 height 15
click at [961, 497] on span "Cloud Zip New.jpg" at bounding box center [954, 498] width 74 height 11
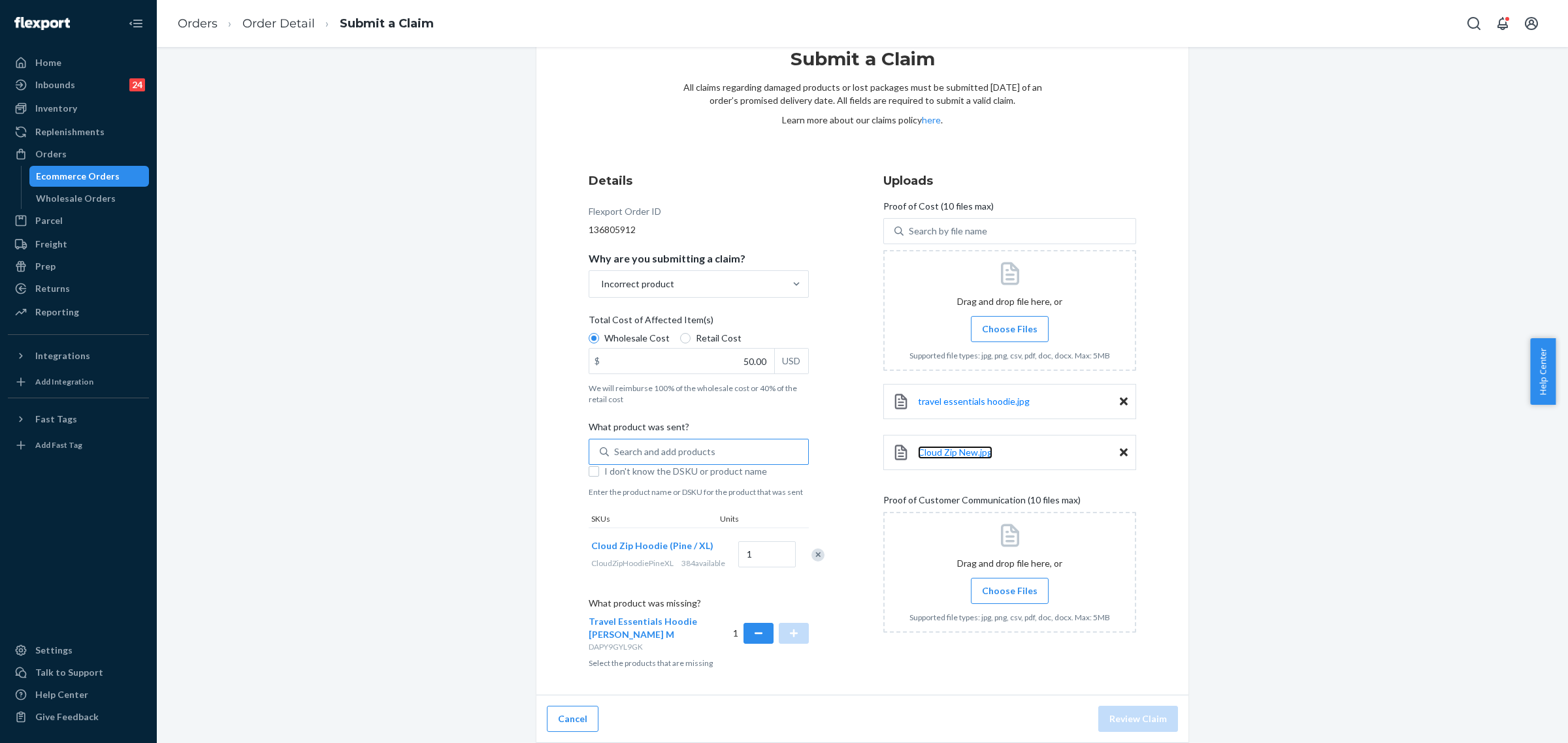
scroll to position [67, 0]
click at [987, 584] on span "Choose Files" at bounding box center [1010, 591] width 55 height 13
click at [1009, 584] on input "Choose Files" at bounding box center [1009, 591] width 1 height 15
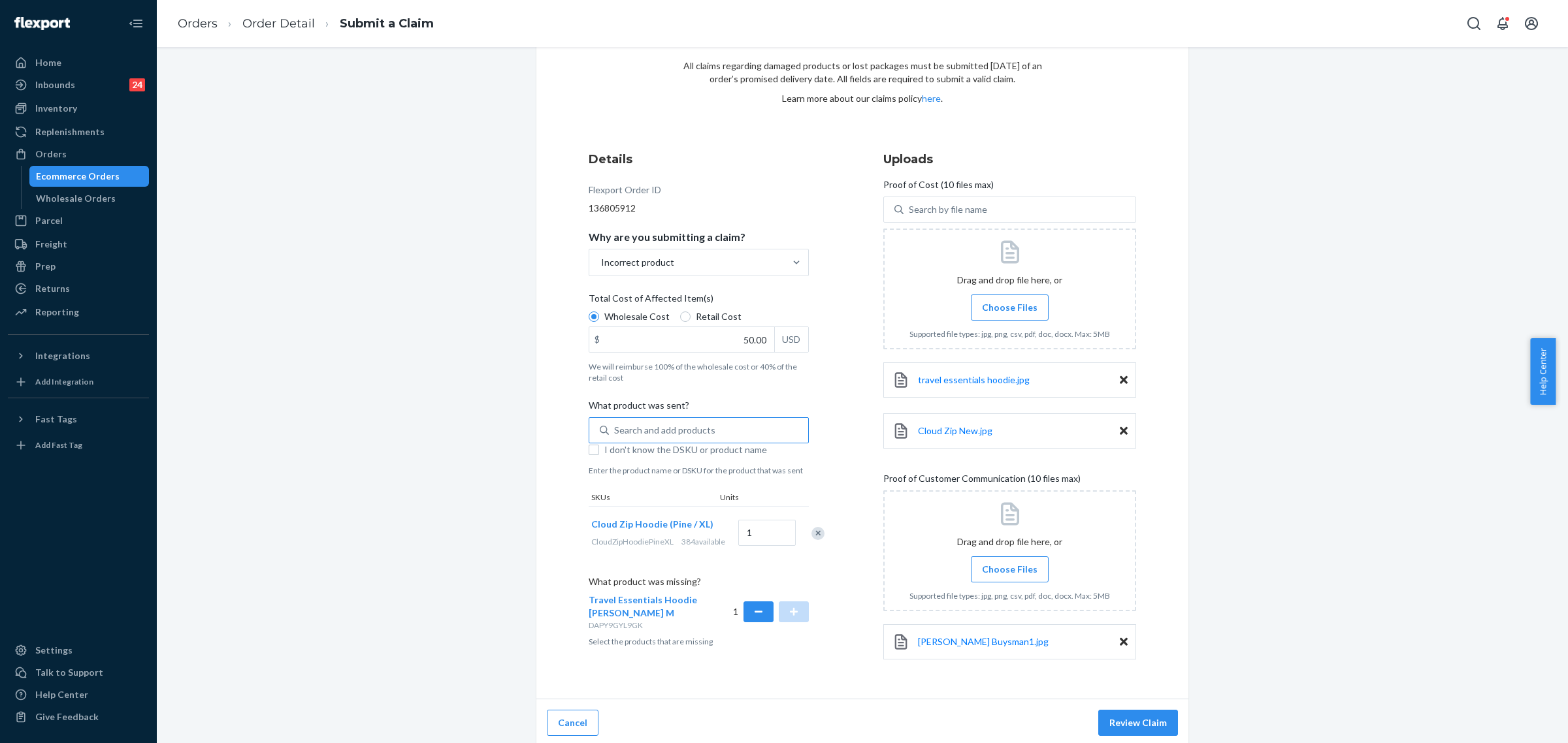
click at [990, 566] on span "Choose Files" at bounding box center [1010, 569] width 55 height 13
click at [1009, 566] on input "Choose Files" at bounding box center [1009, 569] width 1 height 15
click at [1029, 571] on span "Choose Files" at bounding box center [1010, 569] width 55 height 13
click at [1010, 571] on input "Choose Files" at bounding box center [1009, 569] width 1 height 15
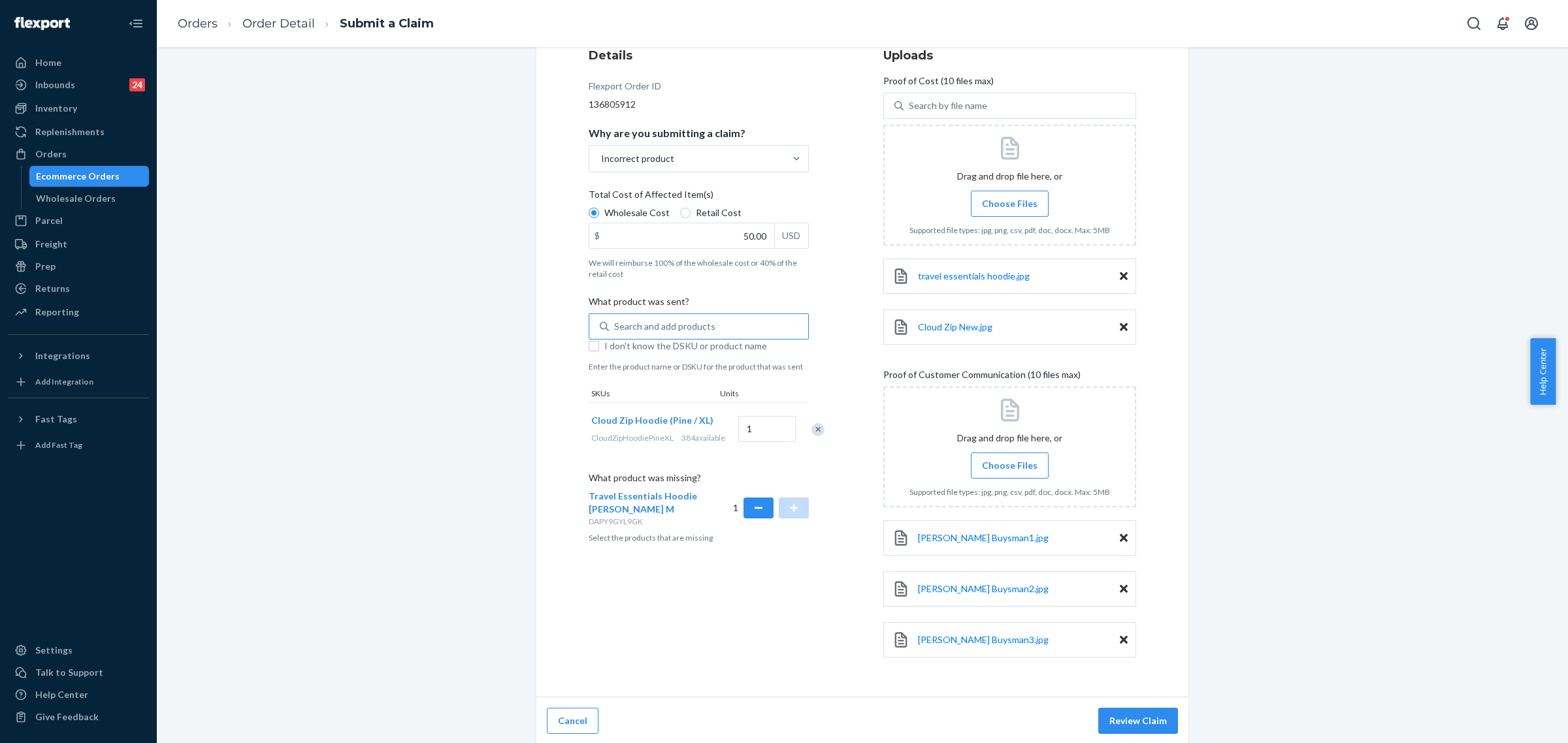
scroll to position [174, 0]
click at [1135, 719] on button "Review Claim" at bounding box center [1137, 719] width 80 height 26
click at [1141, 715] on button "Review Claim" at bounding box center [1137, 719] width 80 height 26
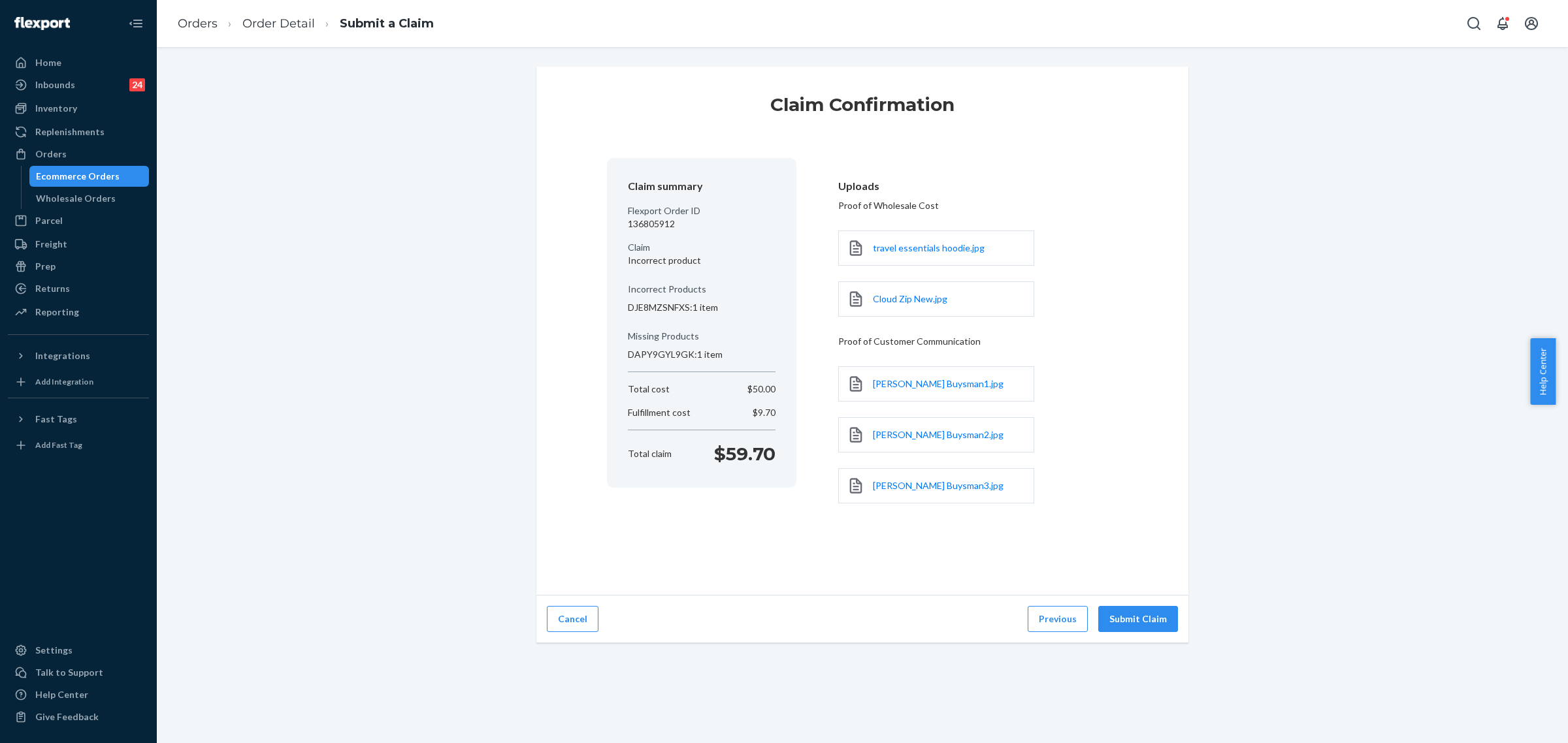
scroll to position [0, 0]
click at [1152, 719] on div "Claim Confirmation Claim summary Flexport Order ID 136805912 Claim Incorrect pr…" at bounding box center [862, 395] width 1411 height 696
click at [1134, 631] on button "Submit Claim" at bounding box center [1137, 619] width 80 height 26
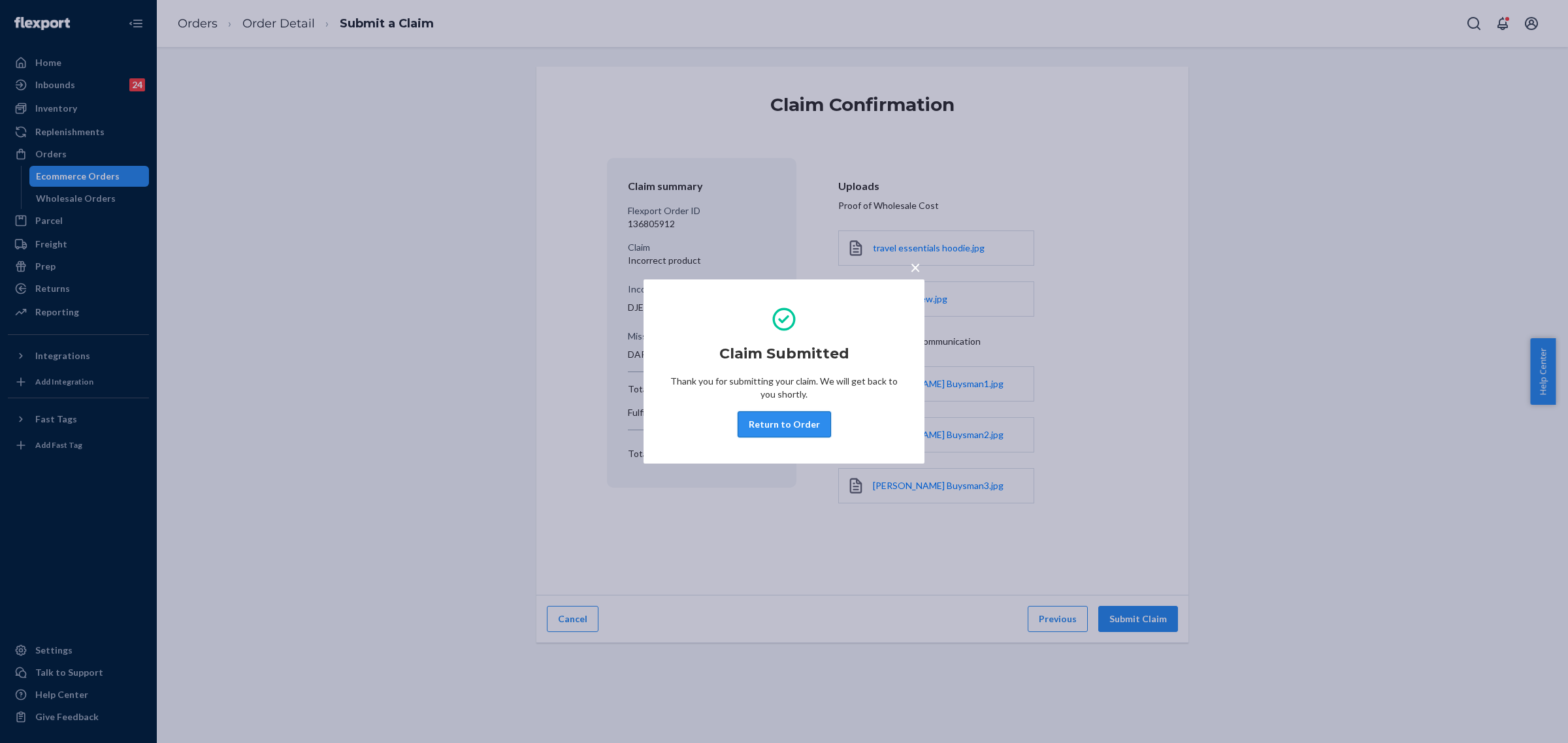
click at [801, 425] on button "Return to Order" at bounding box center [784, 424] width 94 height 26
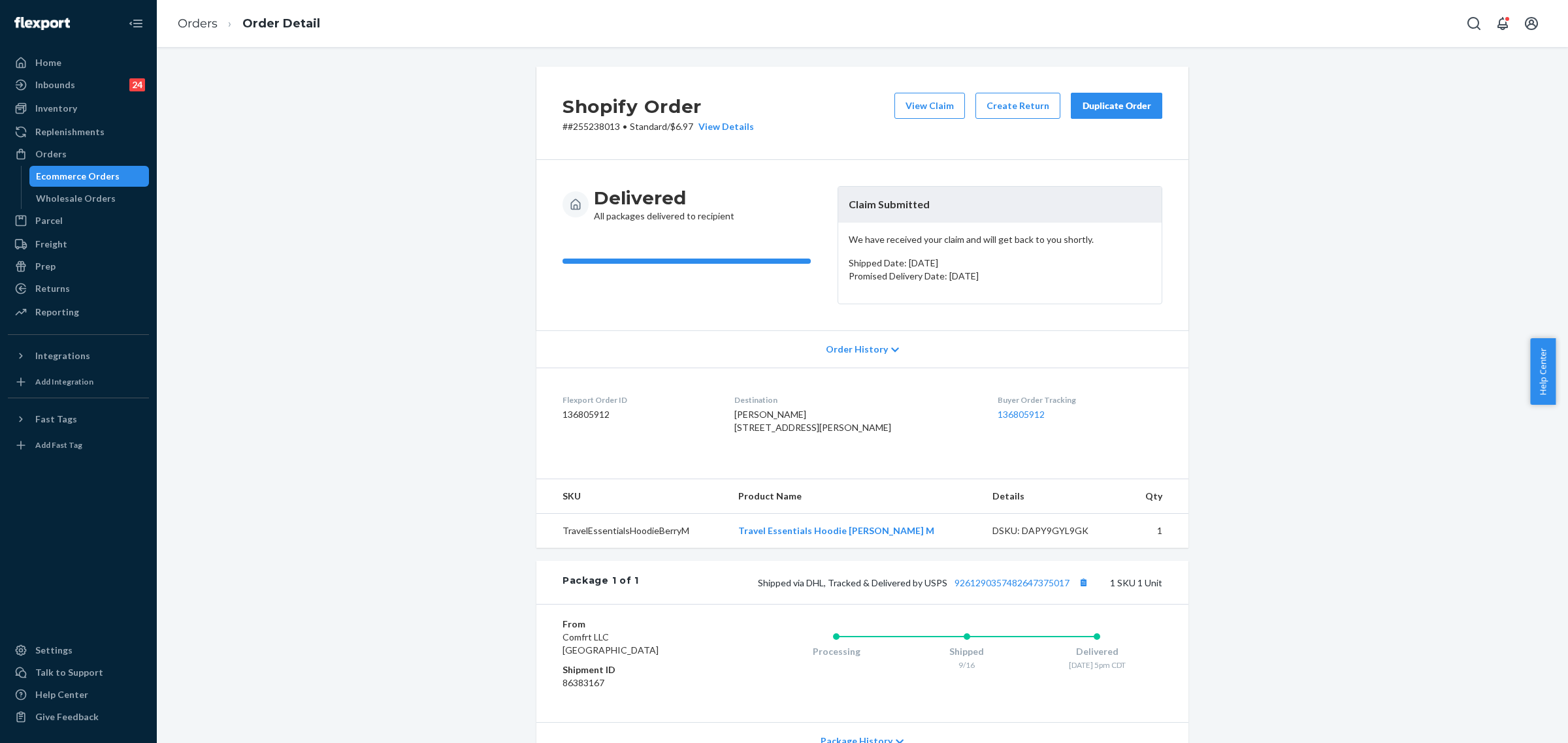
click at [581, 129] on p "# #255238013 • Standard / $6.97 View Details" at bounding box center [658, 126] width 191 height 13
click at [581, 128] on p "# #255238013 • Standard / $6.97 View Details" at bounding box center [658, 126] width 191 height 13
copy p "255238013"
drag, startPoint x: 838, startPoint y: 202, endPoint x: 942, endPoint y: 246, distance: 112.9
click at [941, 207] on header "Claim Submitted" at bounding box center [999, 204] width 323 height 36
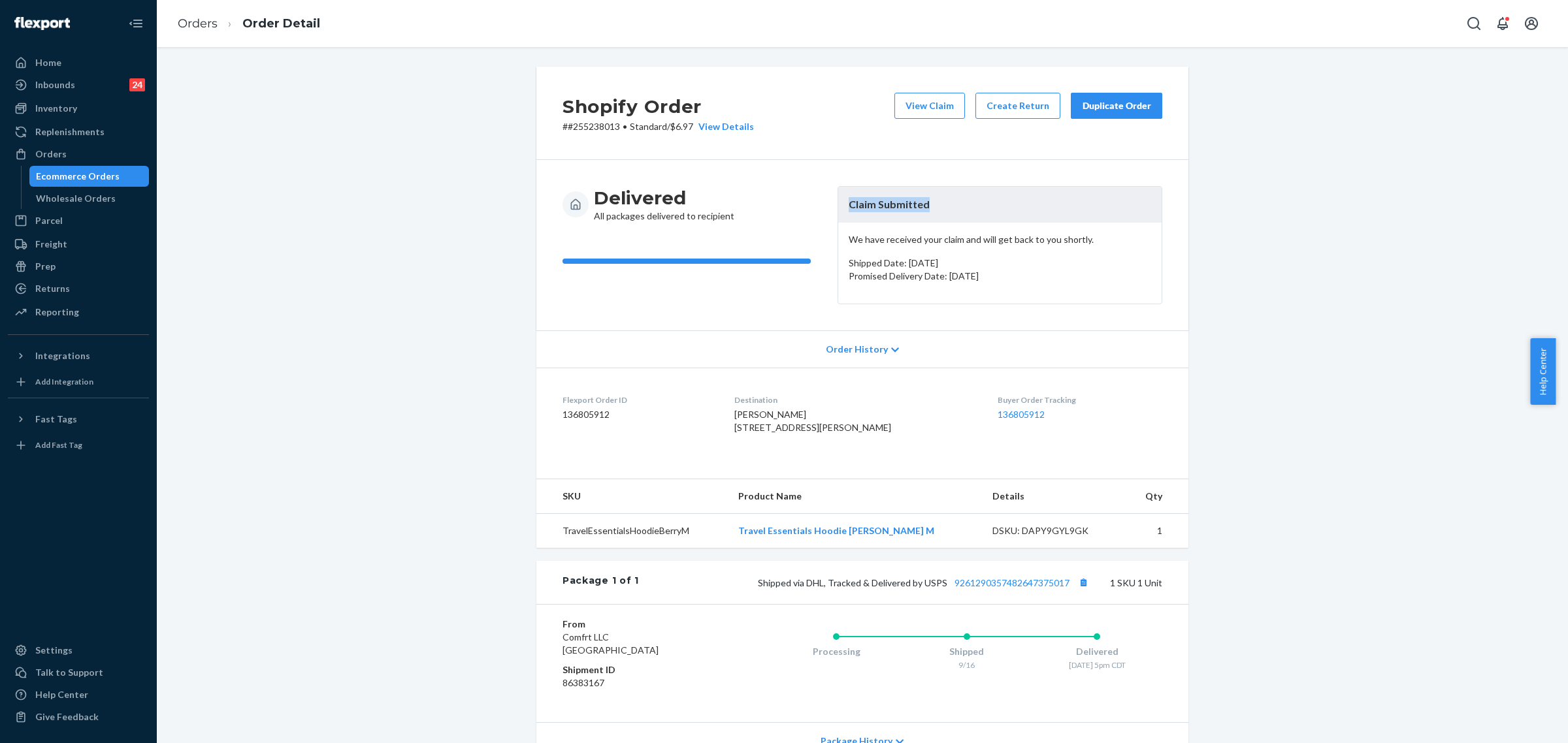
copy header "Claim Submitted"
click at [289, 243] on div "Shopify Order # #255238013 • Standard / $6.97 View Details View Claim Create Re…" at bounding box center [862, 454] width 1391 height 776
click at [583, 128] on p "# #255238013 • Standard / $6.97 View Details" at bounding box center [658, 126] width 191 height 13
copy p "255238013"
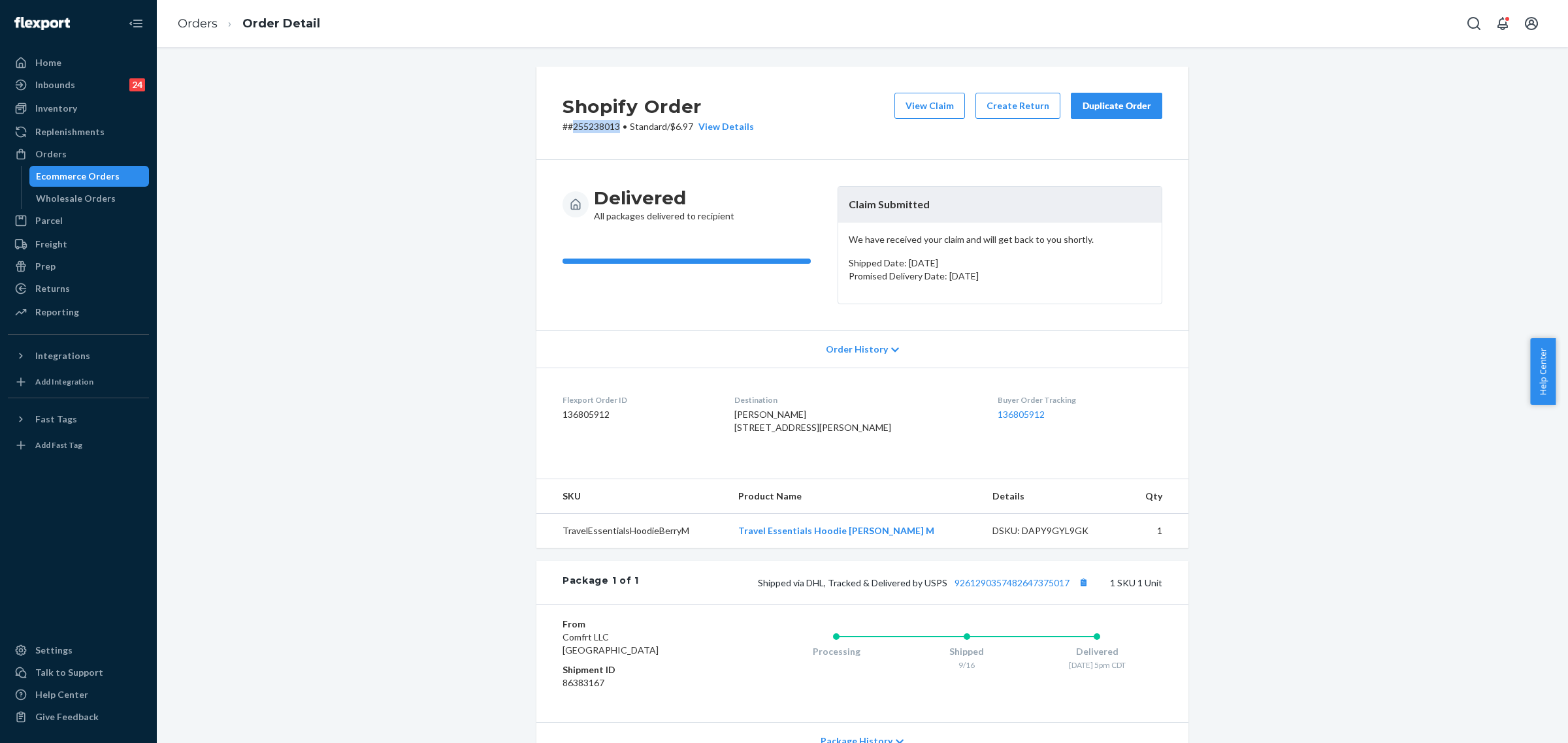
drag, startPoint x: 54, startPoint y: 149, endPoint x: 245, endPoint y: 258, distance: 219.9
click at [54, 149] on div "Orders" at bounding box center [51, 154] width 31 height 13
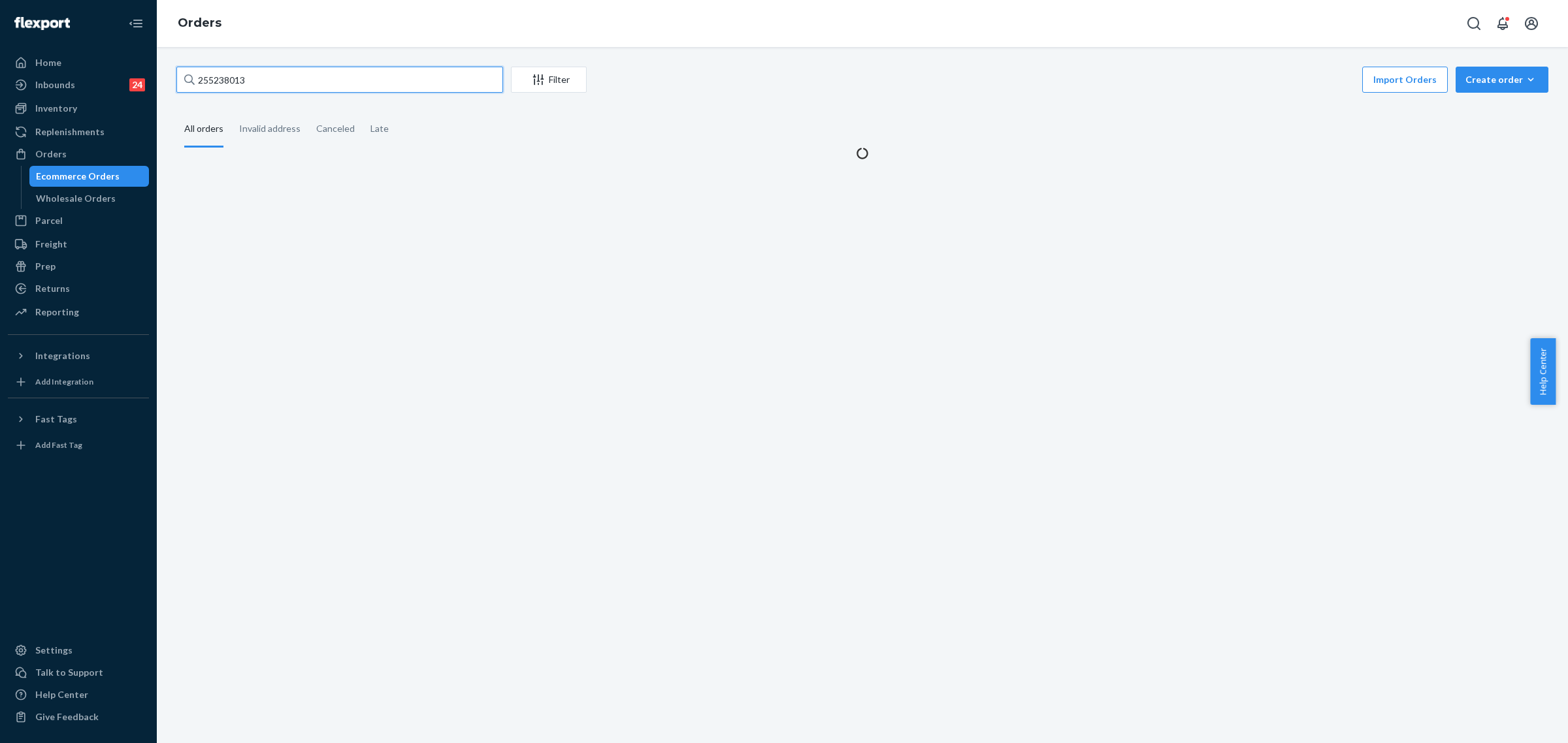
click at [218, 88] on input "255238013" at bounding box center [339, 80] width 327 height 26
click at [222, 86] on input "255238013" at bounding box center [339, 80] width 327 height 26
click at [227, 80] on input "255238013" at bounding box center [339, 80] width 327 height 26
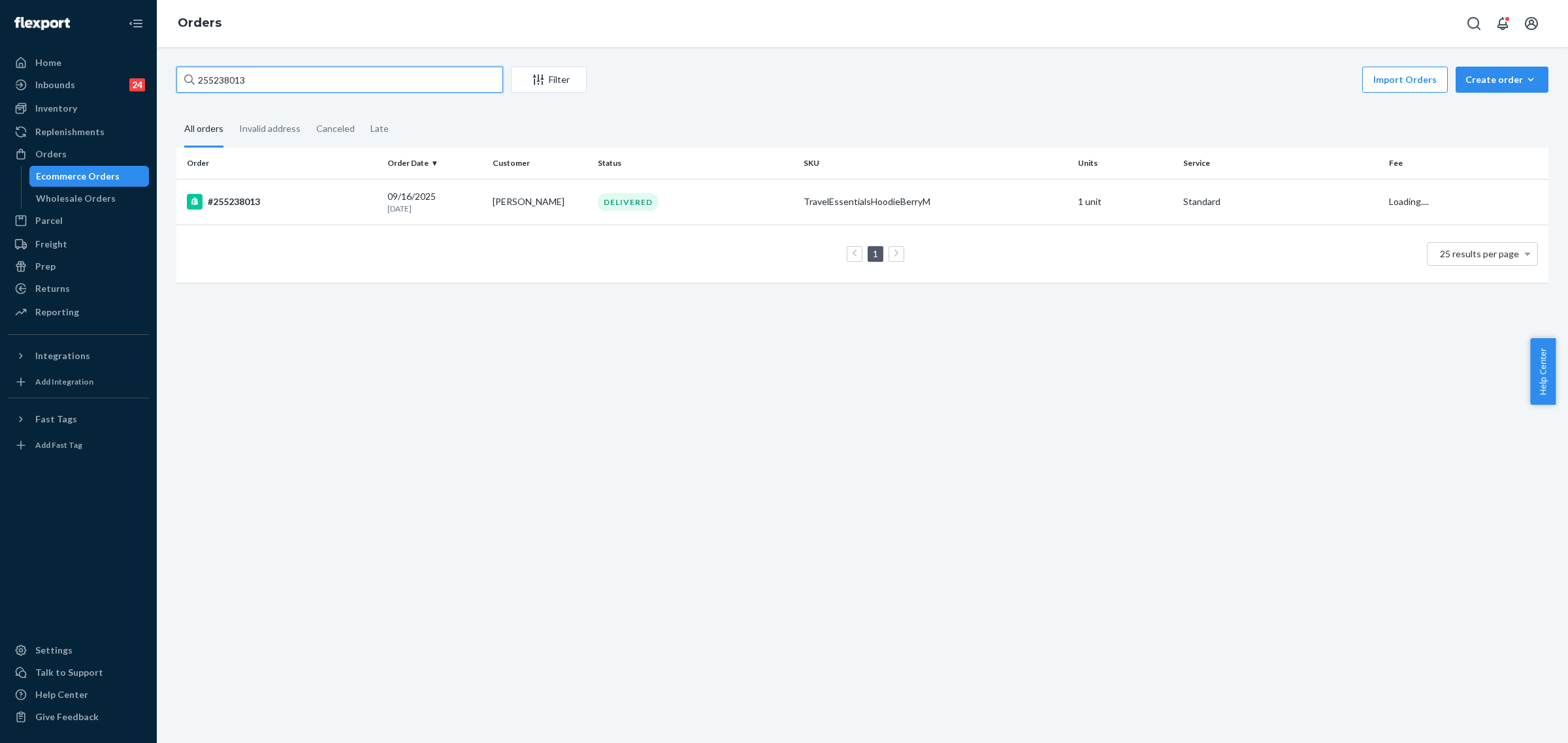
click at [227, 80] on input "255238013" at bounding box center [339, 80] width 327 height 26
paste input "122554"
type input "255122554"
click at [637, 194] on div "DELIVERED" at bounding box center [628, 202] width 61 height 17
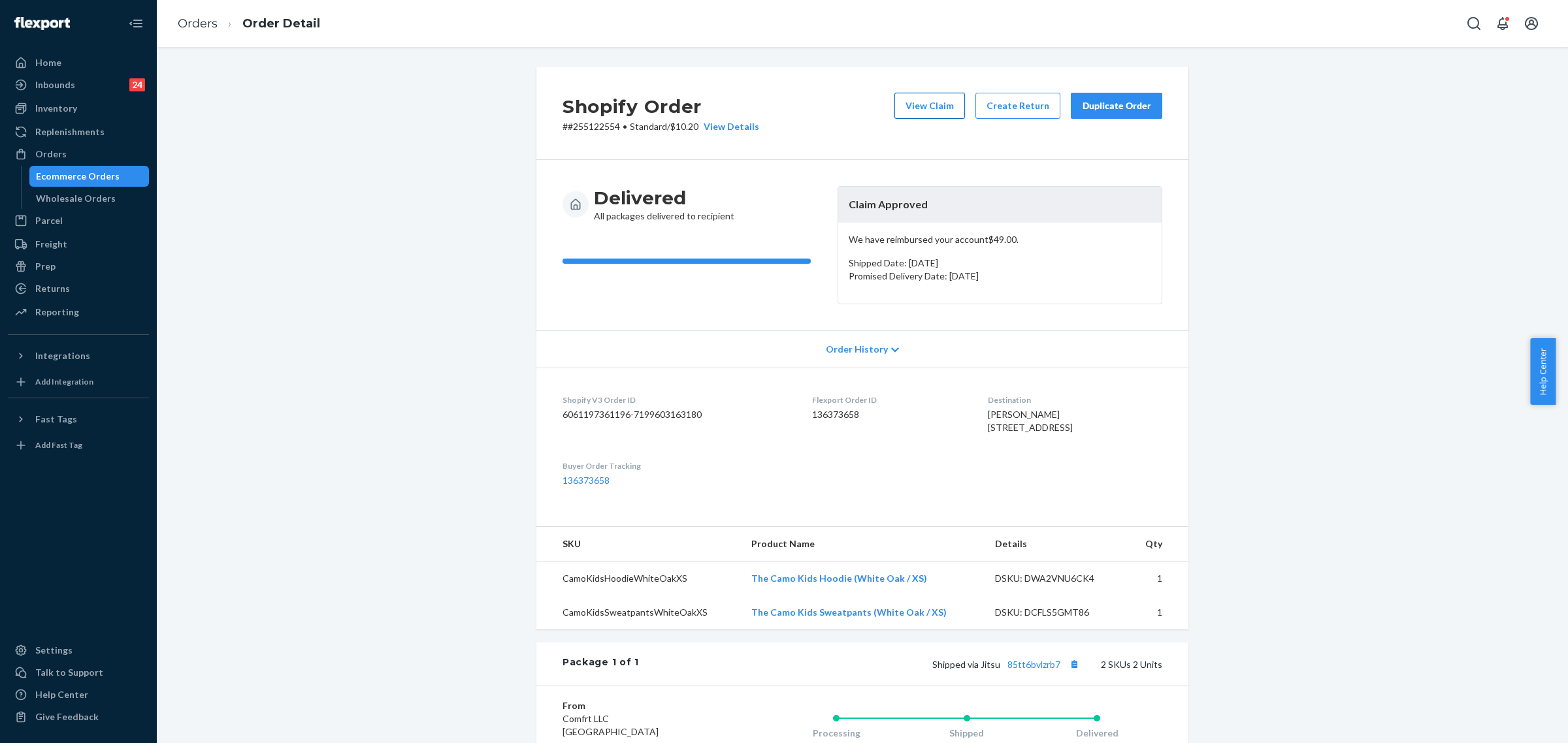
click at [939, 113] on button "View Claim" at bounding box center [929, 106] width 71 height 26
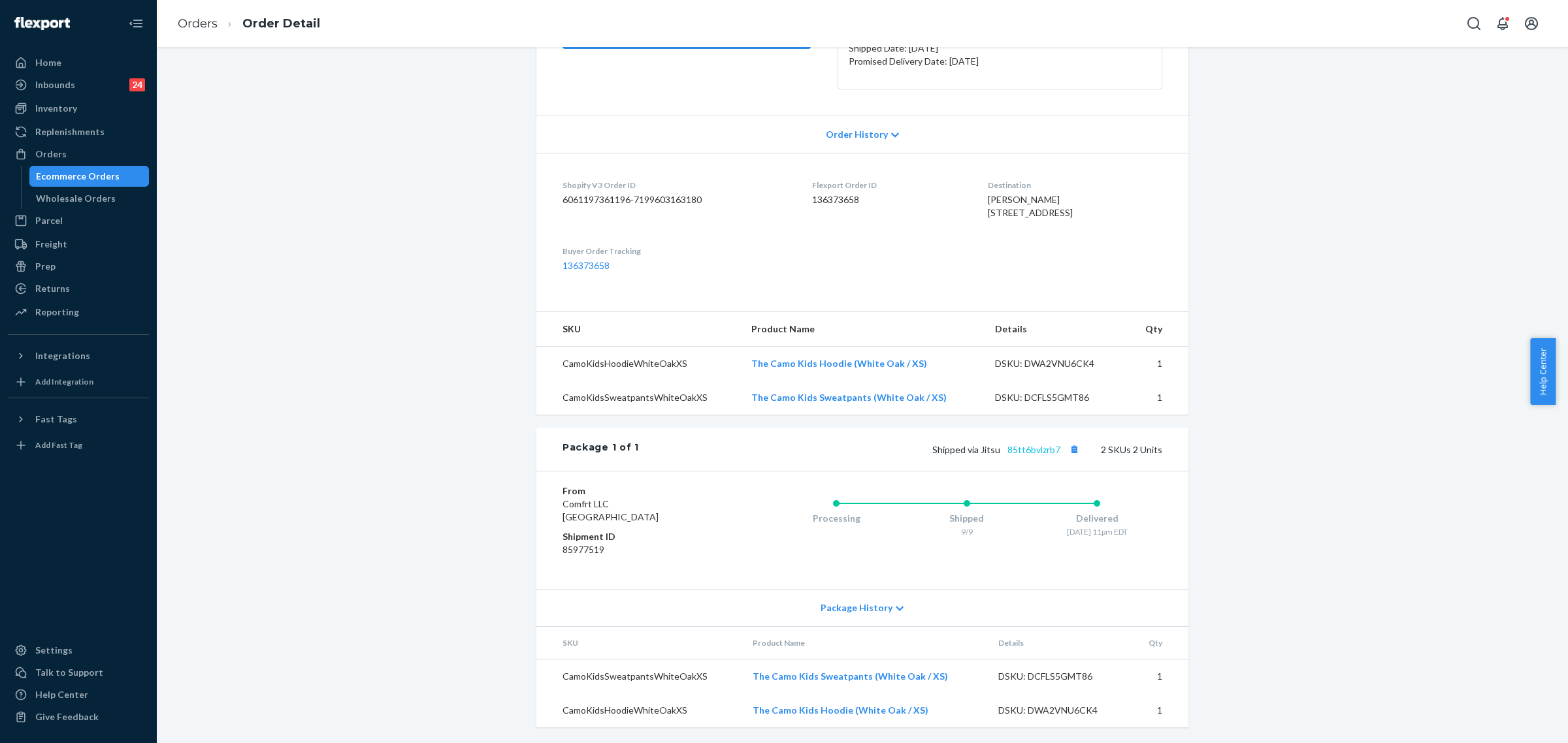
click at [1046, 454] on div "Shipped via Jitsu 85tt6bvlzrb7 2 SKUs 2 Units" at bounding box center [900, 449] width 523 height 17
click at [1039, 452] on link "85tt6bvlzrb7" at bounding box center [1033, 449] width 53 height 11
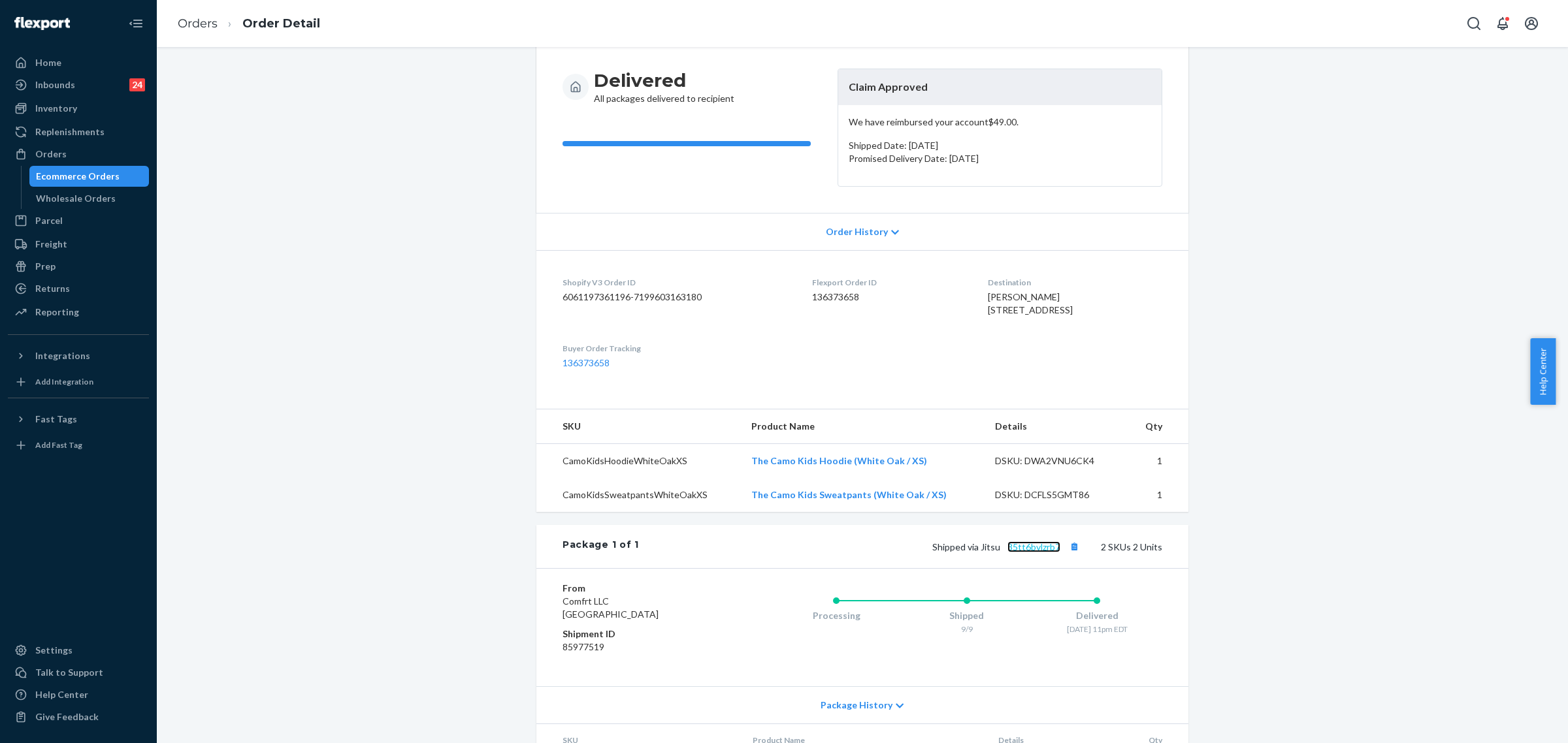
scroll to position [0, 0]
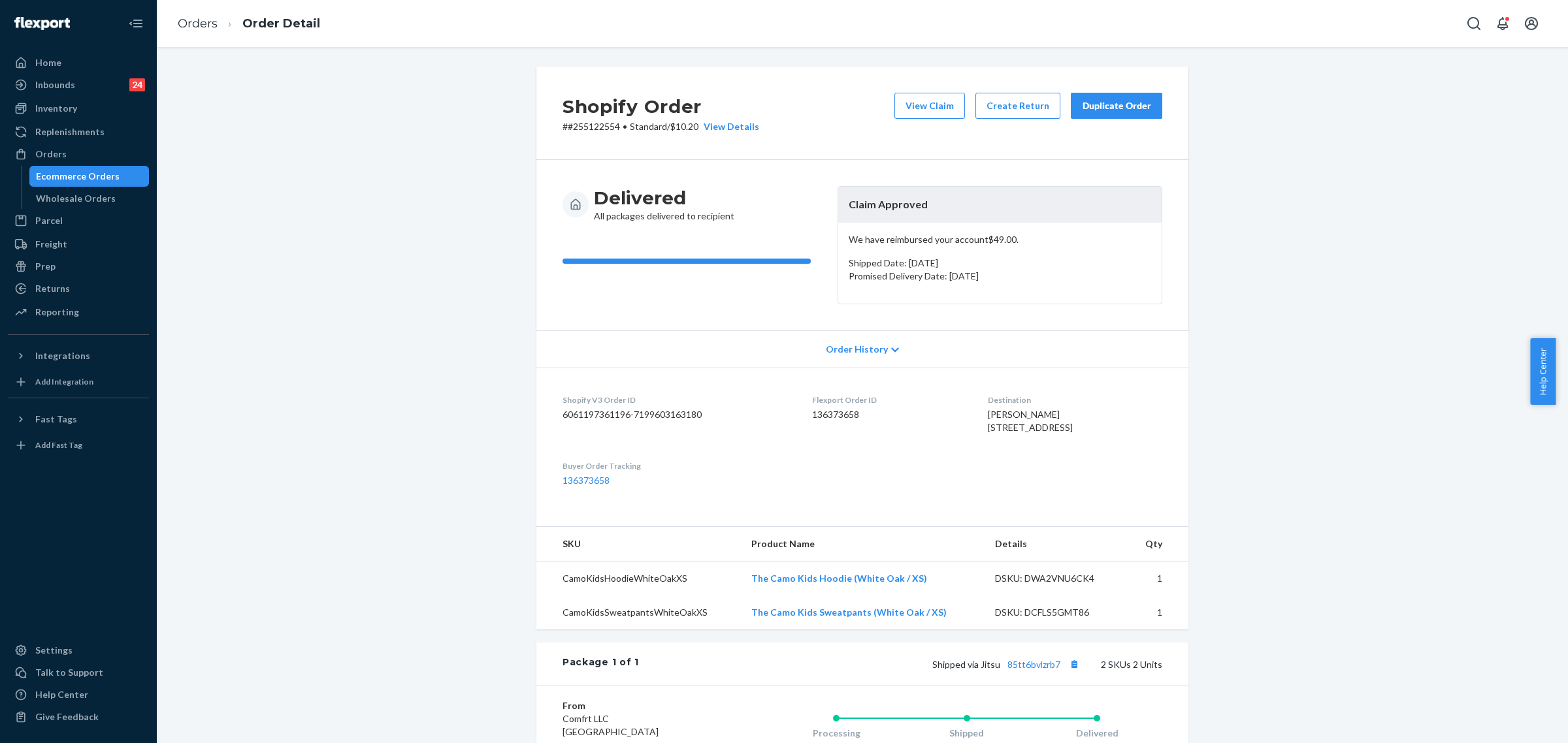
click at [574, 129] on p "# #255122554 • Standard / $10.20 View Details" at bounding box center [661, 126] width 197 height 13
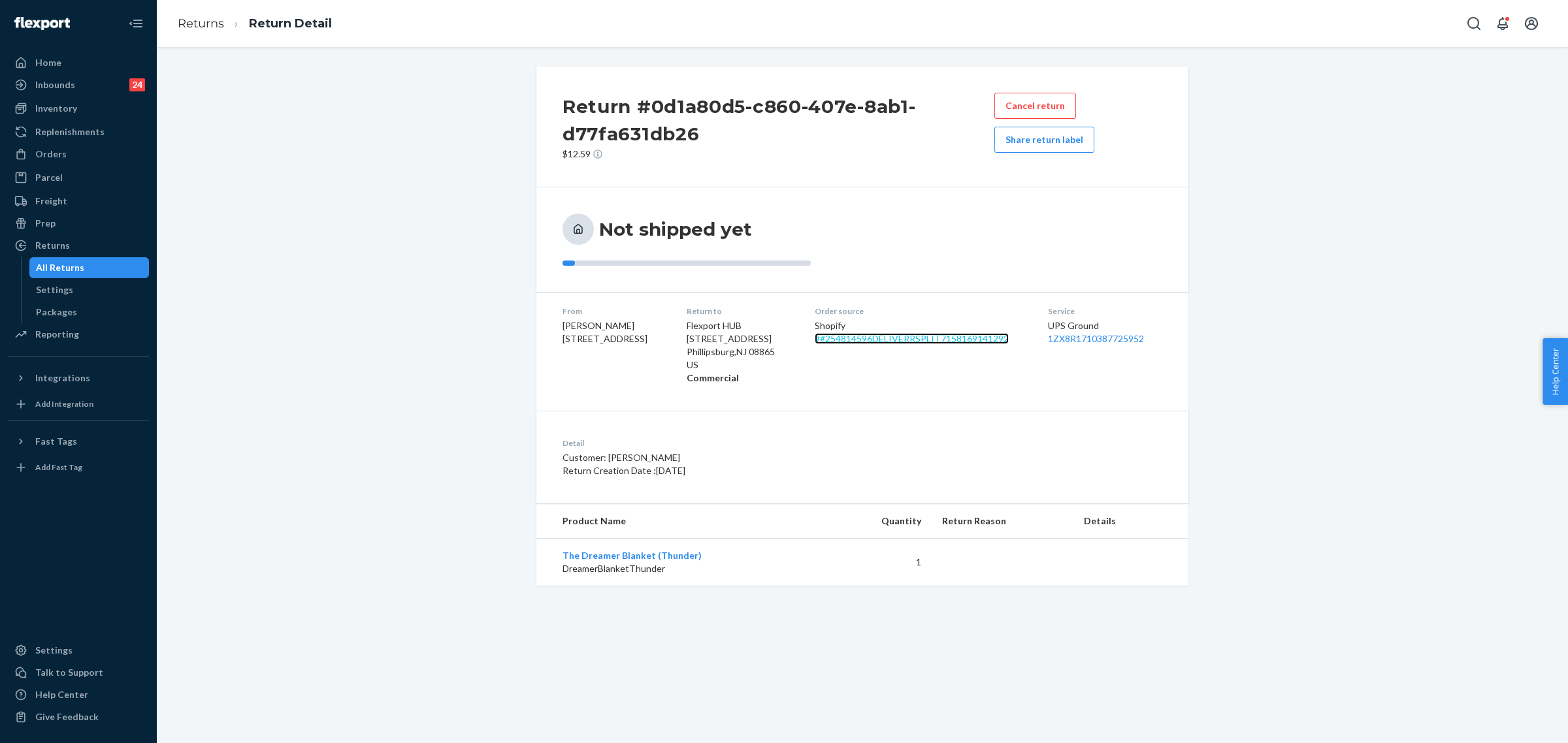
click at [870, 340] on link "# #254814596DELIVERRSPLIT7158169141292" at bounding box center [912, 338] width 194 height 11
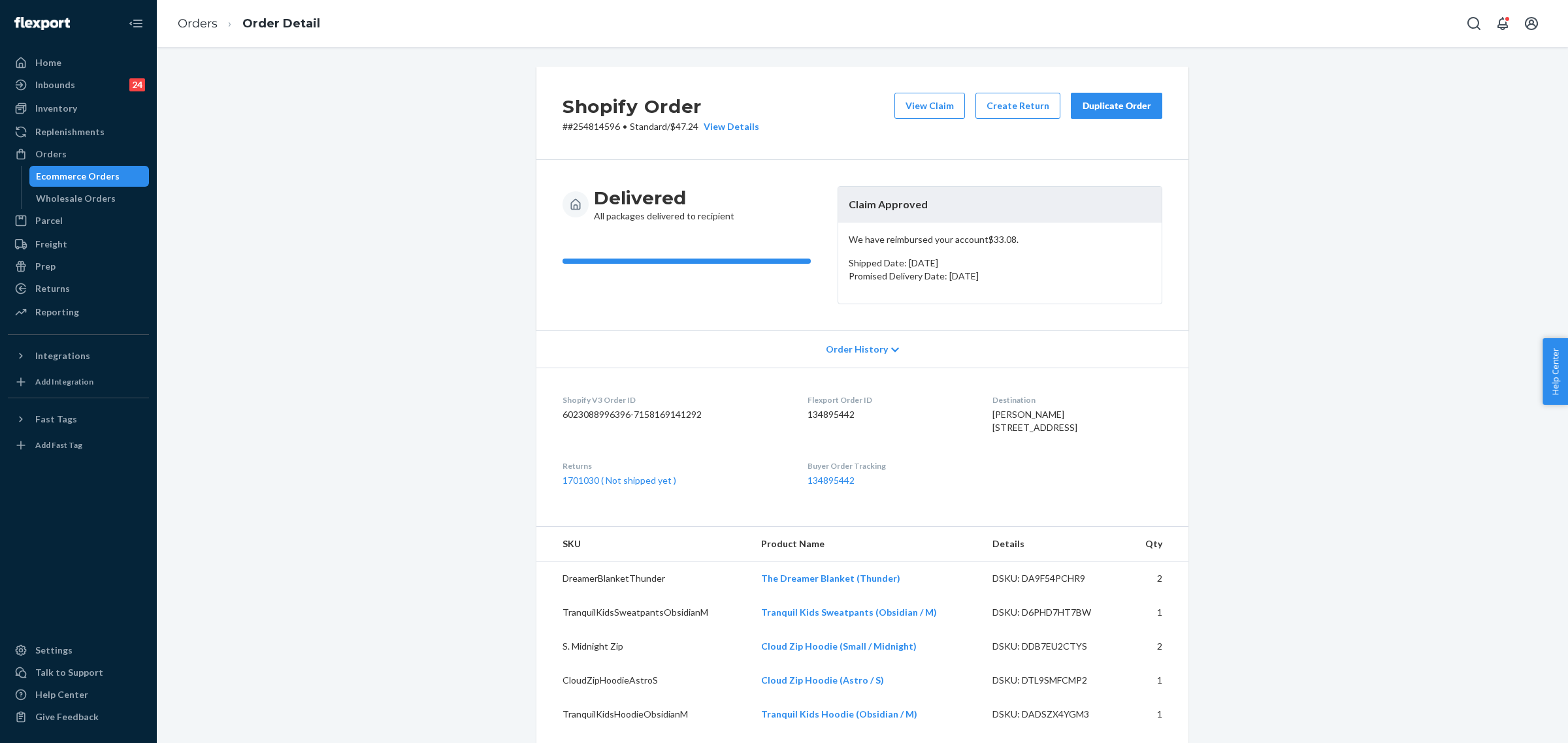
click at [1105, 98] on button "Duplicate Order" at bounding box center [1117, 106] width 92 height 26
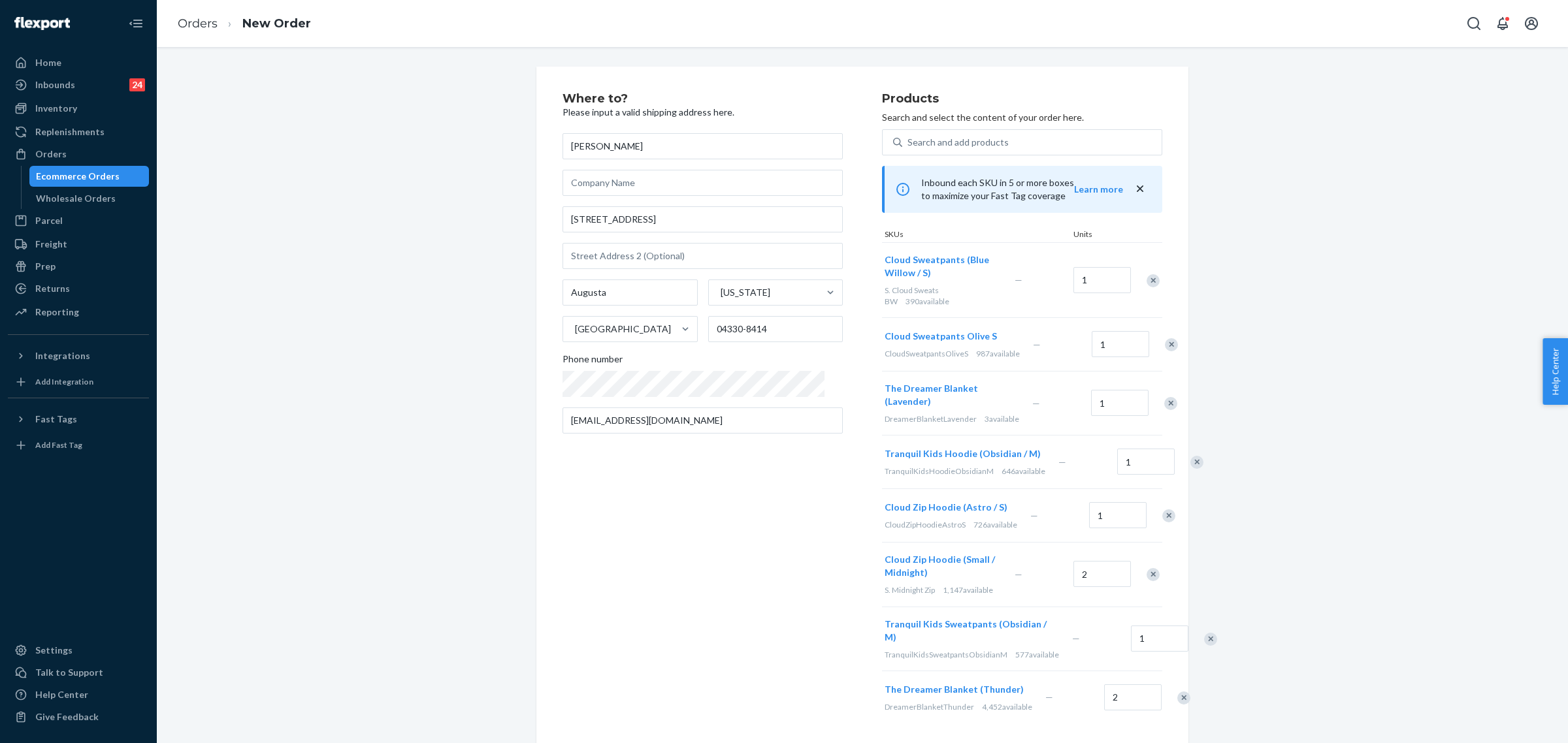
click at [1148, 275] on div "Remove Item" at bounding box center [1153, 281] width 13 height 13
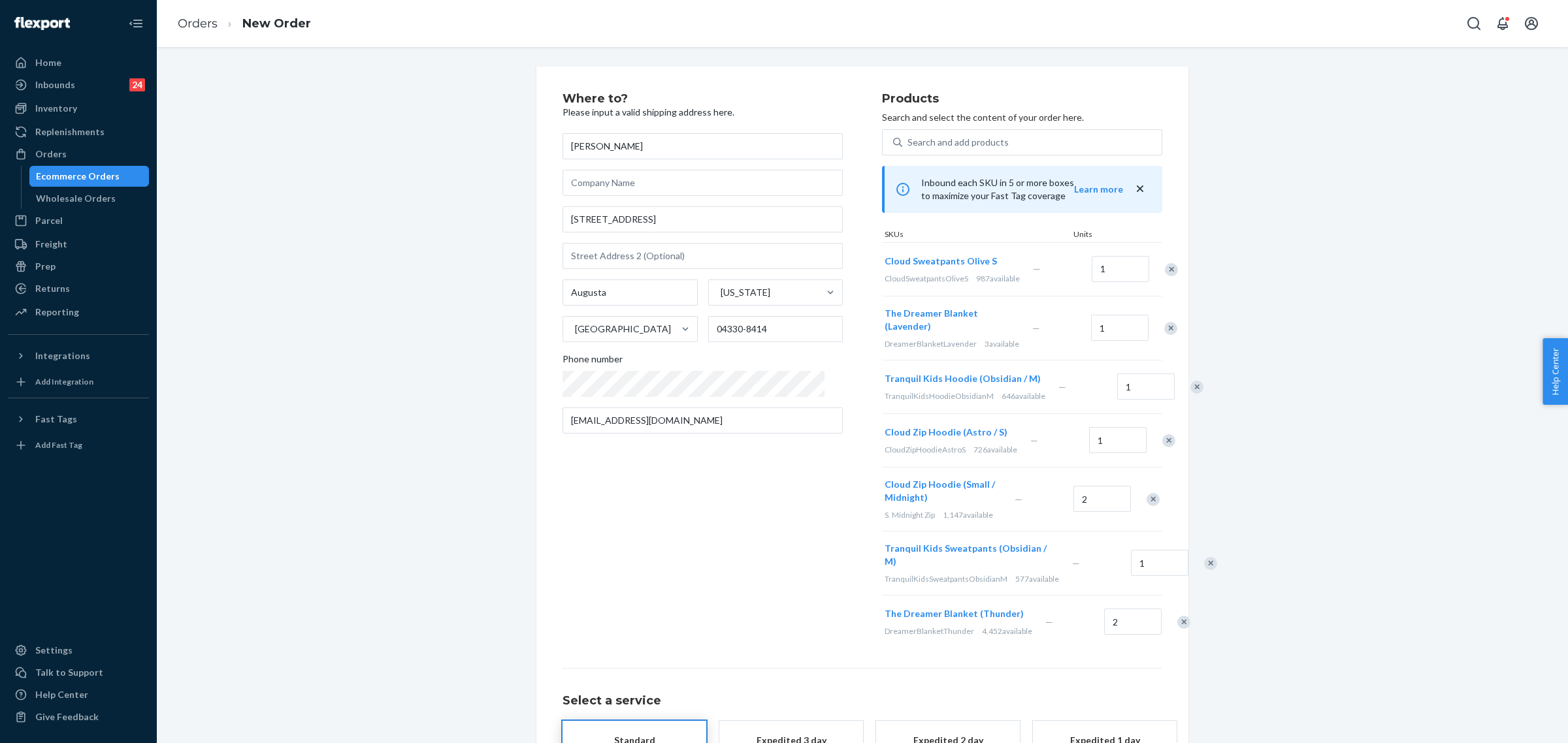
click at [1164, 275] on div "Remove Item" at bounding box center [1171, 270] width 13 height 13
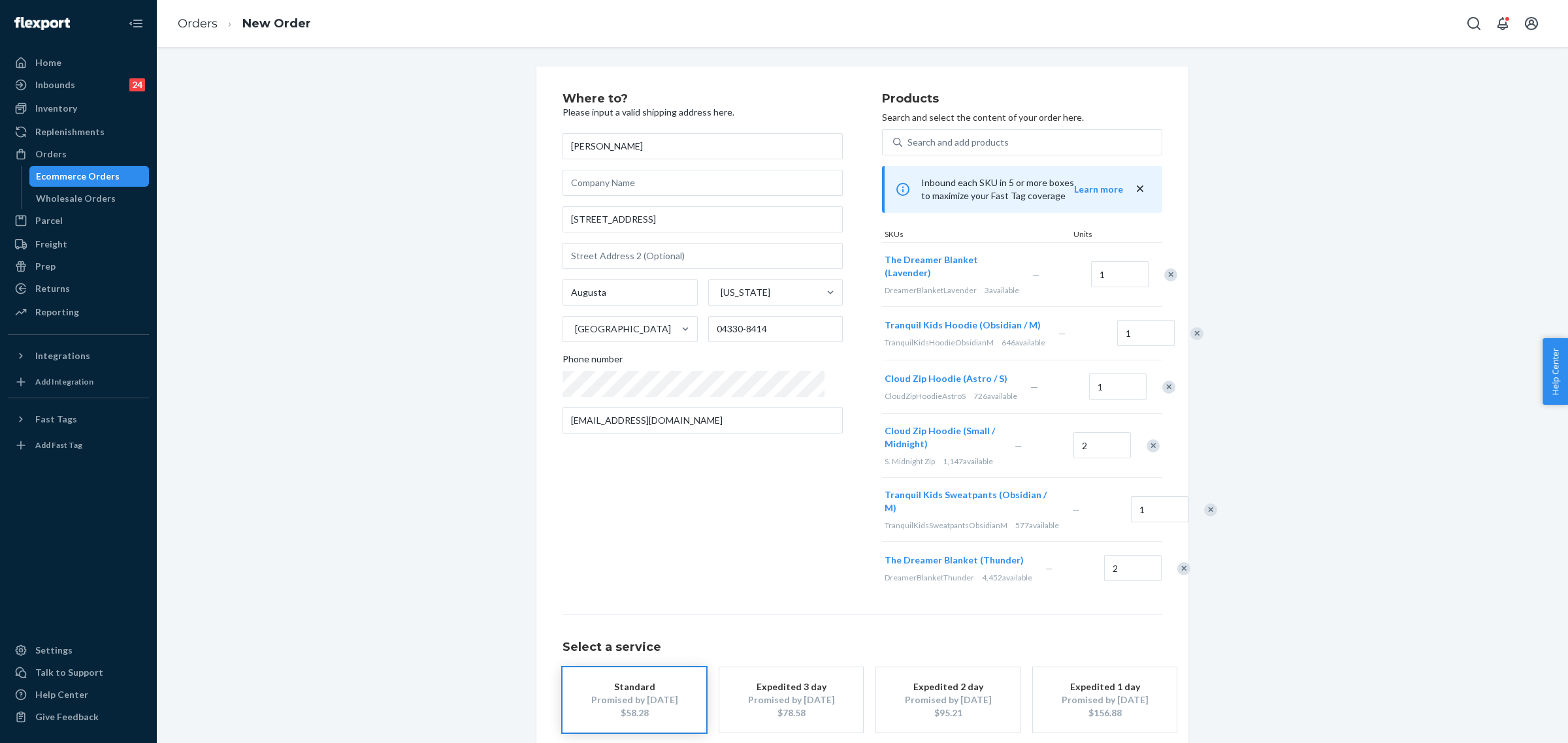
click at [1148, 281] on div at bounding box center [1163, 274] width 33 height 35
click at [1164, 275] on div "Remove Item" at bounding box center [1170, 274] width 13 height 13
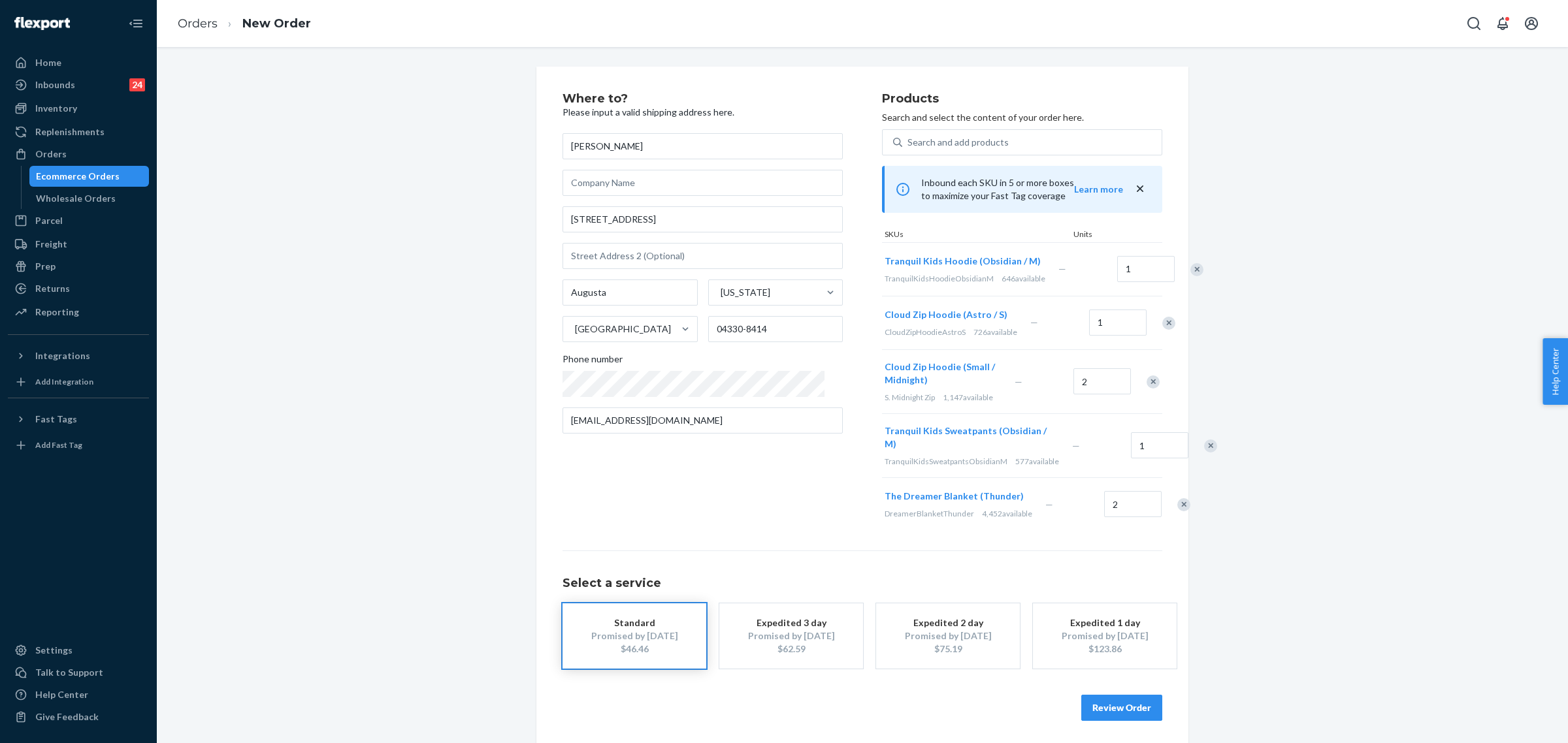
click at [1190, 276] on div "Remove Item" at bounding box center [1196, 270] width 13 height 13
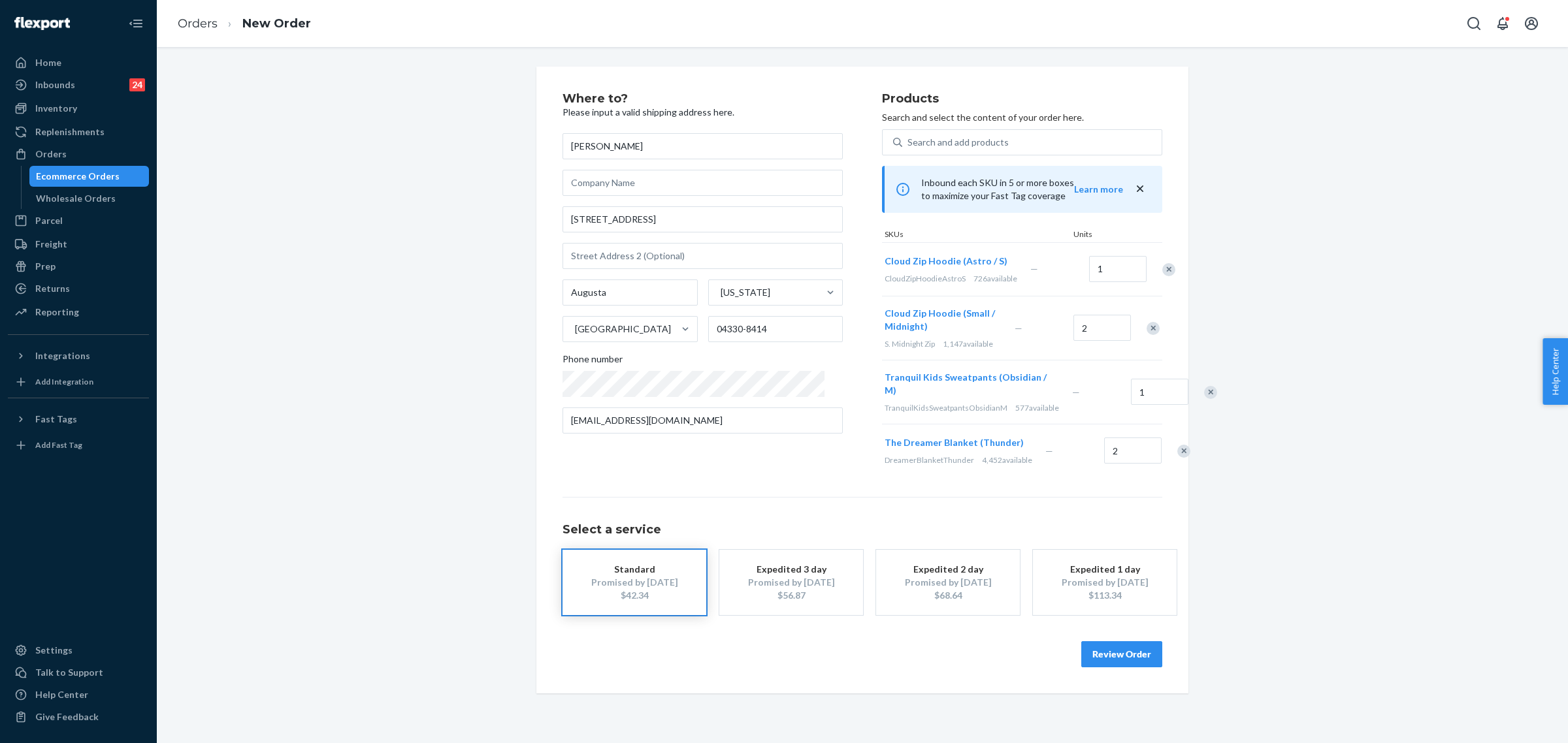
click at [1145, 275] on div at bounding box center [1161, 270] width 33 height 35
click at [1162, 272] on div "Remove Item" at bounding box center [1169, 270] width 13 height 13
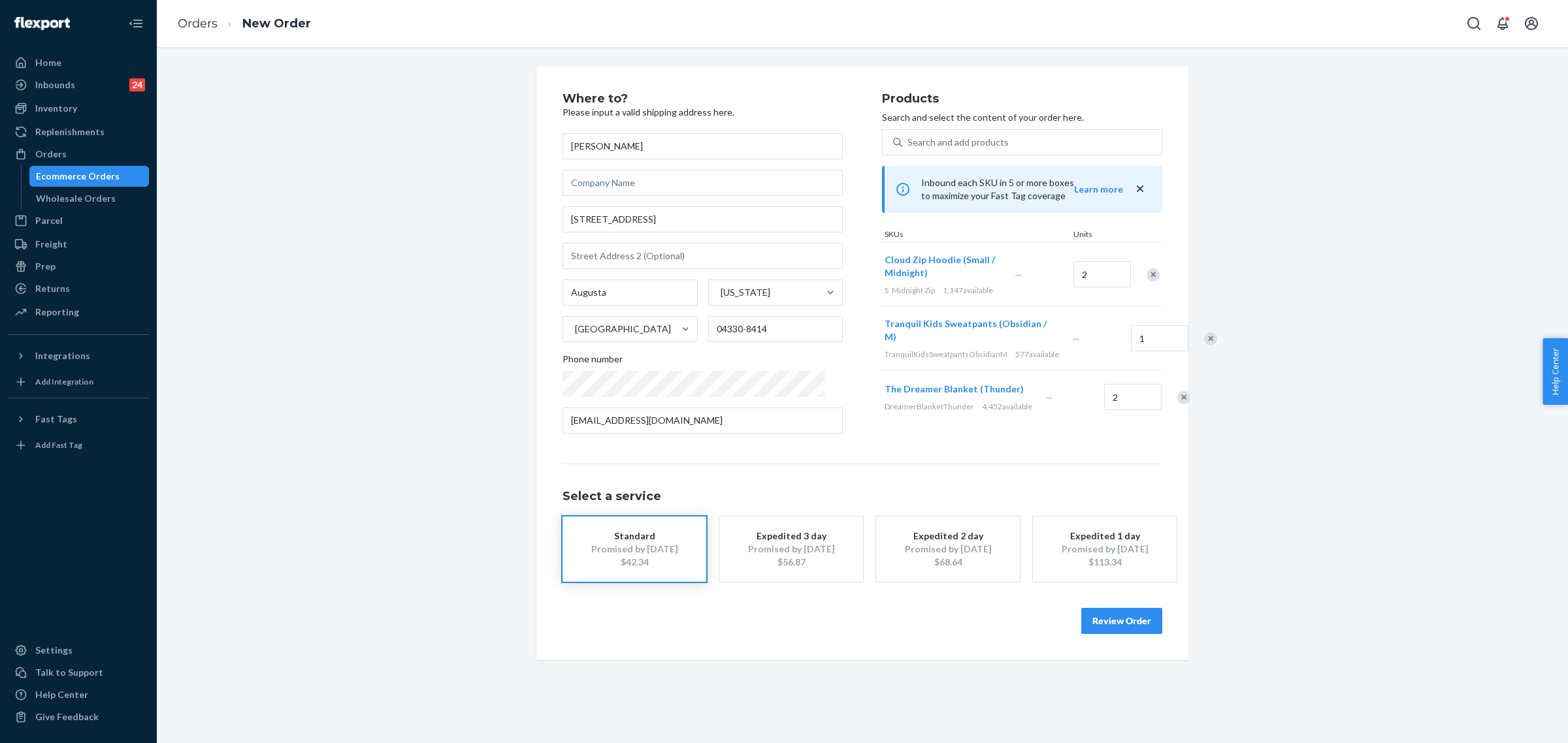
click at [1146, 278] on div "Remove Item" at bounding box center [1153, 274] width 13 height 13
click at [1204, 278] on div "Remove Item" at bounding box center [1210, 274] width 13 height 13
click at [1104, 282] on input "2" at bounding box center [1132, 269] width 58 height 26
type input "1"
click at [1089, 340] on div "Products Search and select the content of your order here. Search and add produ…" at bounding box center [1022, 268] width 280 height 351
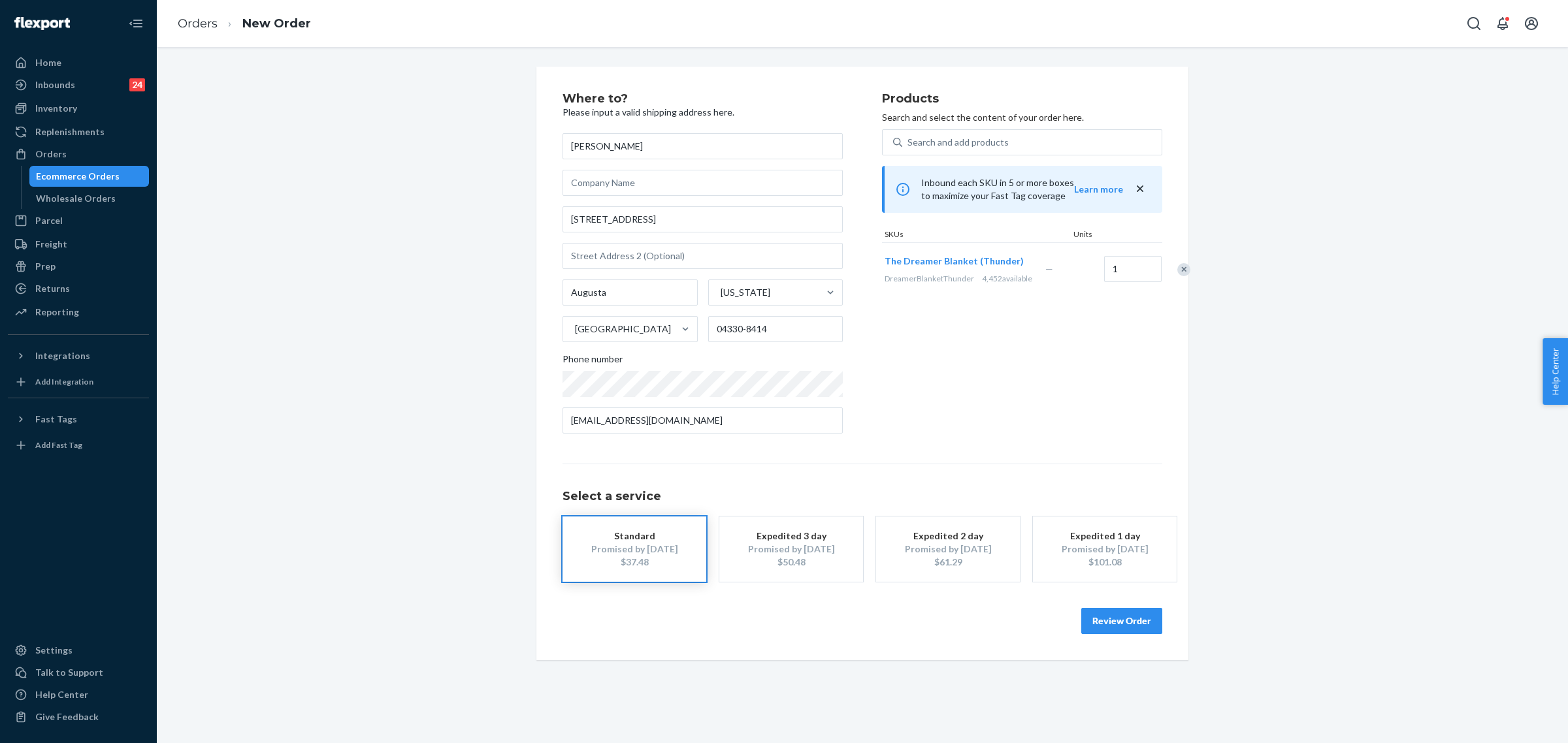
click at [1117, 624] on button "Review Order" at bounding box center [1121, 621] width 81 height 26
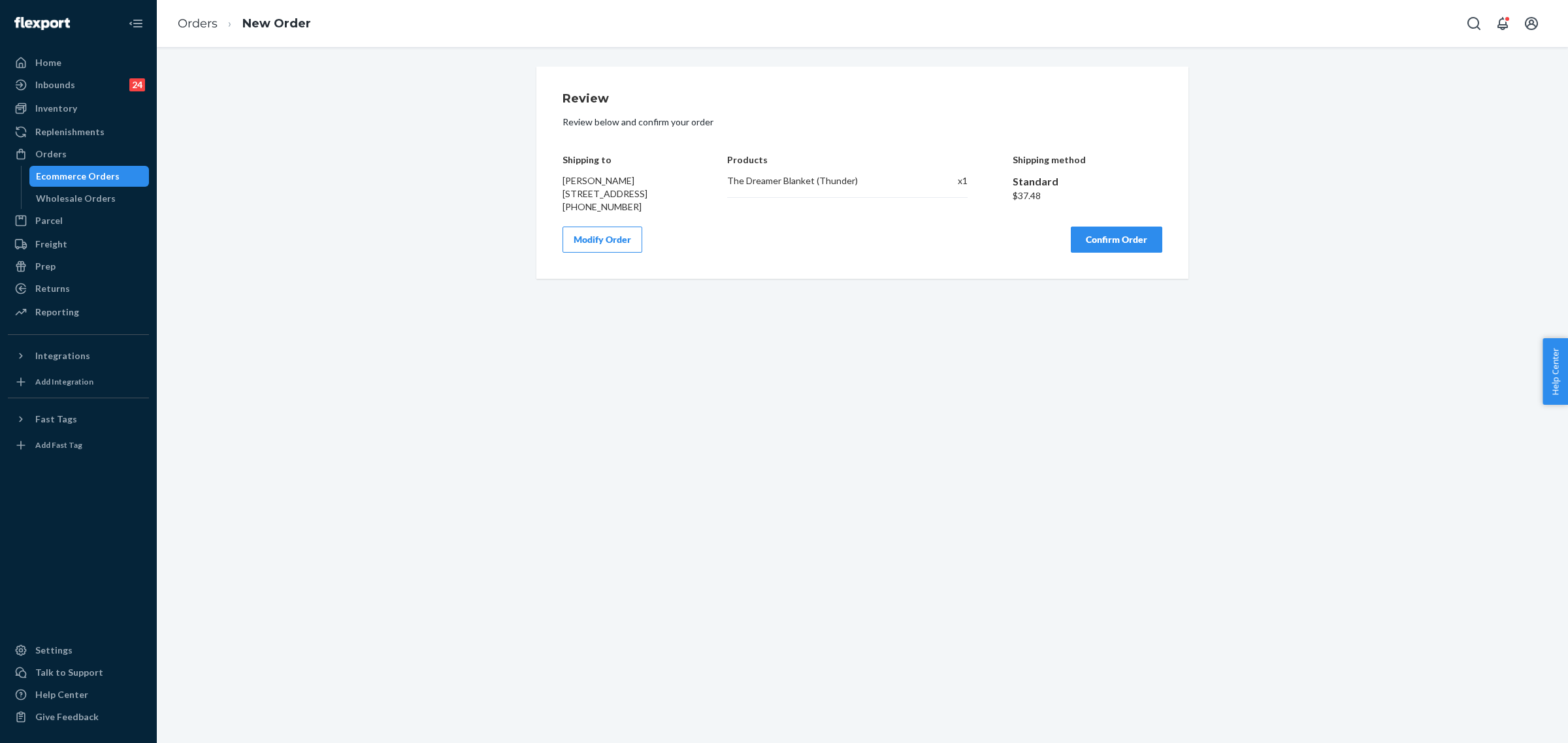
click at [1108, 253] on button "Confirm Order" at bounding box center [1117, 240] width 92 height 26
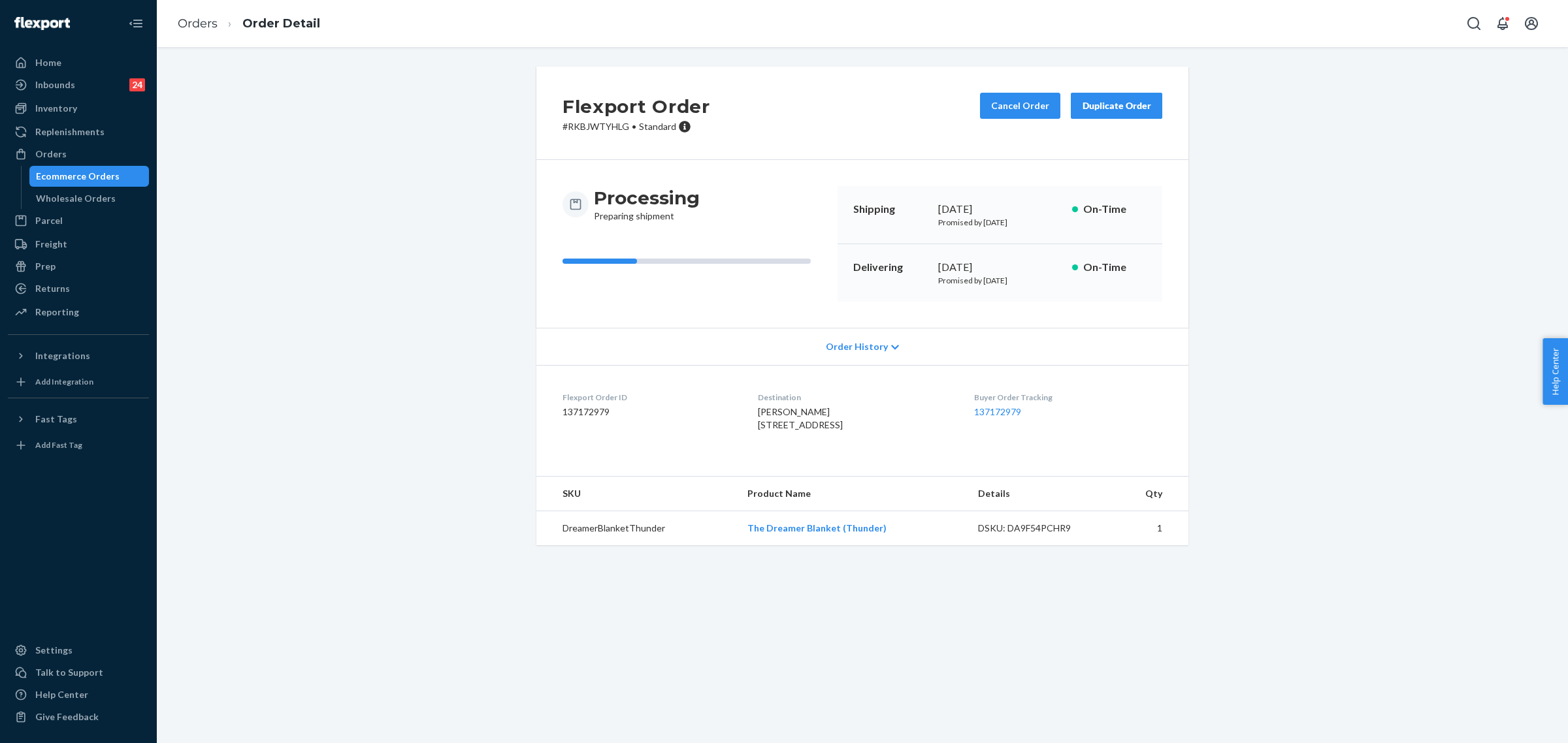
click at [582, 129] on p "# RKBJWTYHLG • Standard" at bounding box center [636, 126] width 148 height 13
copy p "RKBJWTYHLG"
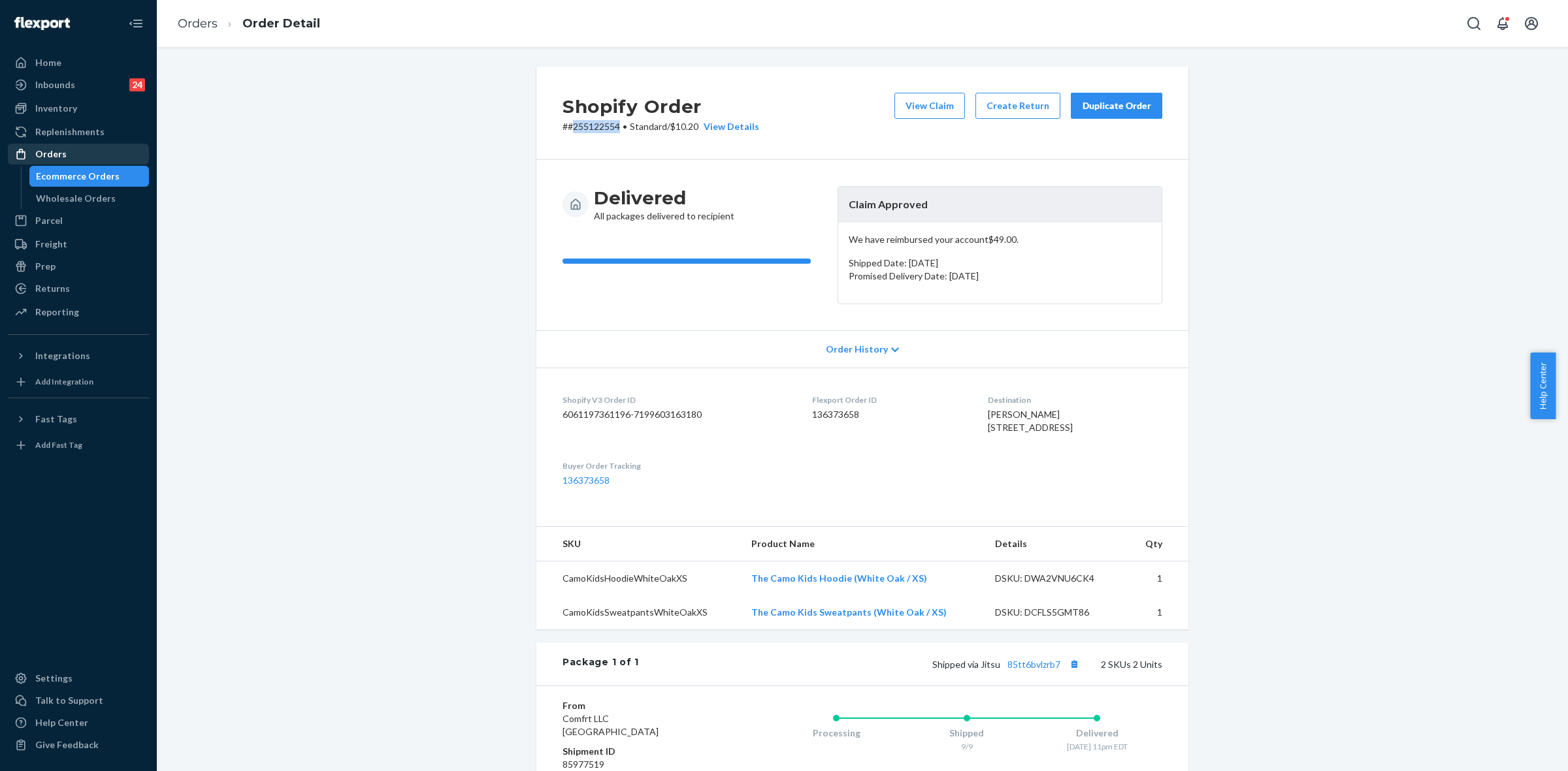
click at [53, 159] on div "Orders" at bounding box center [51, 154] width 31 height 13
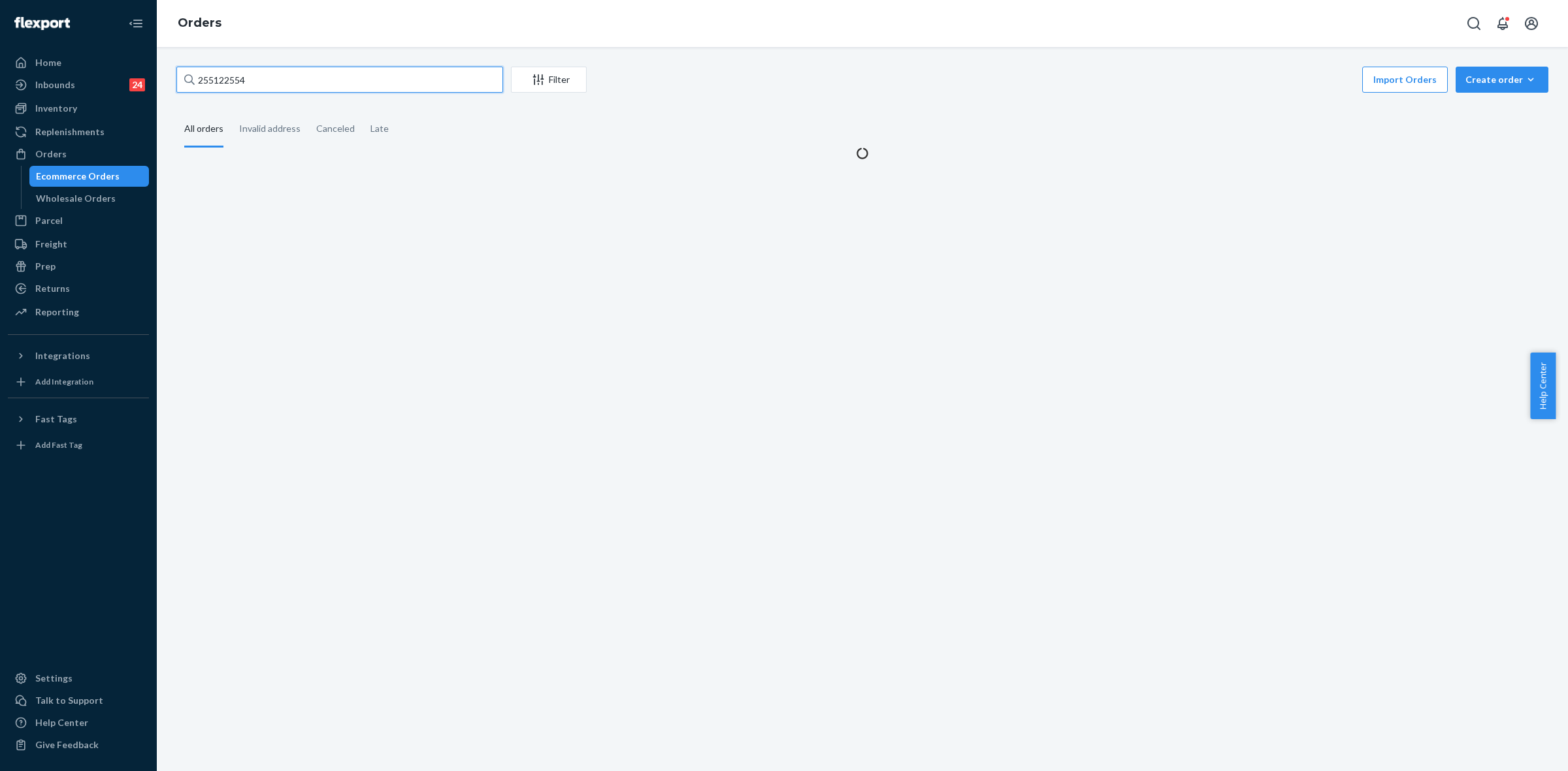
click at [212, 85] on input "255122554" at bounding box center [339, 80] width 327 height 26
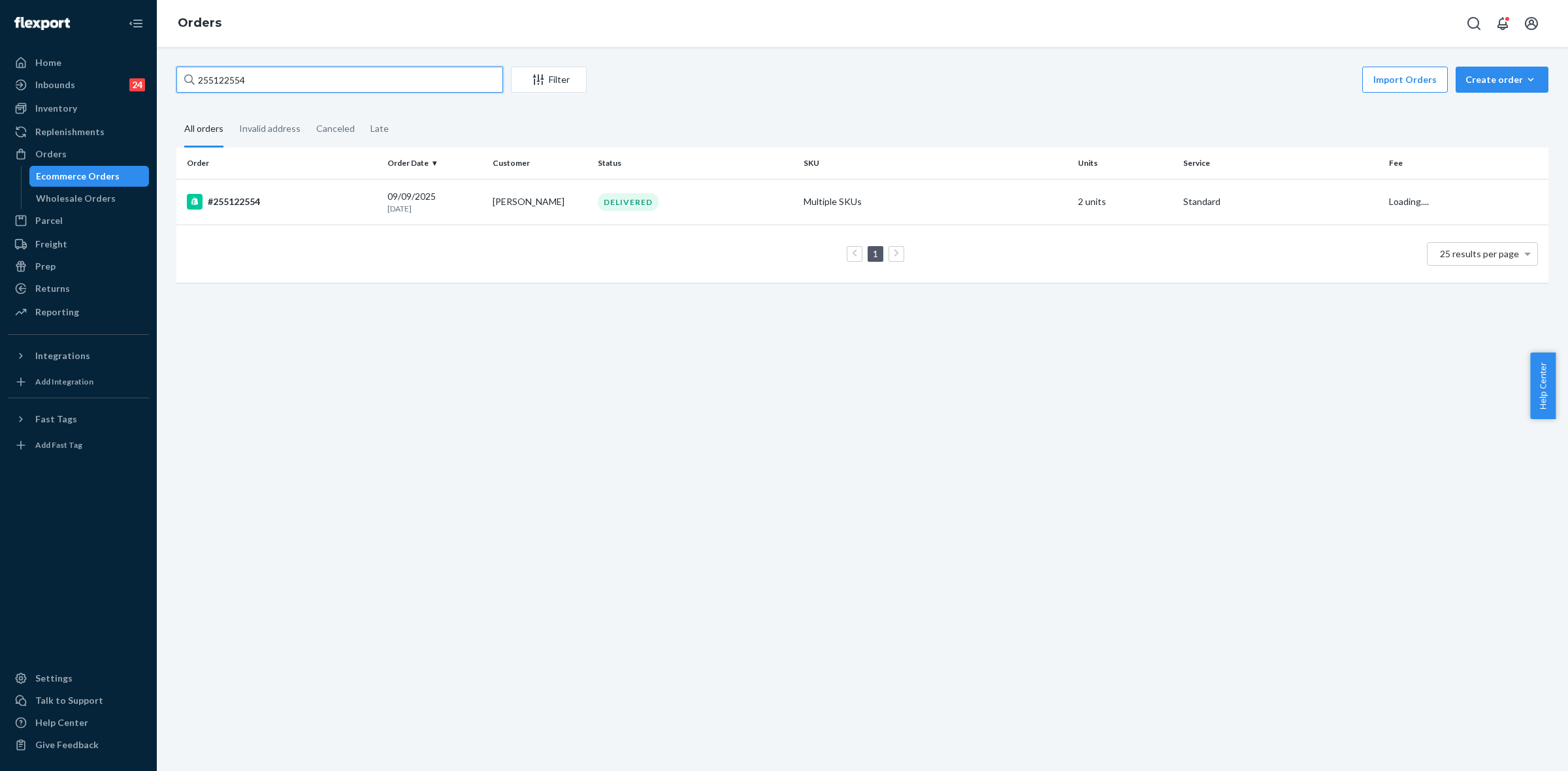
paste input "3049"
type input "255304954"
click at [540, 198] on td "[PERSON_NAME]" at bounding box center [540, 202] width 105 height 46
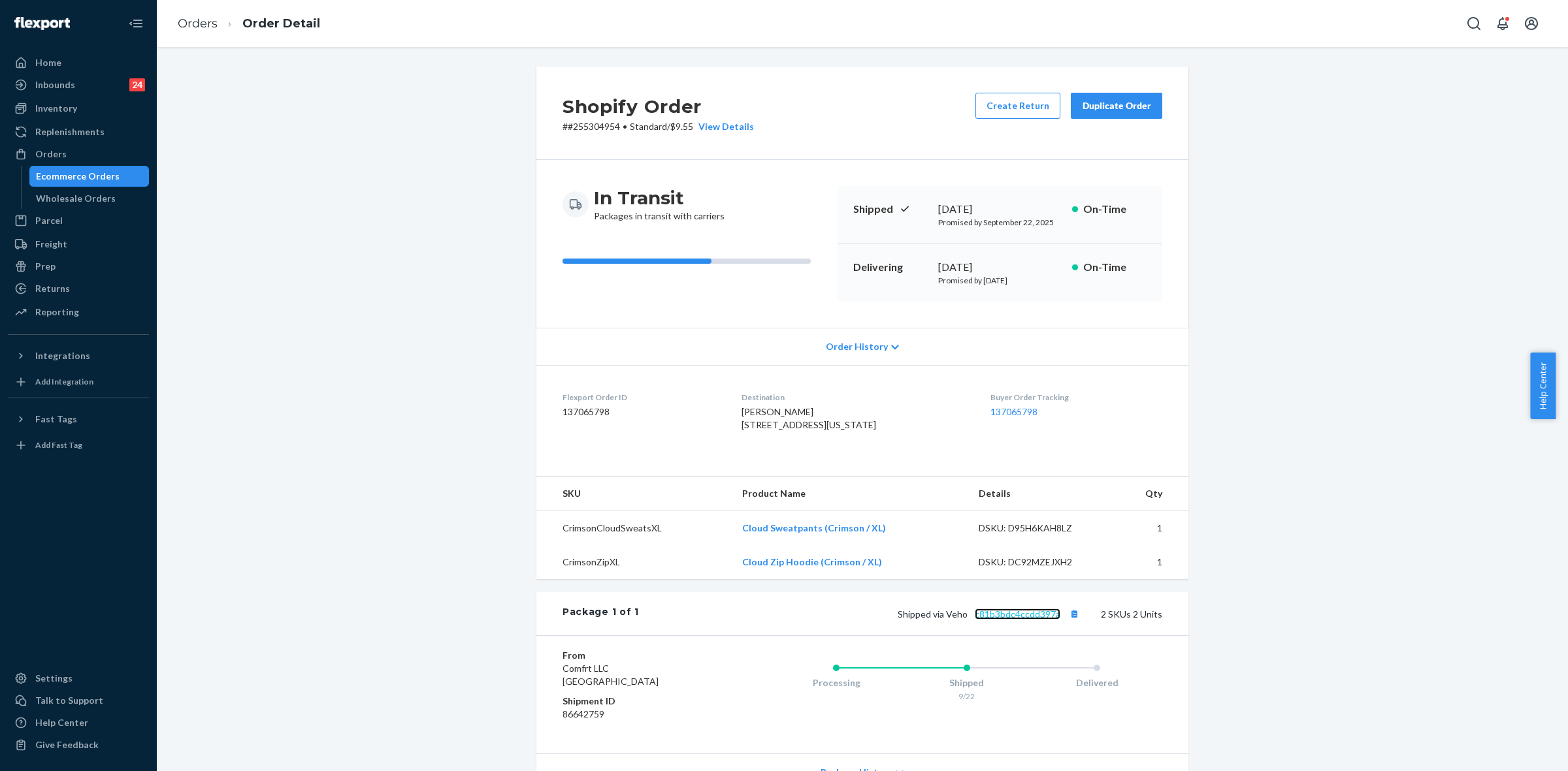
click at [1006, 620] on link "c81b3bdc4ccdd397a" at bounding box center [1017, 614] width 85 height 11
drag, startPoint x: 947, startPoint y: 655, endPoint x: 997, endPoint y: 655, distance: 50.0
click at [997, 620] on span "Shipped via Veho c81b3bdc4ccdd397a" at bounding box center [990, 614] width 185 height 11
drag, startPoint x: 965, startPoint y: 700, endPoint x: 959, endPoint y: 683, distance: 18.0
click at [965, 697] on div "Shipped 9/22" at bounding box center [967, 680] width 130 height 52
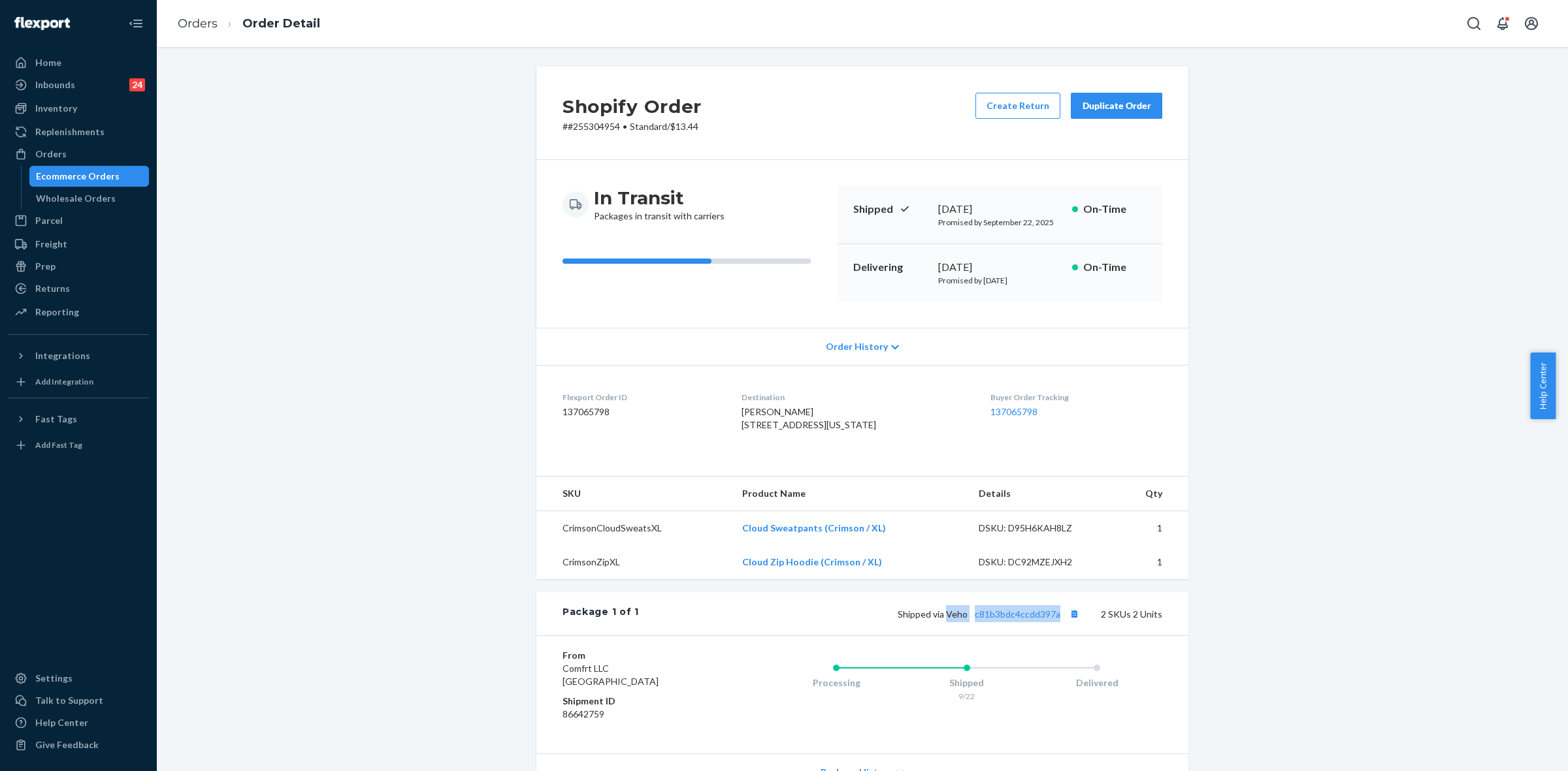
drag, startPoint x: 945, startPoint y: 651, endPoint x: 1057, endPoint y: 654, distance: 112.0
click at [1057, 620] on span "Shipped via Veho c81b3bdc4ccdd397a" at bounding box center [990, 614] width 185 height 11
copy span "Veho c81b3bdc4ccdd397a"
